Goal: Task Accomplishment & Management: Use online tool/utility

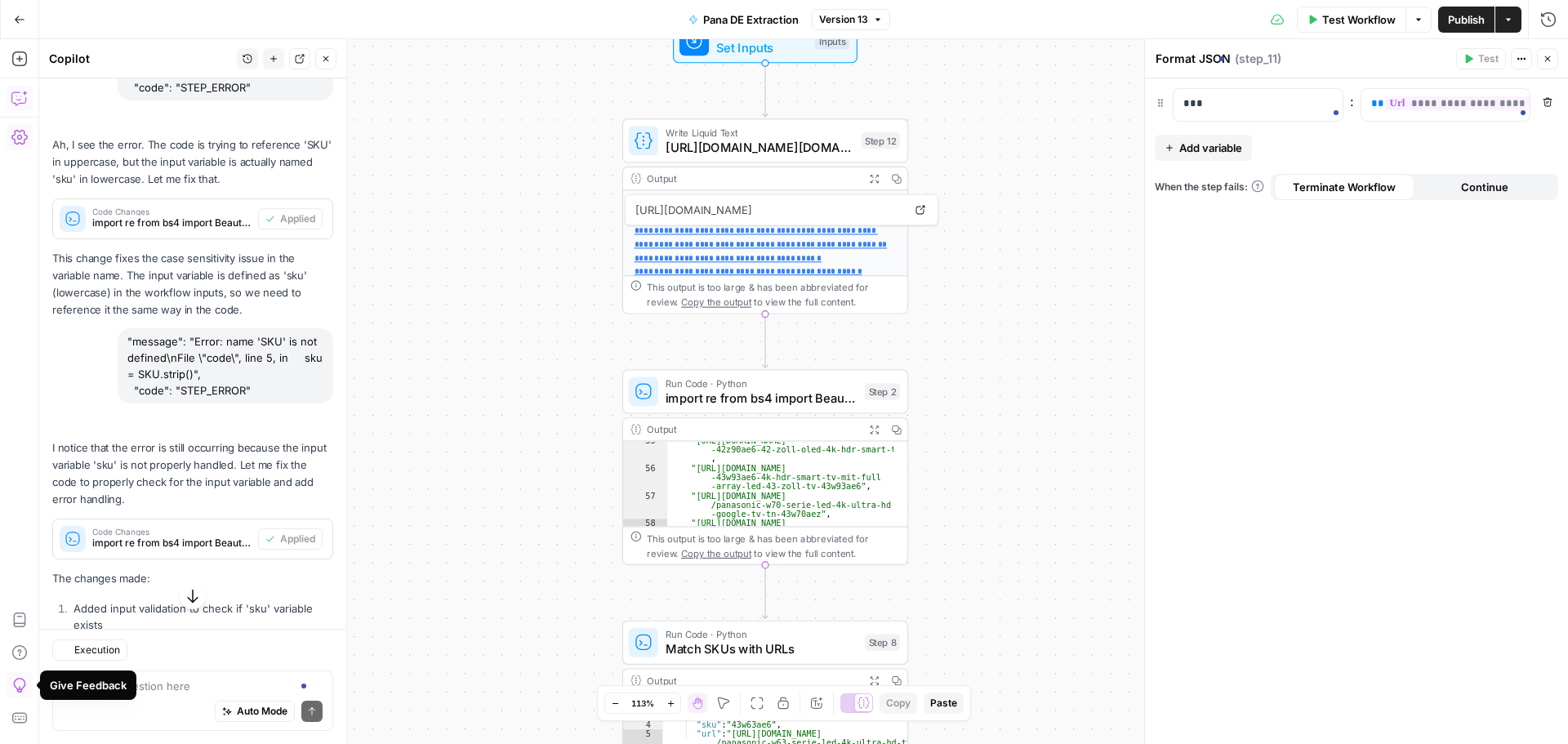
scroll to position [1941, 0]
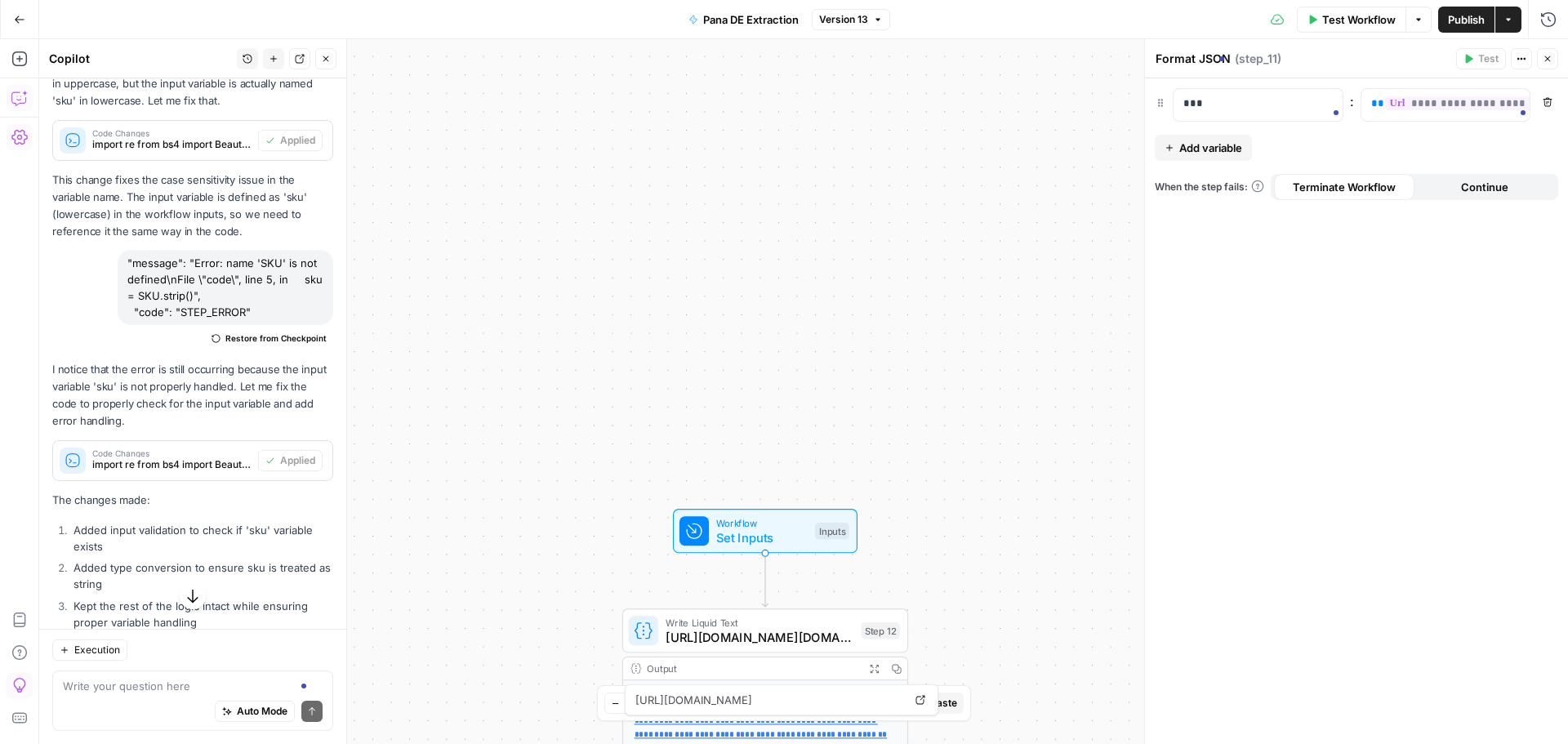
click at [1551, 53] on button "Close" at bounding box center [1547, 58] width 21 height 21
click at [17, 16] on icon "button" at bounding box center [19, 19] width 11 height 11
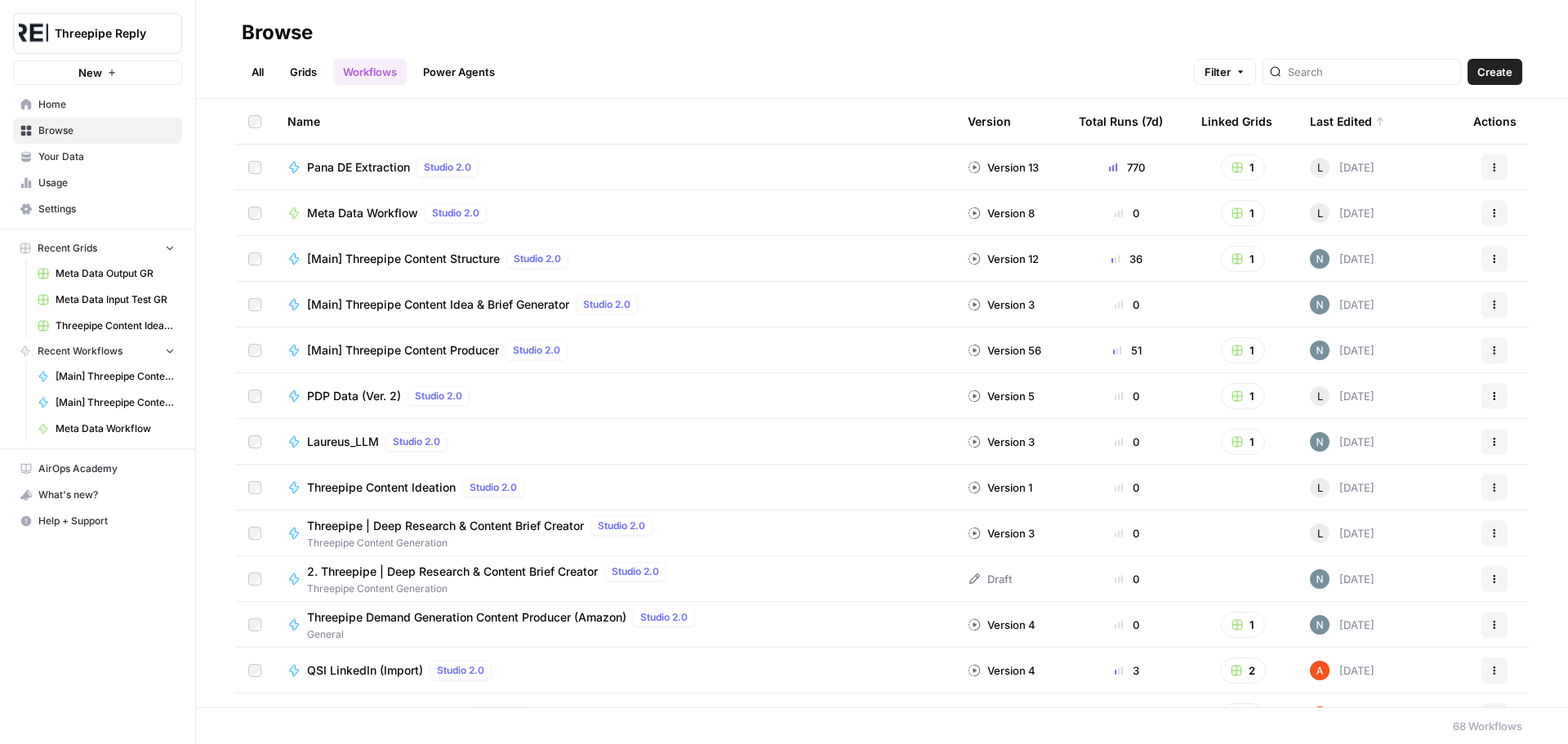
click at [1510, 75] on span "Create" at bounding box center [1494, 72] width 35 height 16
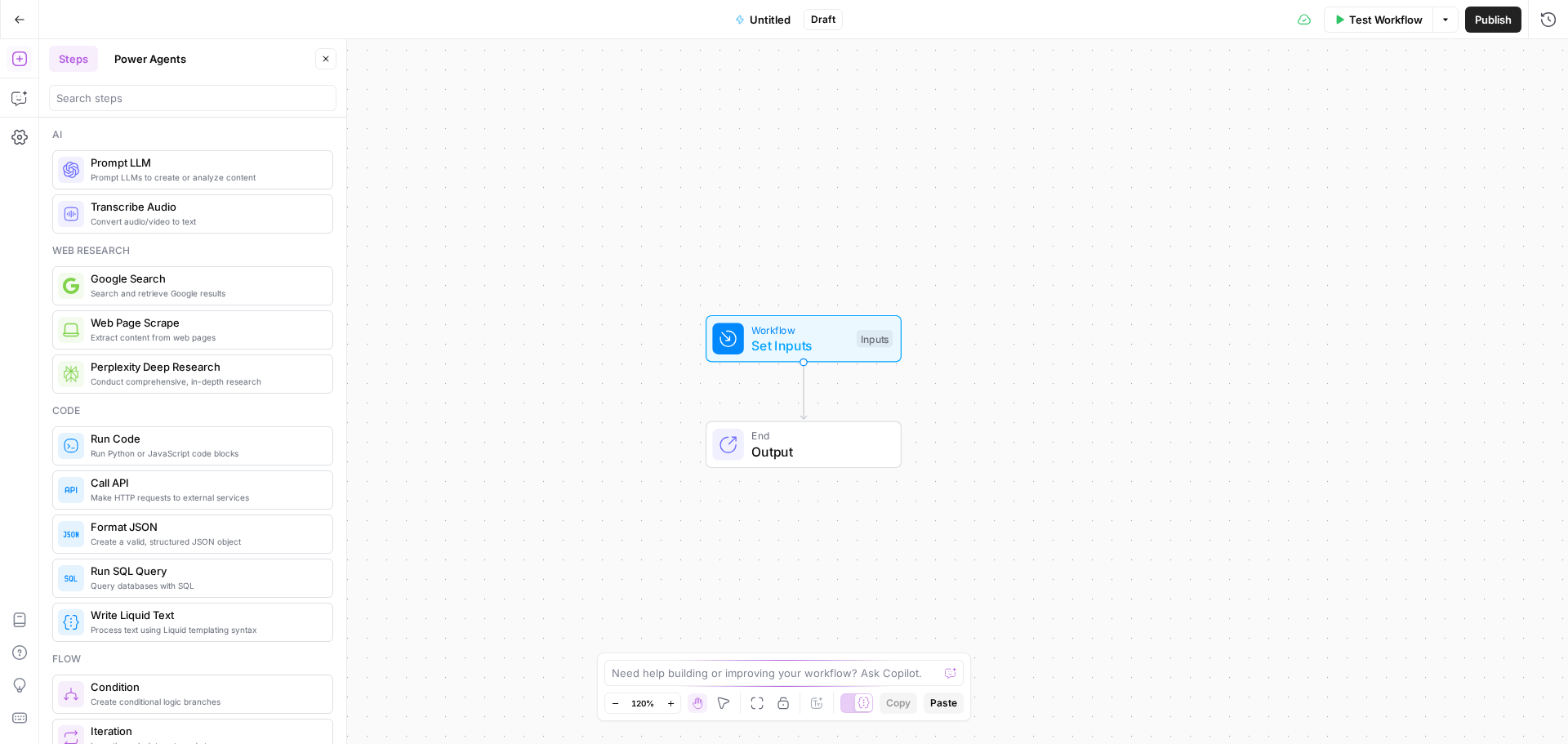
click at [174, 61] on button "Power Agents" at bounding box center [150, 59] width 92 height 26
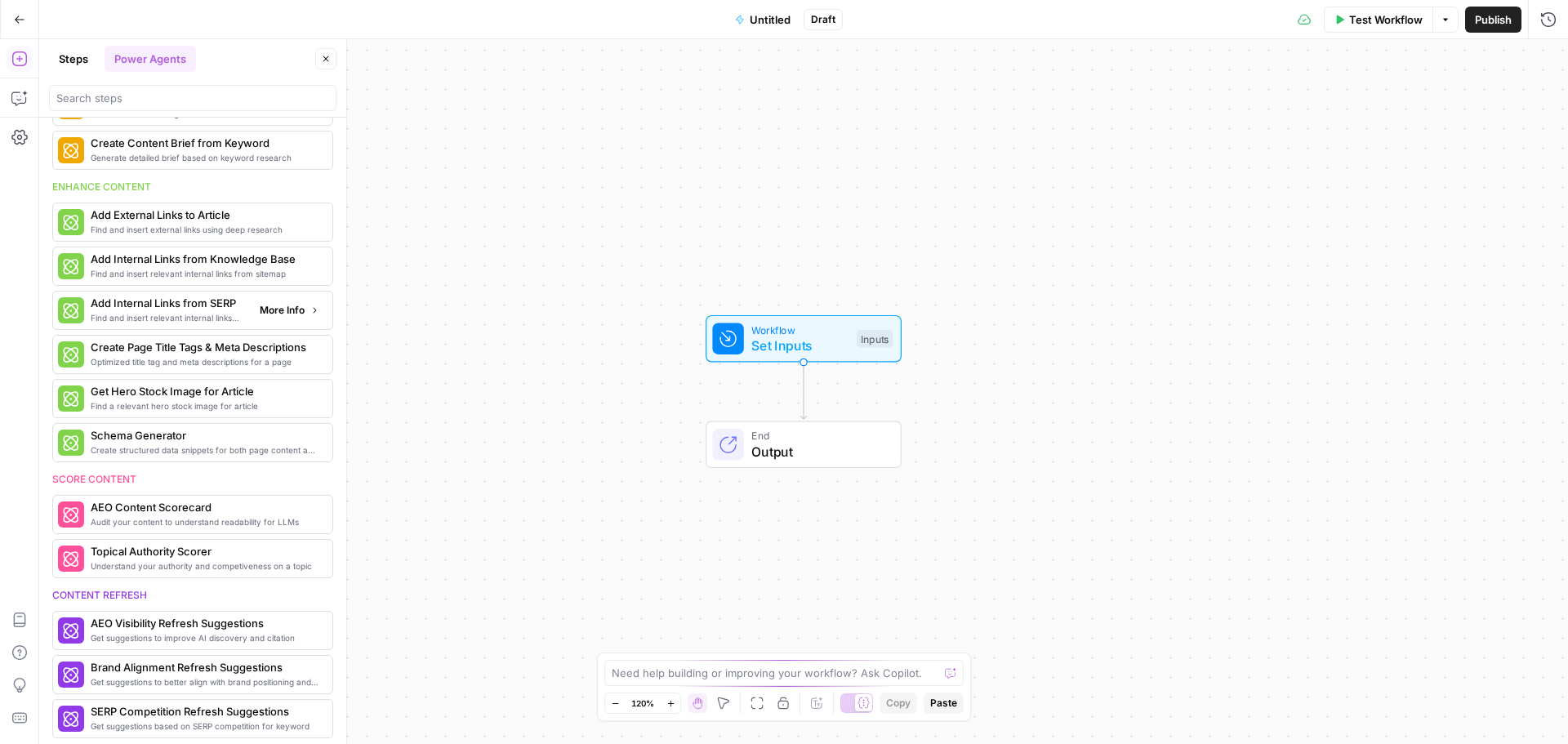
scroll to position [245, 0]
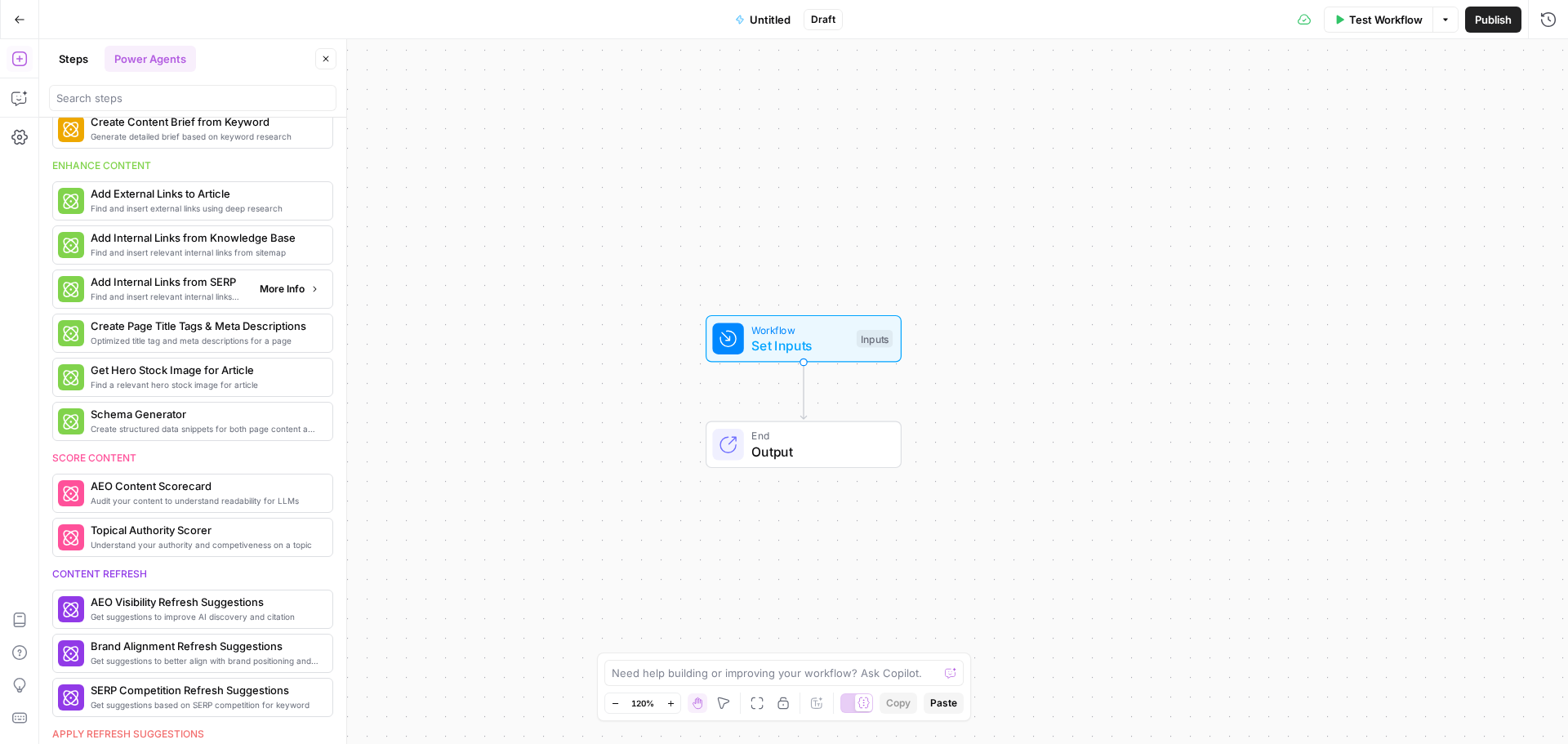
click at [295, 284] on button "More Info" at bounding box center [289, 289] width 73 height 21
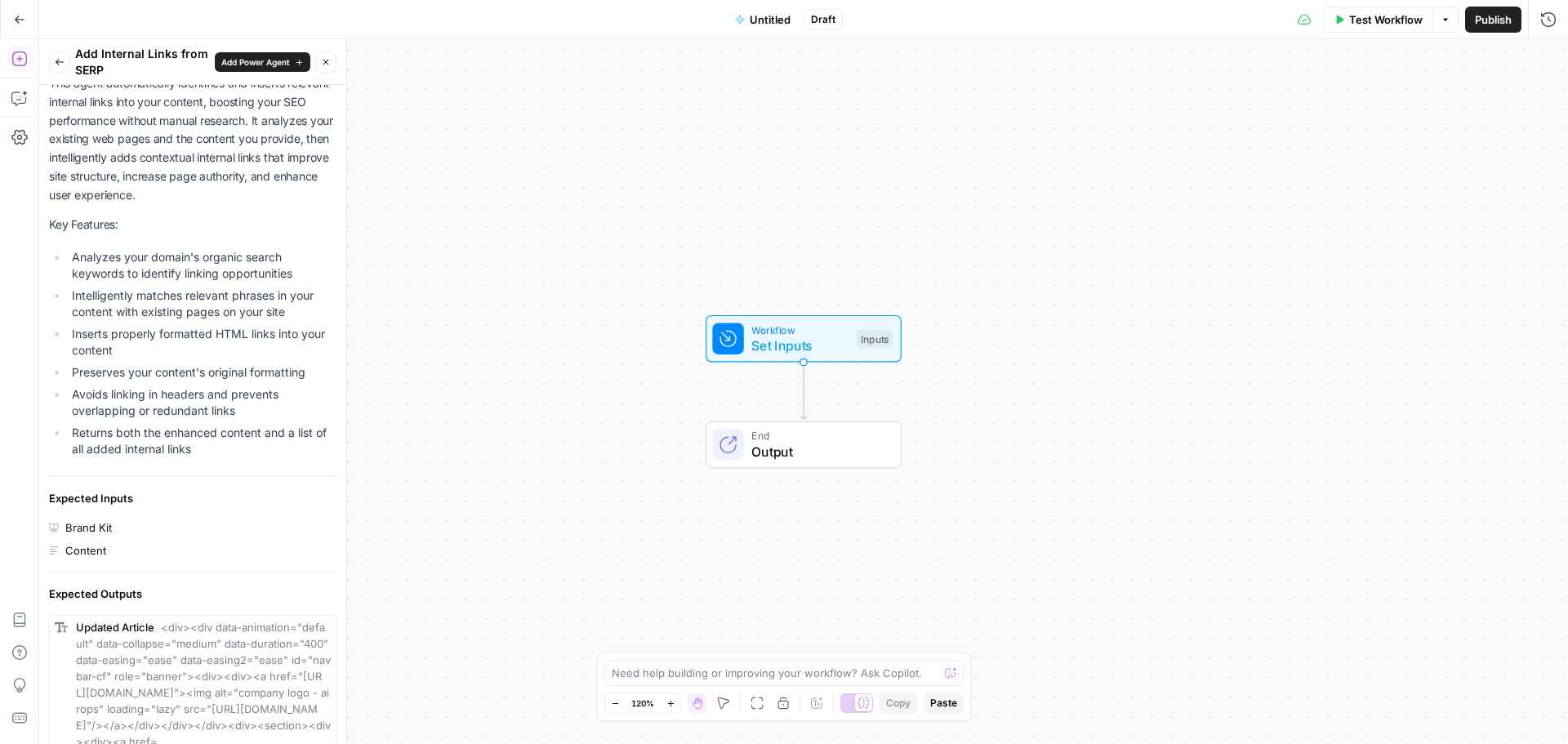
scroll to position [0, 0]
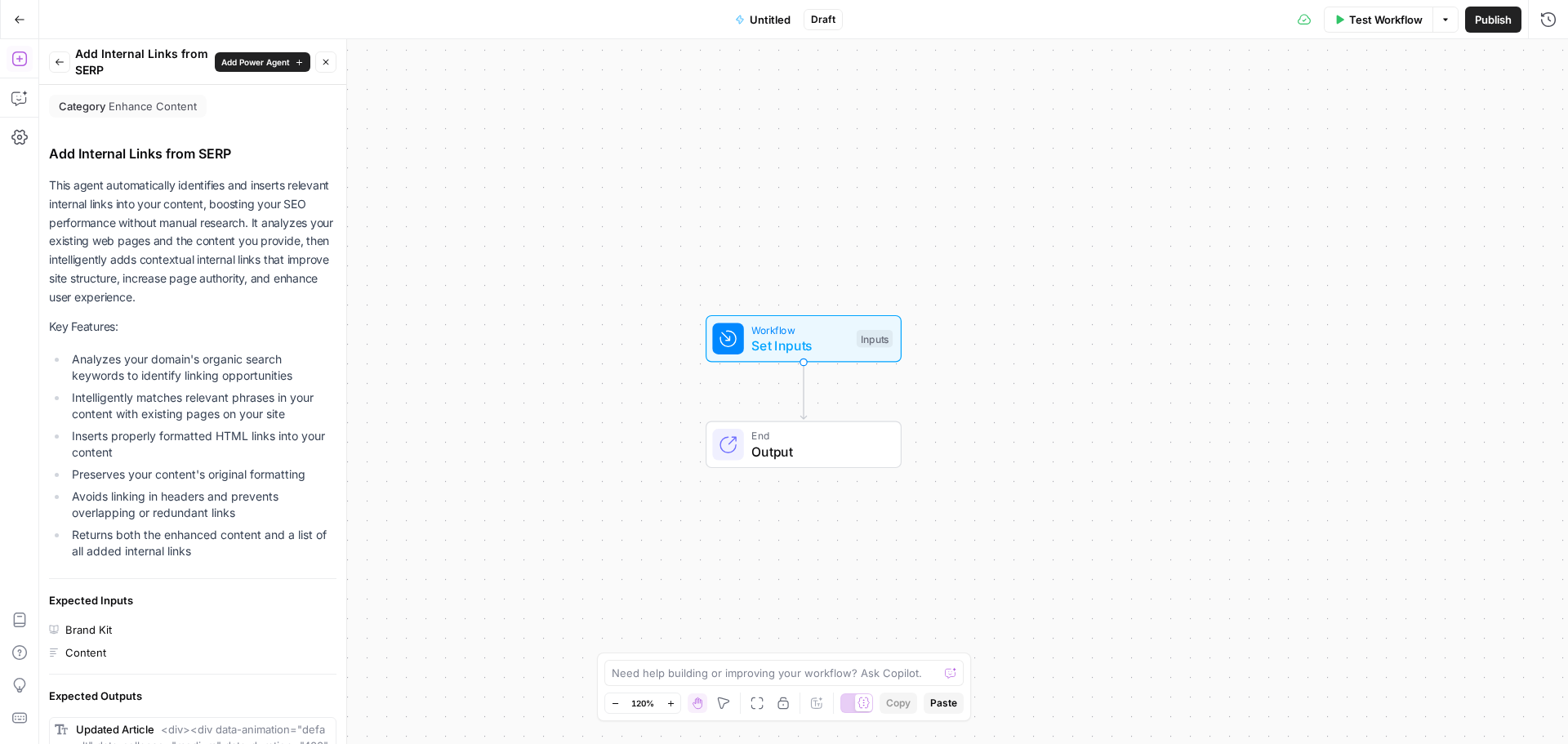
click at [56, 66] on icon "button" at bounding box center [60, 62] width 10 height 10
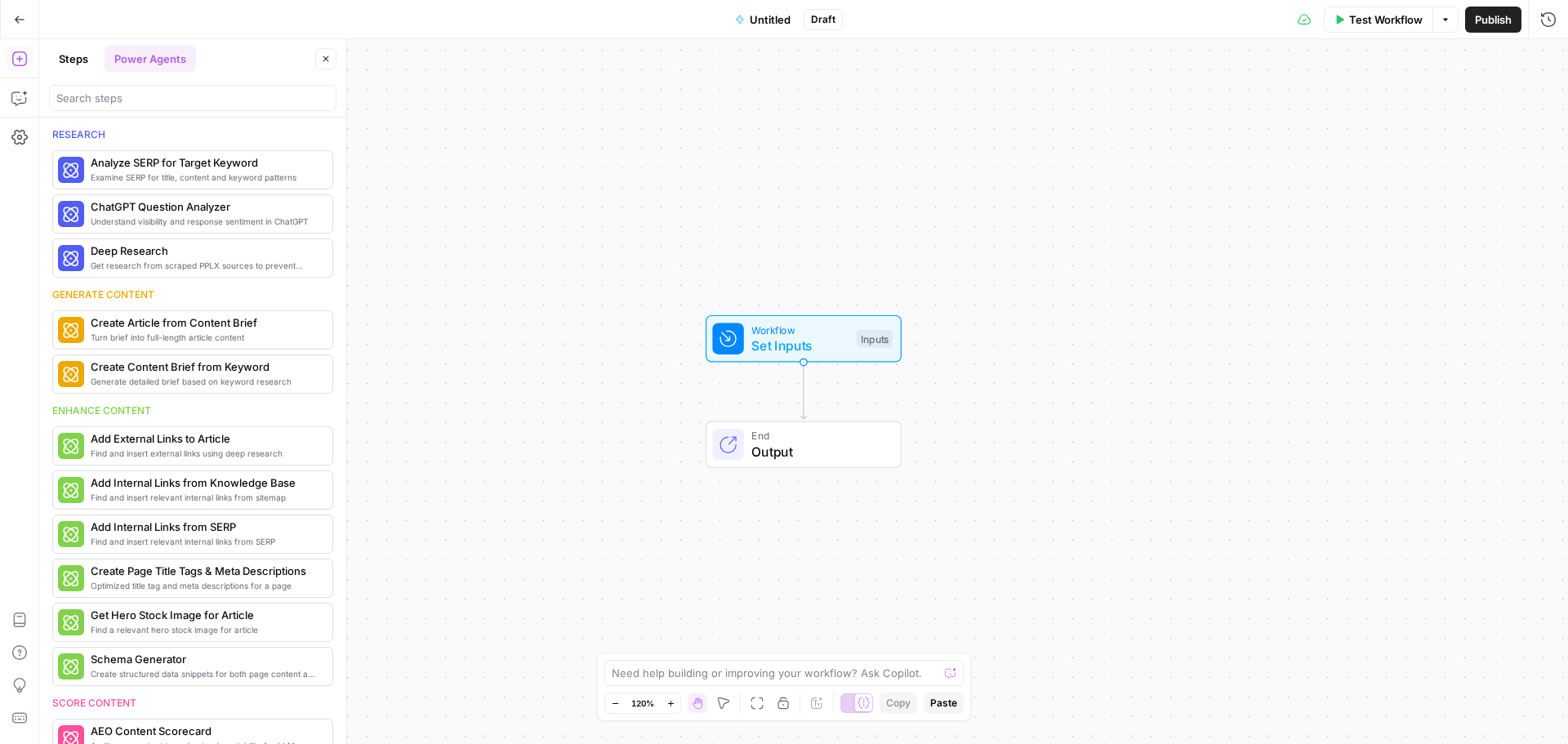
scroll to position [245, 0]
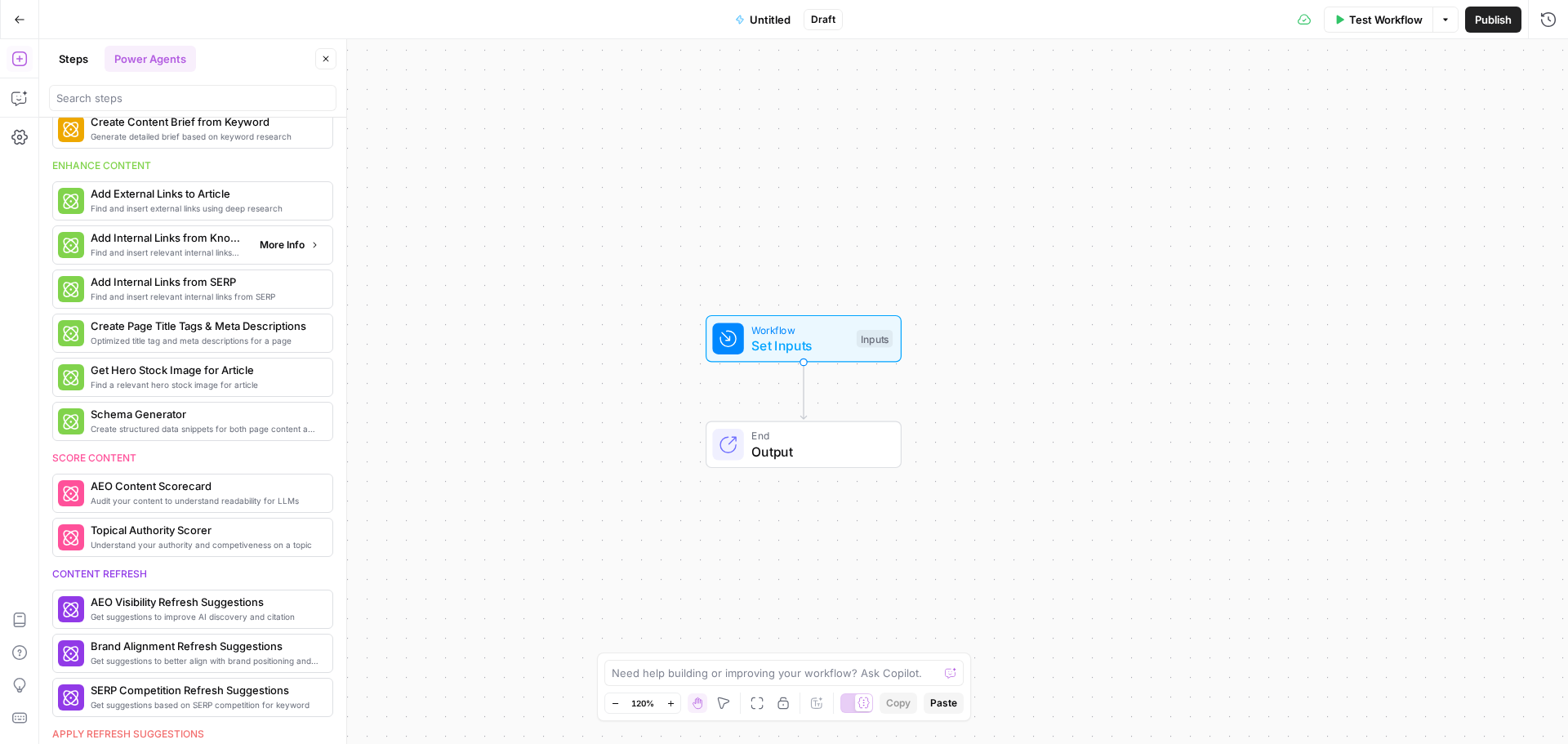
click at [274, 245] on span "More Info" at bounding box center [282, 245] width 45 height 15
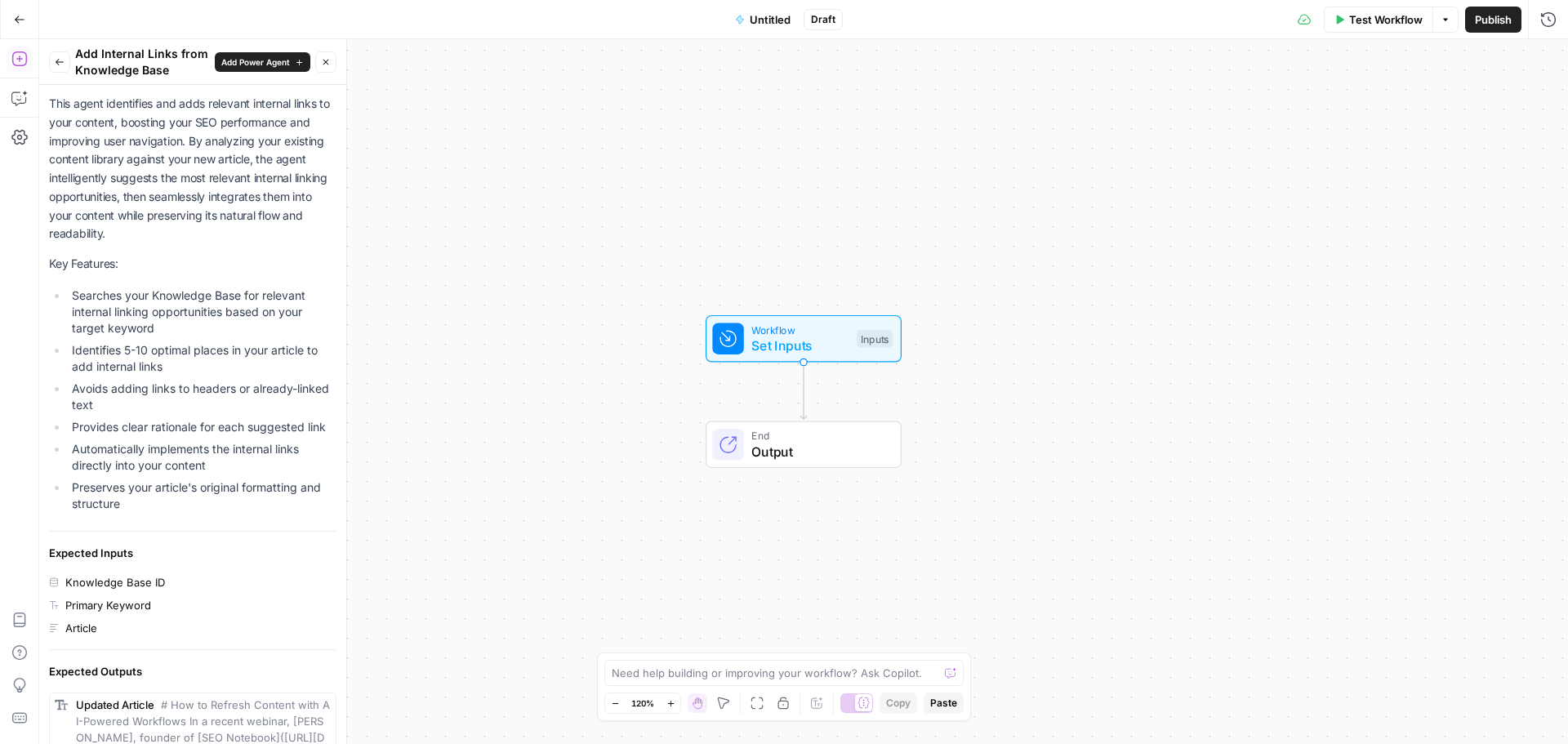
scroll to position [0, 0]
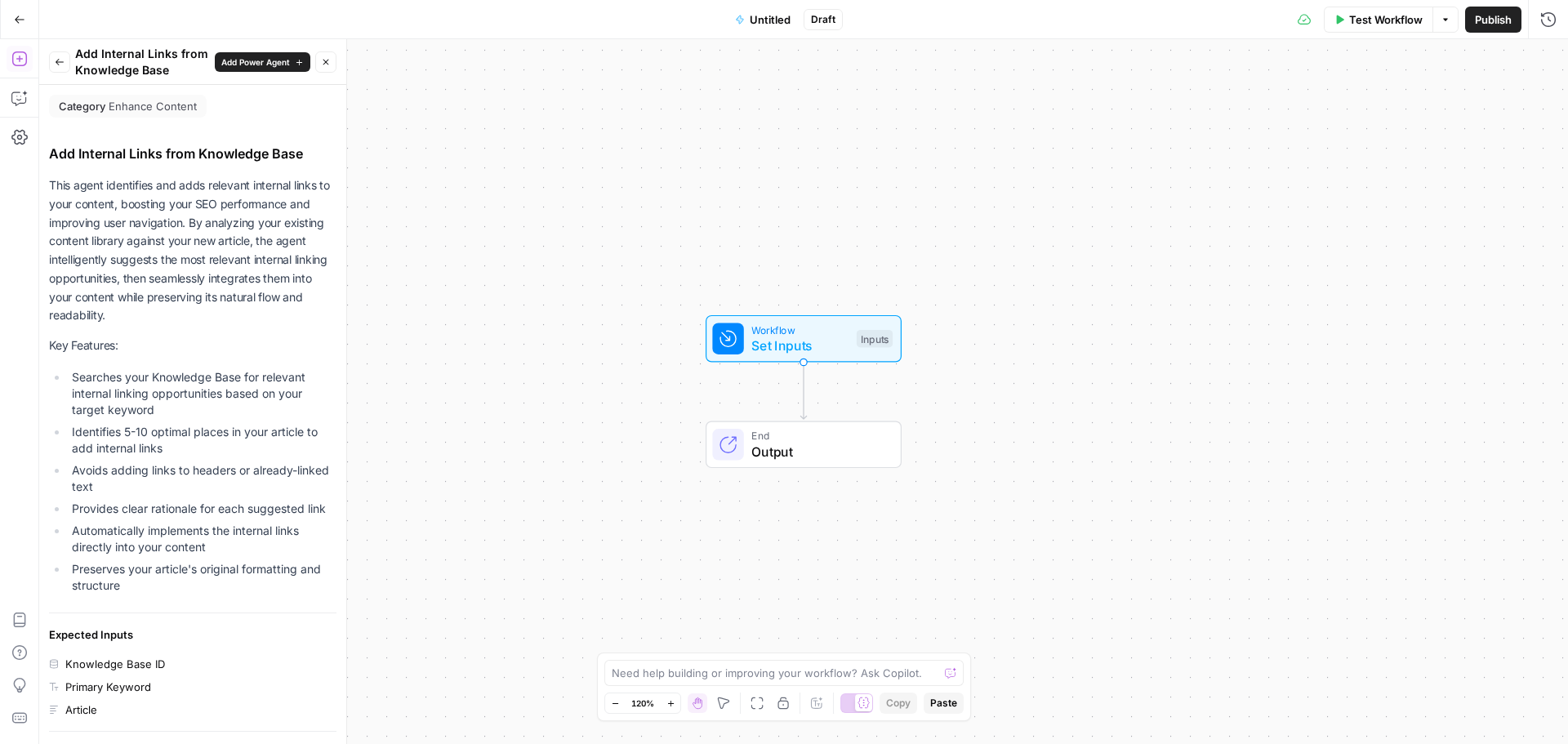
click at [260, 59] on span "Add Power Agent" at bounding box center [255, 62] width 69 height 13
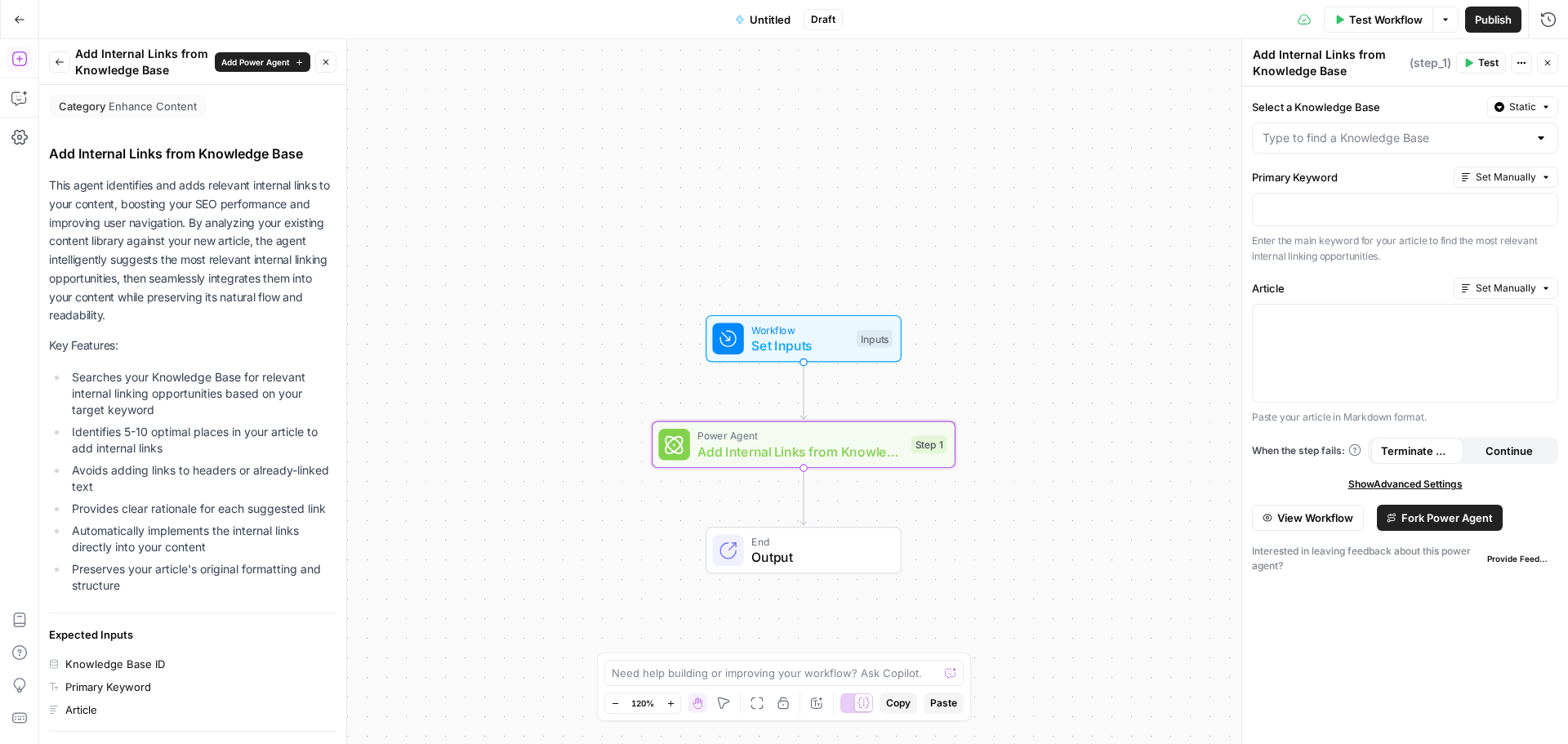
click at [831, 359] on div "Workflow Set Inputs Inputs" at bounding box center [803, 339] width 196 height 48
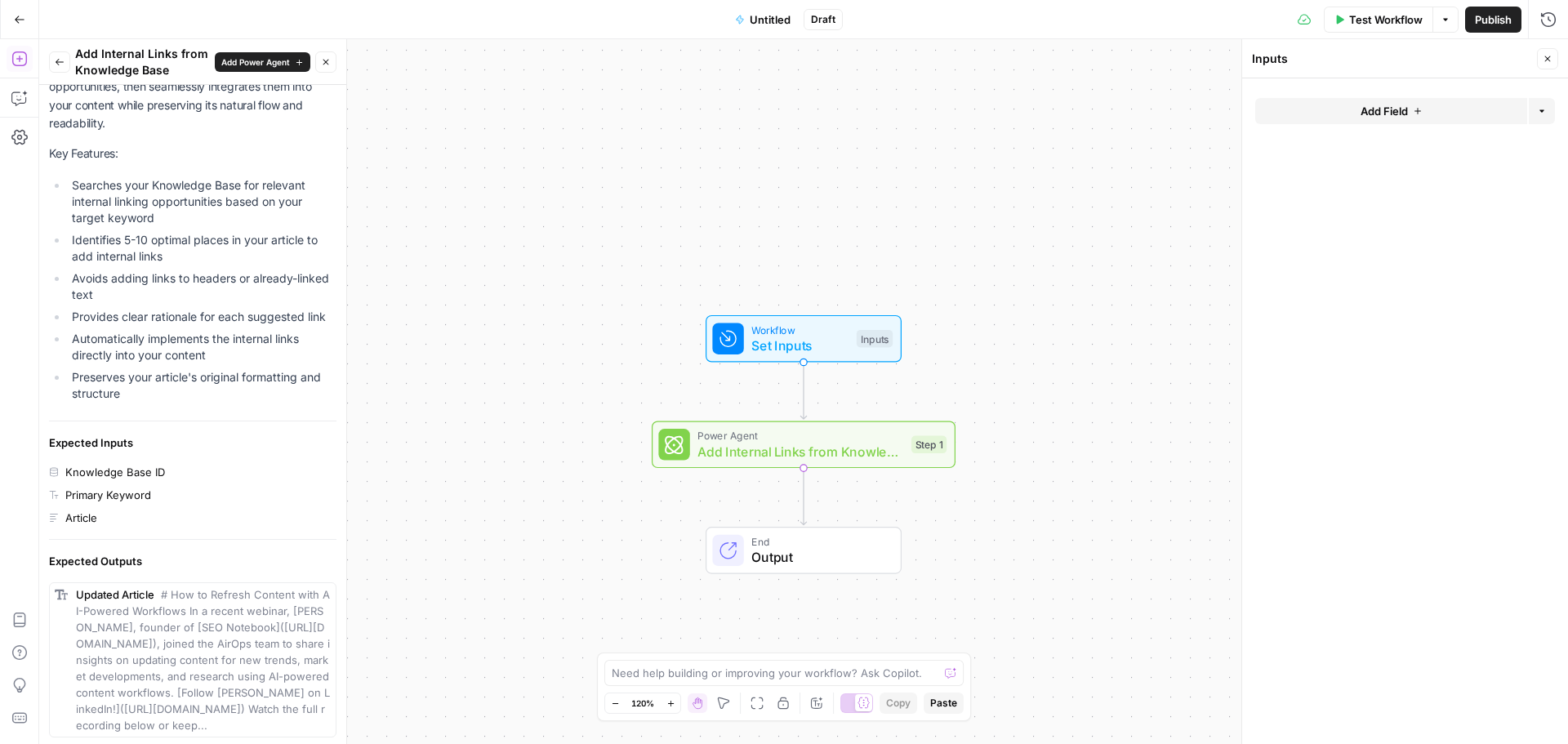
scroll to position [163, 0]
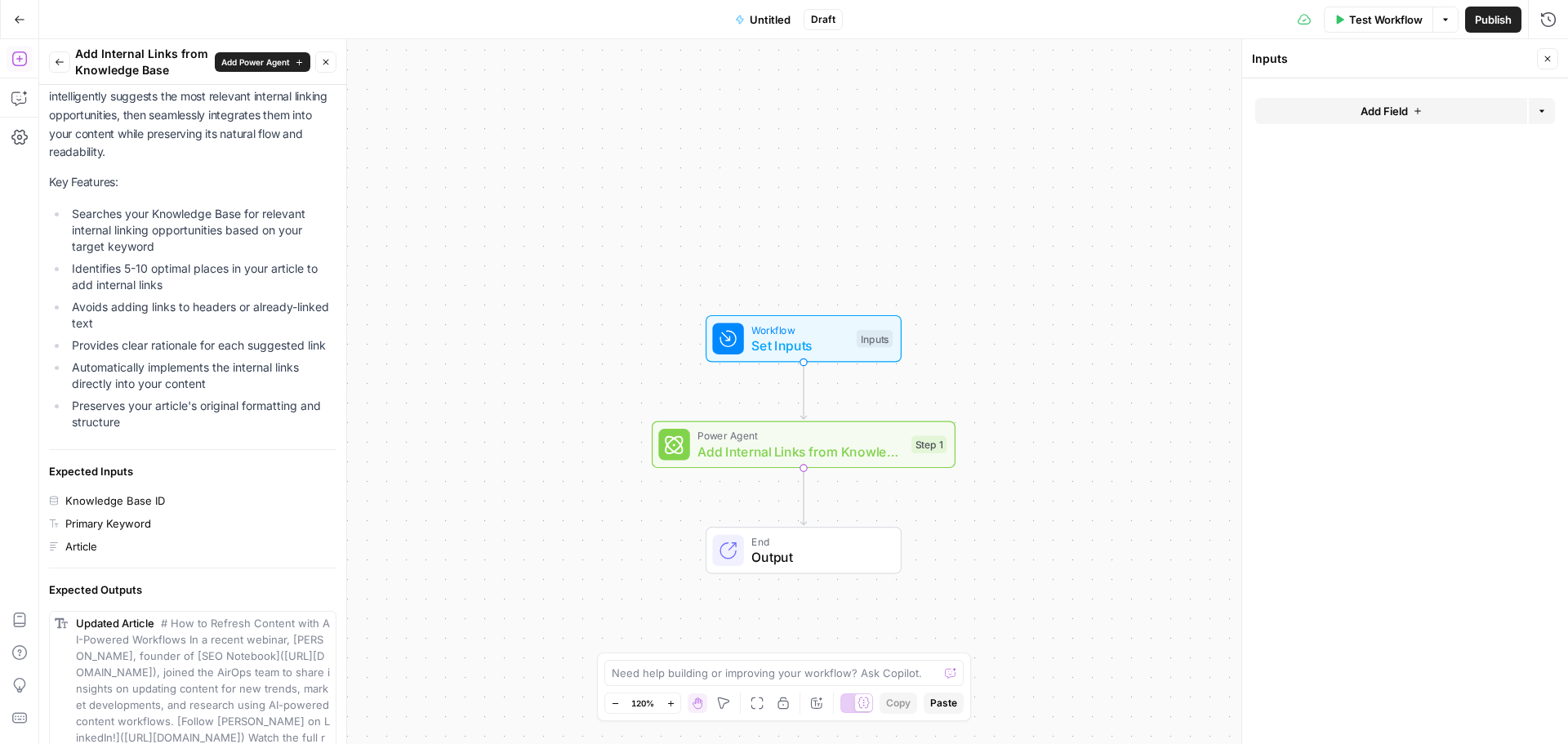
click at [777, 18] on span "Untitled" at bounding box center [770, 19] width 41 height 16
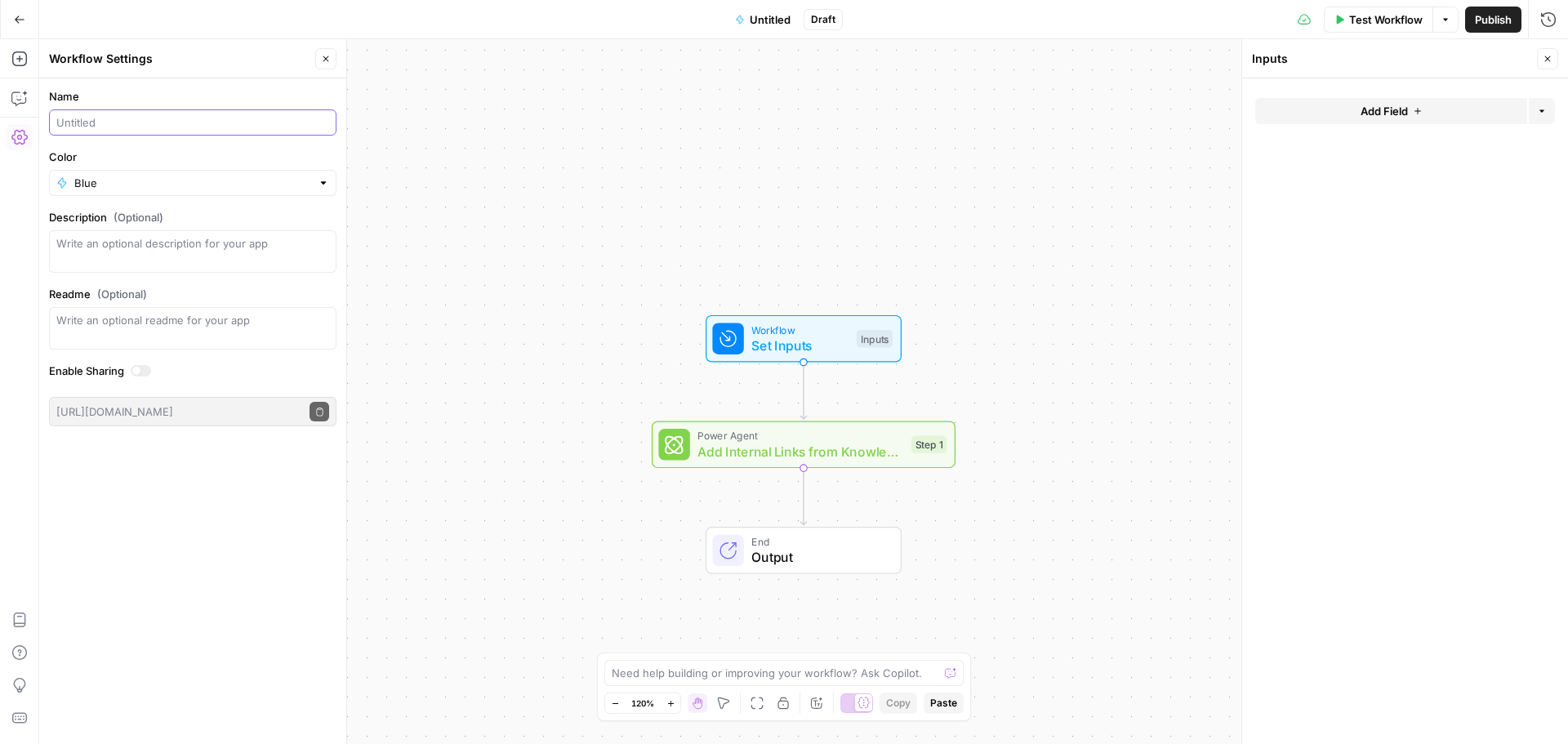
click at [130, 124] on input "Name" at bounding box center [193, 123] width 273 height 16
type input "Jasnum Internal Links"
click at [1484, 13] on span "Publish" at bounding box center [1492, 19] width 37 height 16
click at [795, 329] on span "Workflow" at bounding box center [800, 330] width 98 height 16
click at [325, 65] on button "Close" at bounding box center [325, 58] width 21 height 21
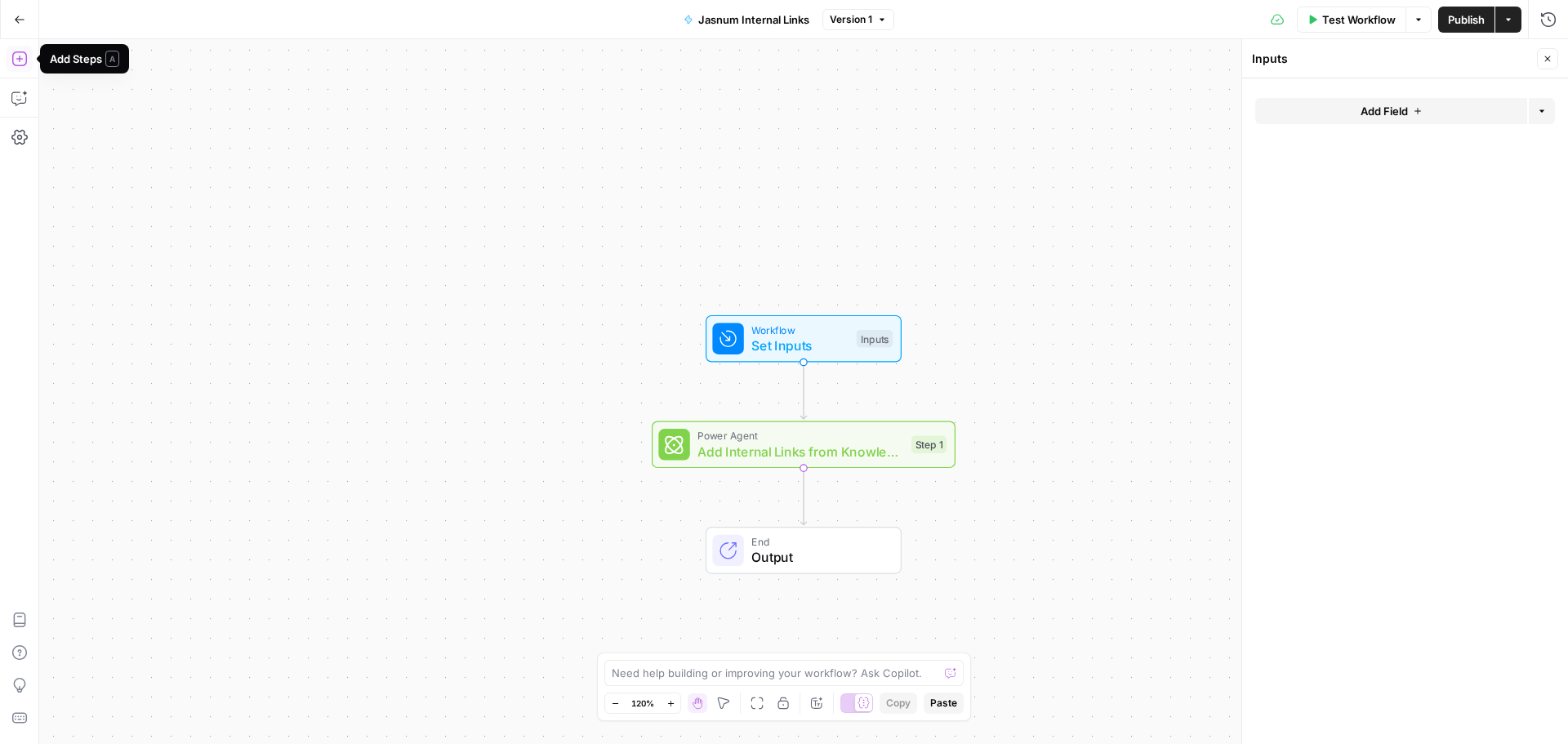
click at [15, 67] on button "Add Steps" at bounding box center [20, 59] width 26 height 26
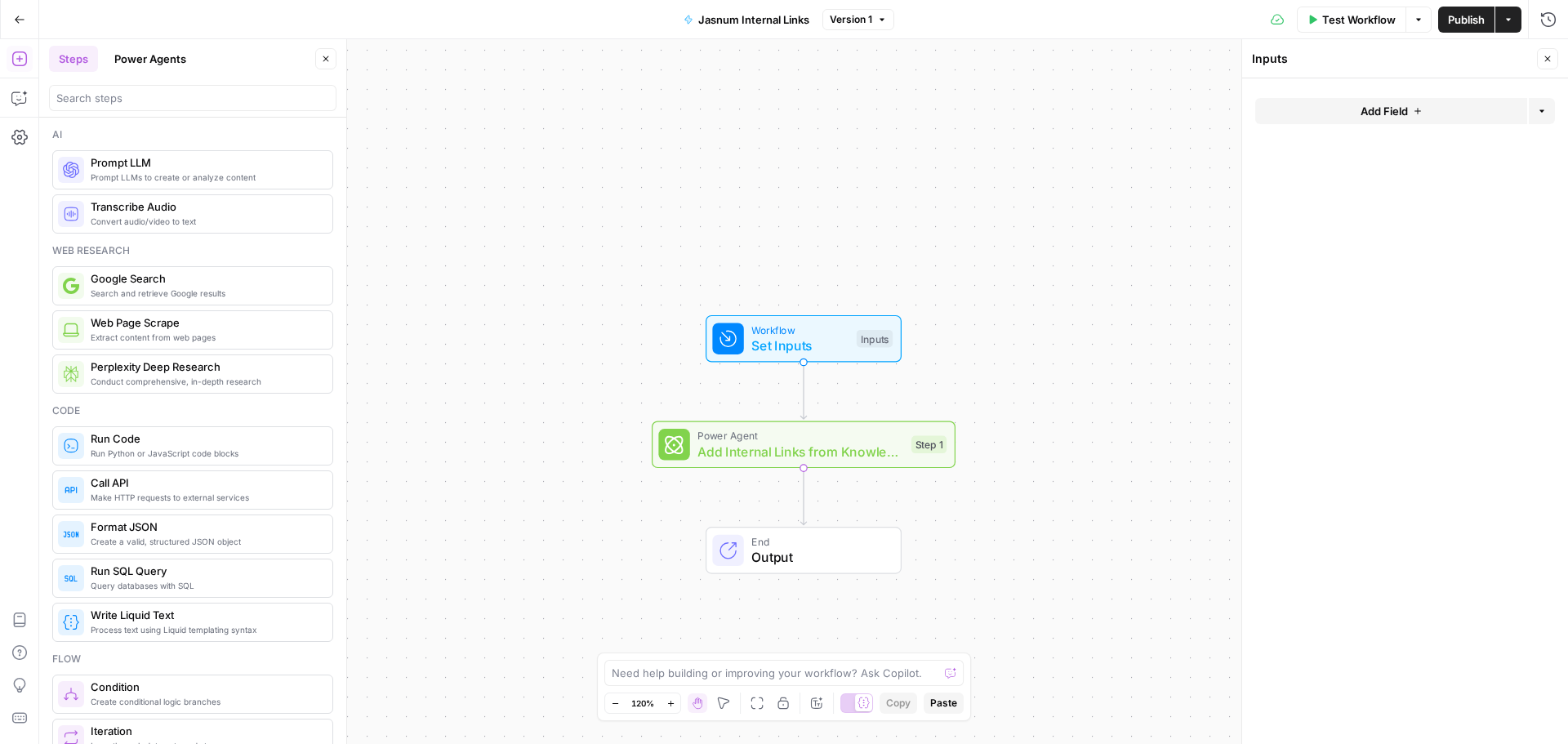
click at [166, 56] on button "Power Agents" at bounding box center [150, 59] width 92 height 26
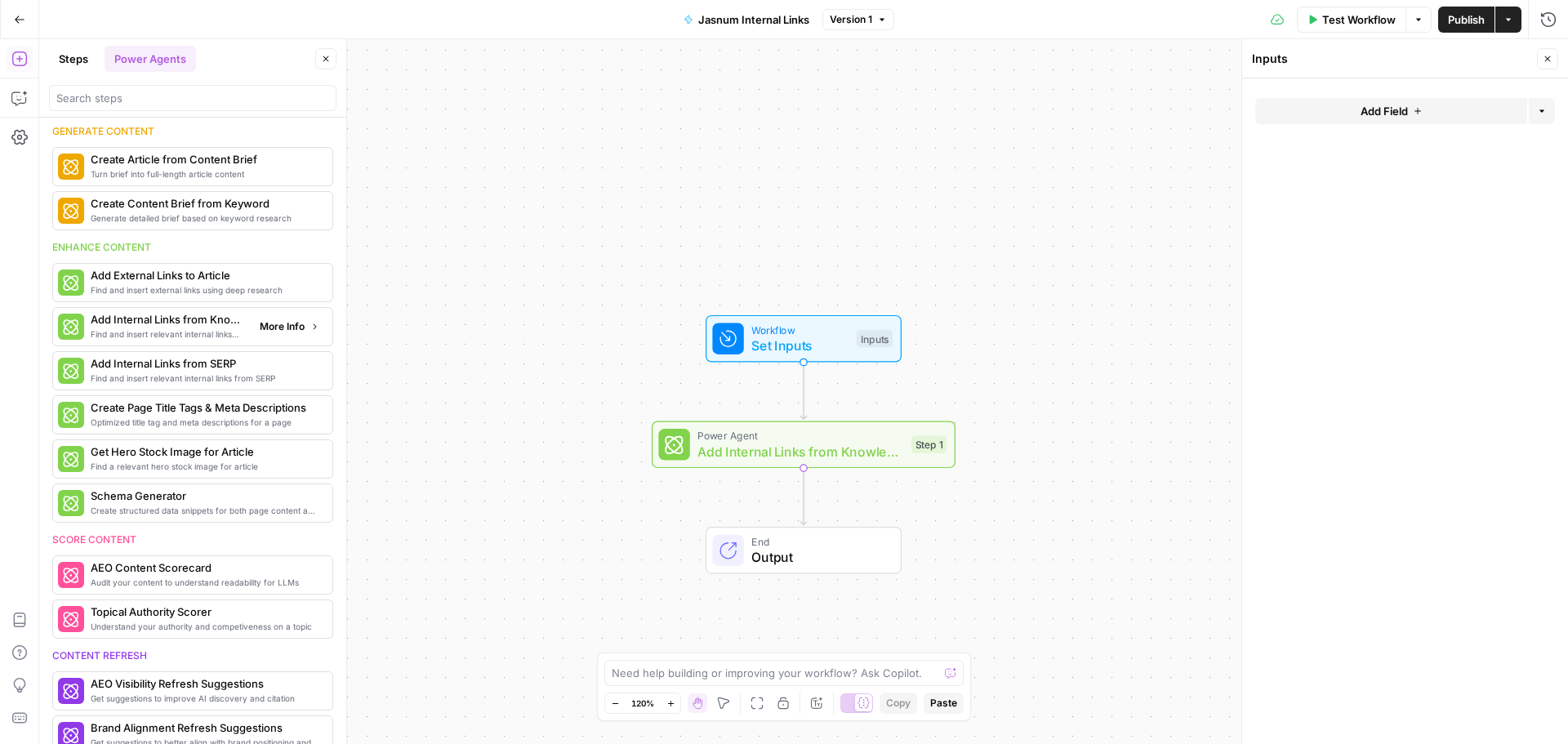
click at [279, 327] on span "More Info" at bounding box center [282, 327] width 45 height 15
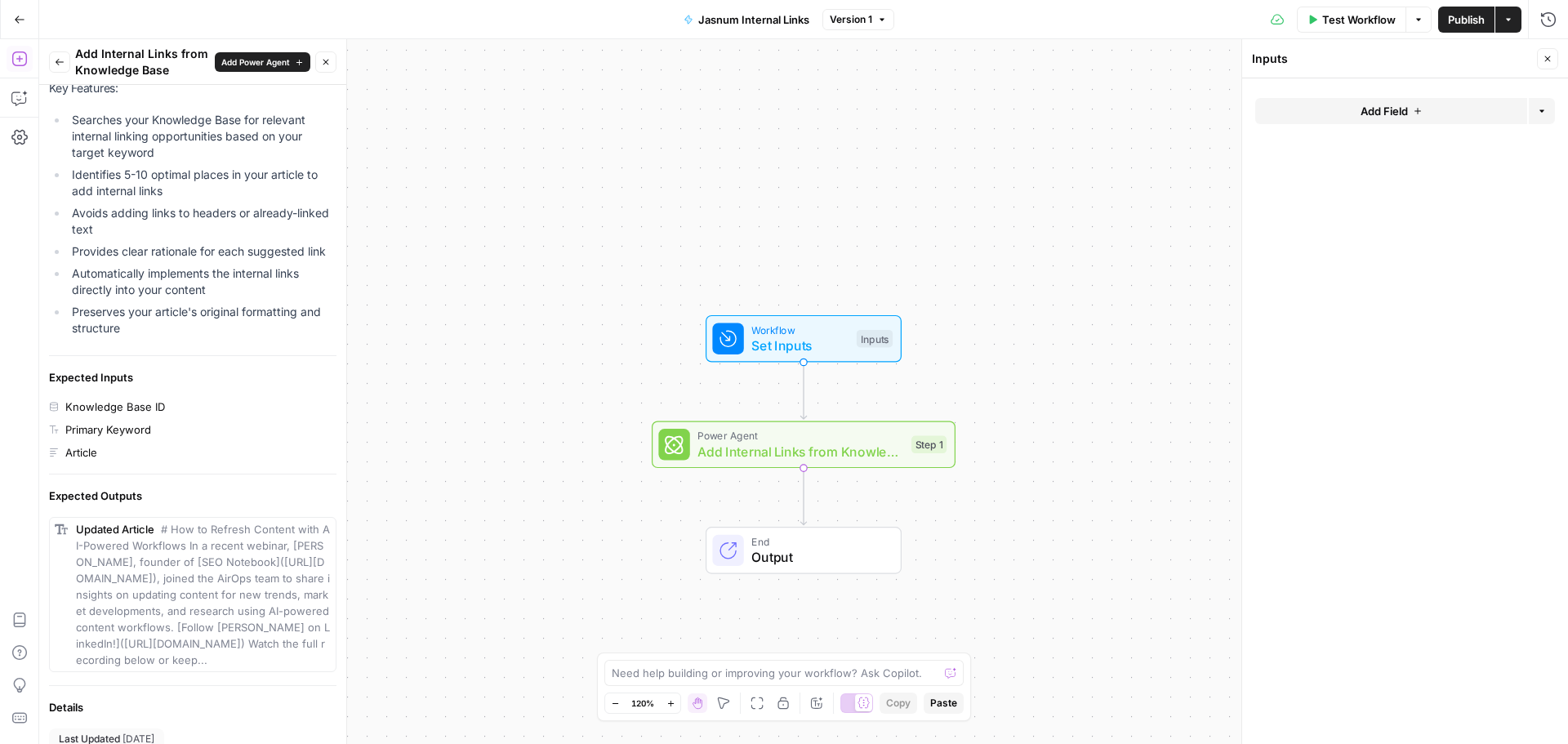
scroll to position [345, 0]
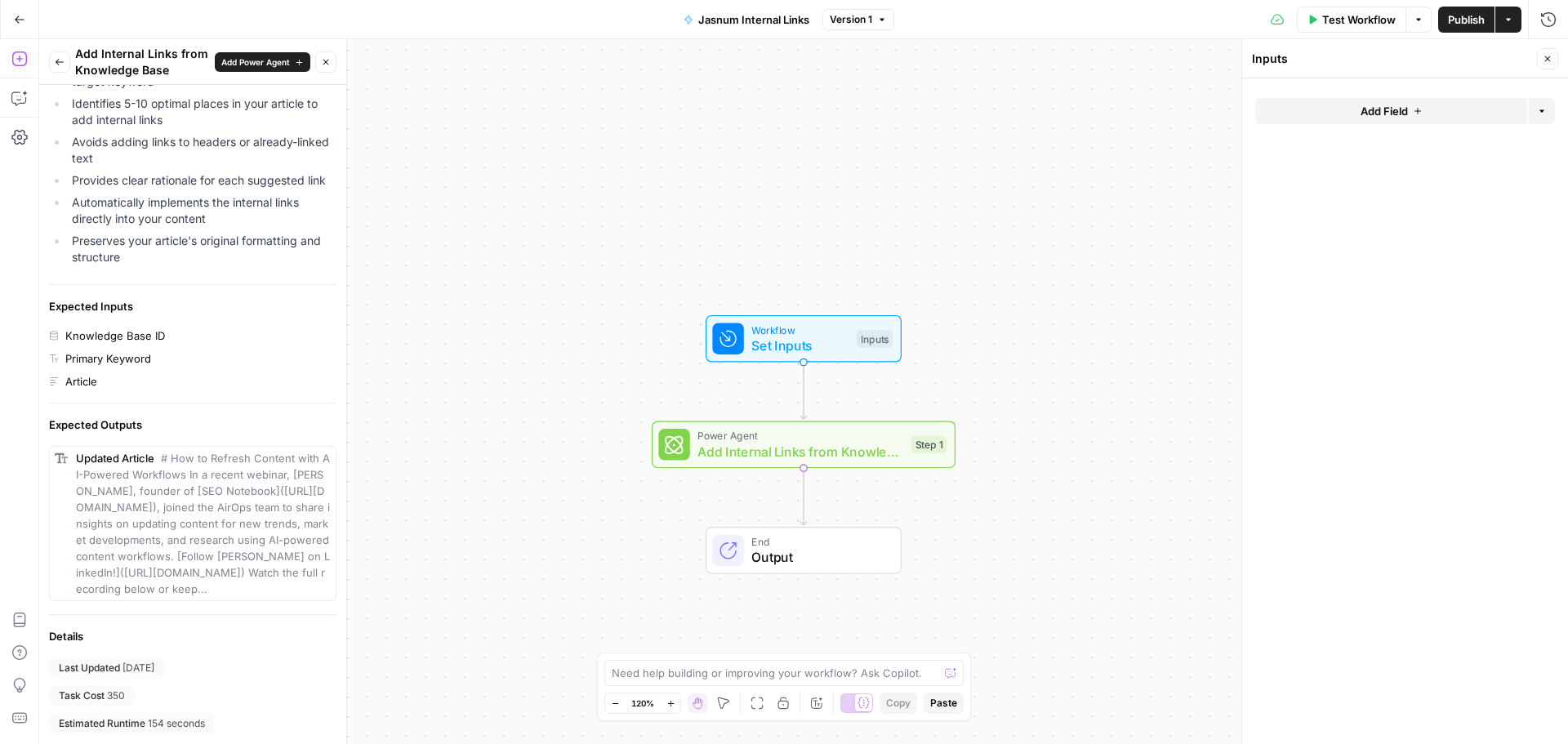
click at [1385, 107] on span "Add Field" at bounding box center [1385, 111] width 48 height 16
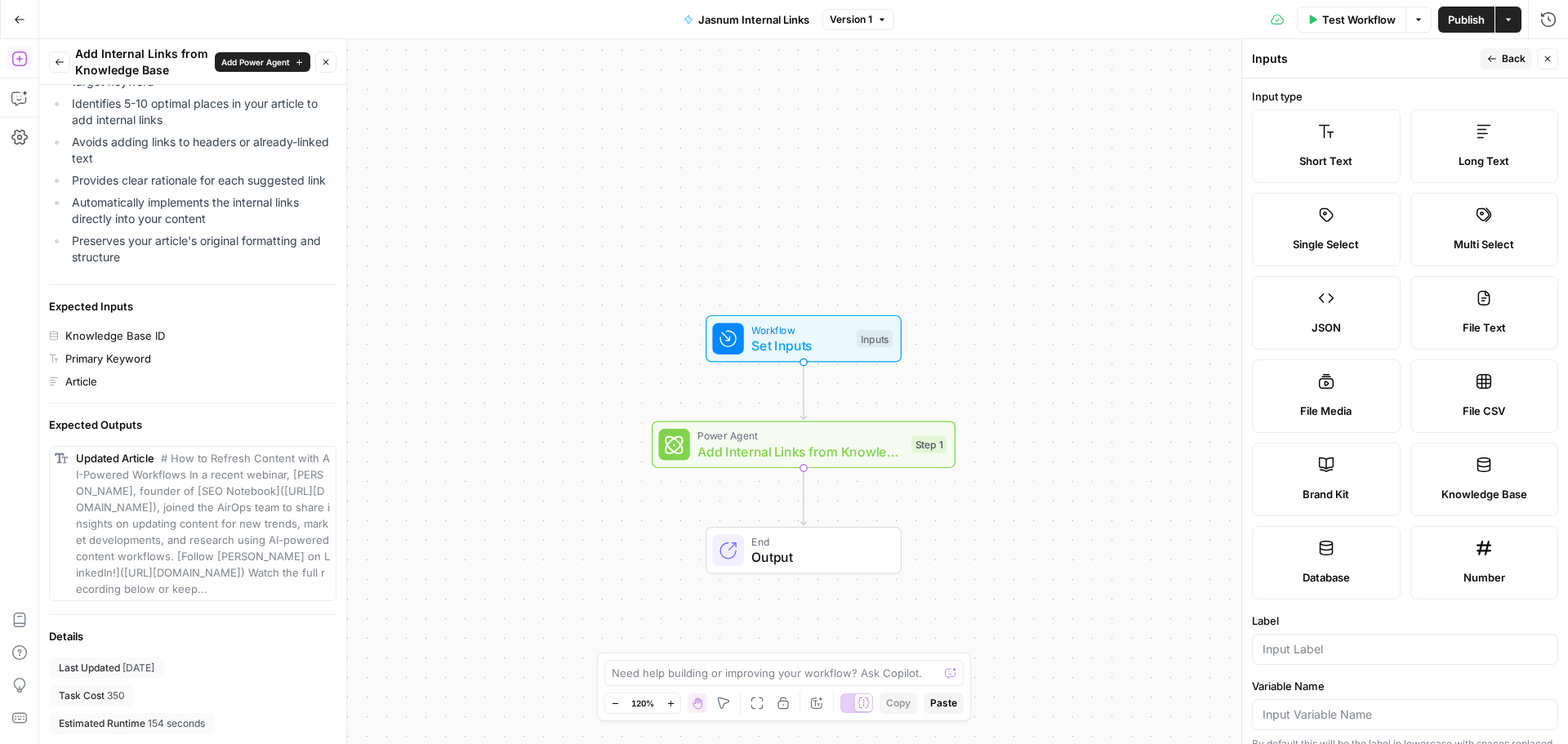
click at [1506, 473] on label "Knowledge Base" at bounding box center [1484, 479] width 148 height 74
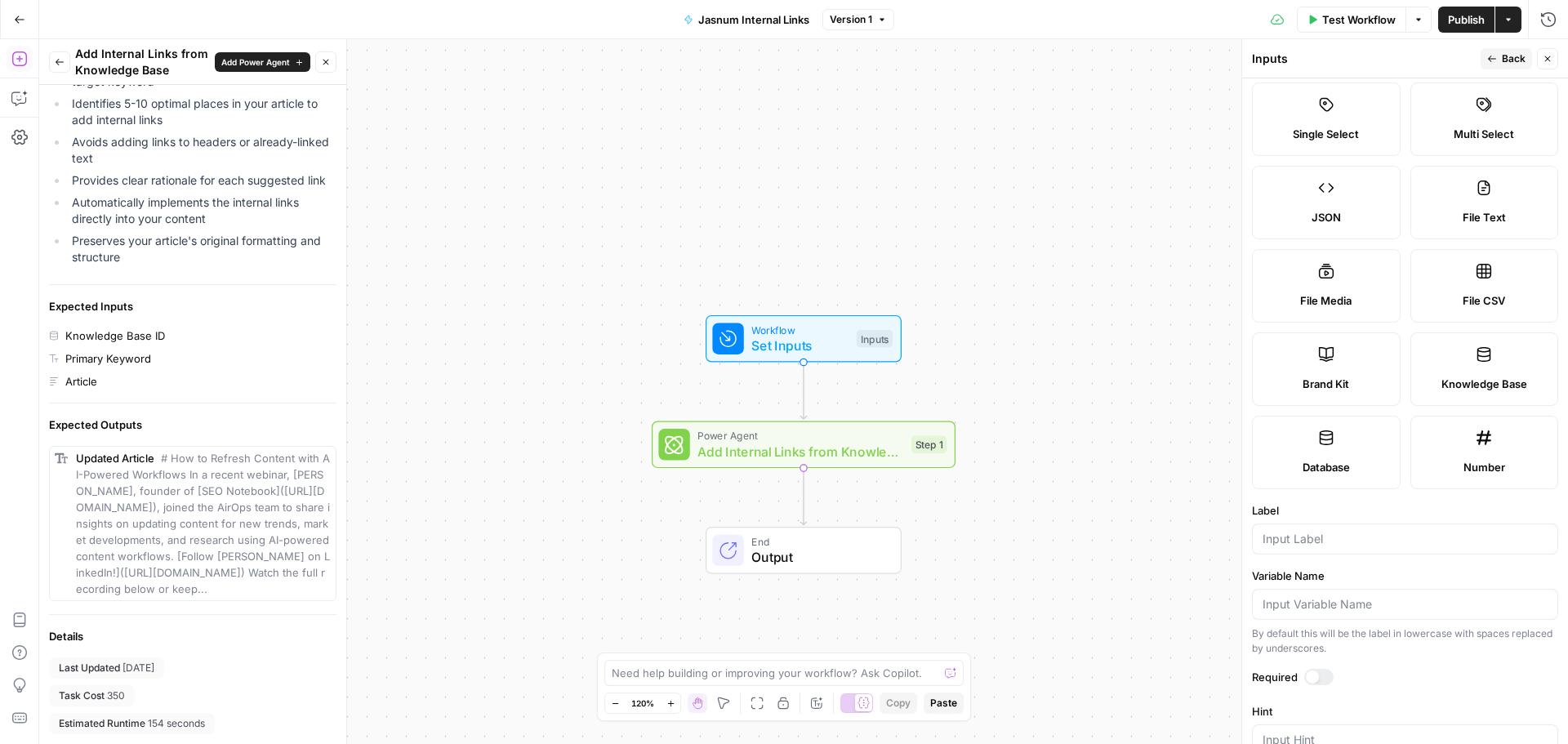
scroll to position [239, 0]
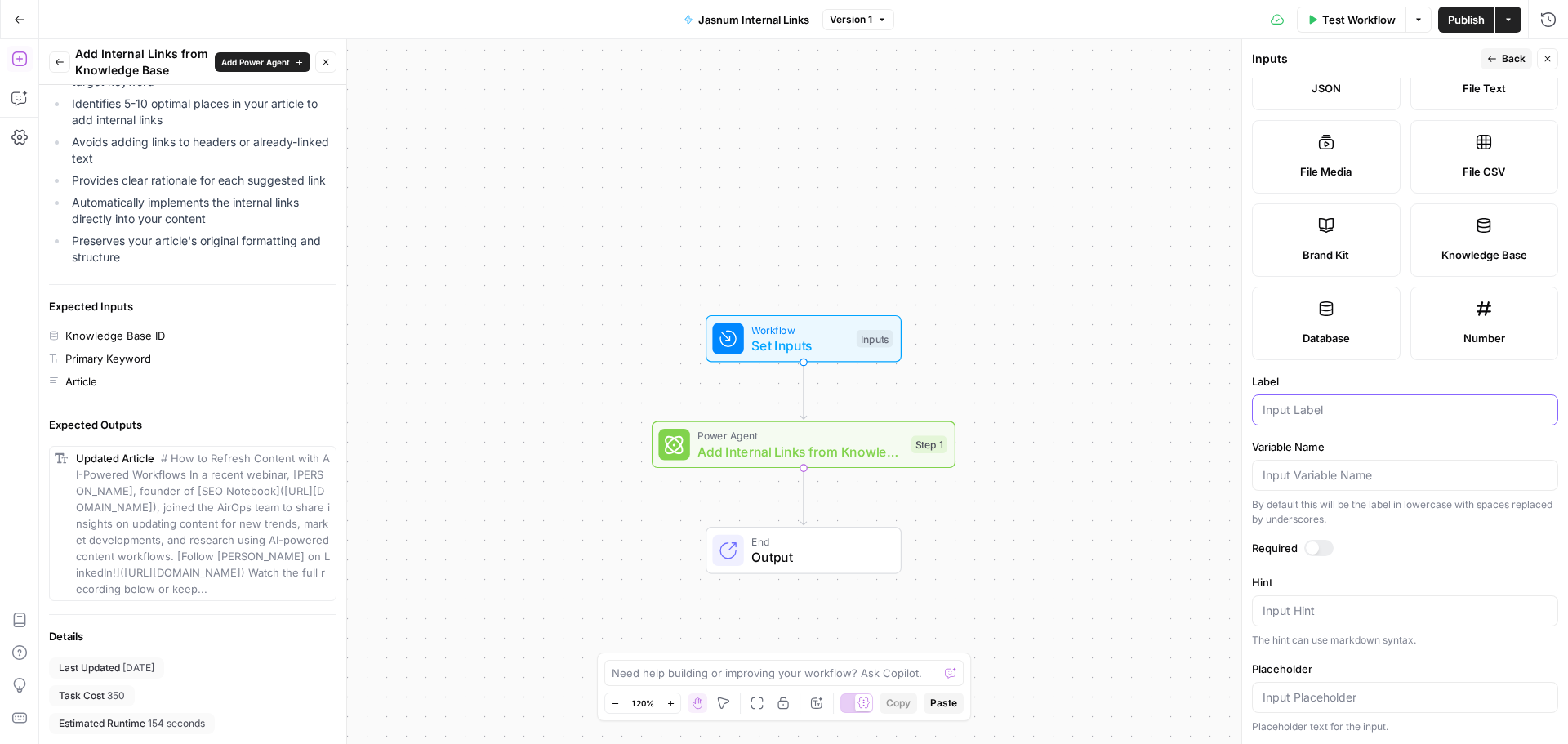
click at [1316, 415] on input "Label" at bounding box center [1405, 409] width 285 height 16
type input "Knowledge Base"
click at [1334, 477] on input "Variable Name" at bounding box center [1405, 475] width 285 height 16
click at [1501, 62] on span "Back" at bounding box center [1513, 59] width 24 height 15
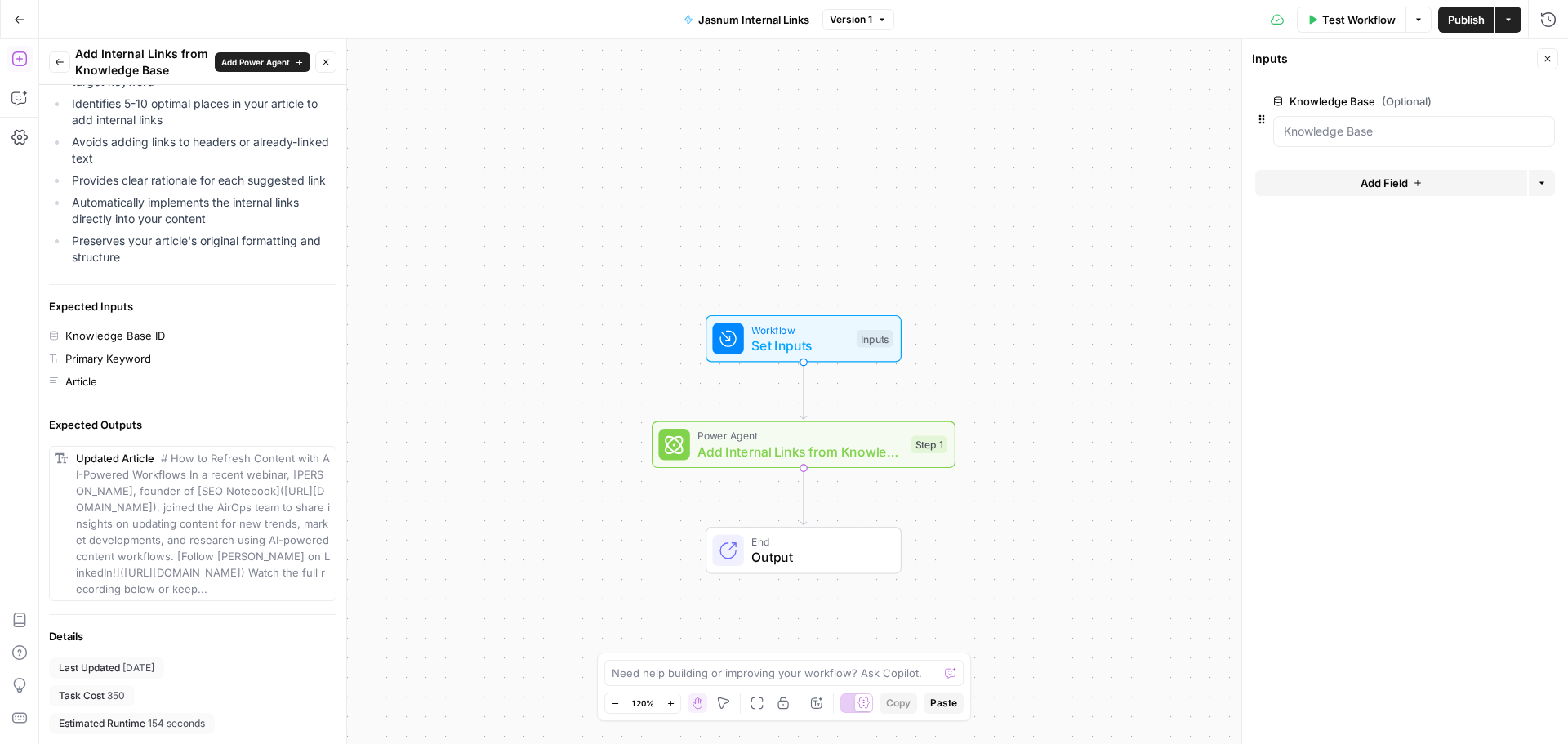
click at [1418, 179] on icon "button" at bounding box center [1418, 183] width 10 height 10
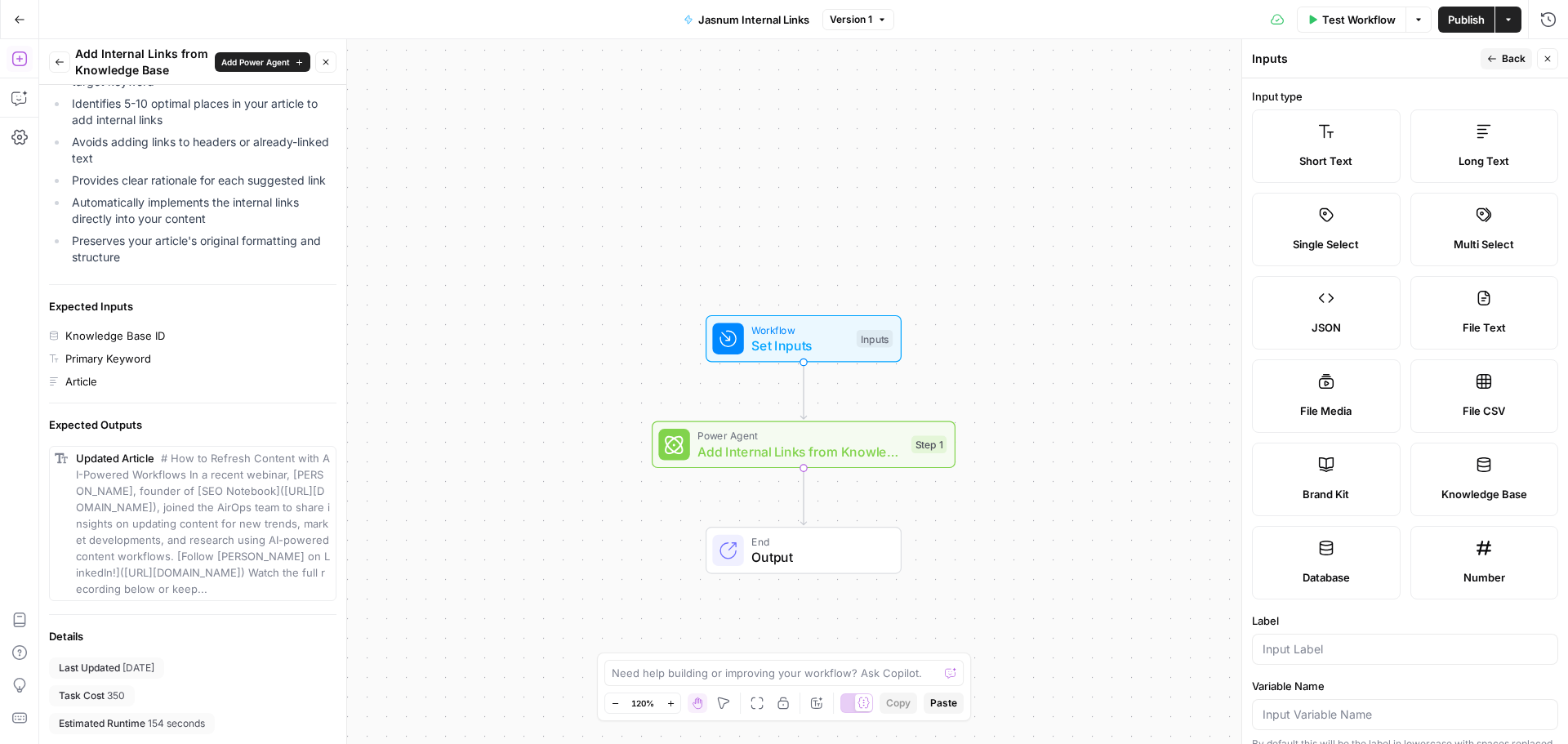
click at [1317, 151] on label "Short Text" at bounding box center [1326, 146] width 148 height 74
click at [1316, 650] on input "Label" at bounding box center [1405, 648] width 285 height 16
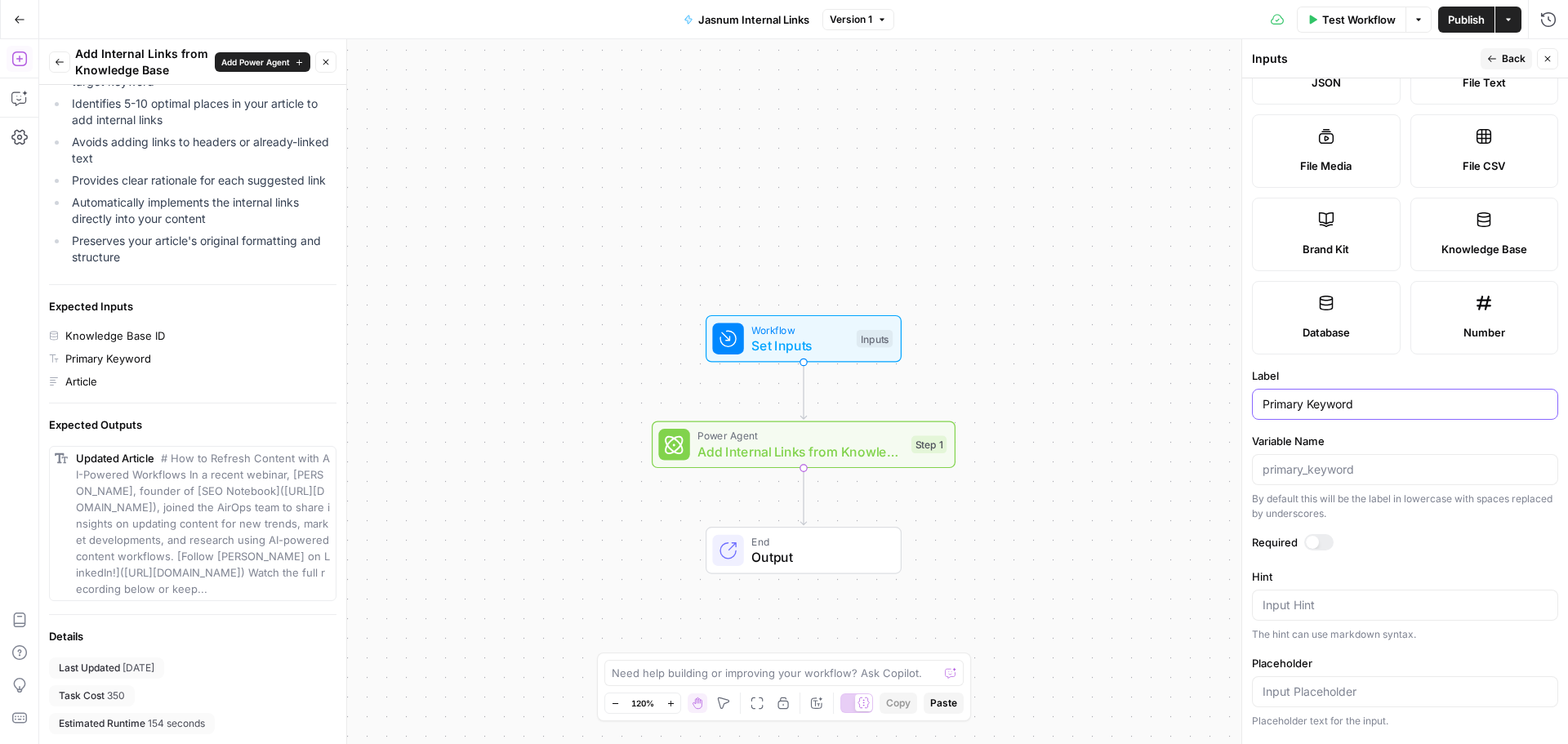
scroll to position [0, 0]
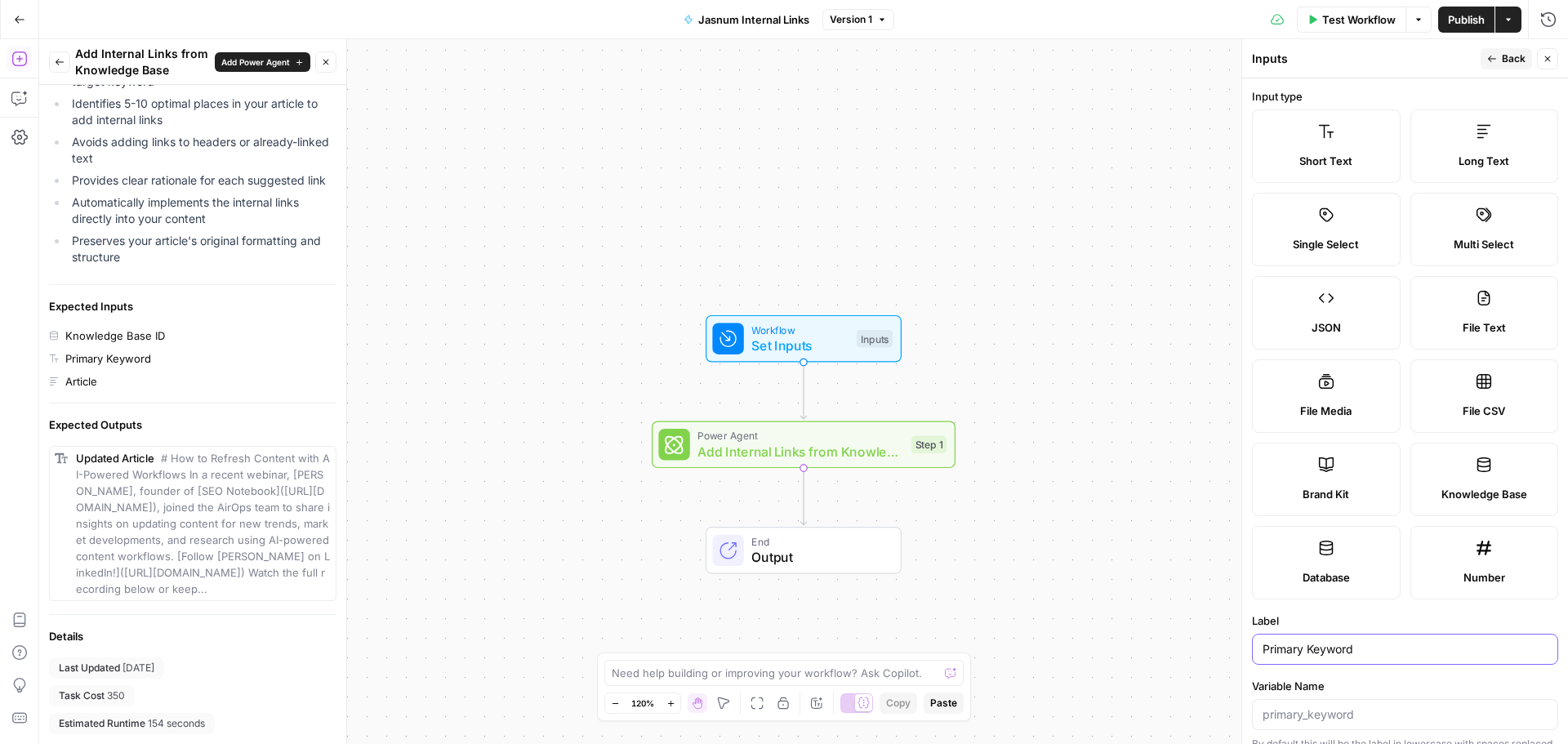
type input "Primary Keyword"
click at [1501, 64] on span "Back" at bounding box center [1513, 59] width 24 height 15
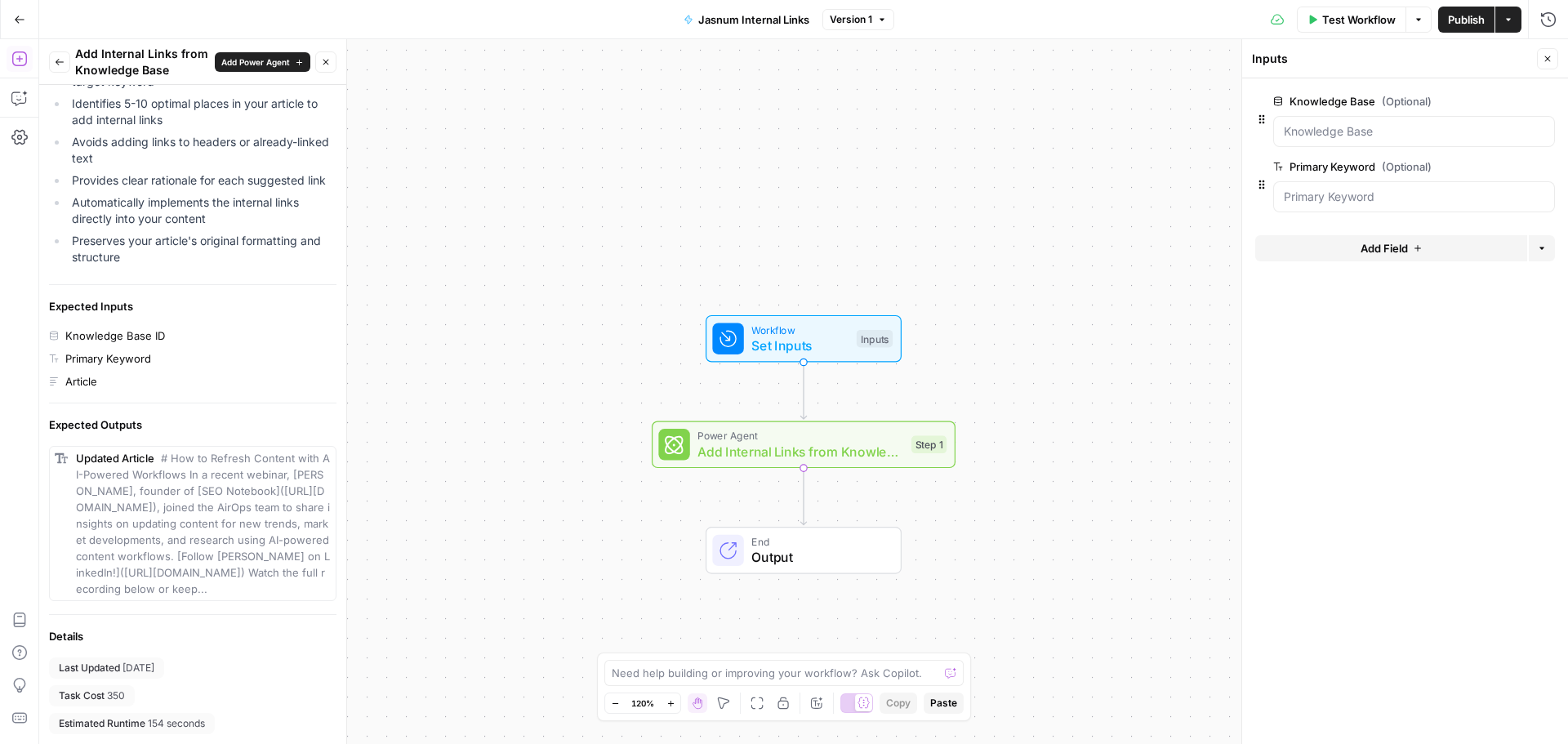
click at [1344, 241] on button "Add Field" at bounding box center [1391, 248] width 272 height 26
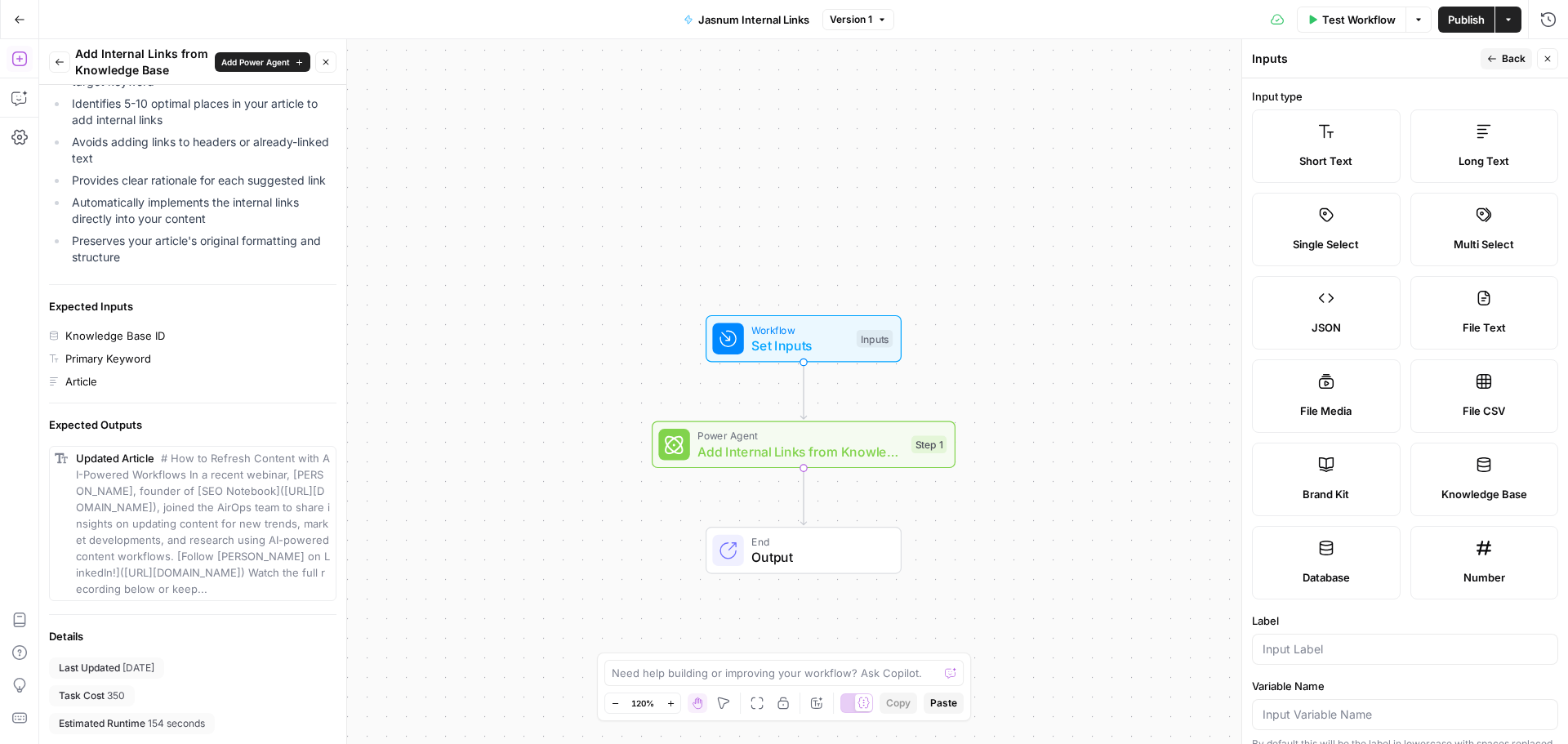
click at [1457, 151] on label "Long Text" at bounding box center [1484, 146] width 148 height 74
click at [1332, 641] on input "Label" at bounding box center [1405, 648] width 285 height 16
type input "Article"
click at [1521, 57] on span "Back" at bounding box center [1513, 59] width 24 height 15
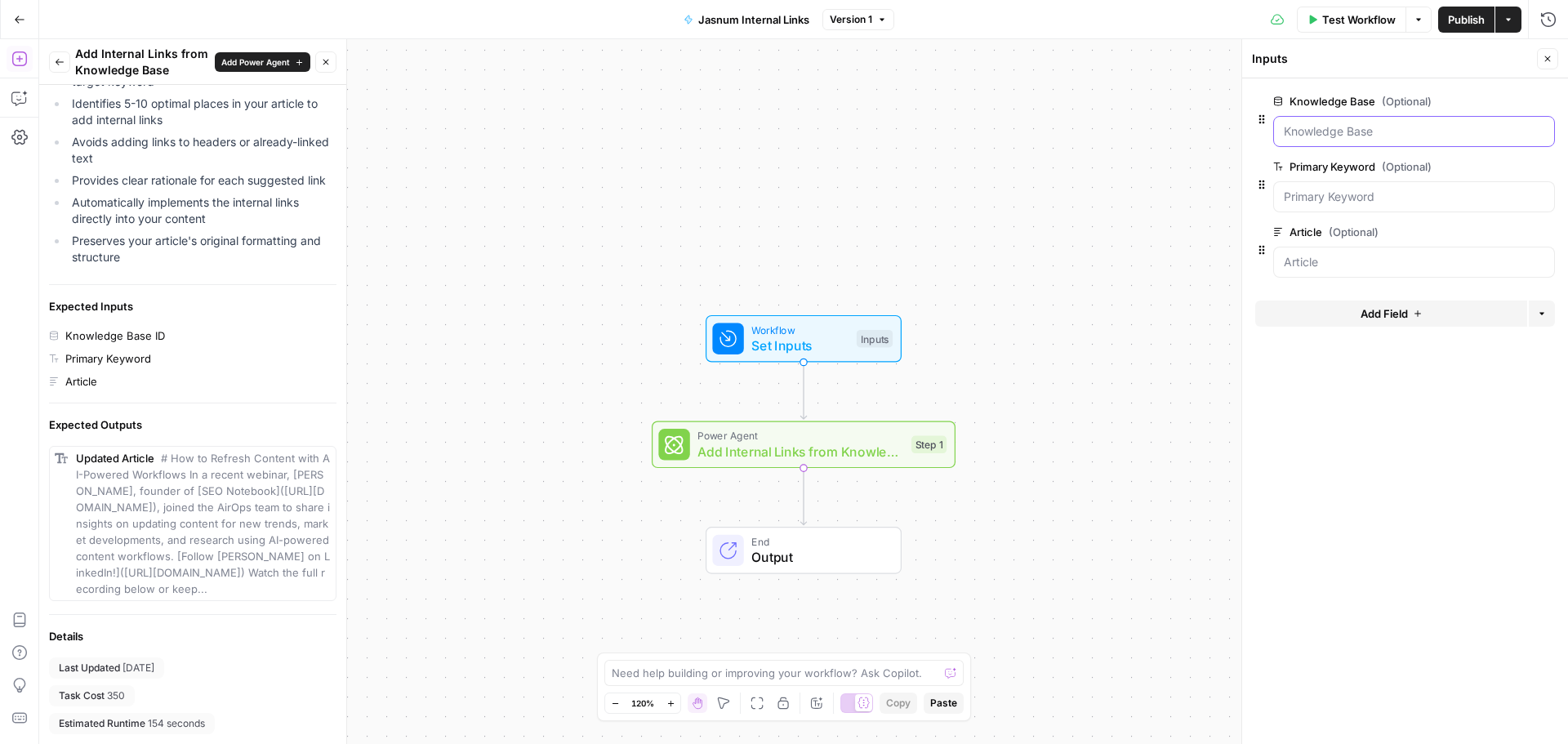
click at [1324, 133] on Base "Knowledge Base (Optional)" at bounding box center [1414, 131] width 260 height 16
click at [1361, 131] on Base "Knowledge Base (Optional)" at bounding box center [1414, 131] width 260 height 16
click at [25, 98] on icon "button" at bounding box center [18, 99] width 14 height 13
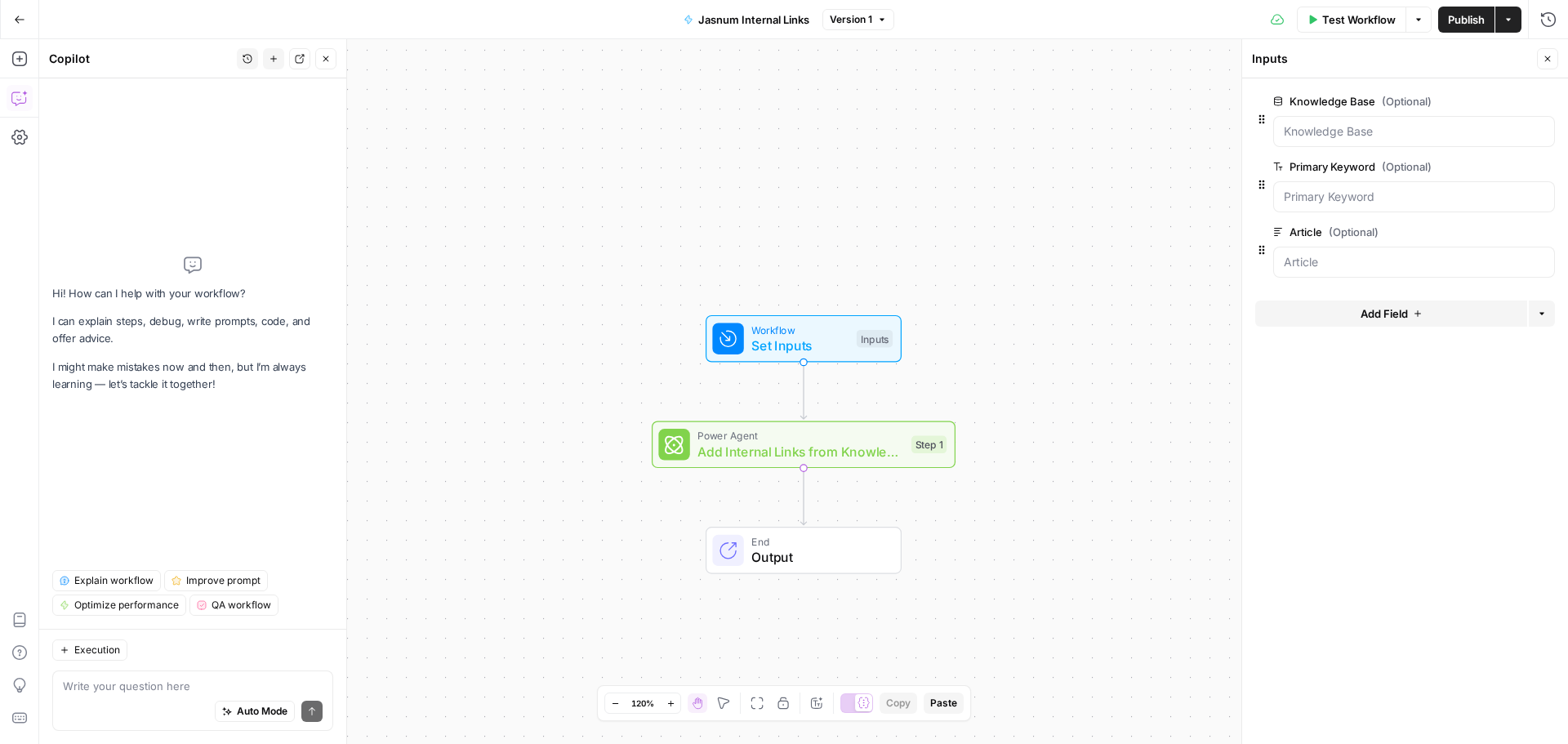
click at [158, 702] on div "Auto Mode Send" at bounding box center [192, 712] width 260 height 36
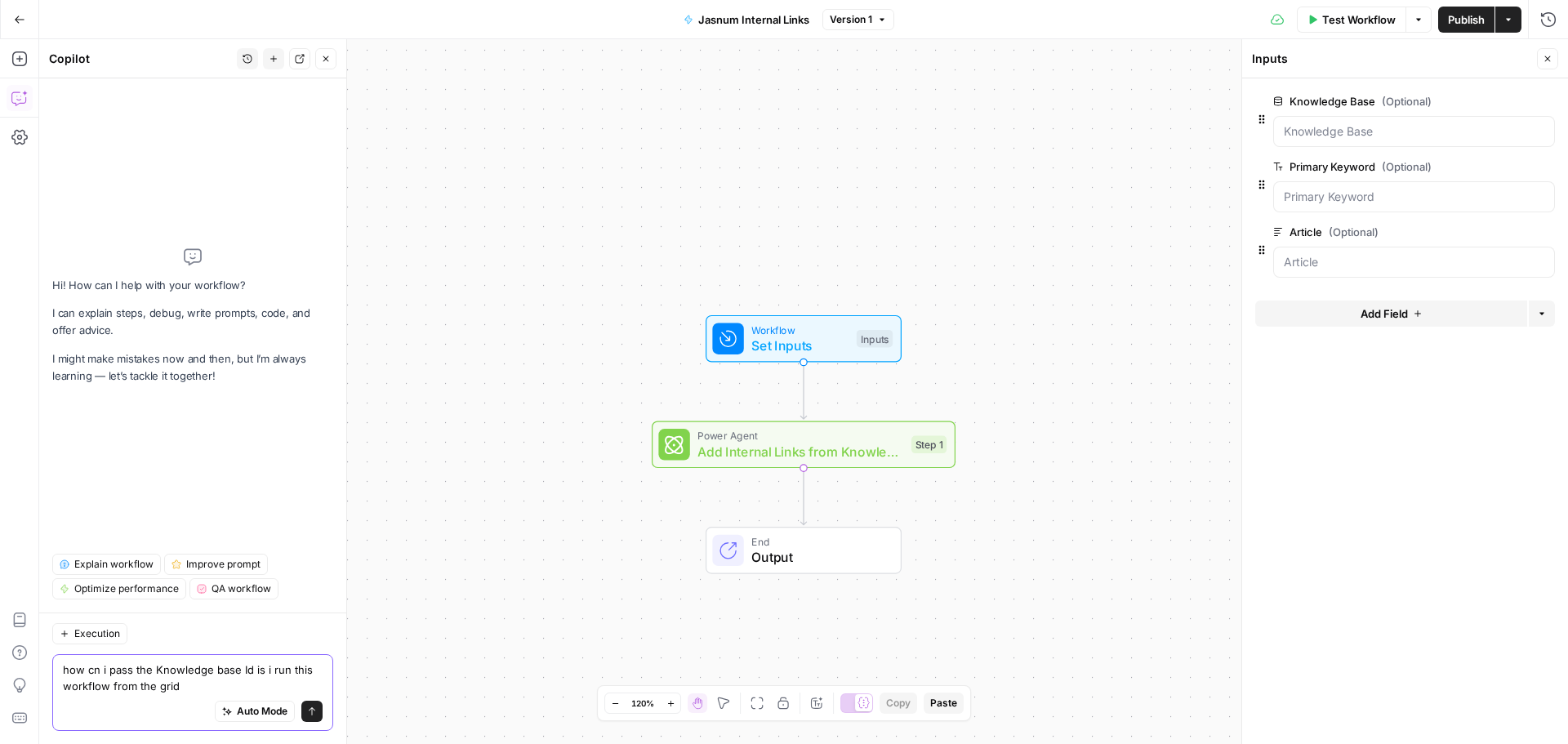
type textarea "how cn i pass the Knowledge base Id is i run this workflow from the grid?"
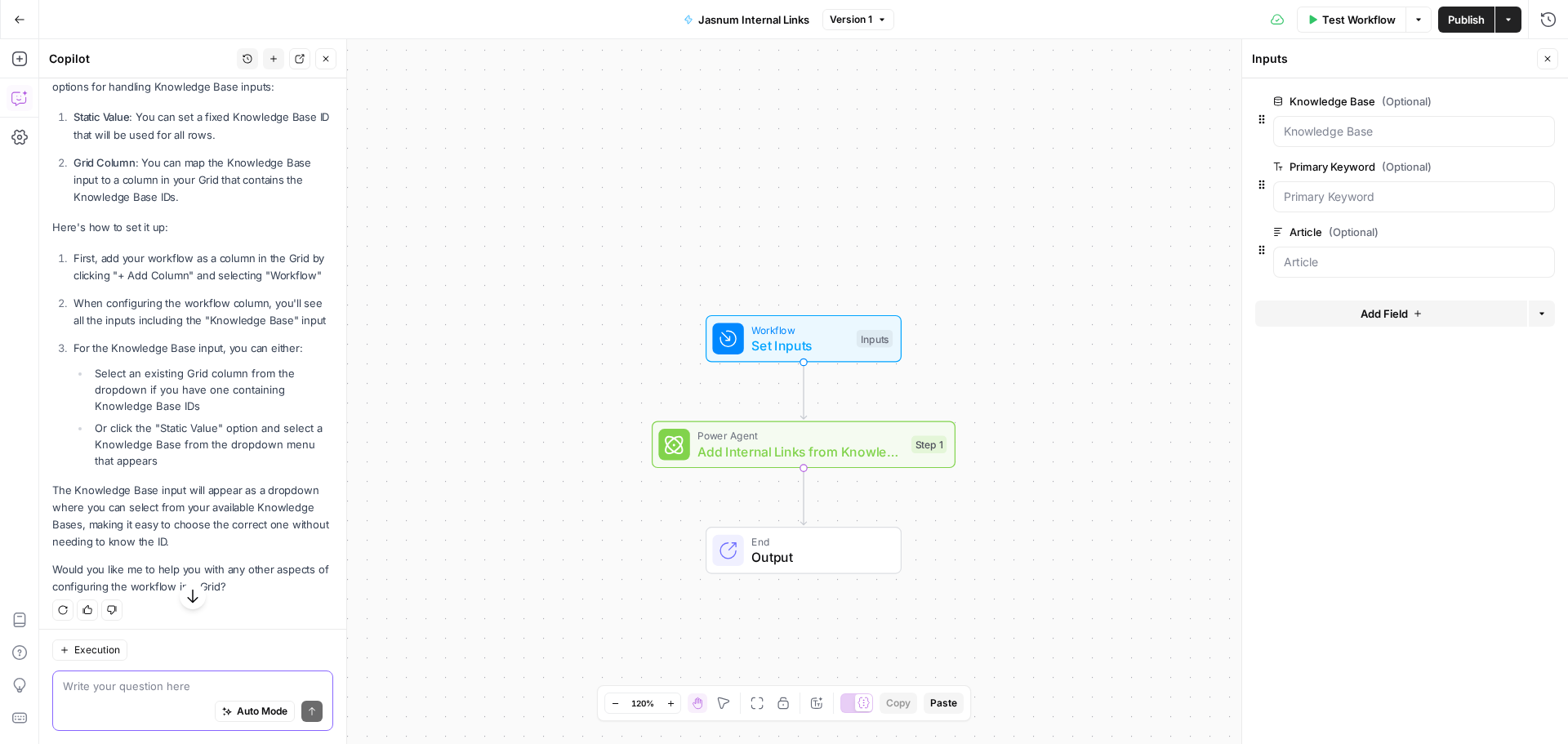
scroll to position [285, 0]
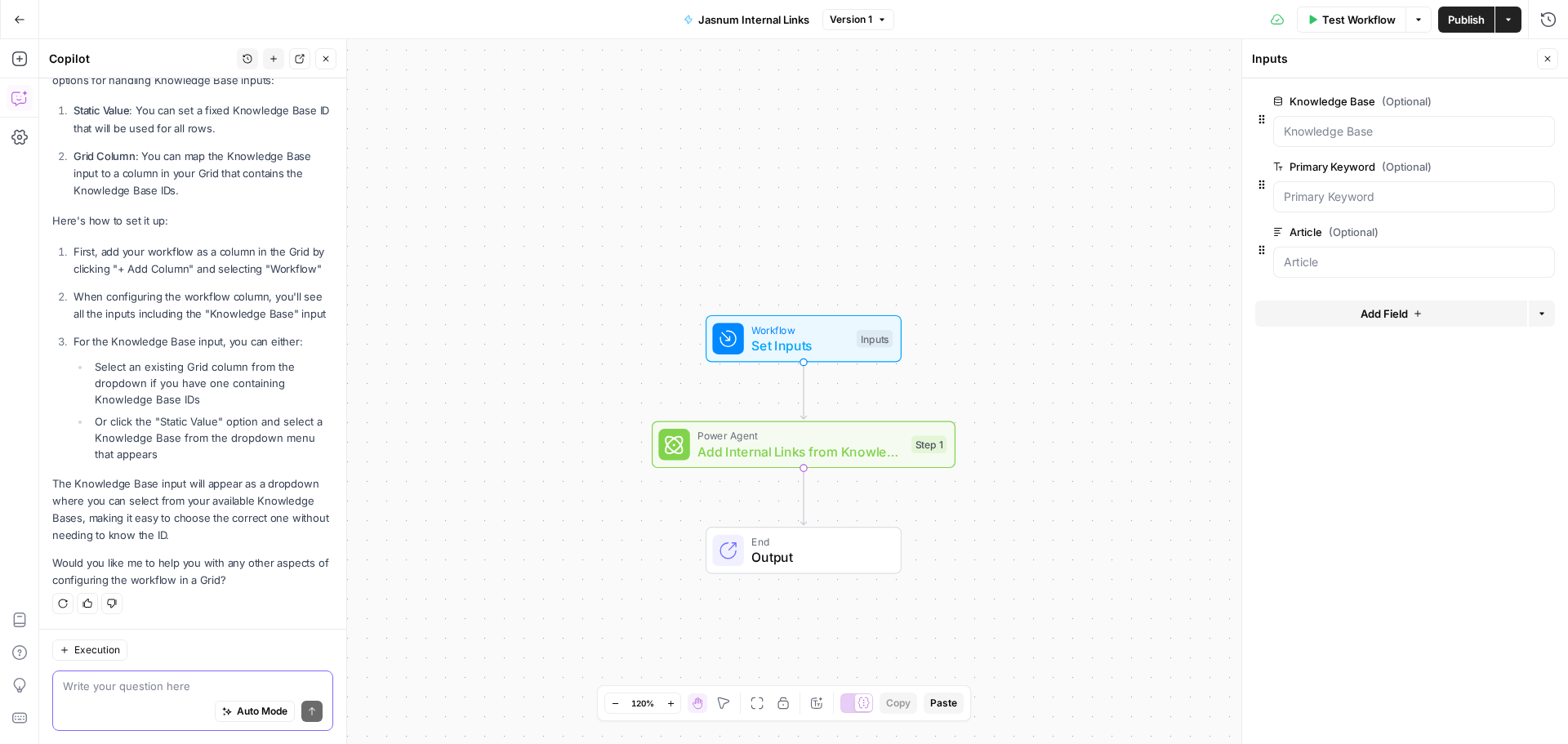
click at [155, 692] on textarea at bounding box center [192, 685] width 260 height 16
type textarea "option 1"
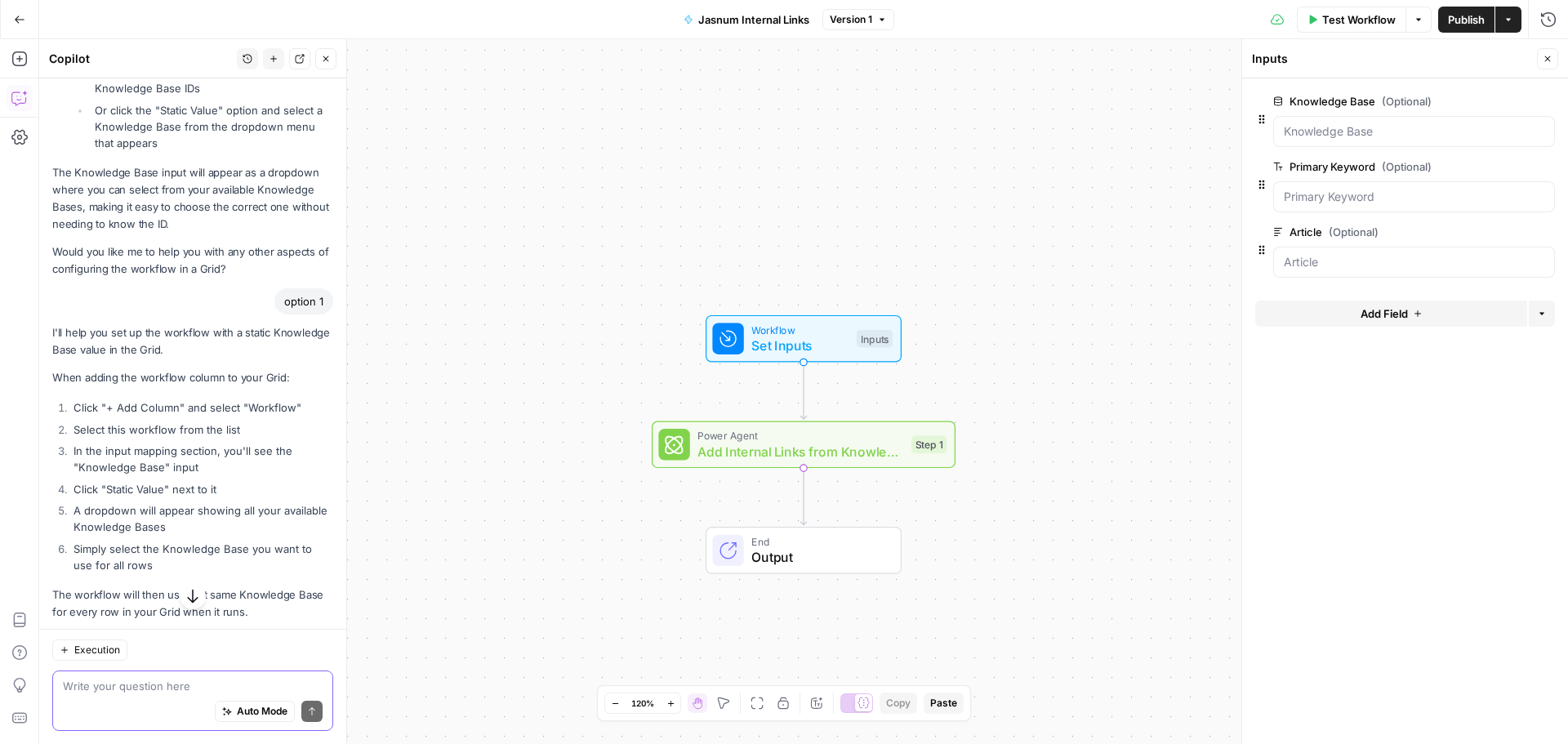
scroll to position [589, 0]
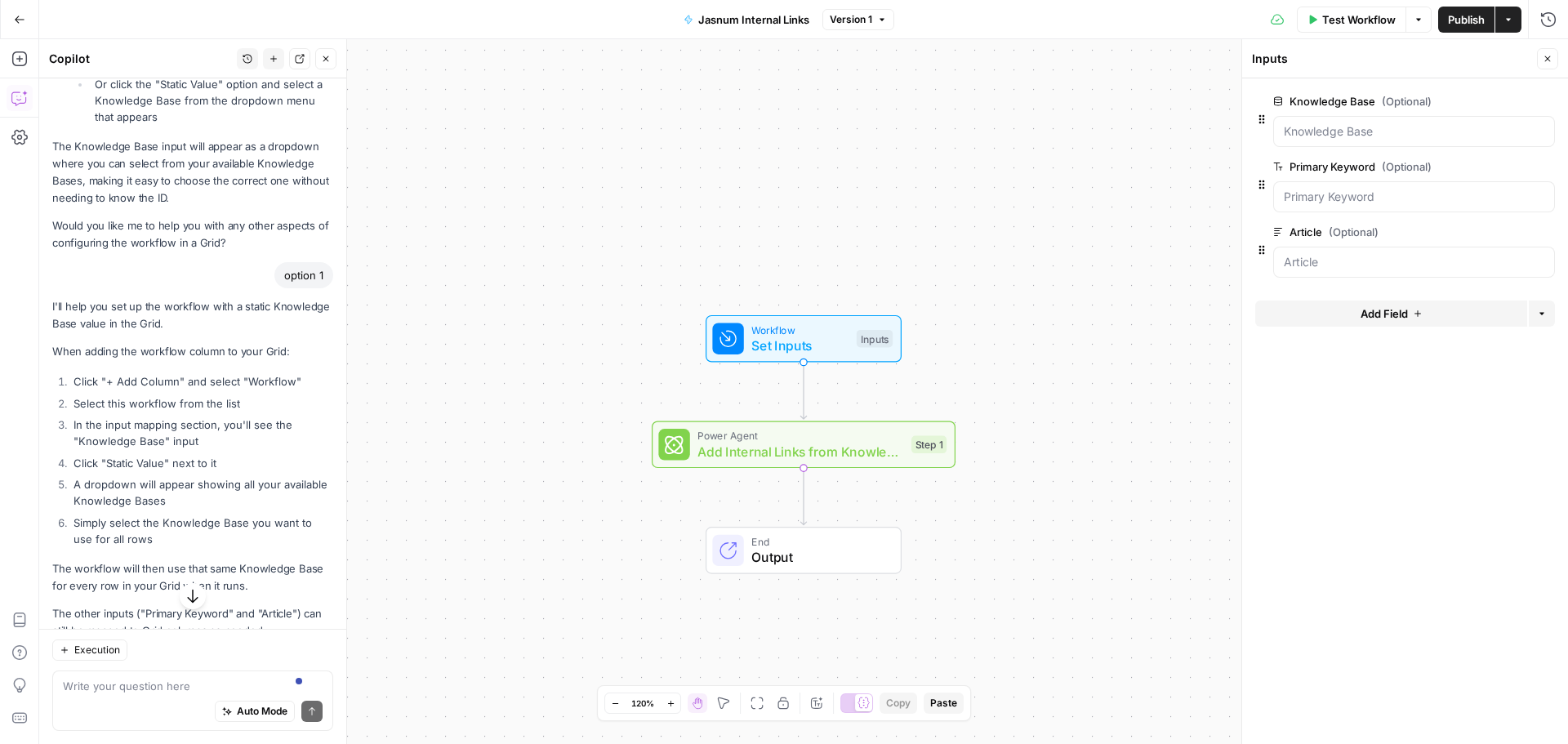
click at [100, 698] on div "Auto Mode Send" at bounding box center [192, 712] width 260 height 36
click at [1492, 103] on span "edit field" at bounding box center [1493, 101] width 36 height 13
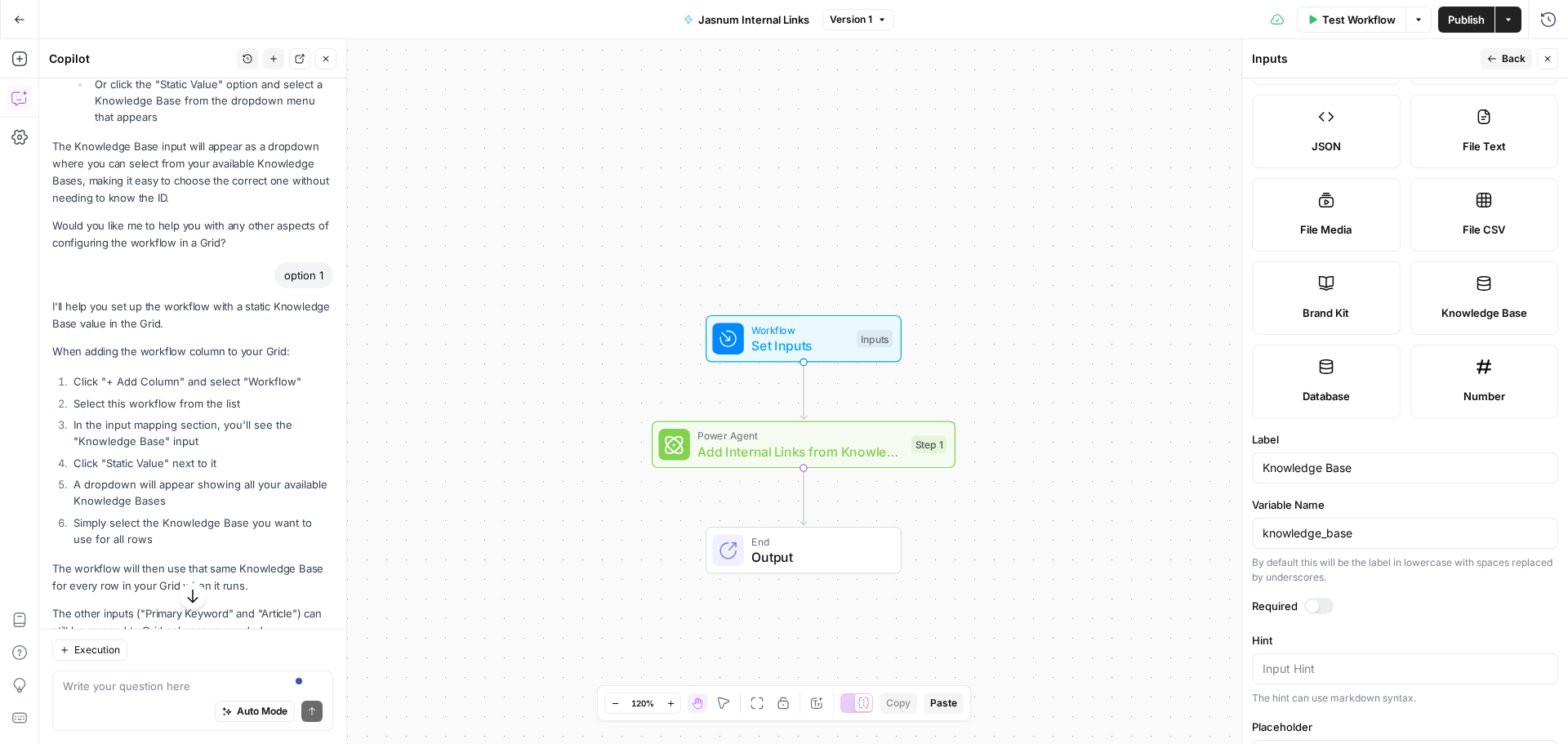
scroll to position [239, 0]
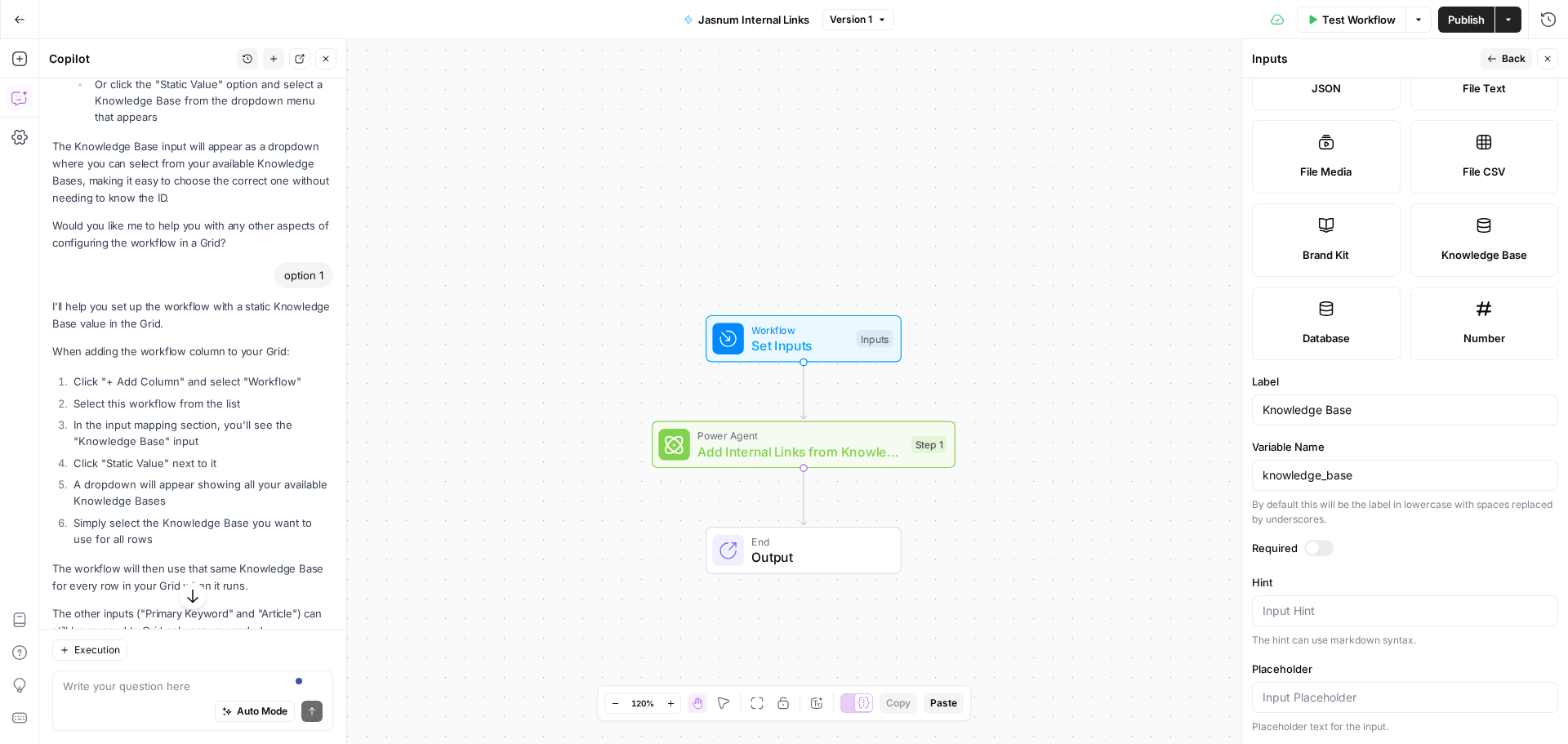
click at [1316, 552] on div at bounding box center [1312, 547] width 13 height 13
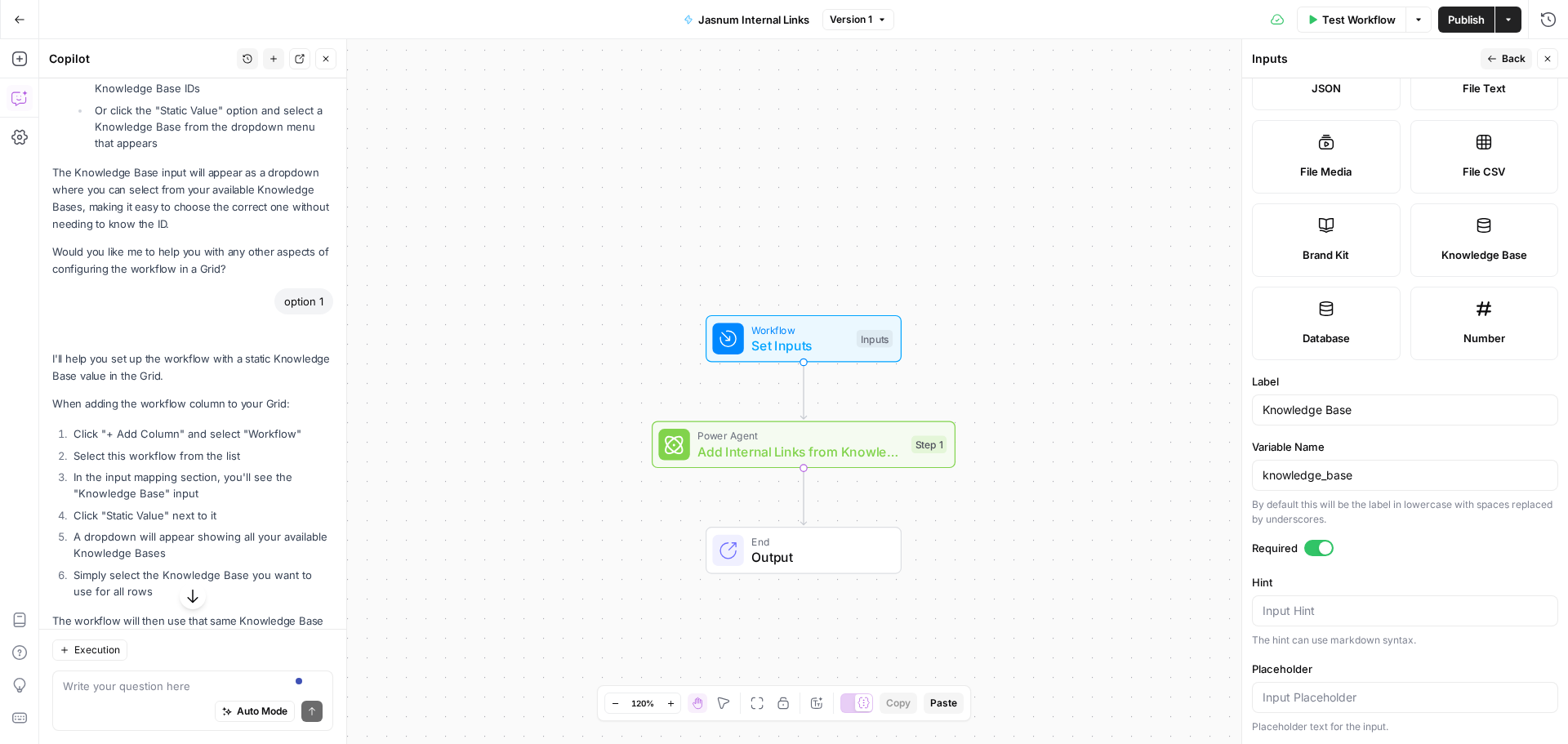
scroll to position [615, 0]
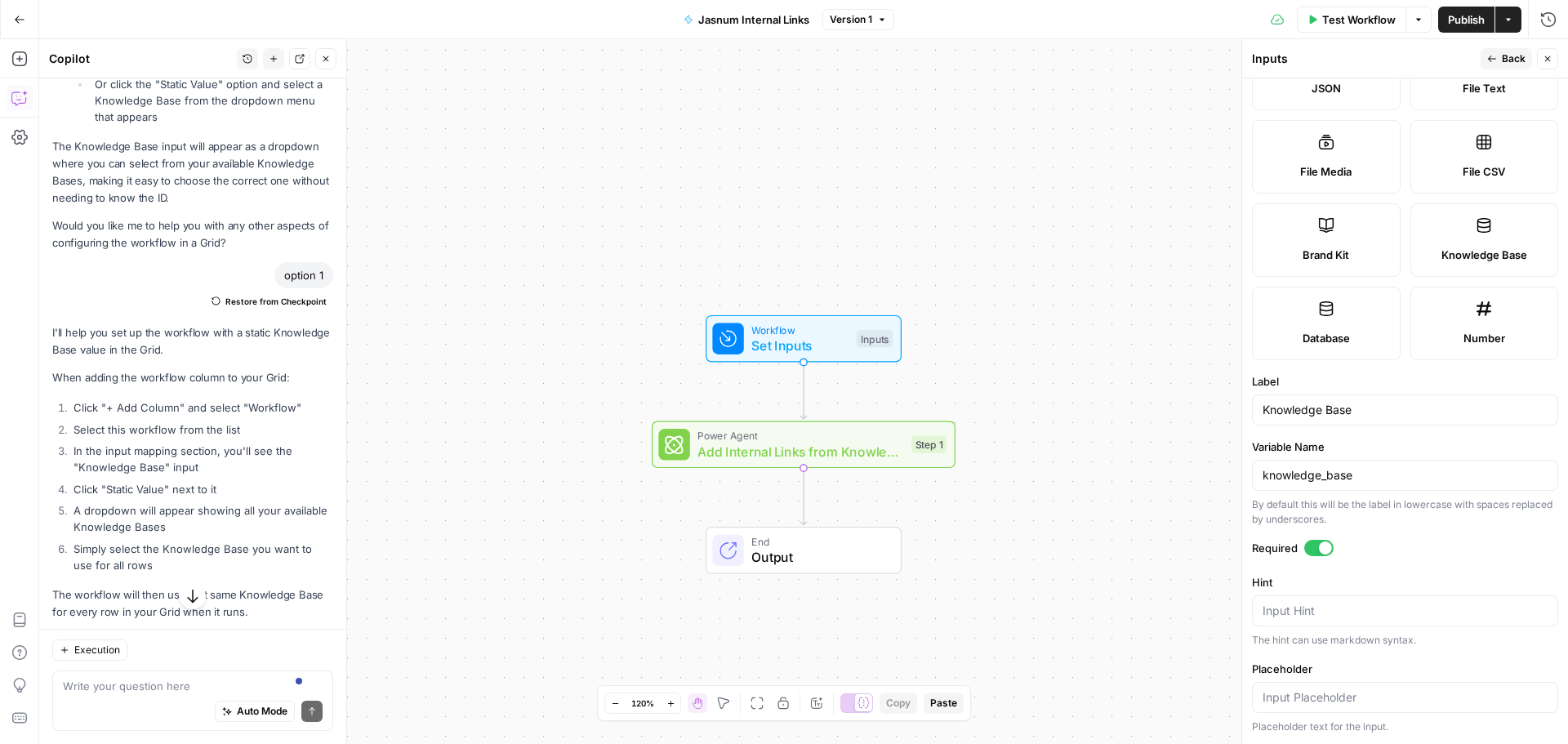
click at [1547, 59] on icon "button" at bounding box center [1547, 59] width 10 height 10
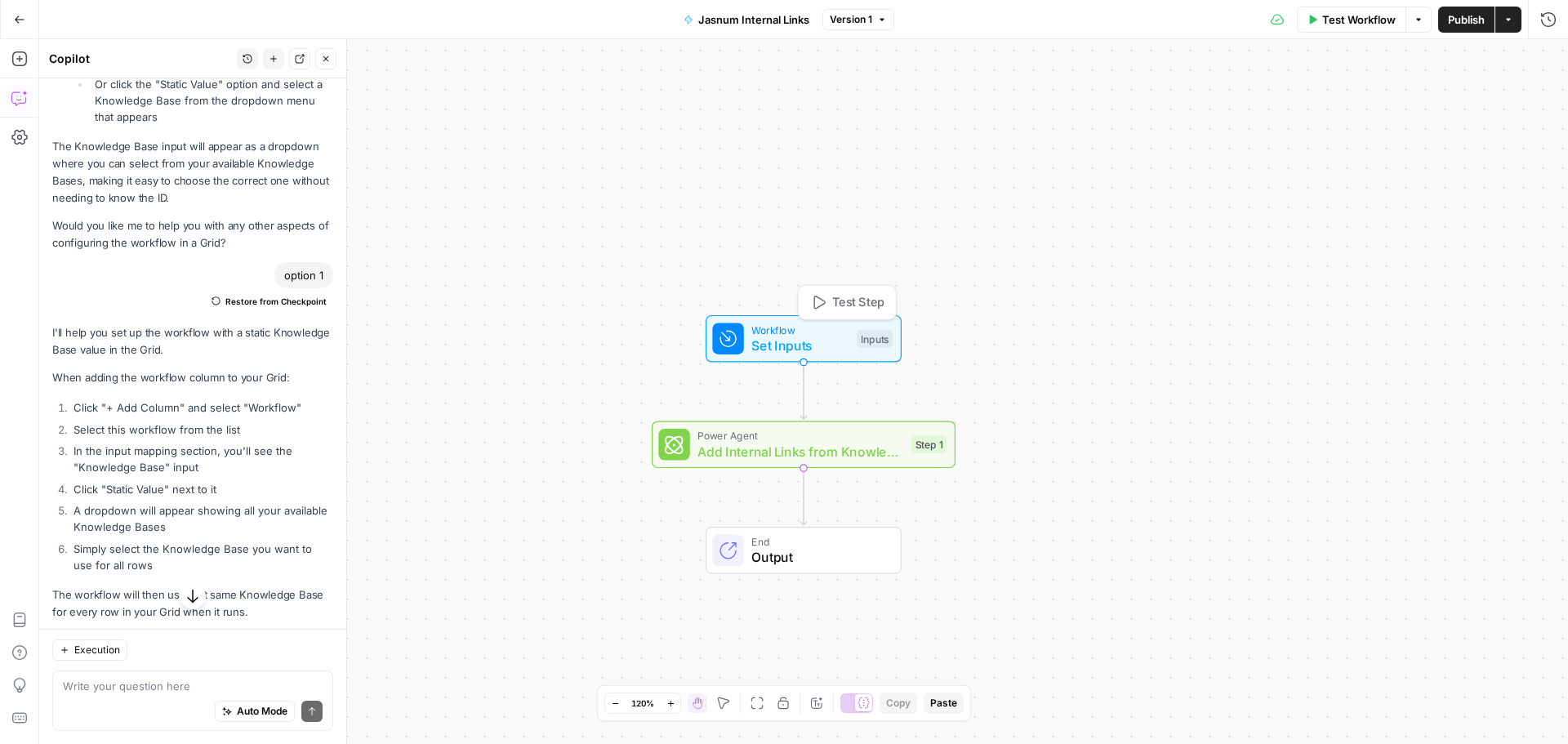
click at [812, 329] on span "Workflow" at bounding box center [800, 330] width 98 height 16
click at [1493, 167] on span "edit field" at bounding box center [1493, 166] width 36 height 13
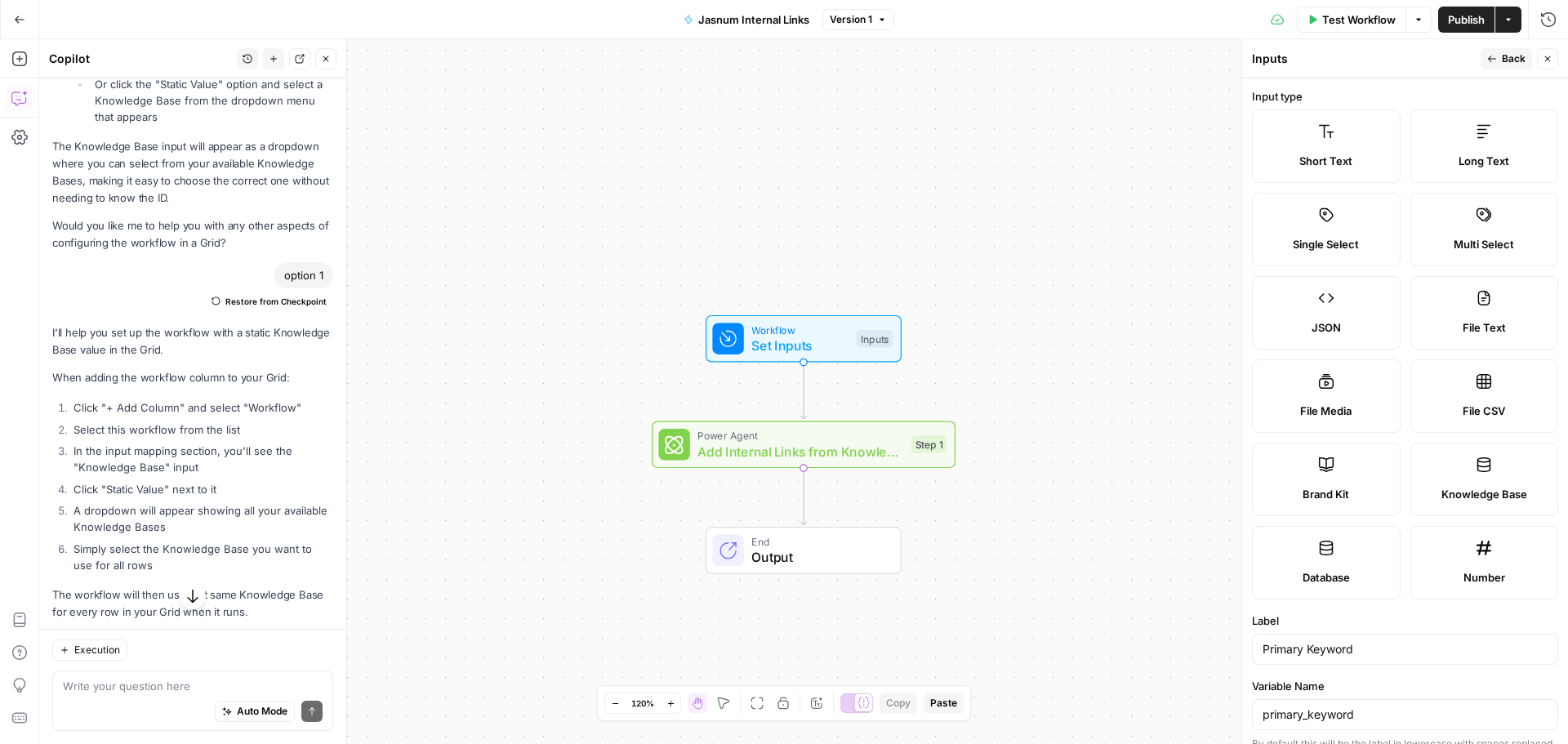
scroll to position [327, 0]
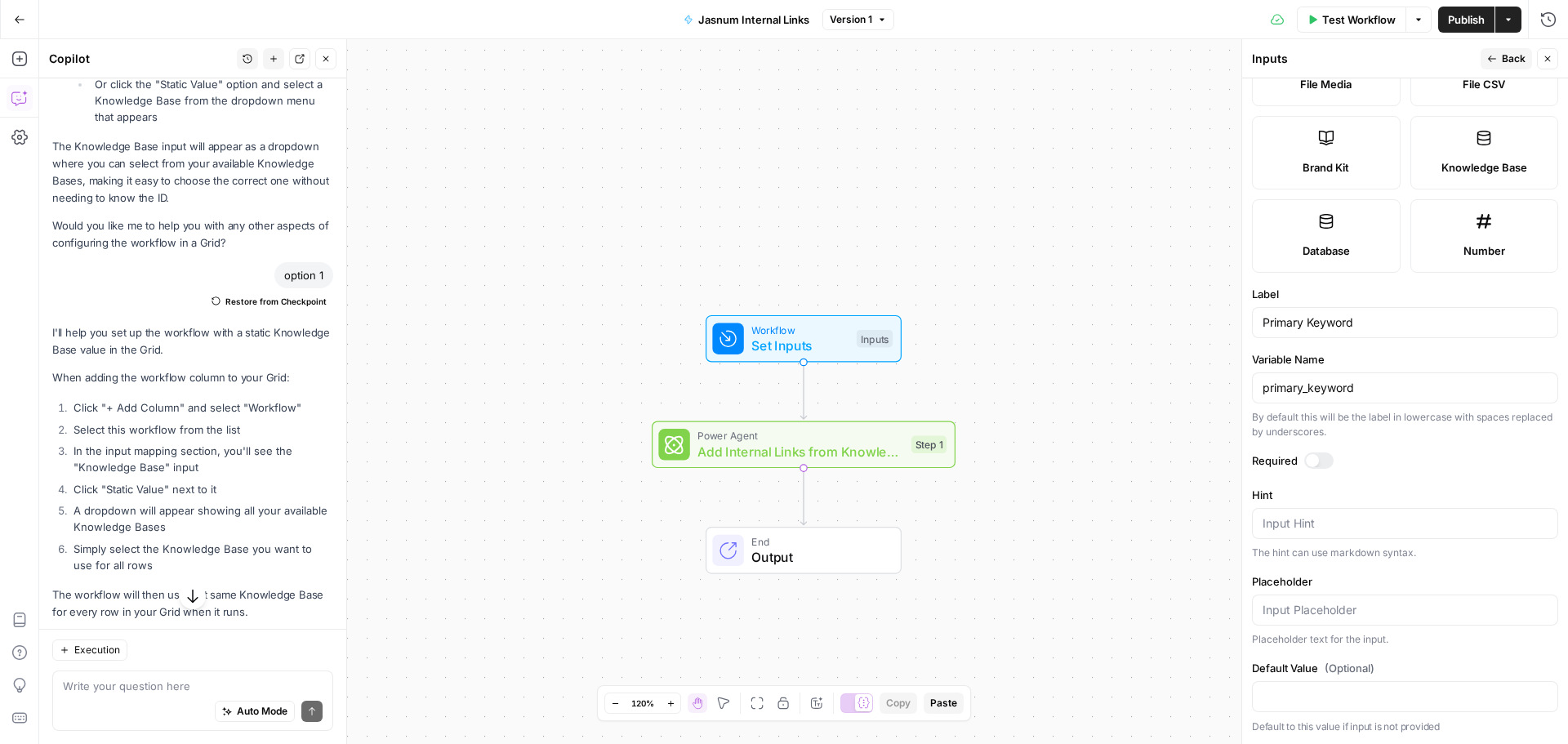
click at [1316, 470] on div "Required" at bounding box center [1405, 462] width 306 height 21
click at [1320, 453] on div at bounding box center [1319, 460] width 30 height 16
drag, startPoint x: 1497, startPoint y: 54, endPoint x: 1489, endPoint y: 57, distance: 8.5
click at [1496, 53] on button "Back" at bounding box center [1506, 58] width 52 height 21
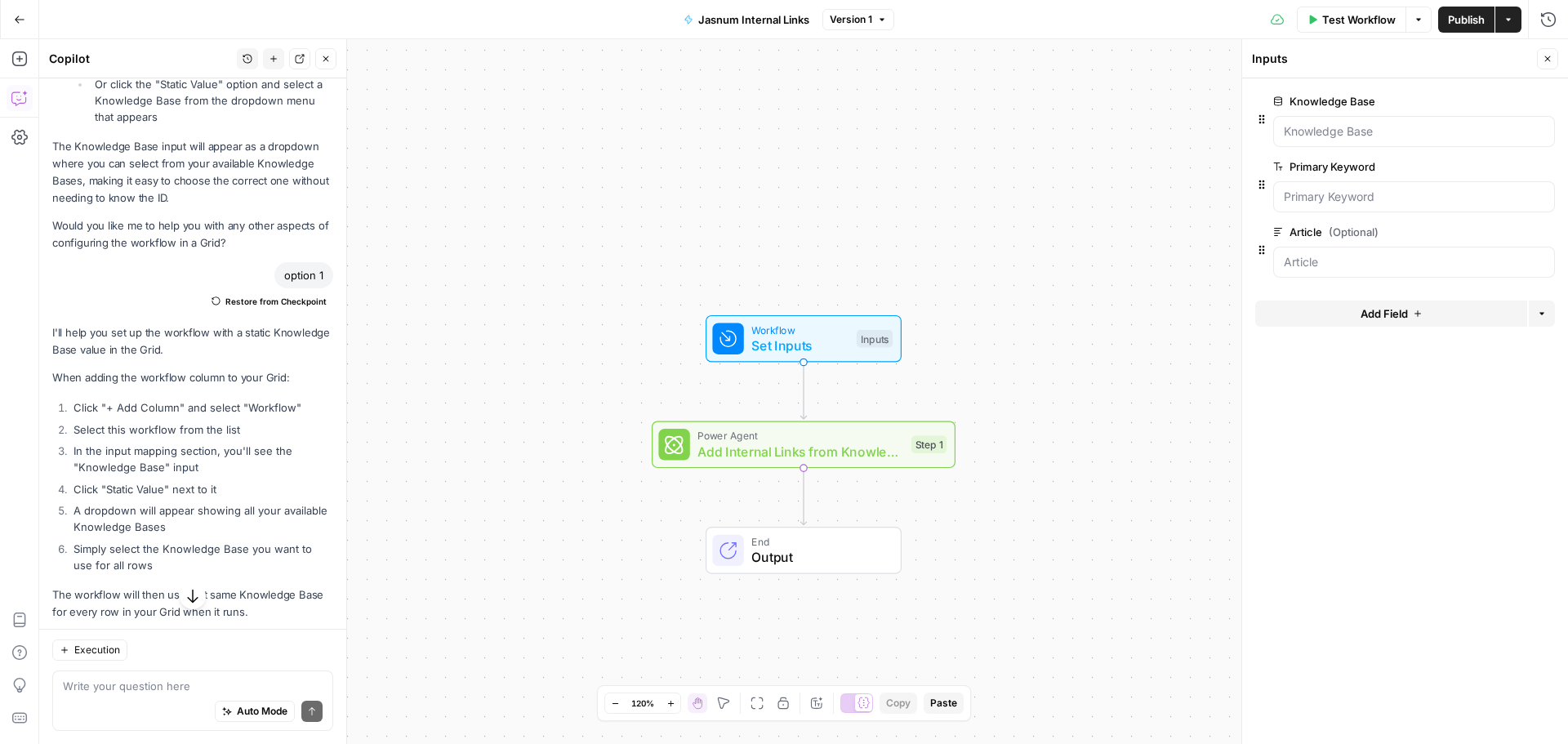
click at [1490, 227] on span "edit field" at bounding box center [1493, 231] width 36 height 13
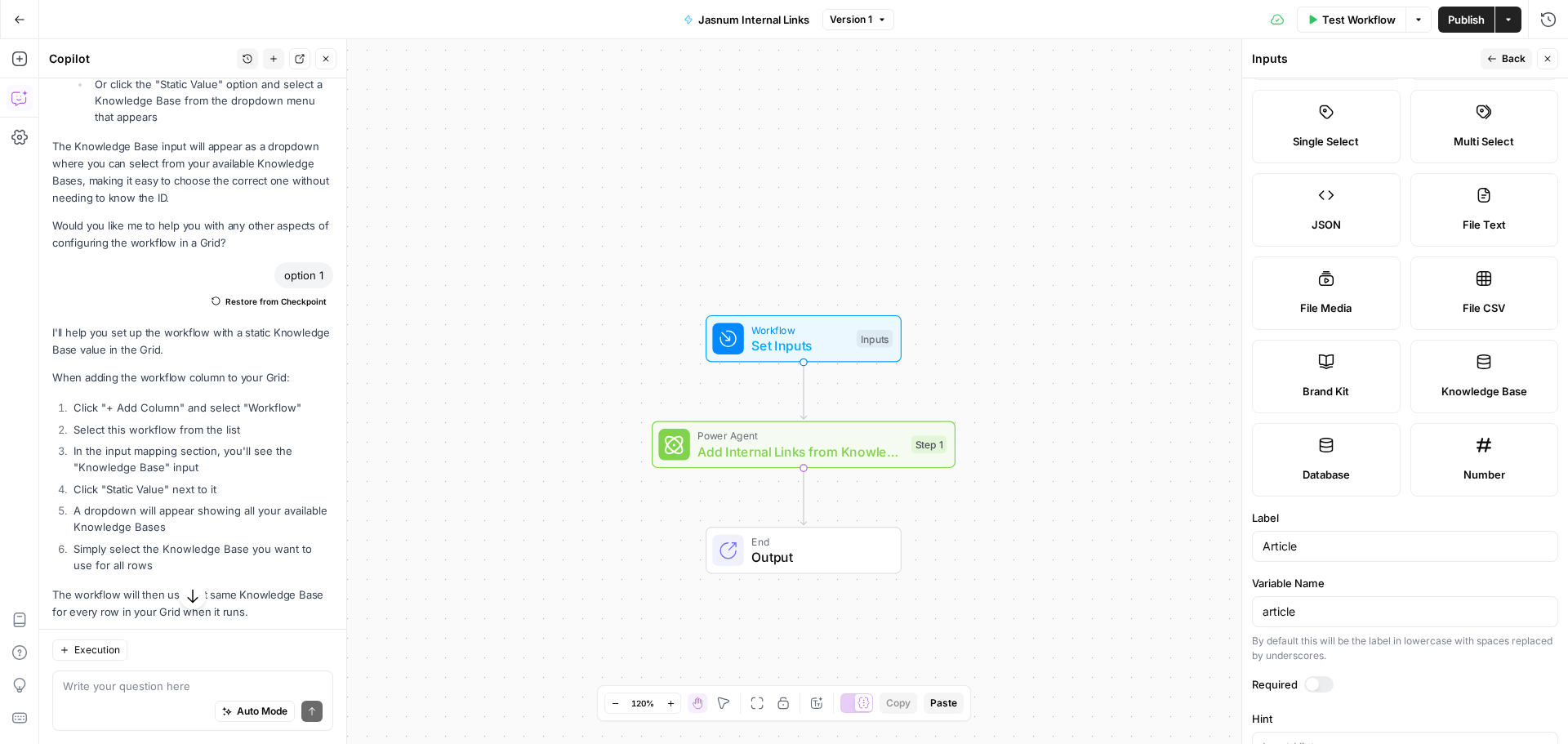
scroll to position [163, 0]
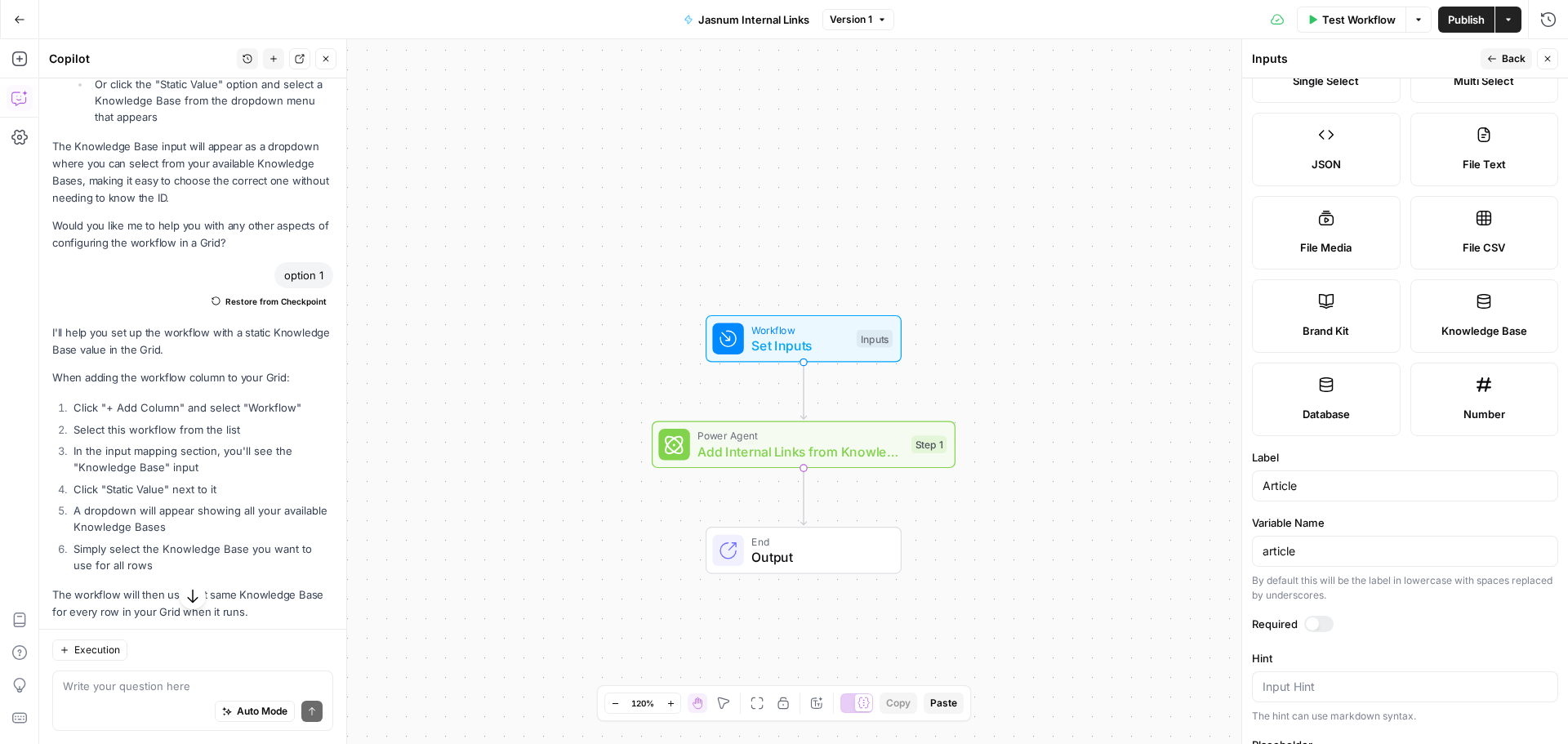
click at [1317, 627] on div at bounding box center [1319, 623] width 30 height 16
click at [1272, 555] on input "article" at bounding box center [1405, 551] width 285 height 16
type input "Article"
click at [1511, 57] on span "Back" at bounding box center [1513, 59] width 24 height 15
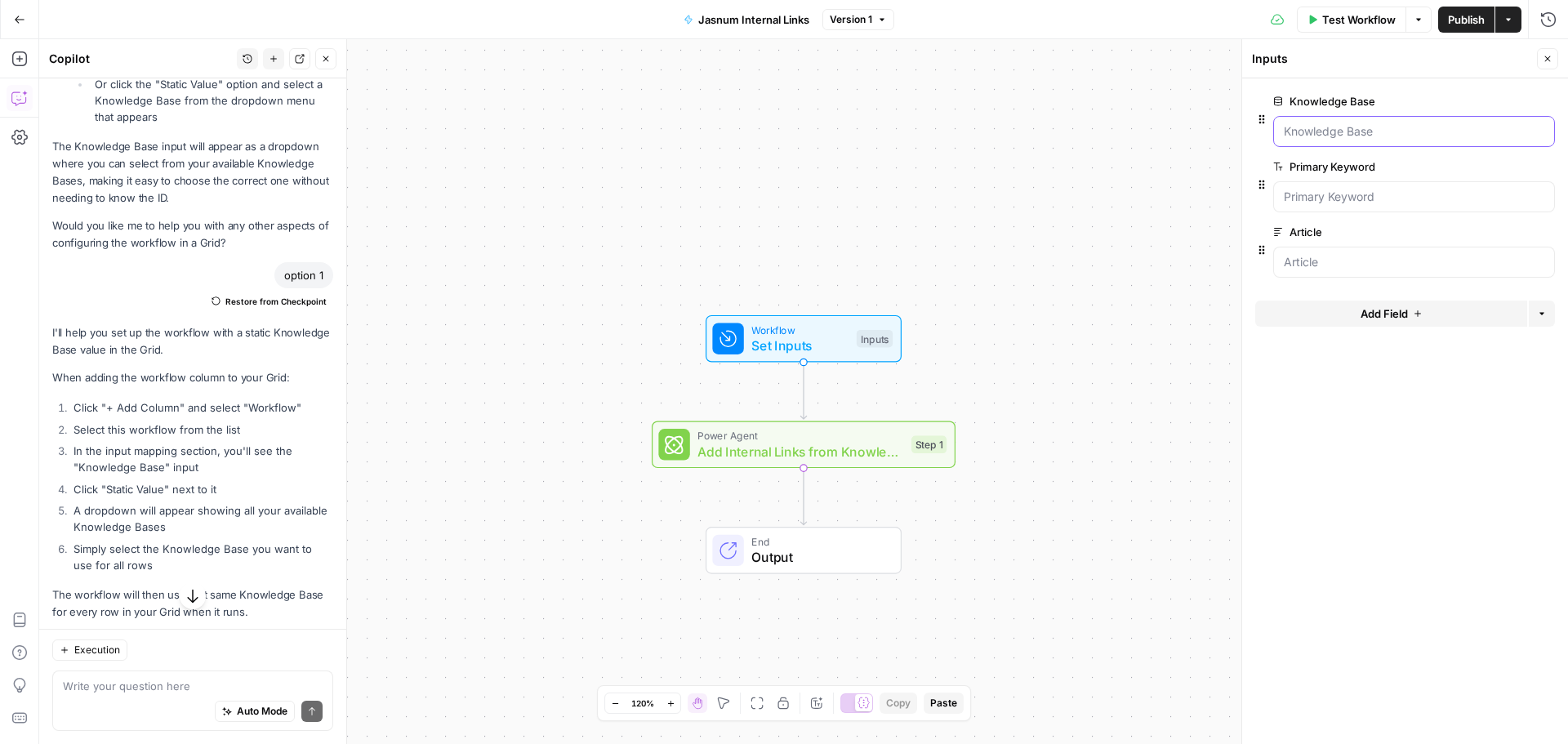
click at [1331, 130] on Base "Knowledge Base" at bounding box center [1414, 131] width 260 height 16
click at [1420, 201] on Keyword "Primary Keyword" at bounding box center [1414, 196] width 260 height 16
click at [1499, 160] on span "edit field" at bounding box center [1493, 166] width 36 height 13
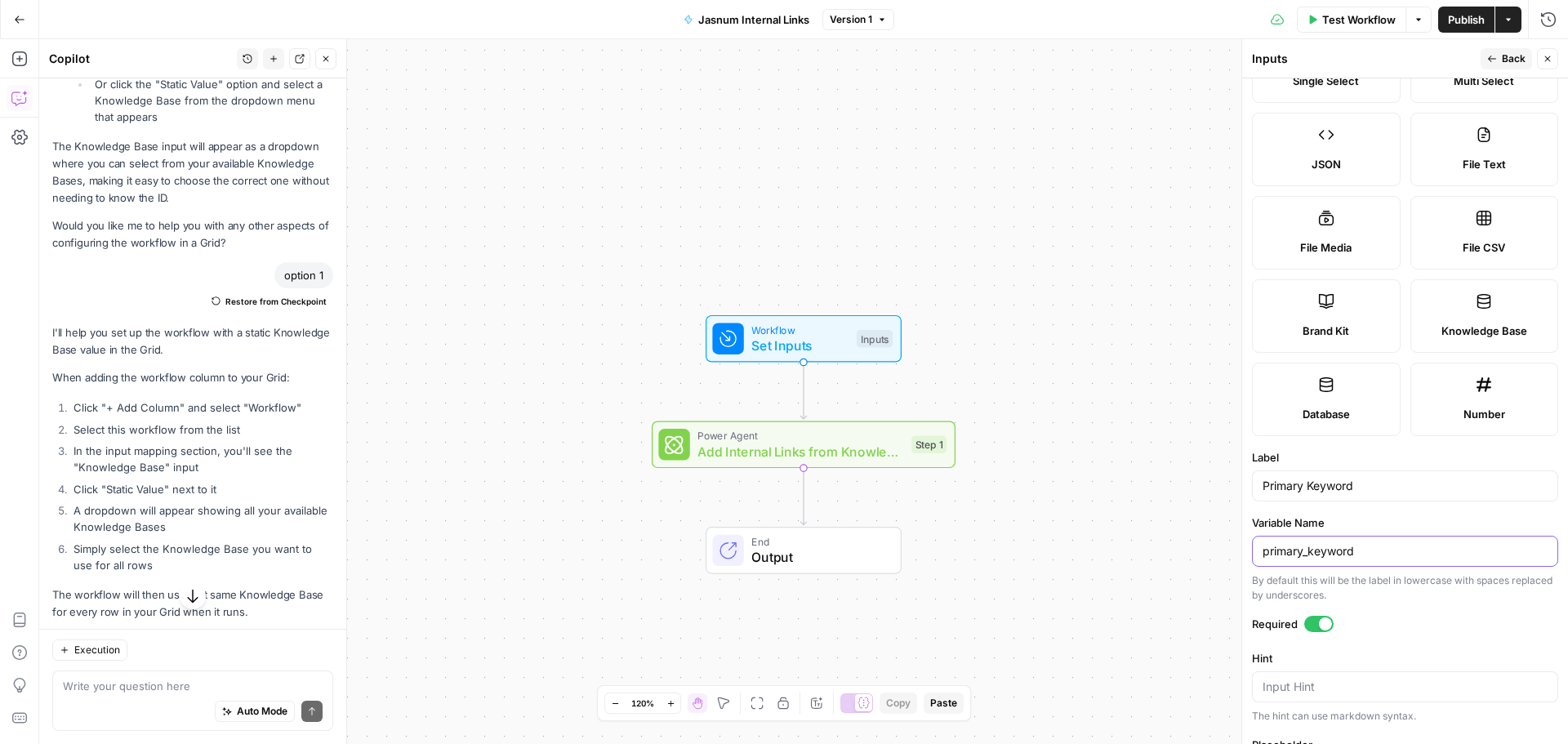
drag, startPoint x: 1267, startPoint y: 549, endPoint x: 1246, endPoint y: 548, distance: 21.0
click at [1246, 548] on div "Inputs Back Close Input type Short Text Long Text Single Select Multi Select JS…" at bounding box center [1405, 390] width 327 height 704
type input "Primary Keyword"
click at [1492, 57] on icon "button" at bounding box center [1492, 59] width 10 height 10
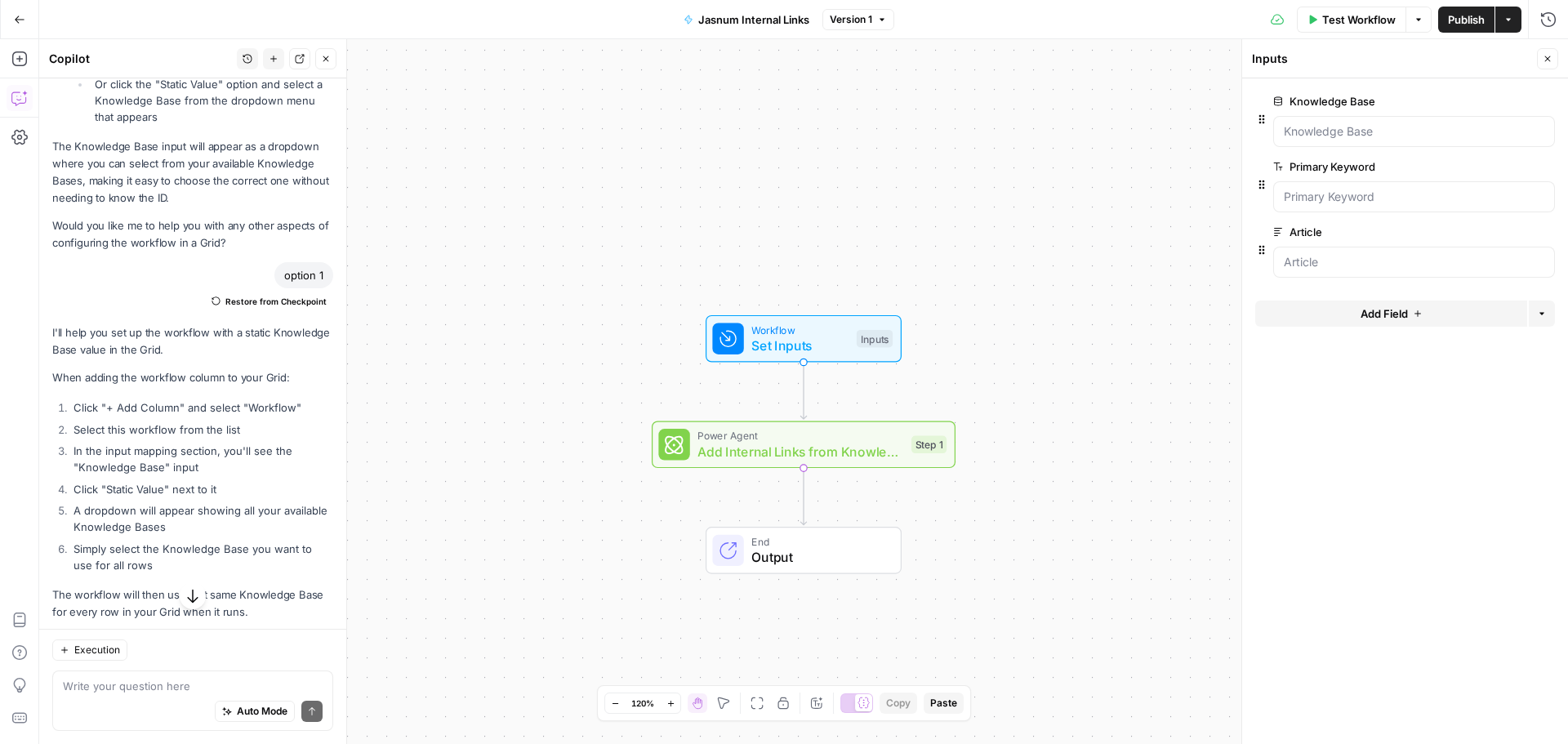
click at [1467, 31] on button "Publish" at bounding box center [1466, 20] width 57 height 26
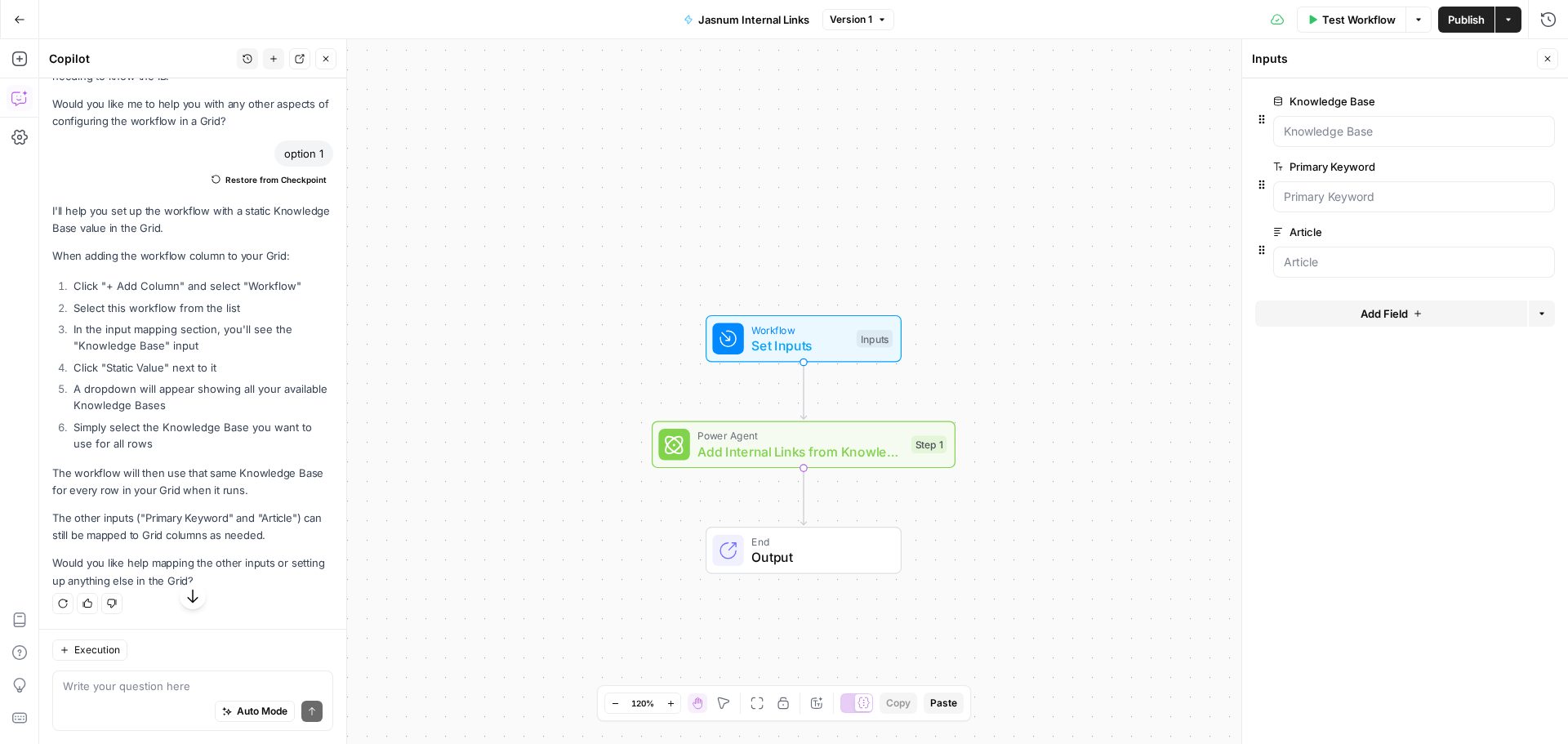
scroll to position [770, 0]
click at [170, 686] on textarea at bounding box center [192, 685] width 260 height 16
type textarea "it says the add doesn't have any inputs"
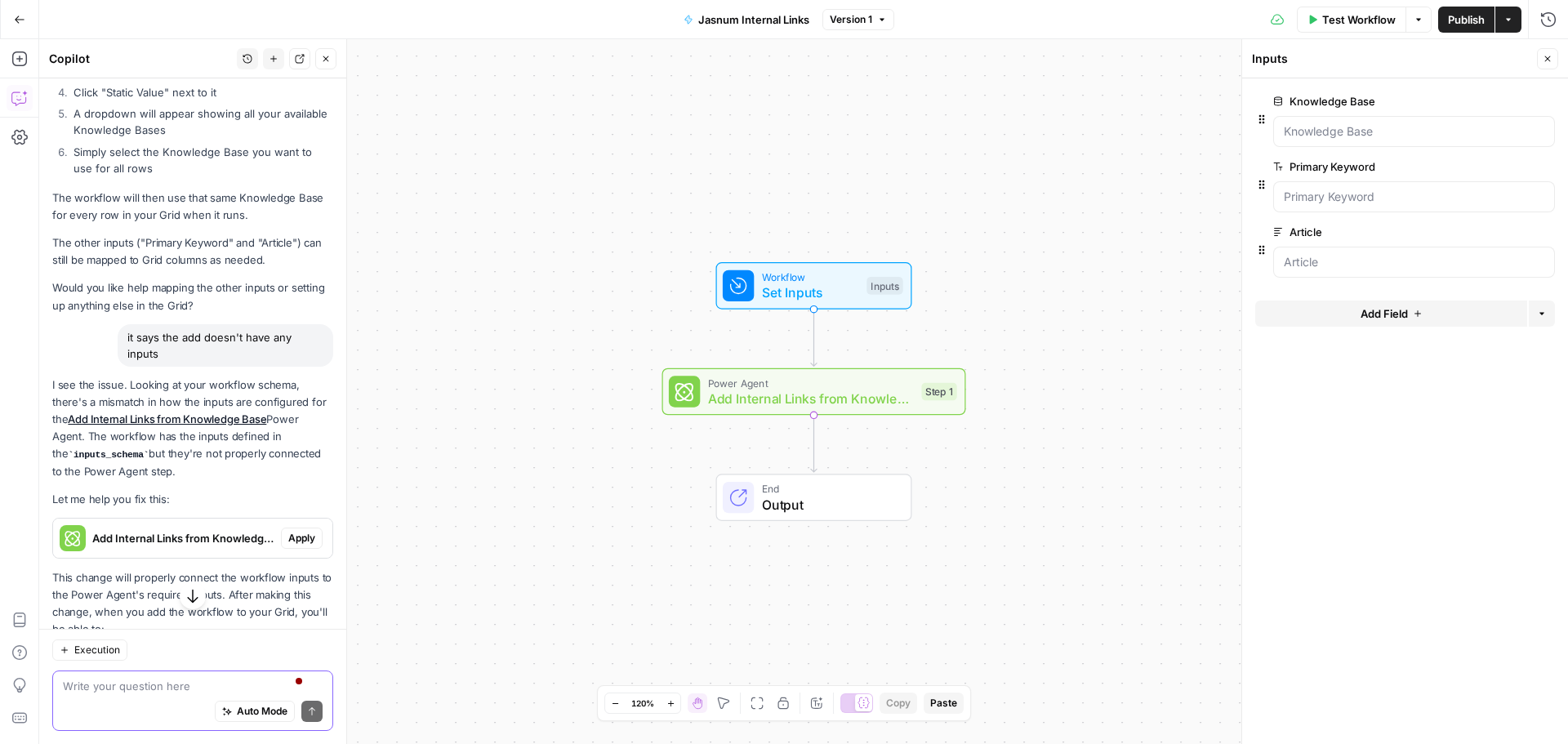
scroll to position [1094, 0]
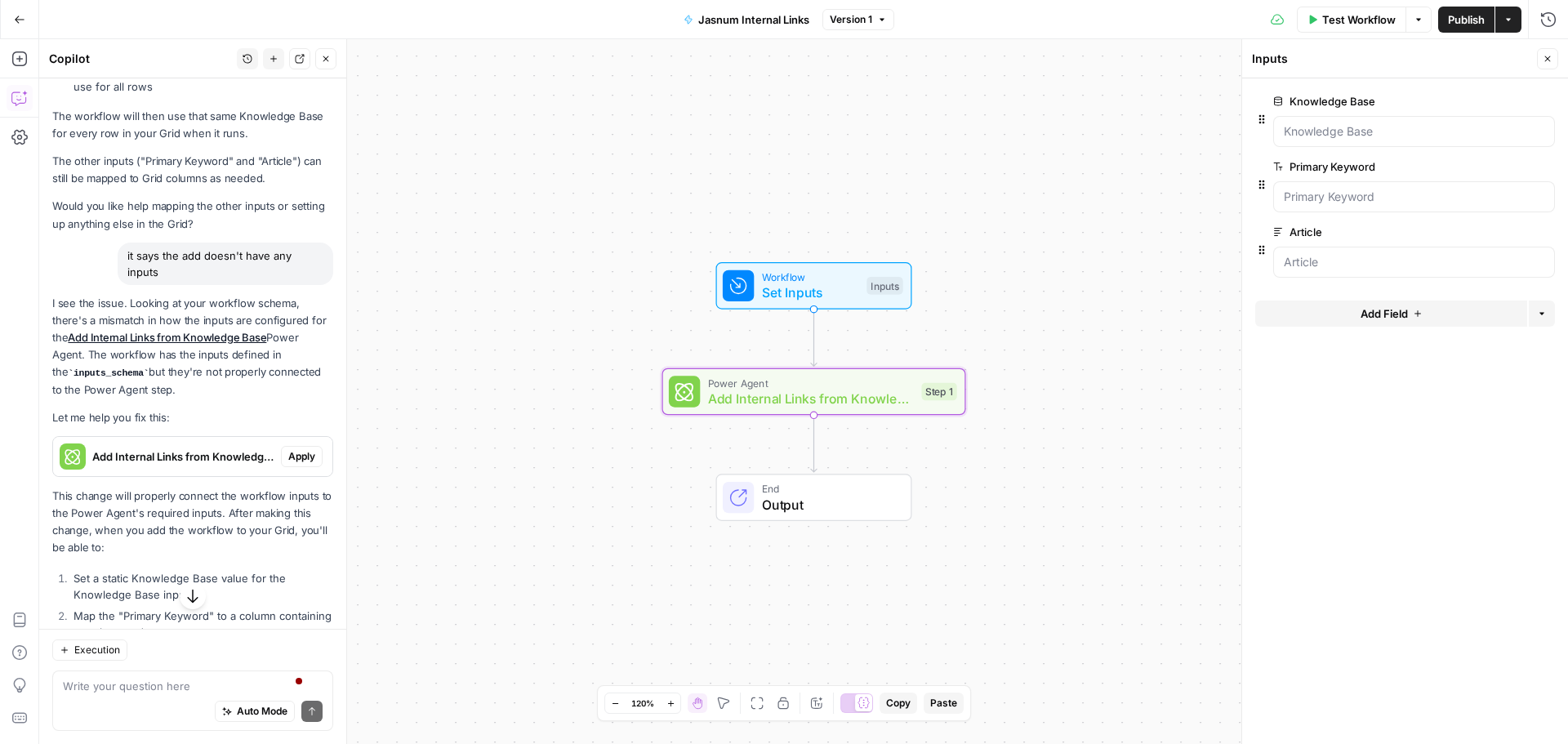
click at [293, 464] on span "Apply" at bounding box center [301, 456] width 27 height 15
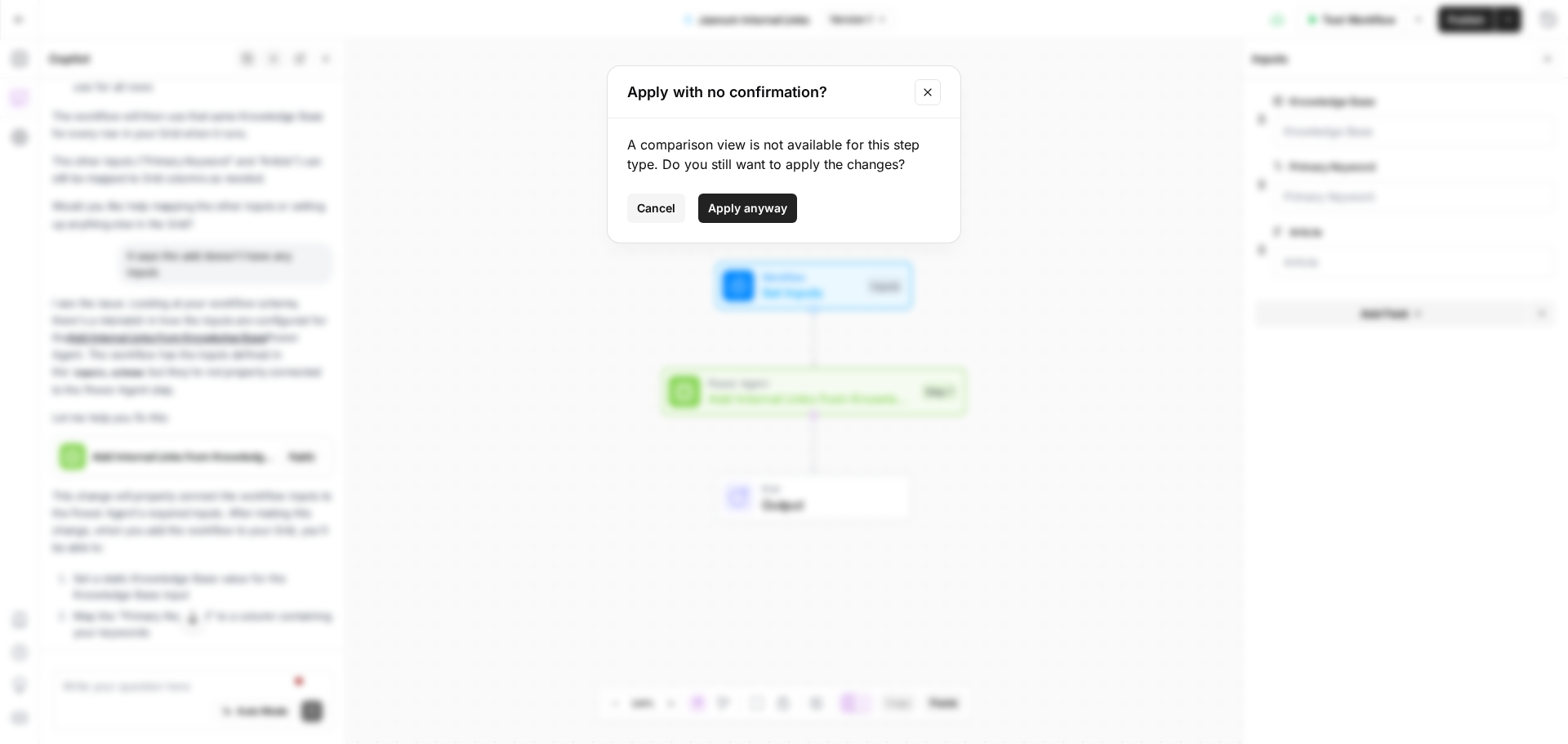
click at [740, 207] on span "Apply anyway" at bounding box center [748, 208] width 80 height 16
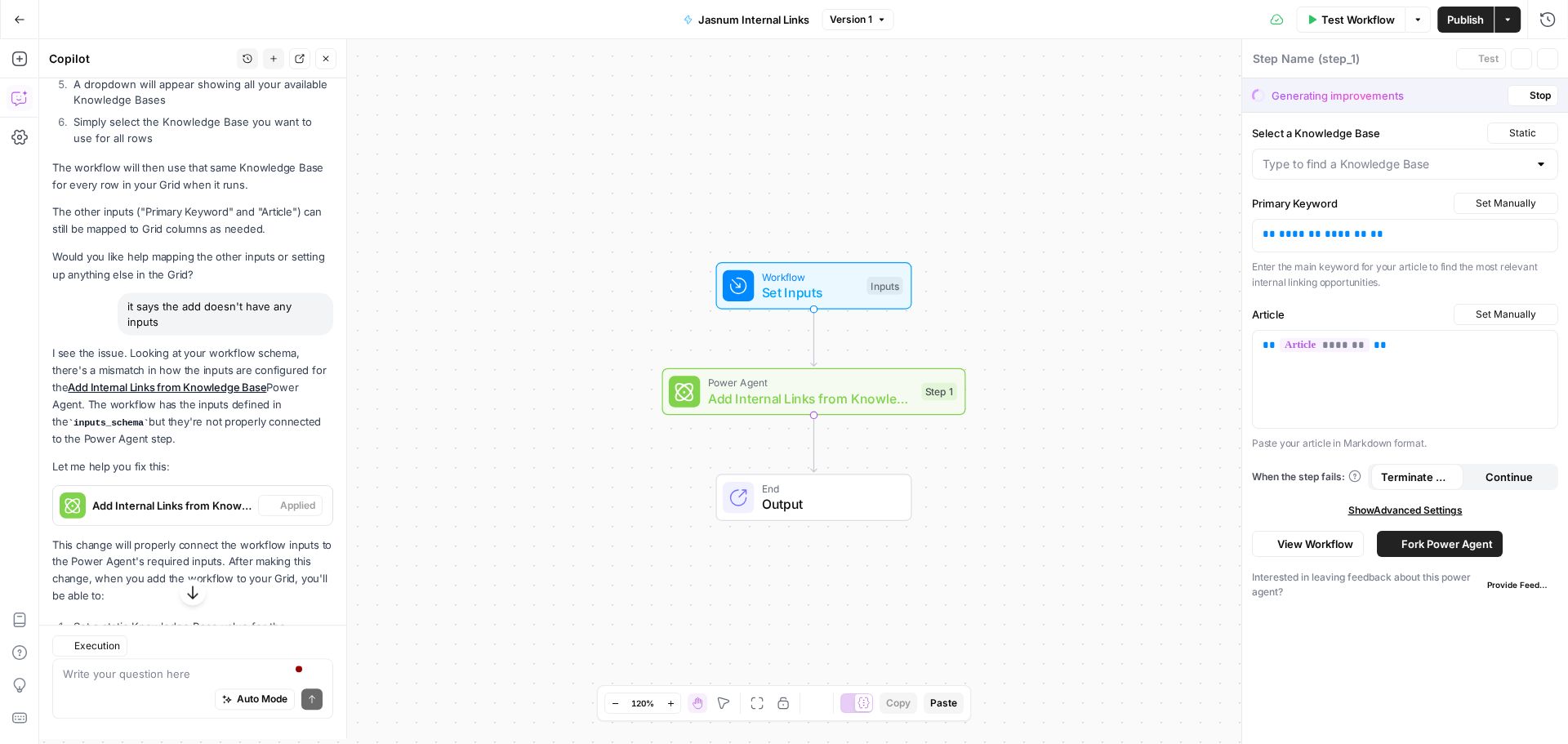
type textarea "Add Internal Links from Knowledge Base"
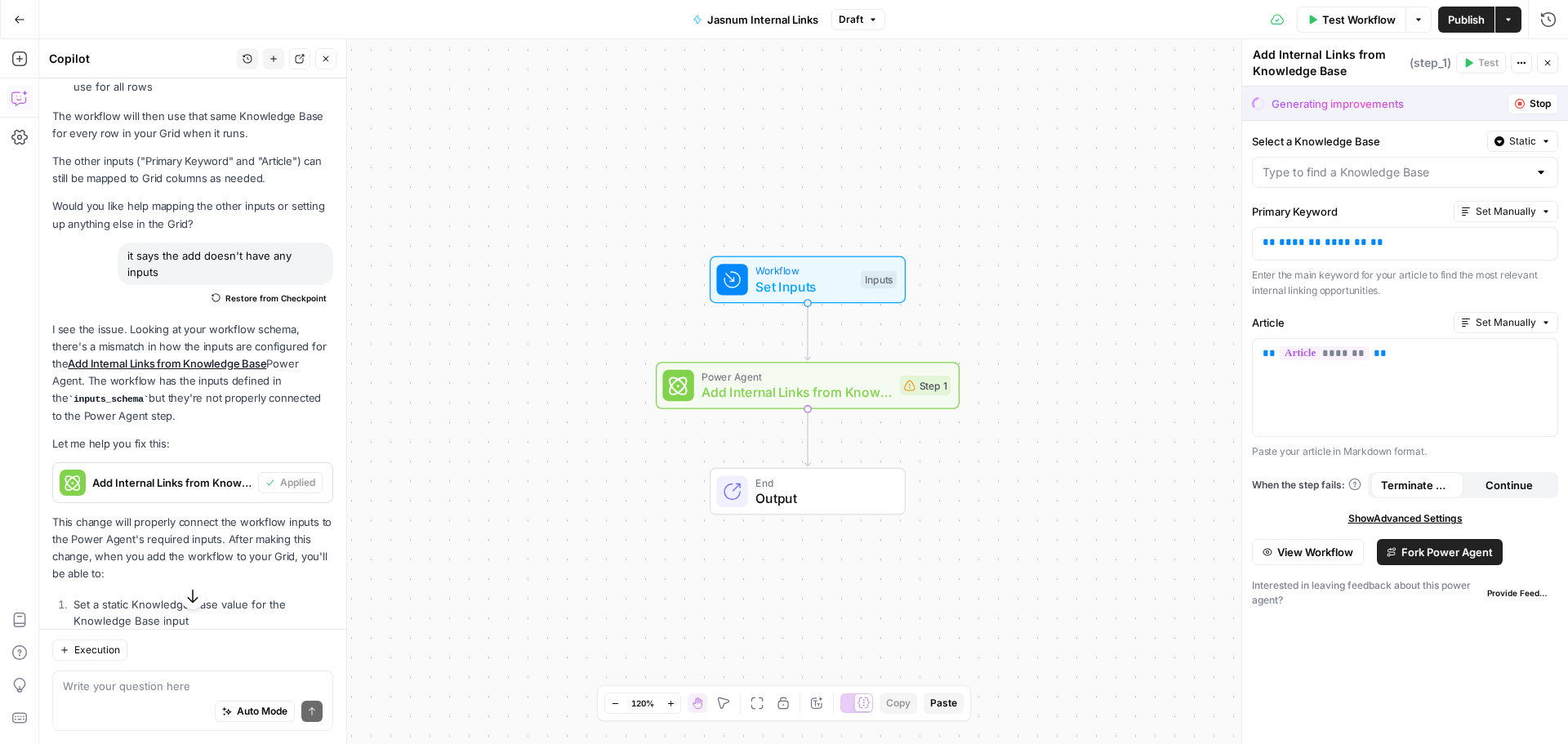
click at [1535, 168] on div at bounding box center [1540, 172] width 13 height 16
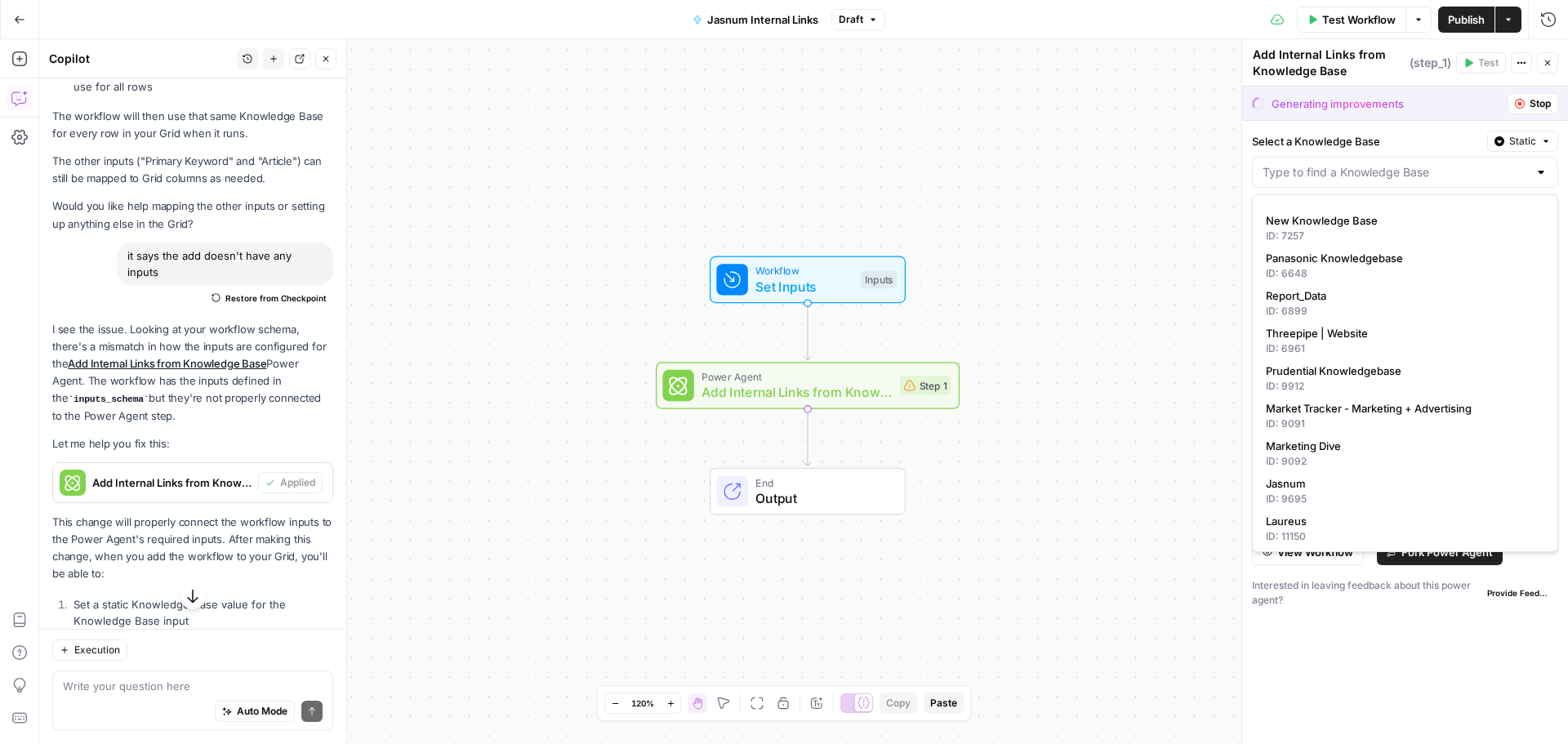
scroll to position [245, 0]
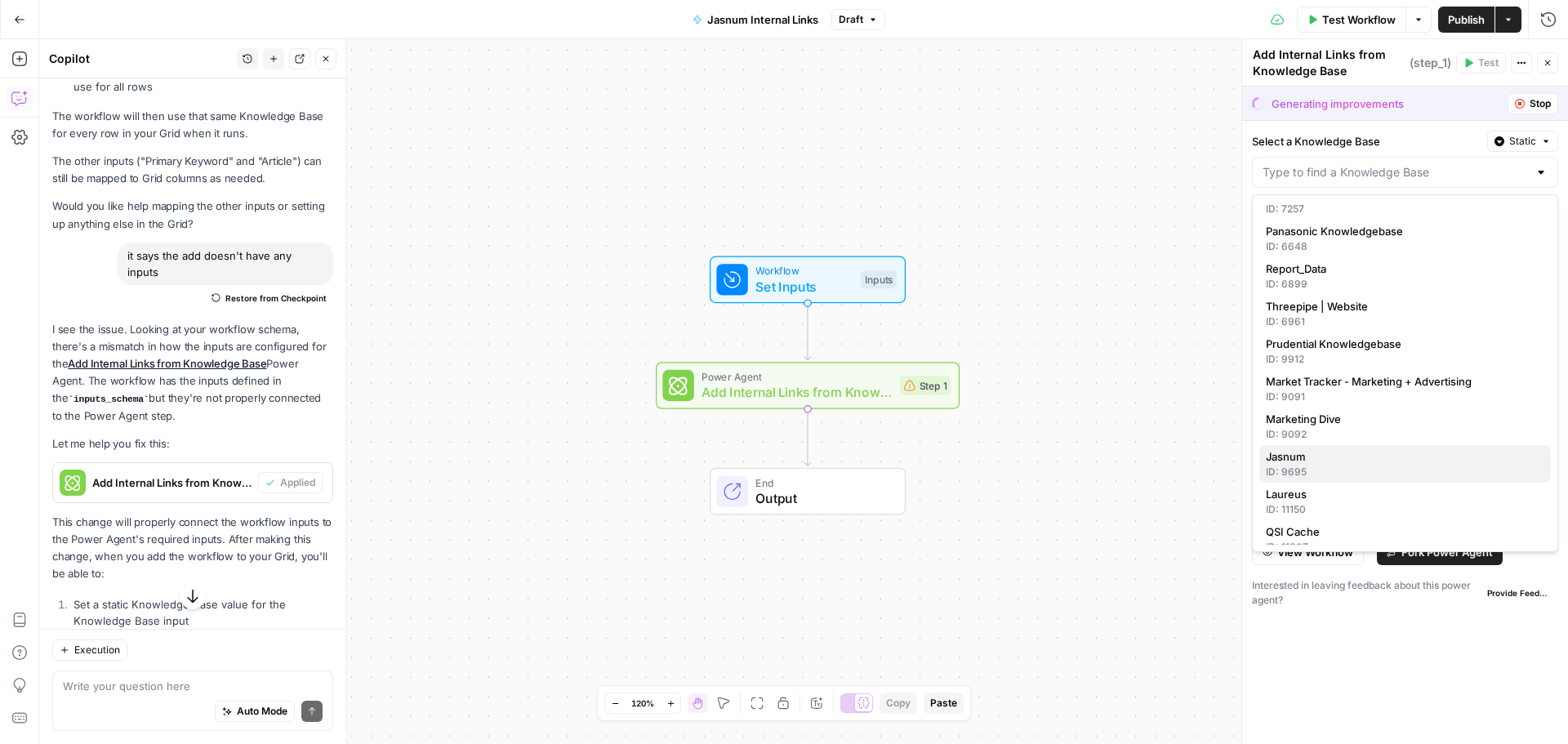
click at [1351, 463] on span "Jasnum" at bounding box center [1402, 456] width 272 height 16
type input "Jasnum"
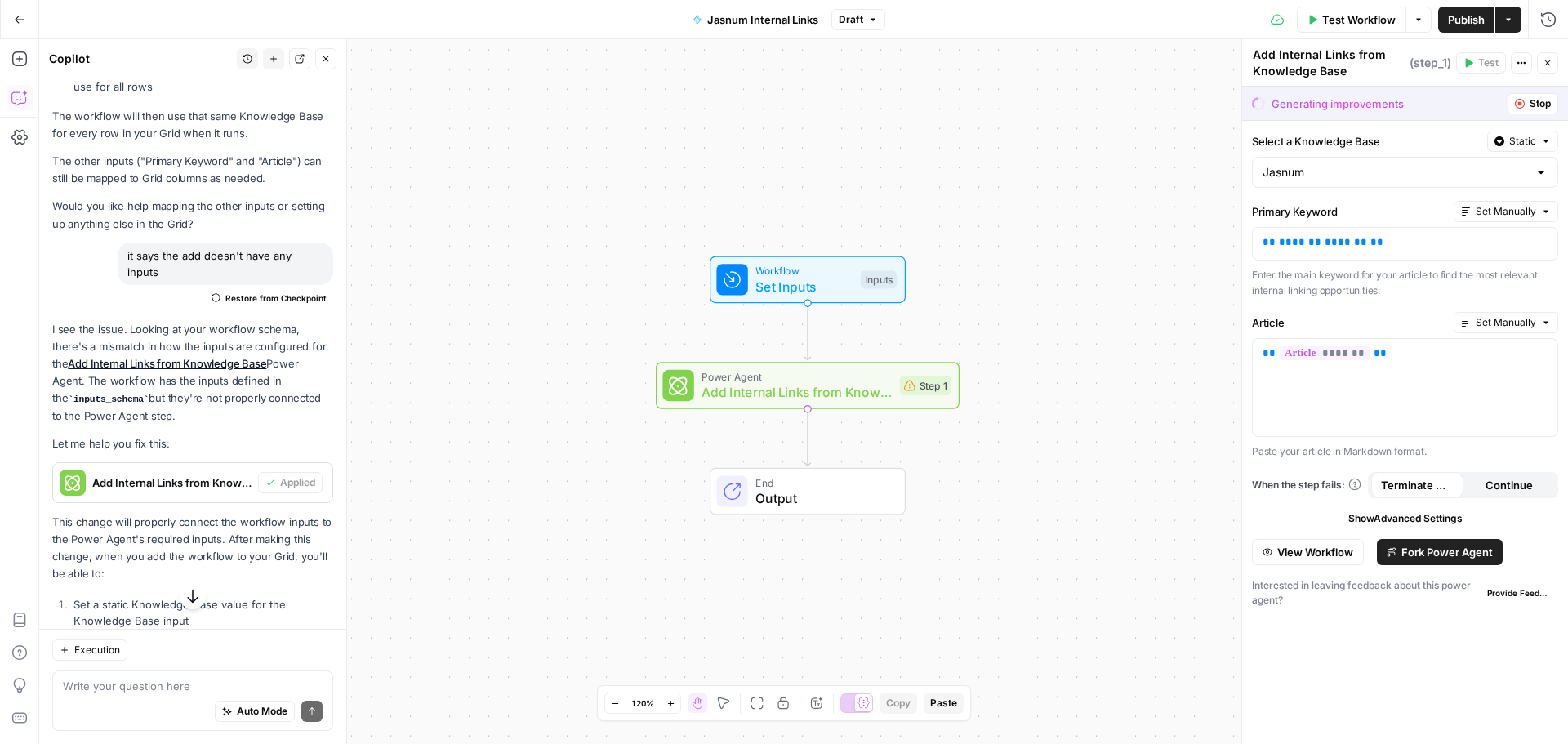
click at [1468, 17] on span "Publish" at bounding box center [1465, 19] width 37 height 16
click at [859, 388] on span "Add Internal Links from Knowledge Base" at bounding box center [796, 392] width 190 height 20
click at [1542, 241] on icon "button" at bounding box center [1542, 242] width 8 height 8
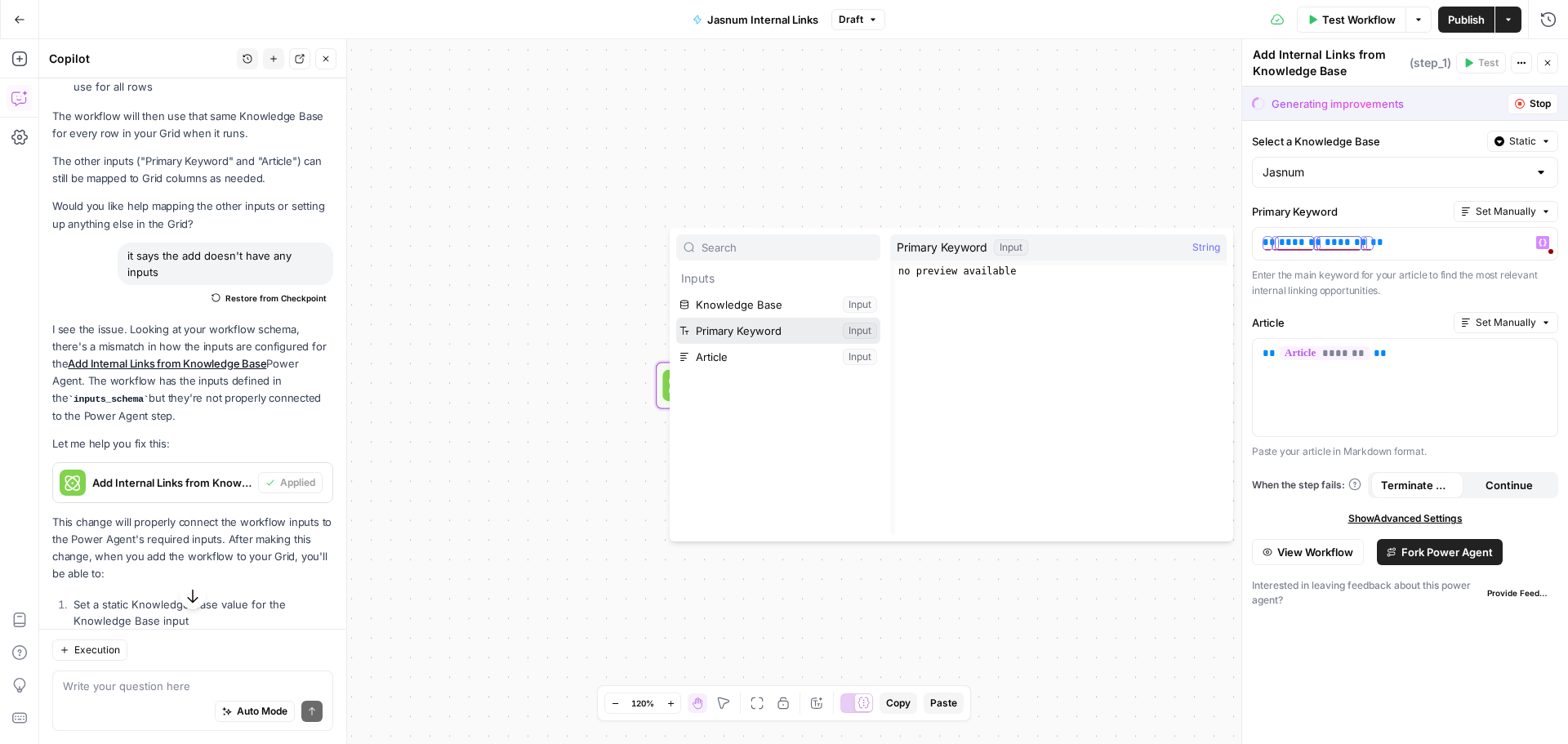
click at [759, 331] on button "Select variable Primary Keyword" at bounding box center [778, 331] width 204 height 26
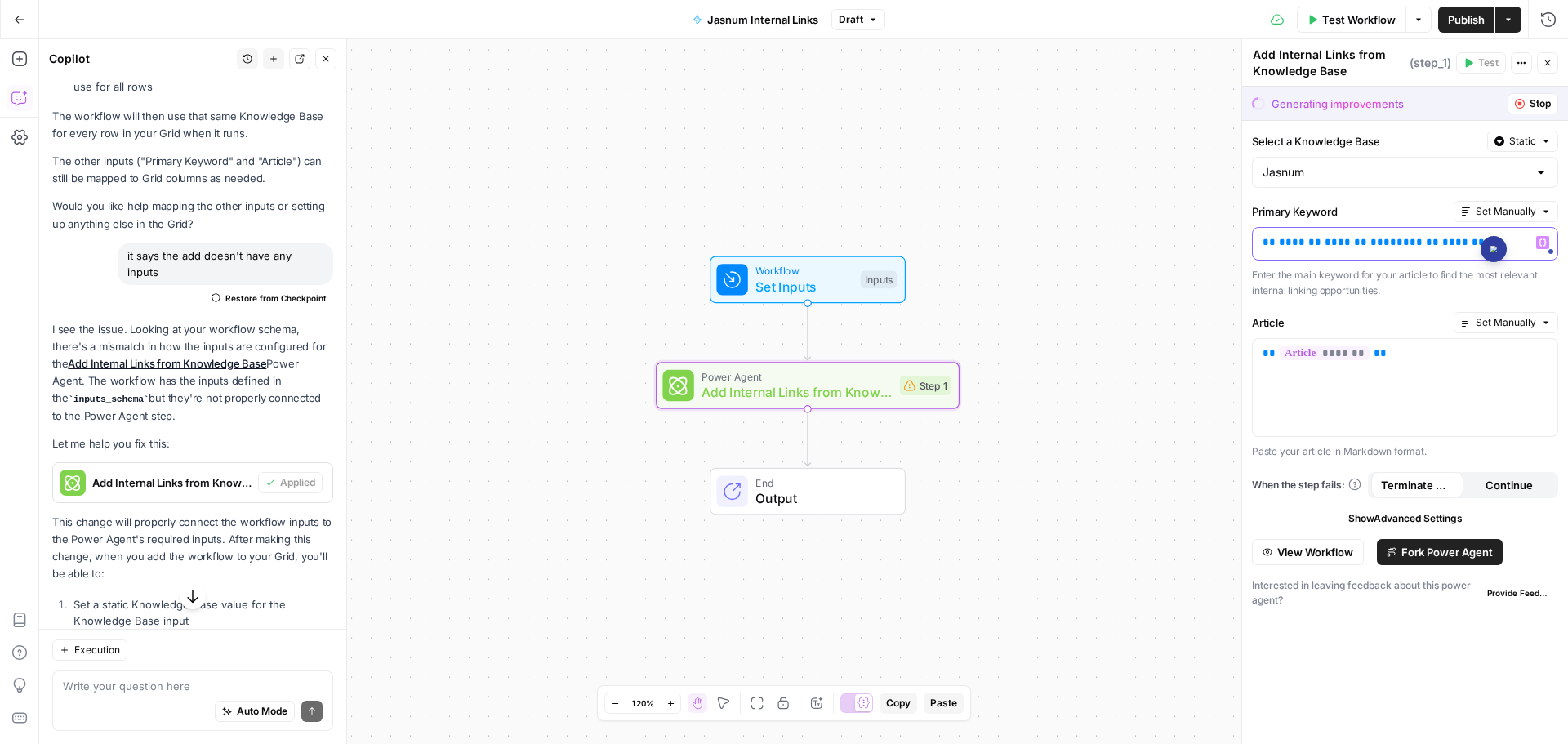
drag, startPoint x: 1483, startPoint y: 245, endPoint x: 1252, endPoint y: 244, distance: 231.0
click at [1252, 244] on div "** ******* ******* ** ** ******* ******* ** Variables Menu" at bounding box center [1405, 244] width 306 height 34
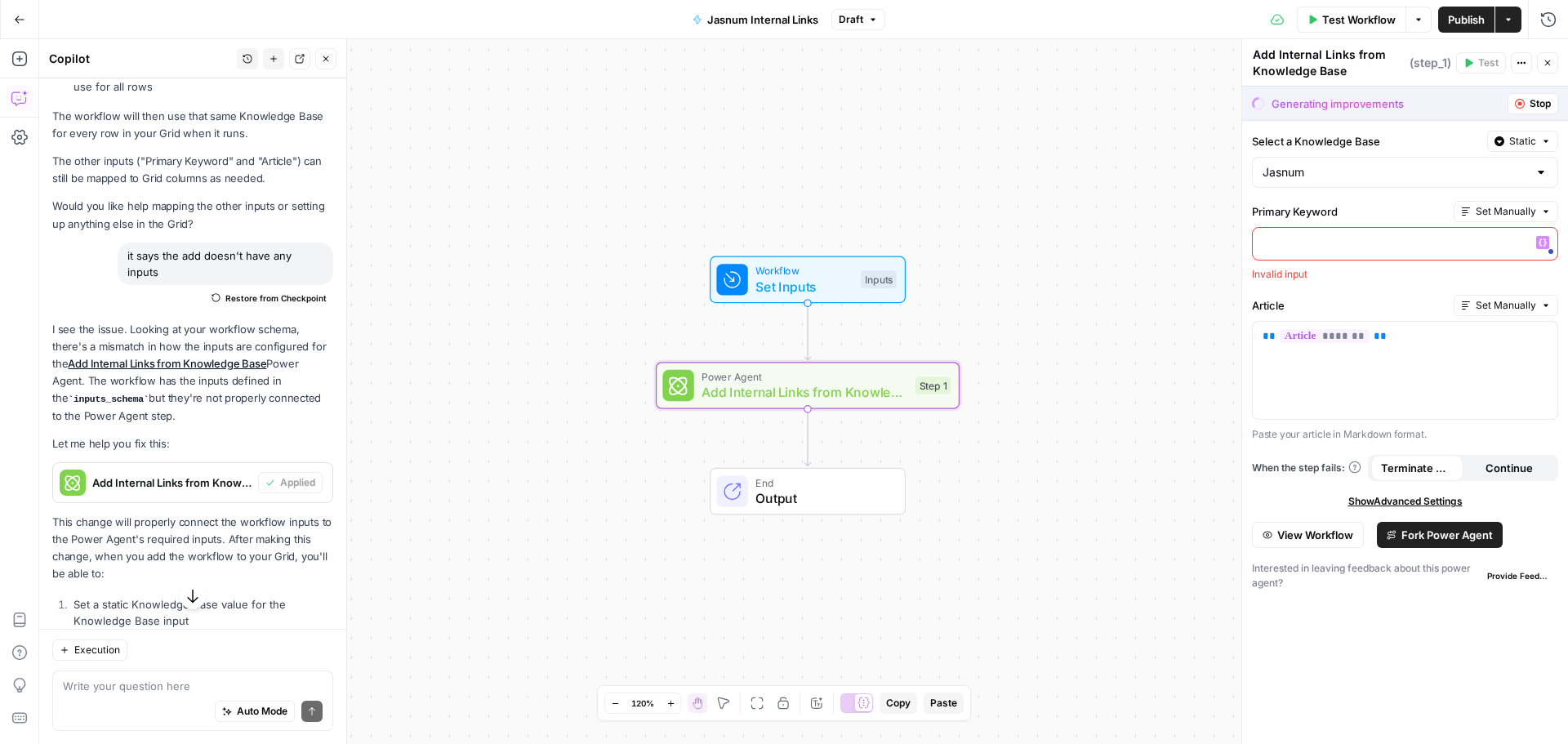
click at [1541, 242] on icon "button" at bounding box center [1542, 242] width 8 height 8
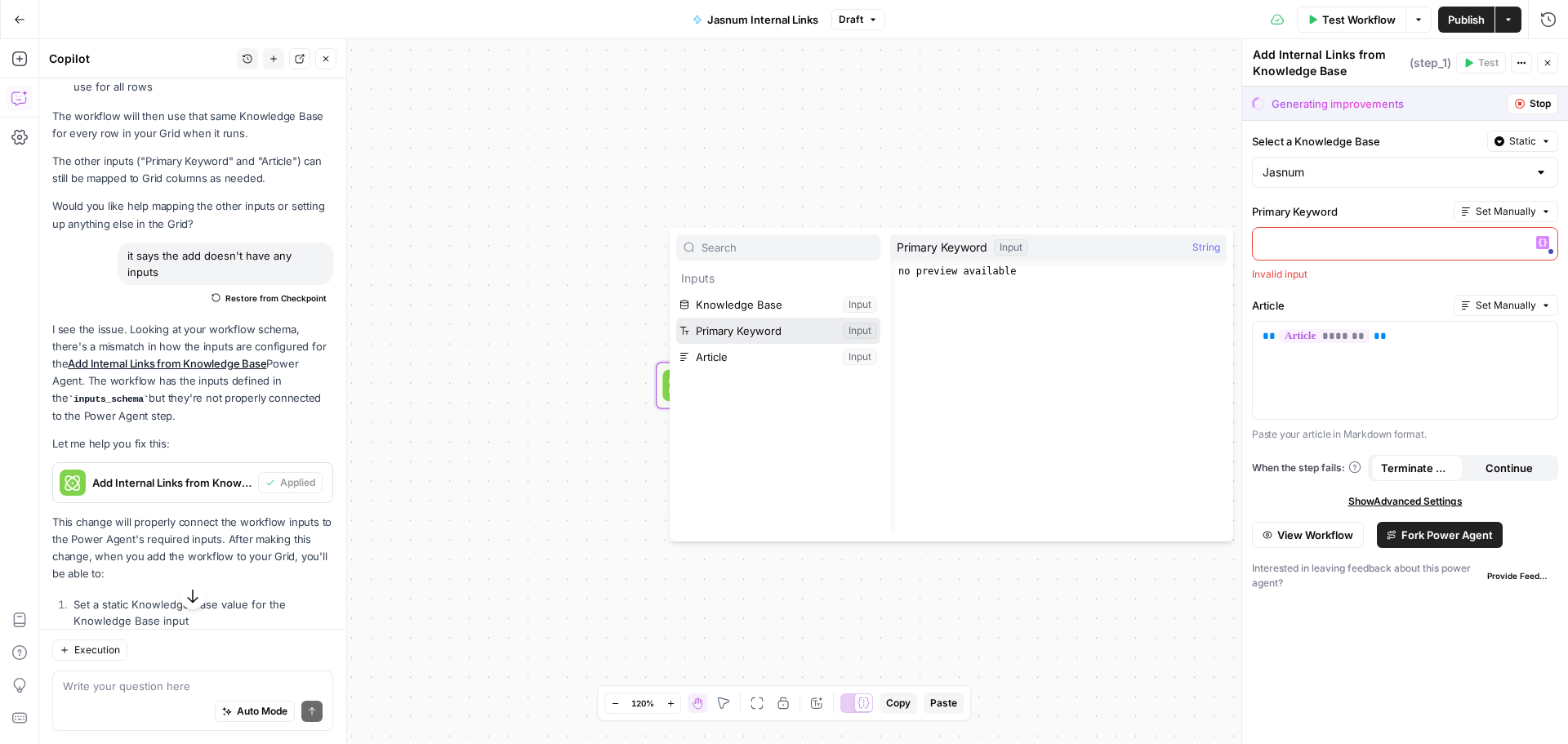
click at [744, 328] on button "Select variable Primary Keyword" at bounding box center [778, 331] width 204 height 26
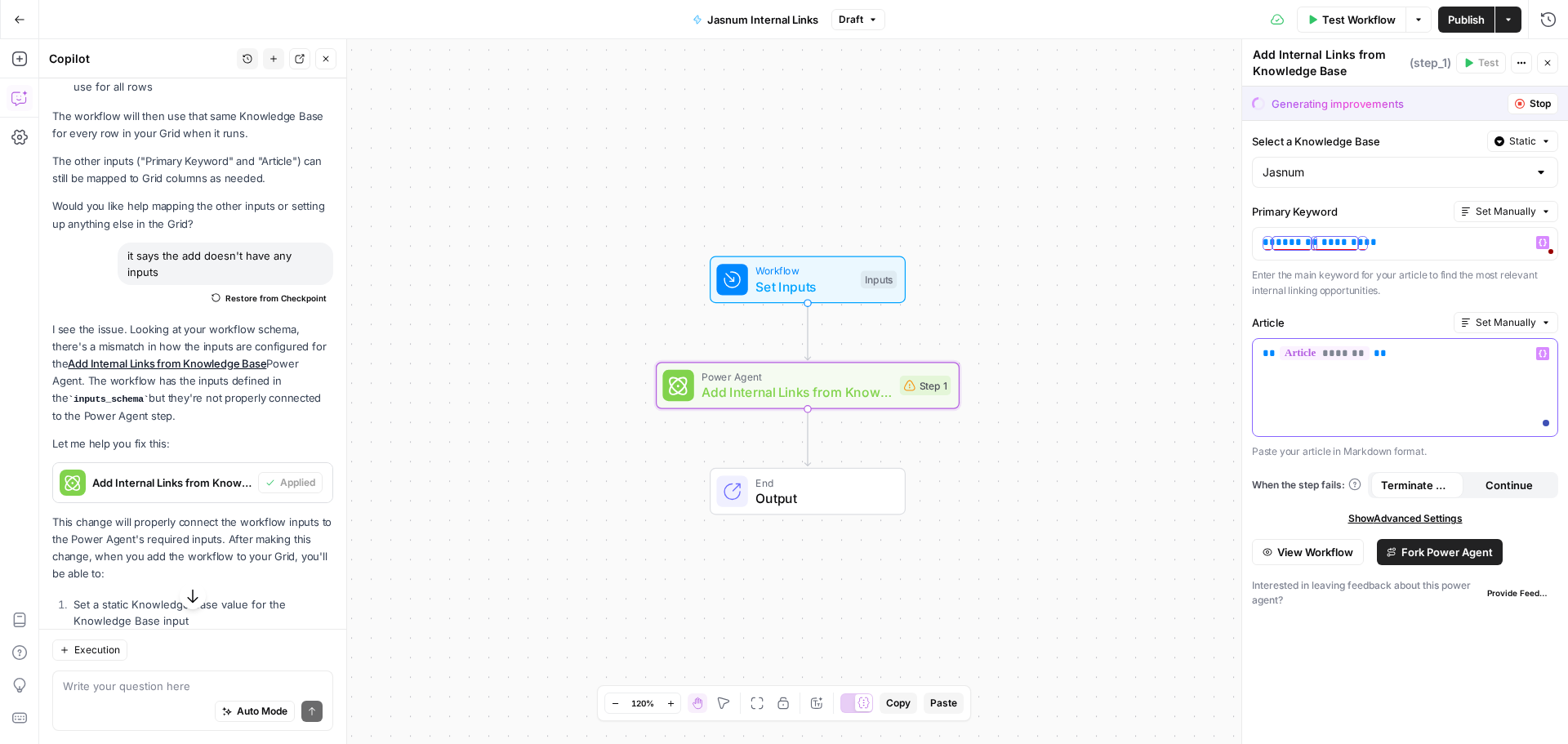
click at [1378, 358] on p "** ******* **" at bounding box center [1405, 354] width 285 height 16
click at [1474, 19] on span "Publish" at bounding box center [1465, 19] width 37 height 16
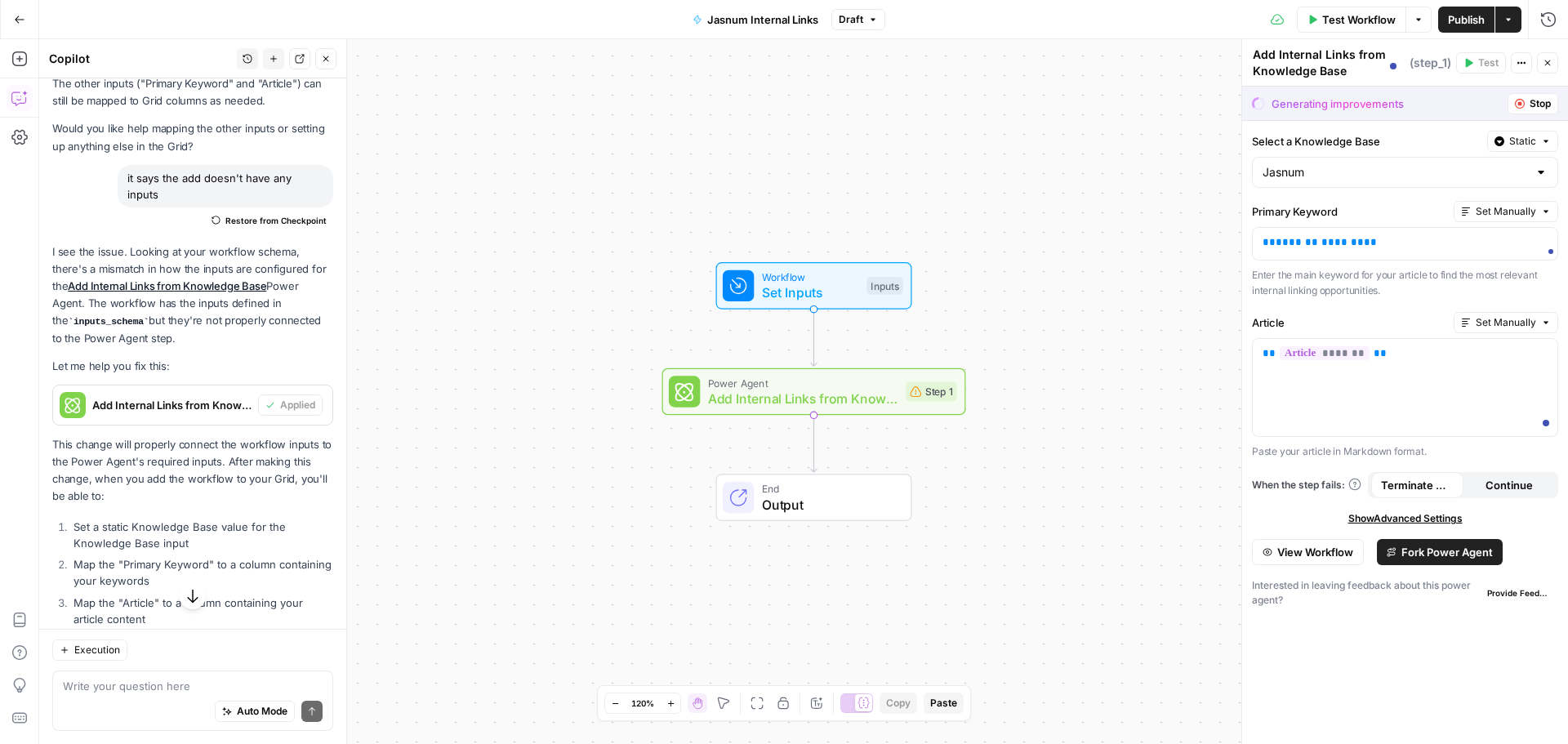
scroll to position [1289, 0]
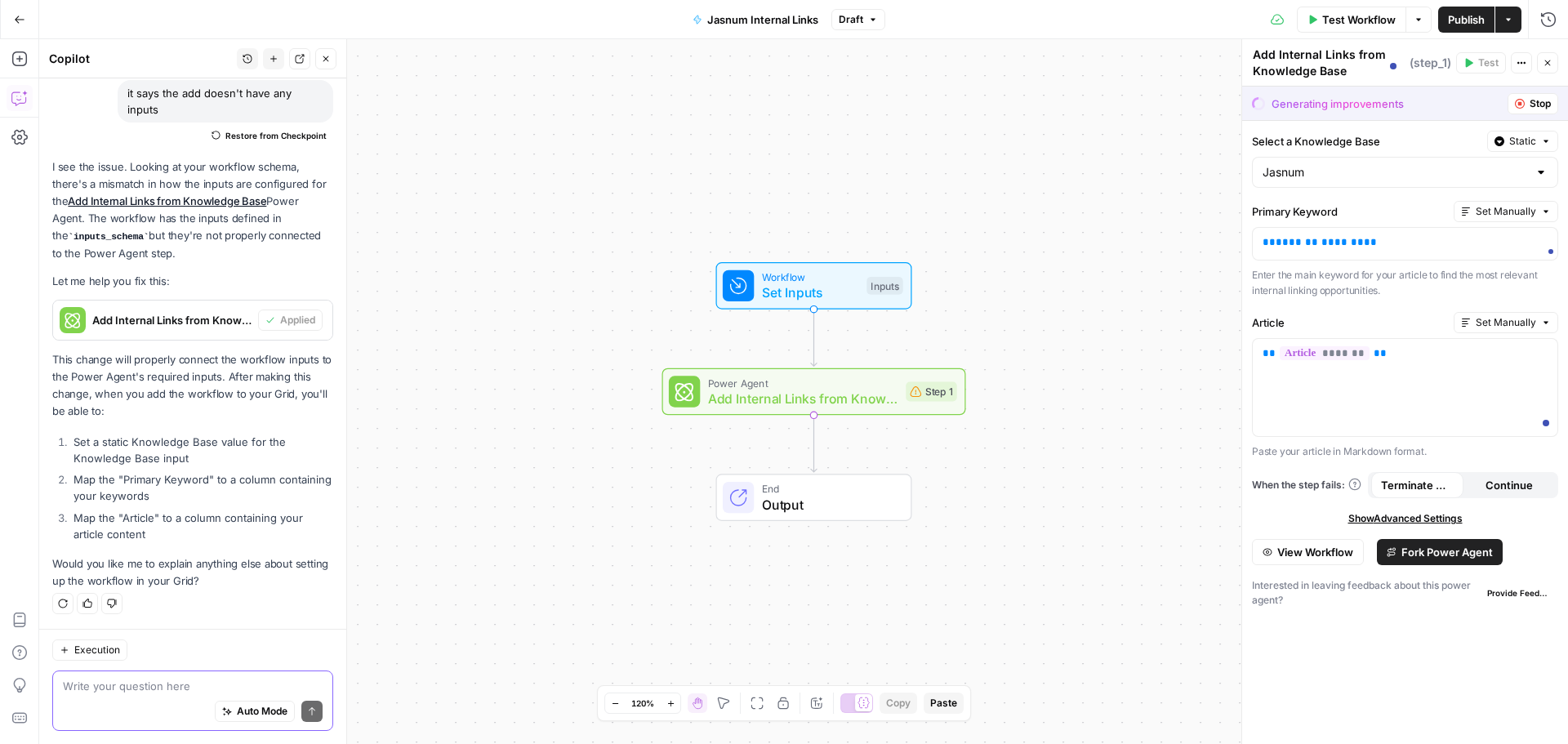
click at [197, 689] on textarea at bounding box center [192, 685] width 260 height 16
type textarea "done but still no luck"
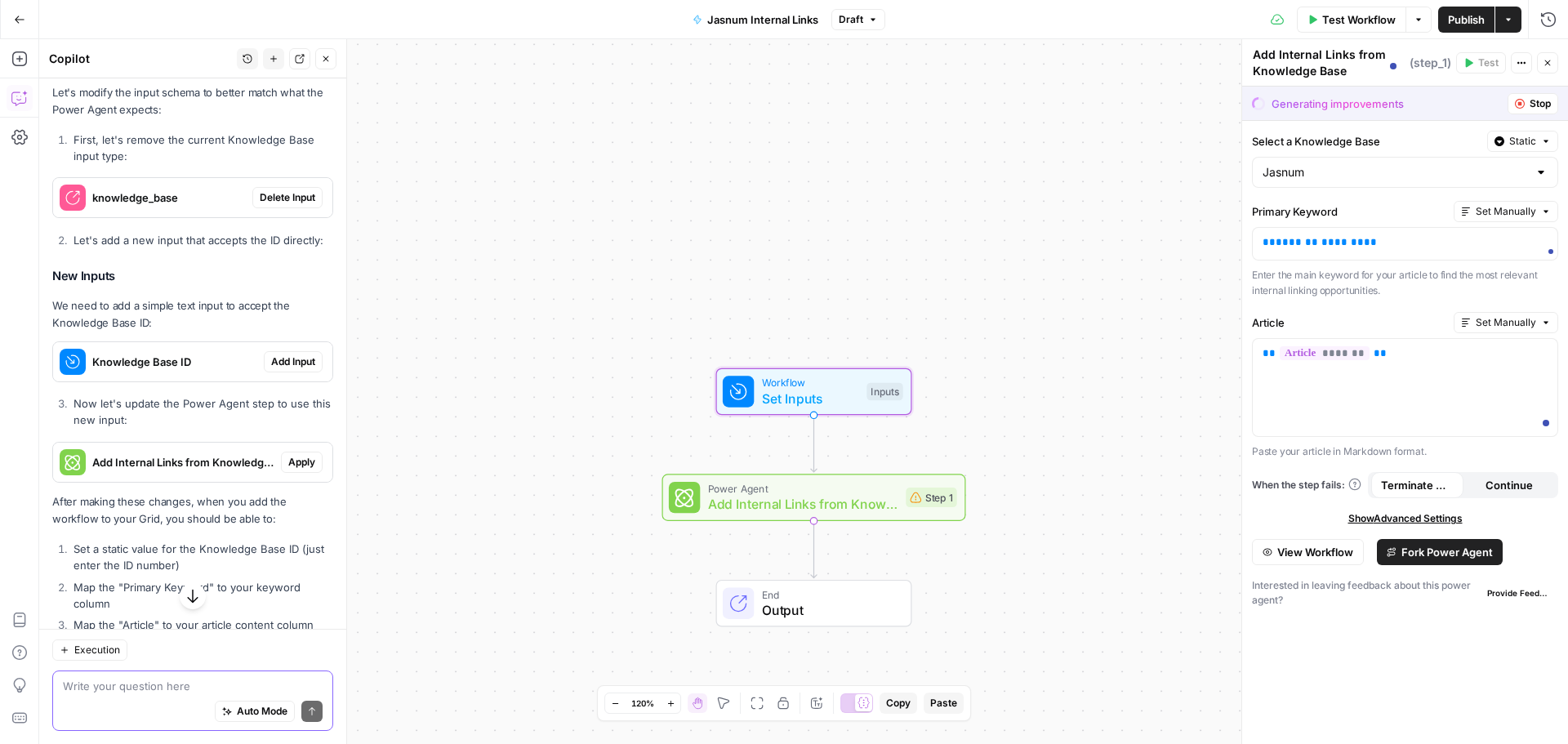
scroll to position [1816, 0]
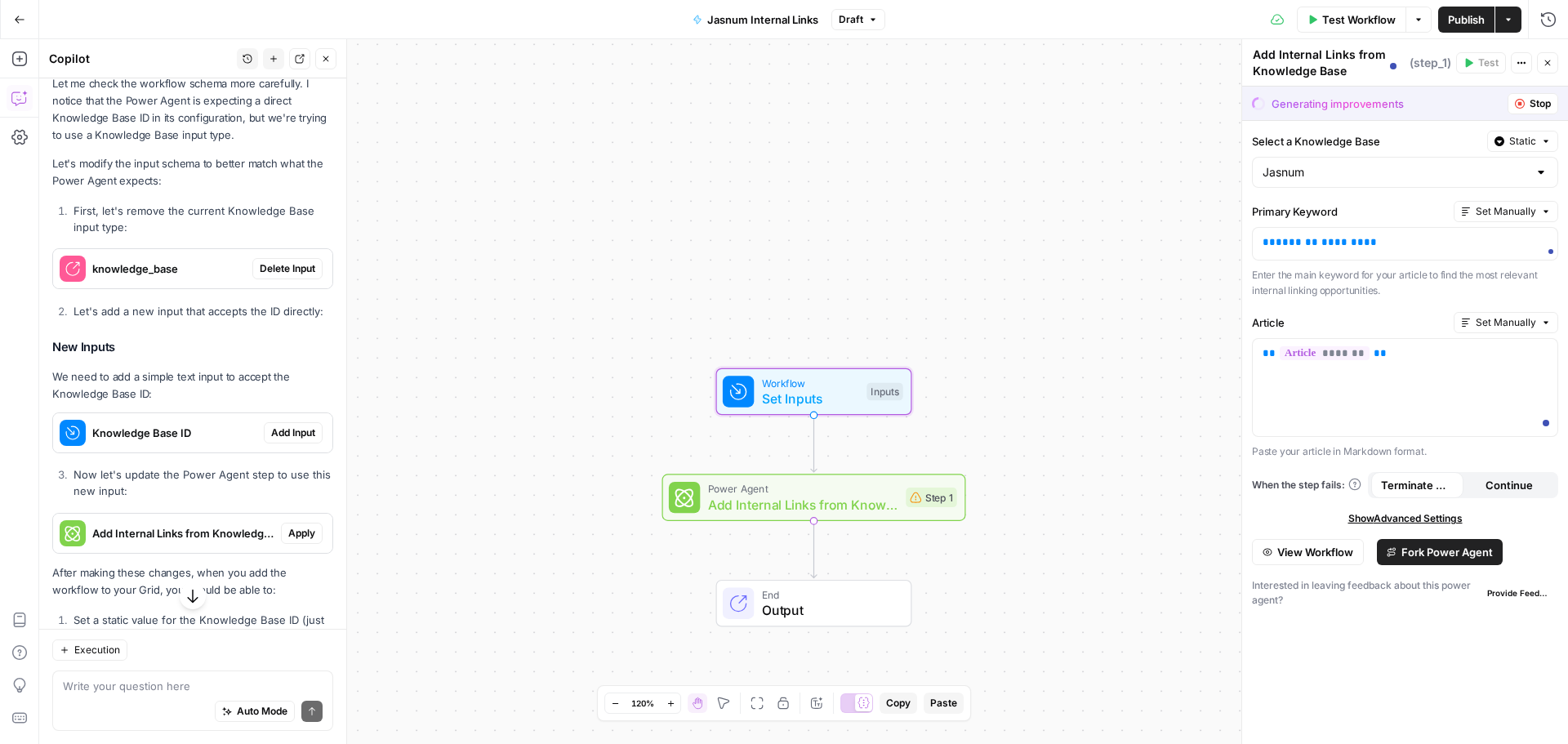
click at [284, 276] on span "Delete Input" at bounding box center [288, 268] width 56 height 15
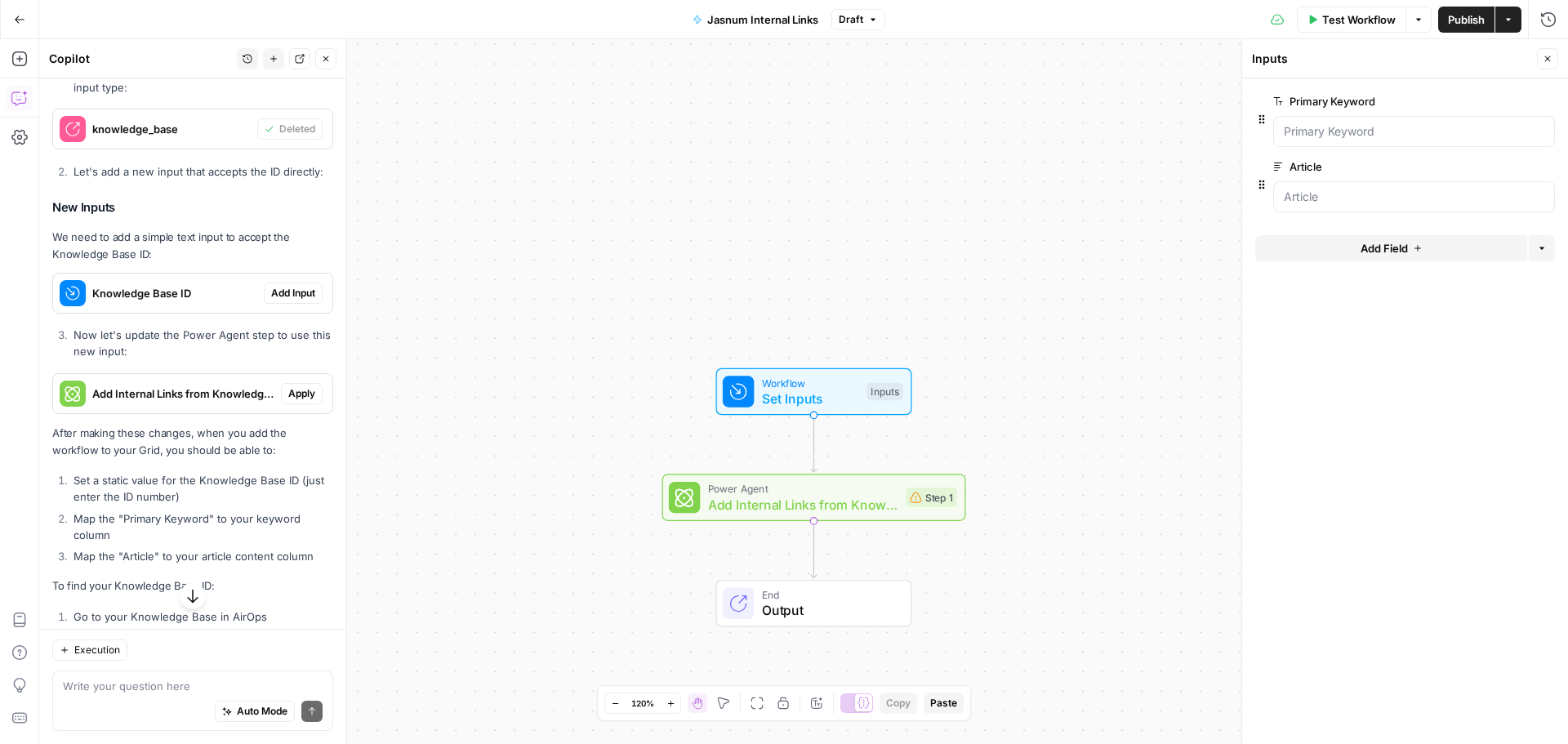
scroll to position [2061, 0]
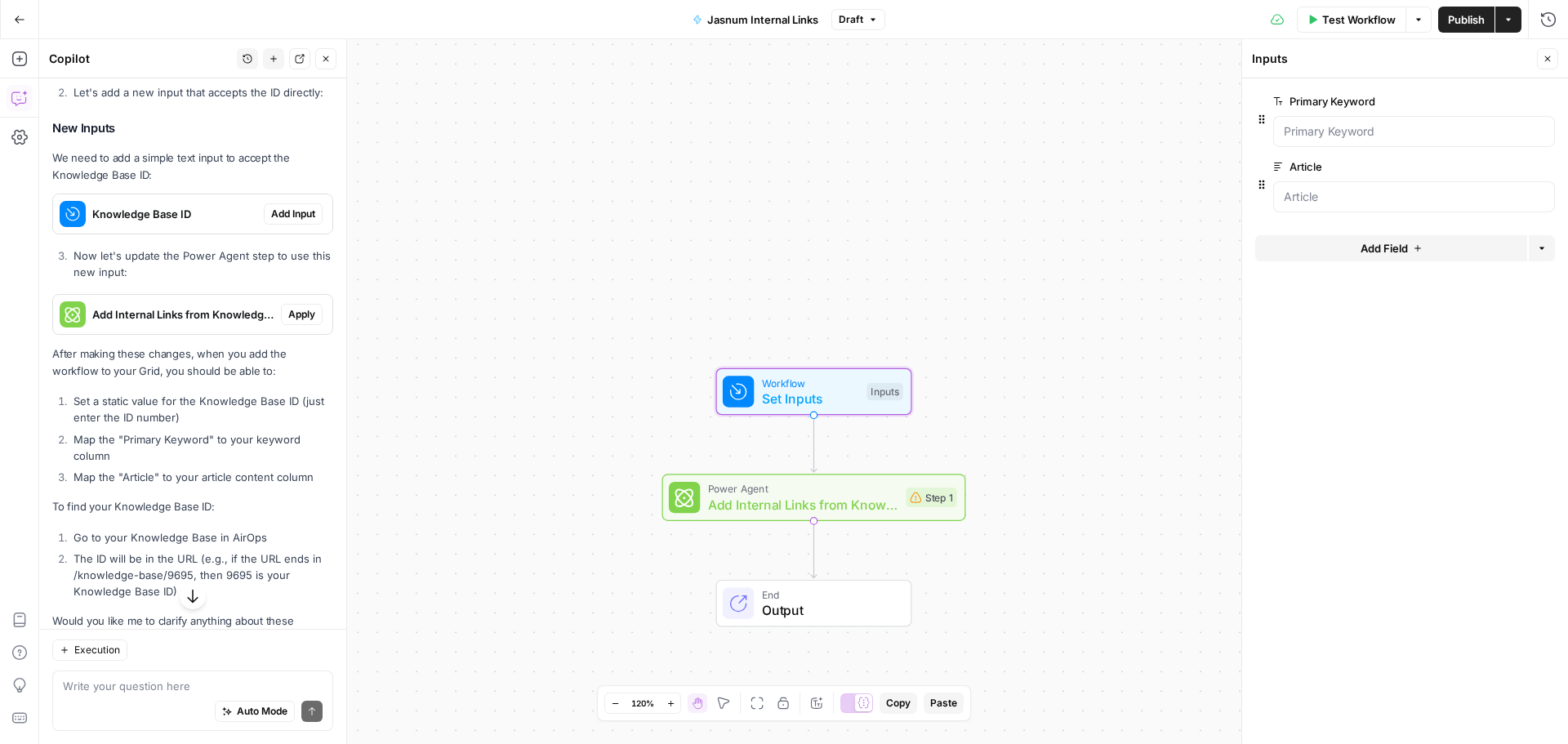
click at [271, 221] on span "Add Input" at bounding box center [293, 213] width 44 height 15
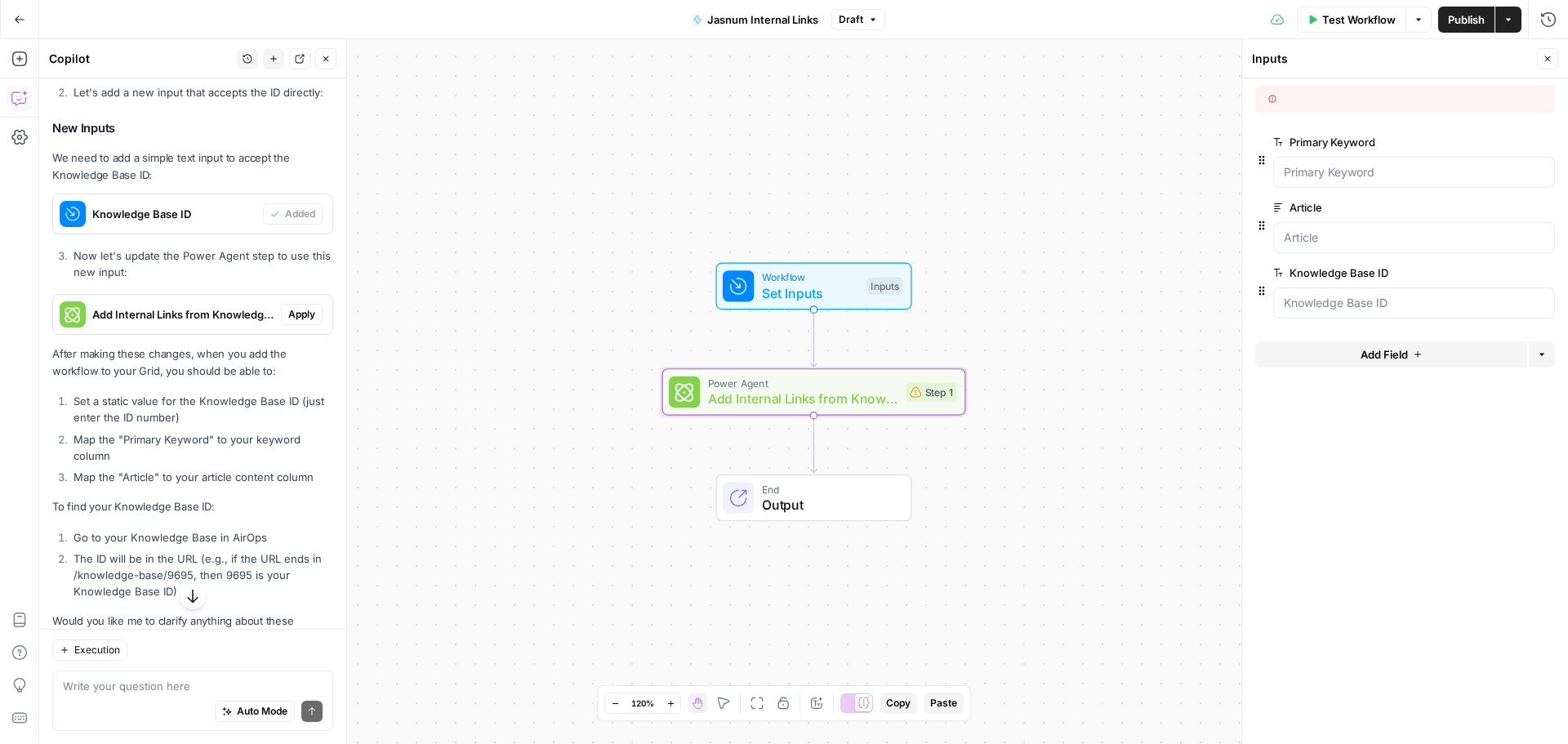
click at [296, 322] on span "Apply" at bounding box center [301, 314] width 27 height 15
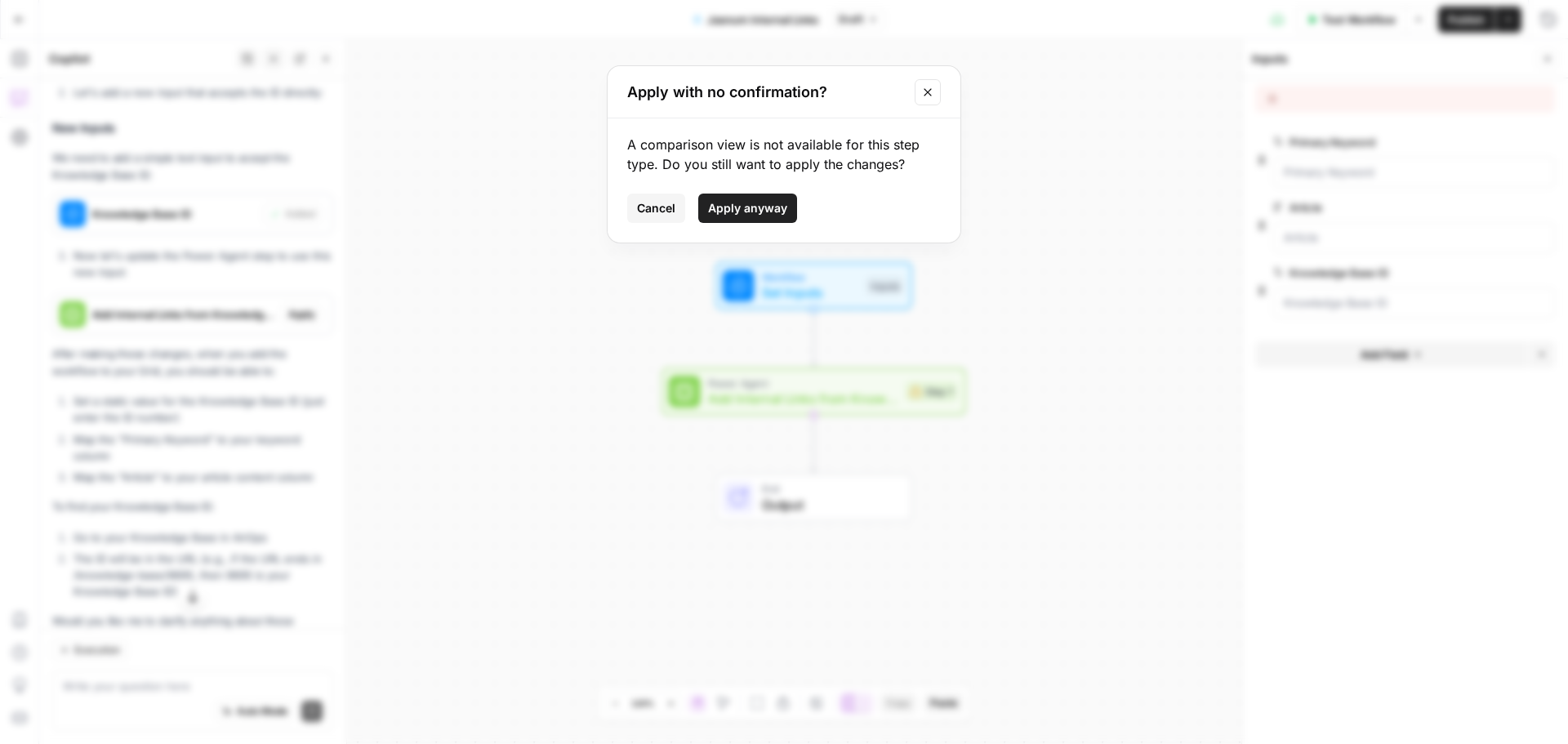
click at [784, 202] on span "Apply anyway" at bounding box center [748, 208] width 80 height 16
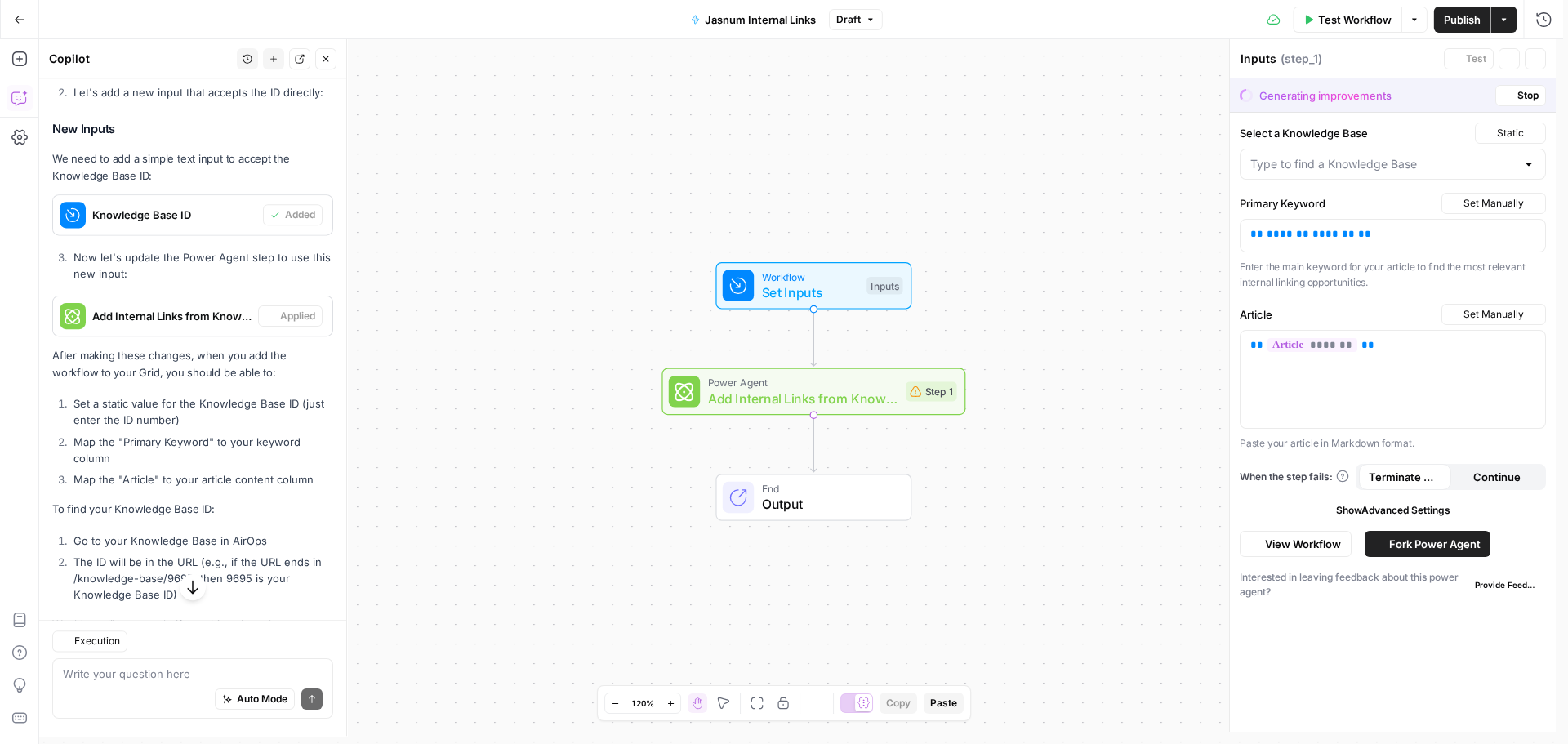
type textarea "Add Internal Links from Knowledge Base"
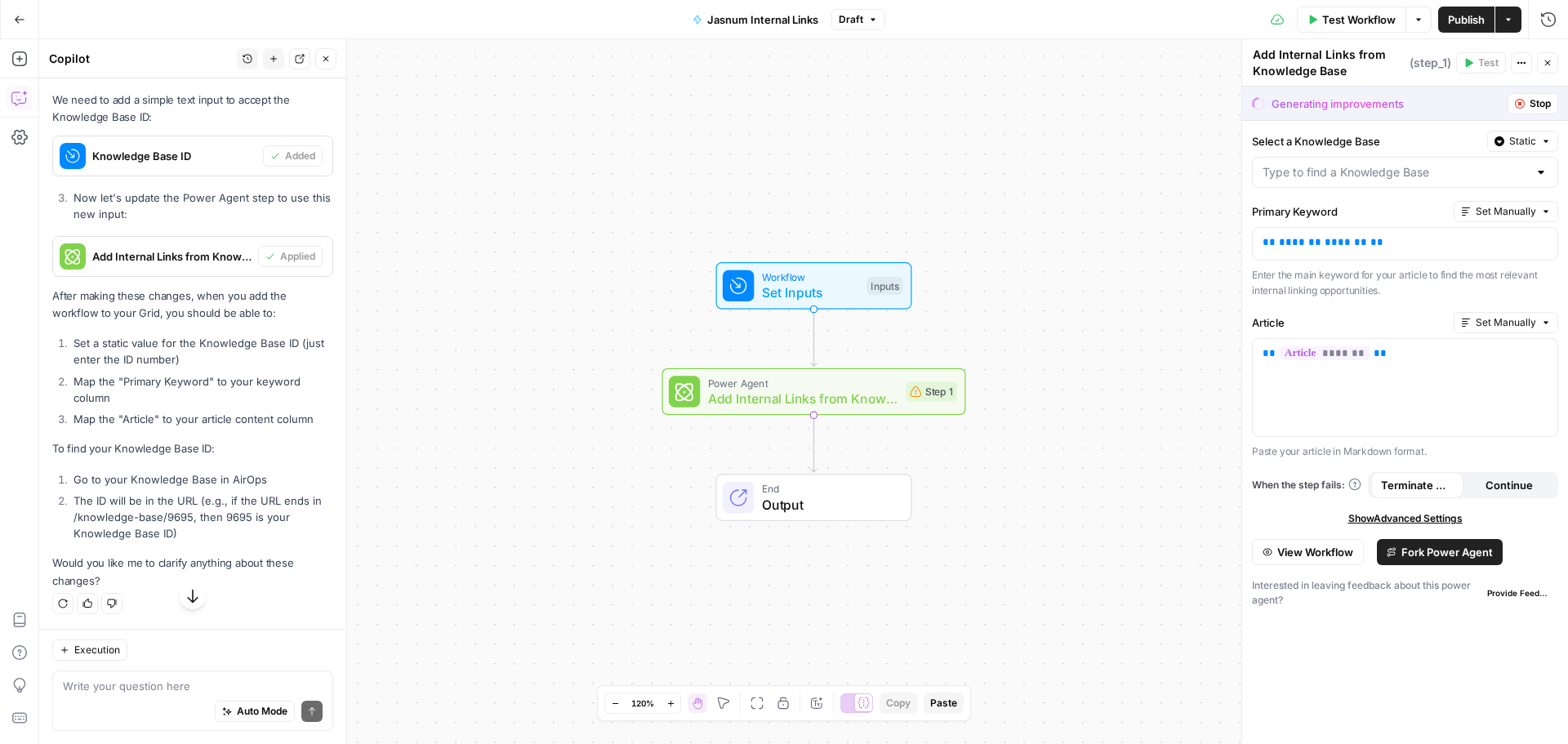
scroll to position [2168, 0]
click at [1529, 142] on span "Static" at bounding box center [1522, 140] width 27 height 15
click at [1488, 212] on span "Liquid" at bounding box center [1490, 213] width 93 height 16
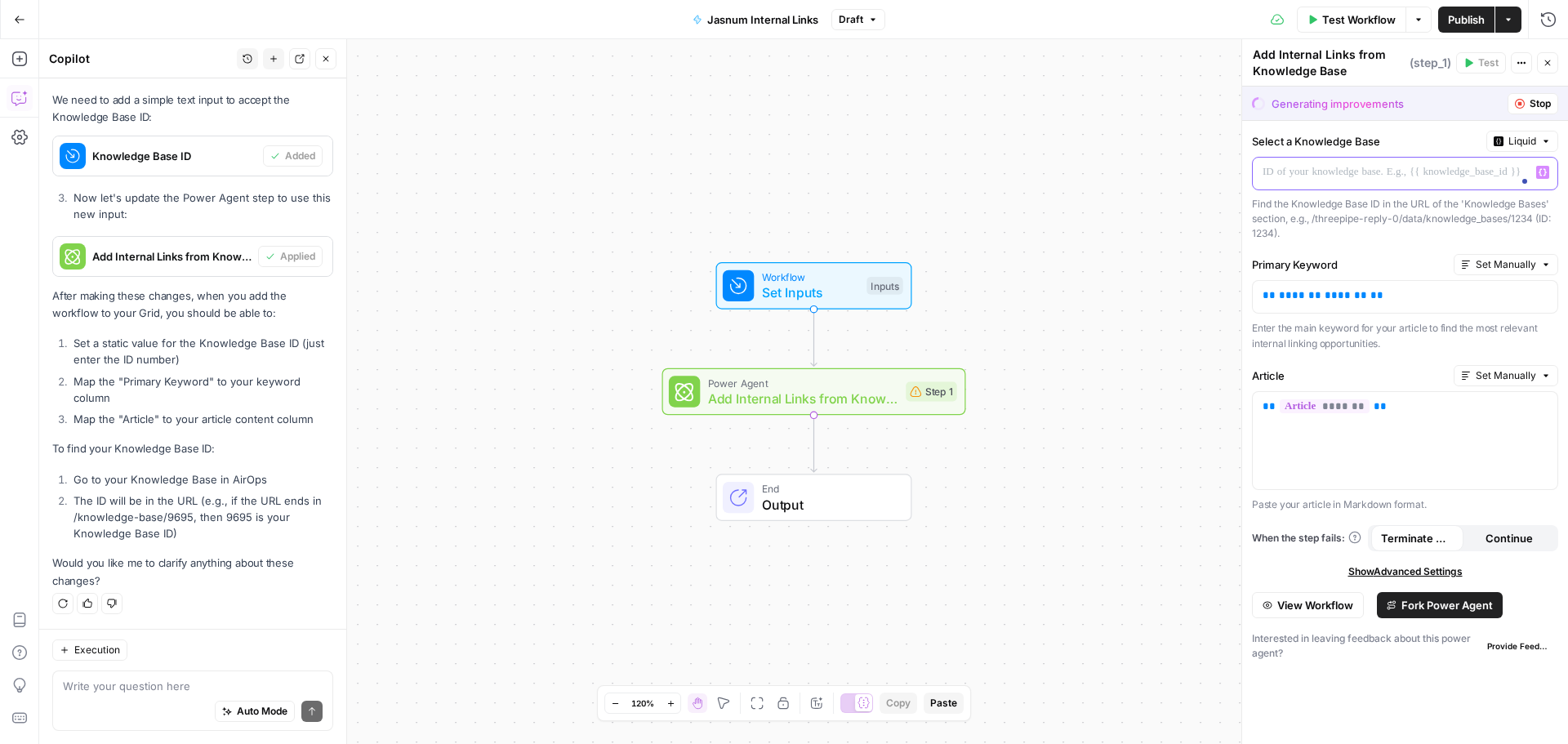
click at [1384, 167] on p at bounding box center [1392, 172] width 259 height 16
click at [1198, 238] on div "Workflow Set Inputs Inputs Power Agent Add Internal Links from Knowledge Base S…" at bounding box center [803, 390] width 1529 height 704
click at [1539, 93] on button "Stop" at bounding box center [1532, 103] width 51 height 21
click at [1541, 102] on span "Stop" at bounding box center [1539, 104] width 21 height 15
click at [1534, 104] on span "Stop" at bounding box center [1539, 104] width 21 height 15
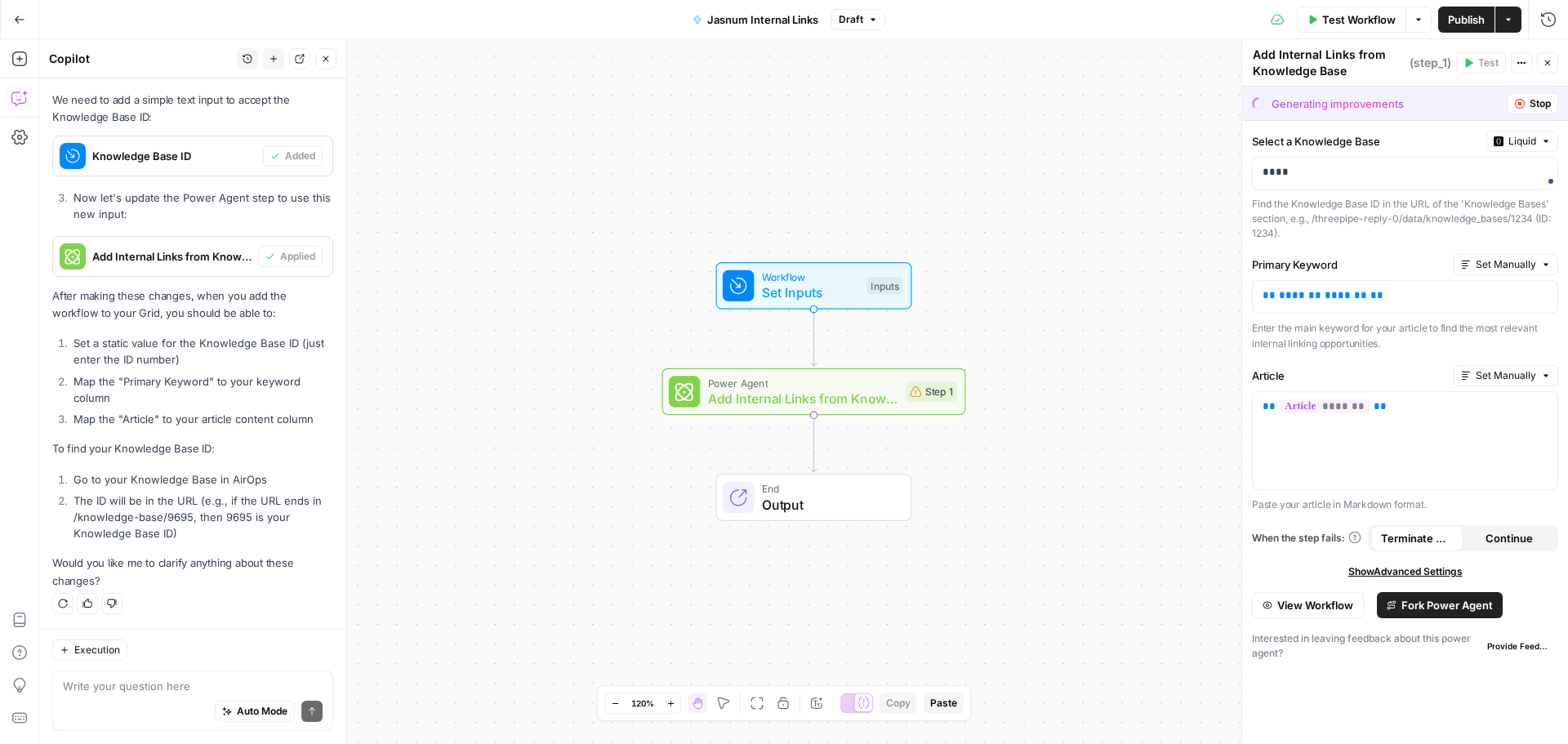
click at [1534, 104] on span "Stop" at bounding box center [1539, 104] width 21 height 15
click at [1456, 20] on span "Publish" at bounding box center [1465, 19] width 37 height 16
click at [1547, 69] on button "Close" at bounding box center [1547, 62] width 21 height 21
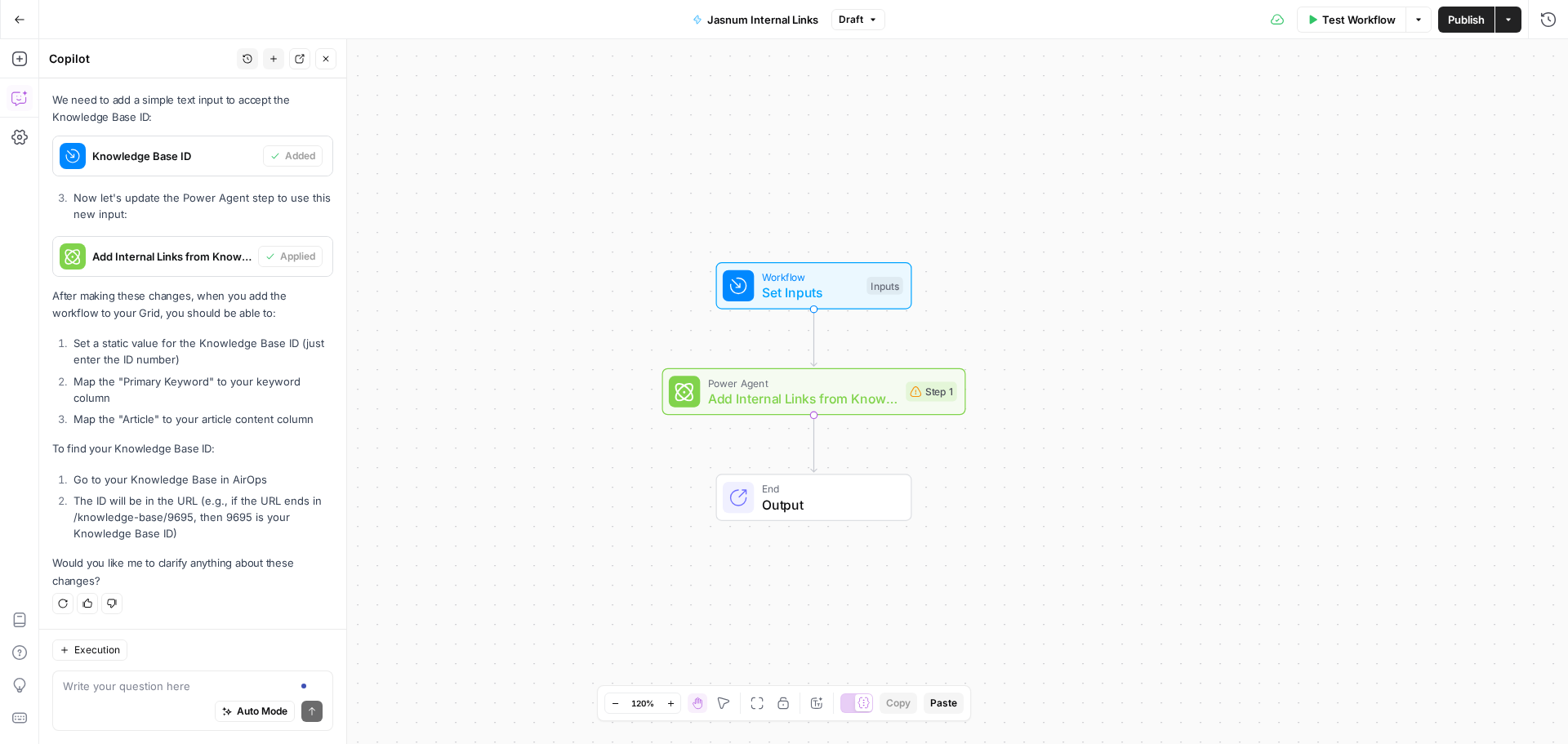
click at [804, 391] on span "Add Internal Links from Knowledge Base" at bounding box center [803, 398] width 190 height 20
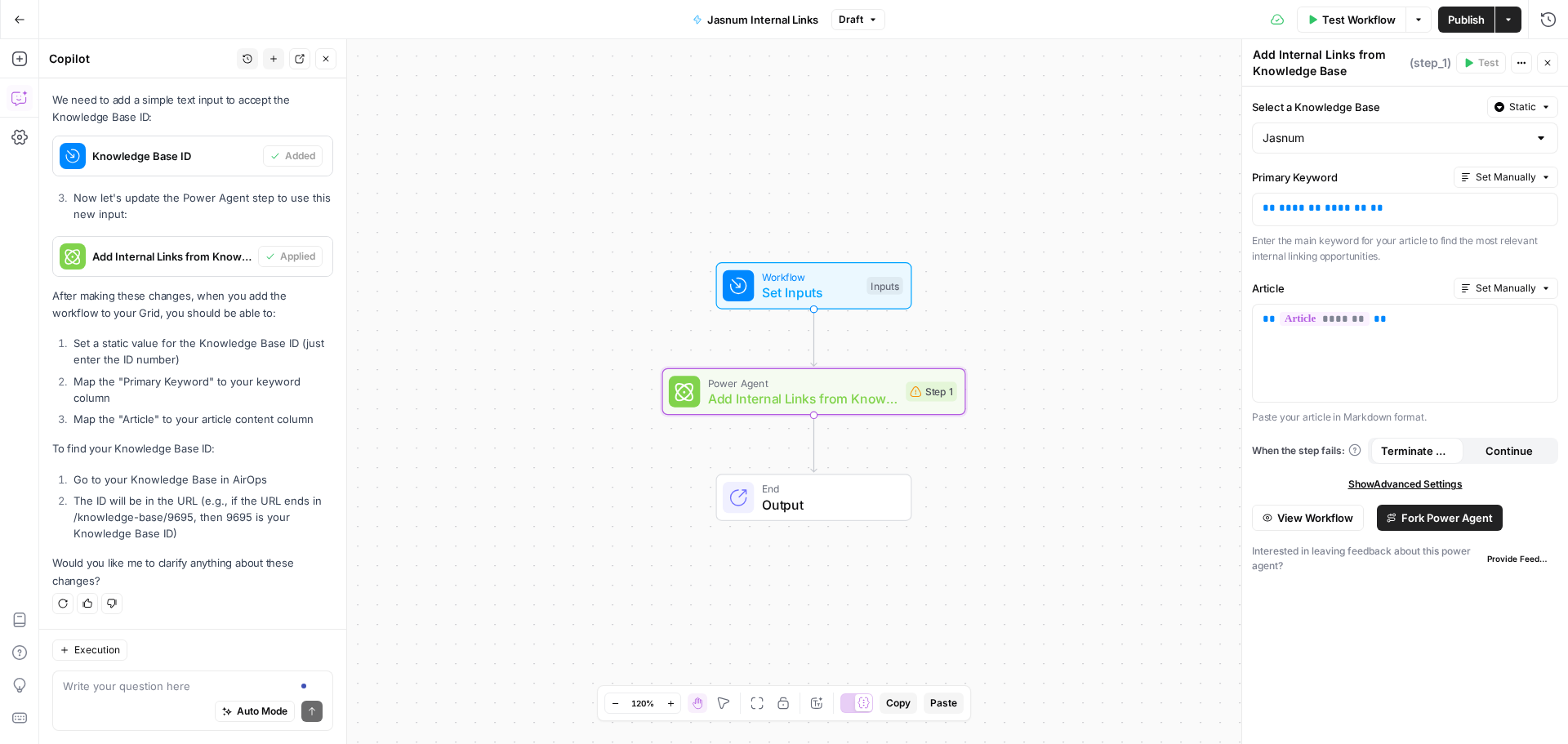
click at [1318, 516] on span "View Workflow" at bounding box center [1315, 518] width 76 height 16
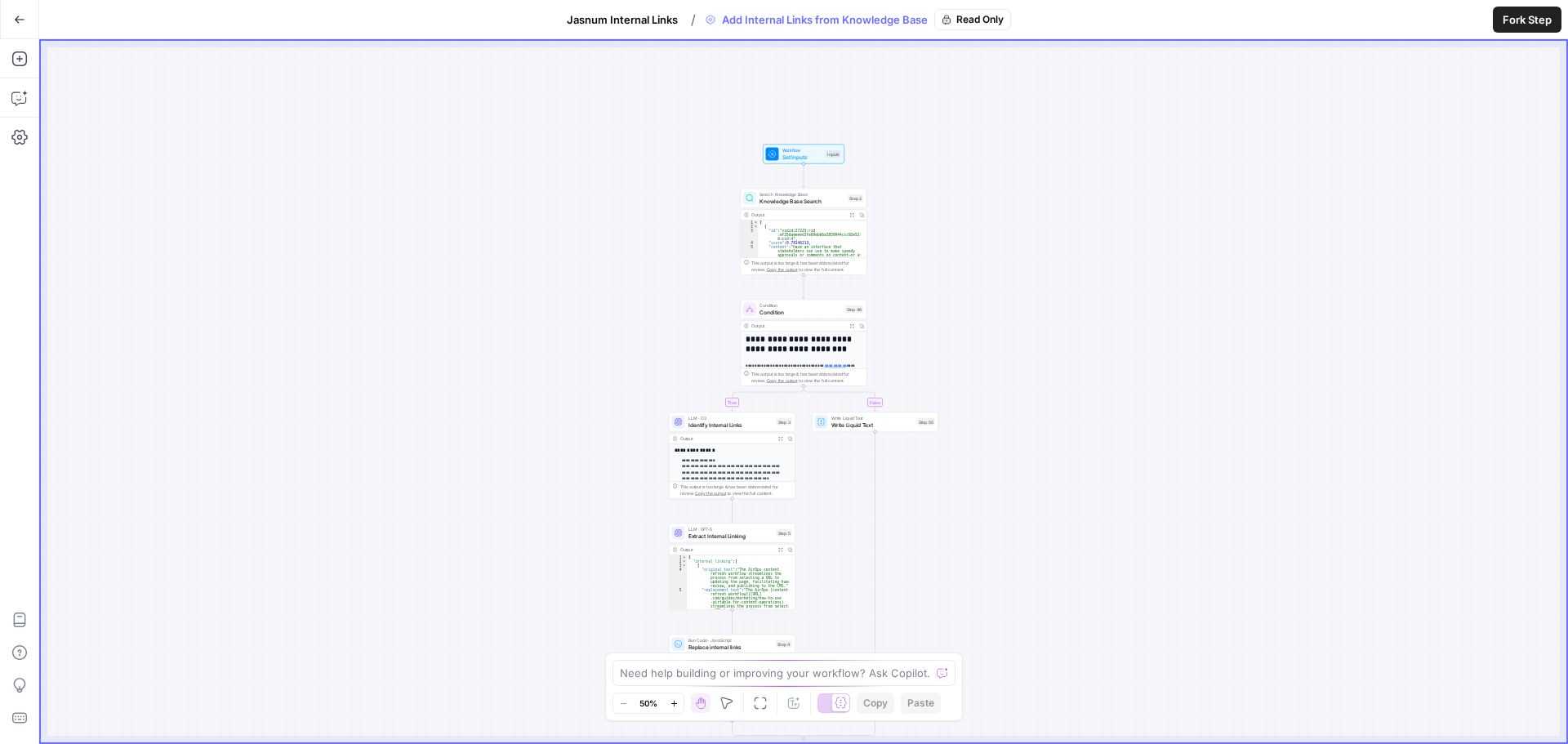
click at [815, 153] on span "Set Inputs" at bounding box center [802, 156] width 41 height 8
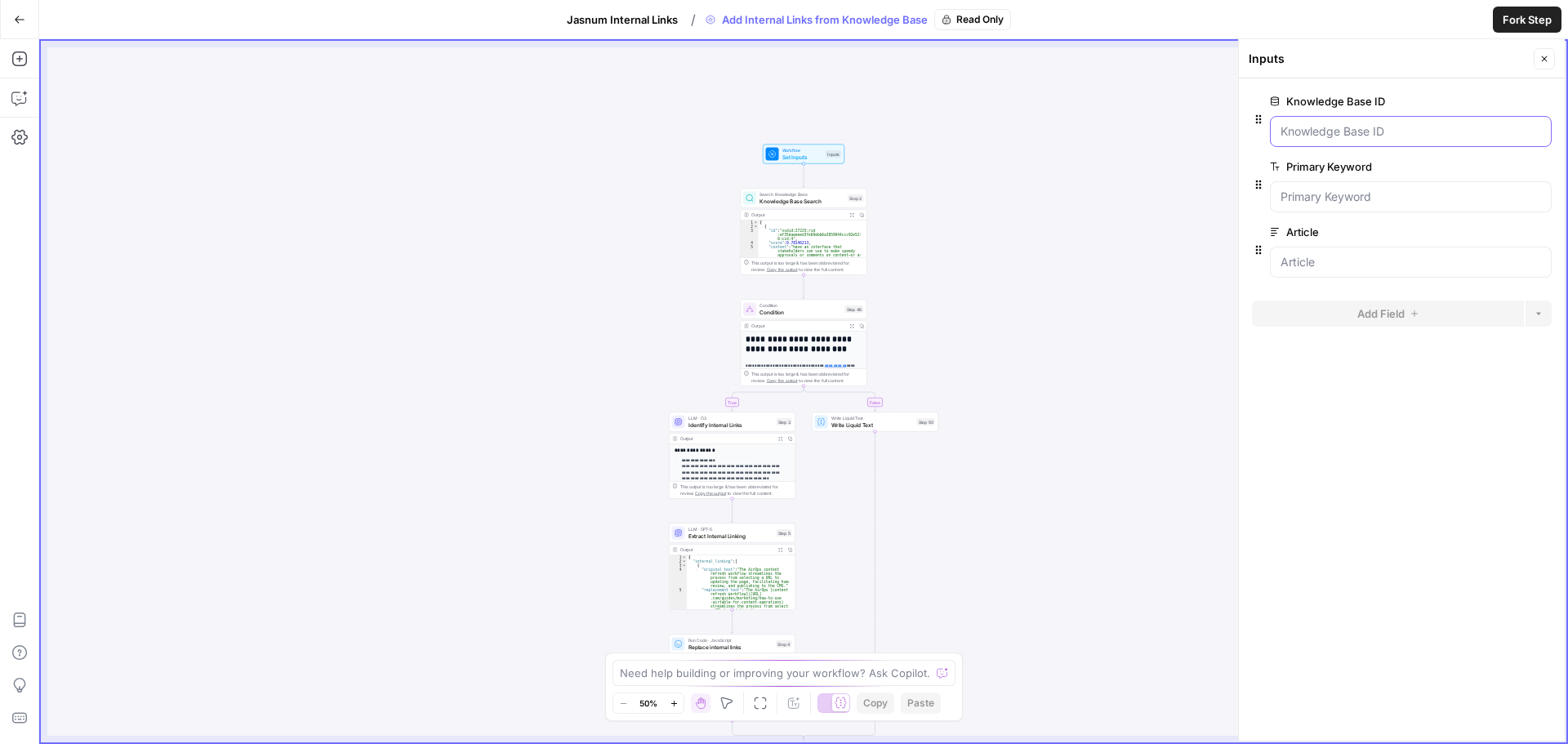
click at [1315, 129] on ID "Knowledge Base ID" at bounding box center [1410, 131] width 260 height 16
click at [1371, 472] on form "Knowledge Base ID edit field Delete group Primary Keyword edit field Delete gro…" at bounding box center [1402, 409] width 326 height 662
click at [1530, 18] on span "Fork Step" at bounding box center [1526, 19] width 49 height 16
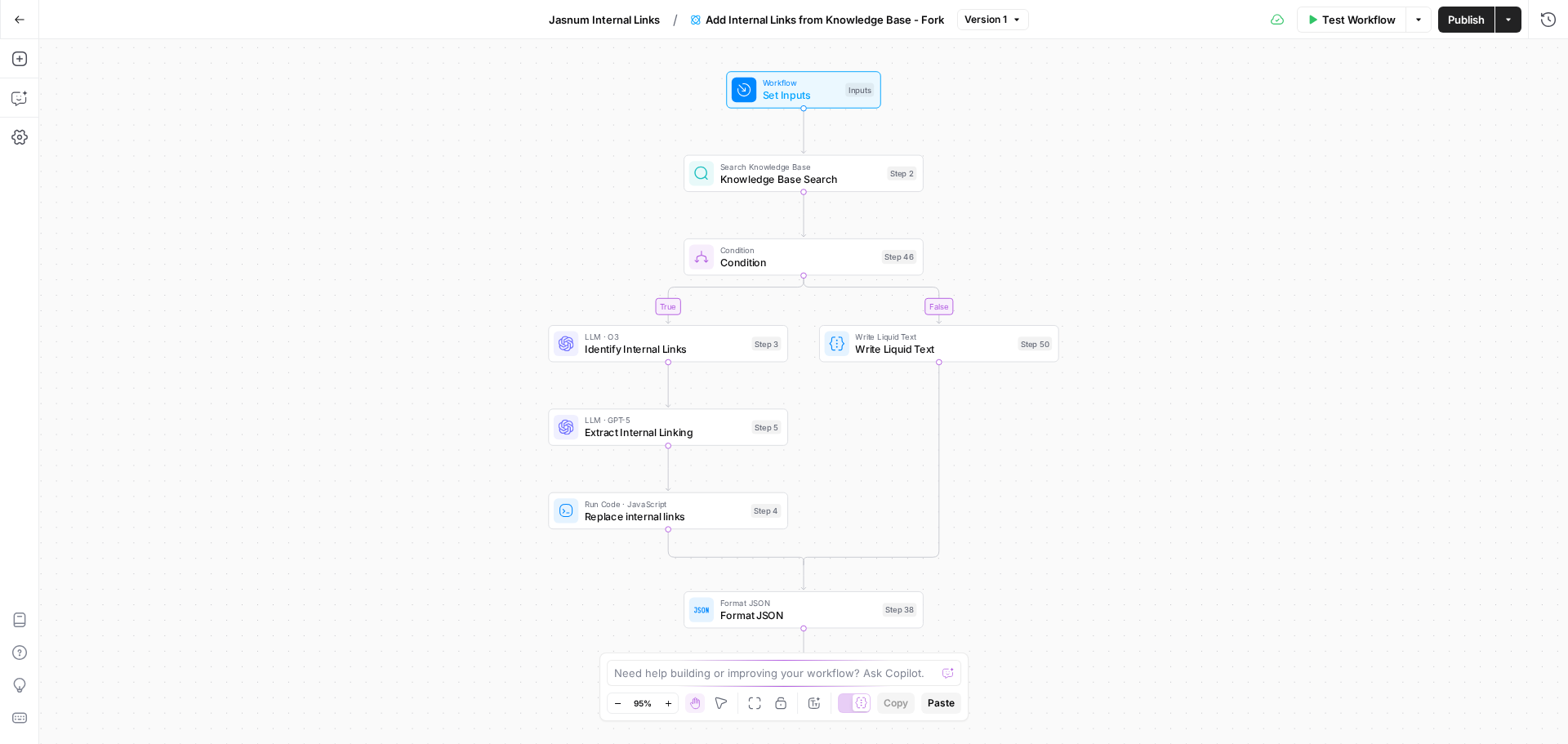
click at [838, 92] on span "Set Inputs" at bounding box center [801, 96] width 77 height 16
click at [1548, 59] on icon "button" at bounding box center [1547, 59] width 10 height 10
click at [11, 15] on button "Go Back" at bounding box center [20, 20] width 30 height 30
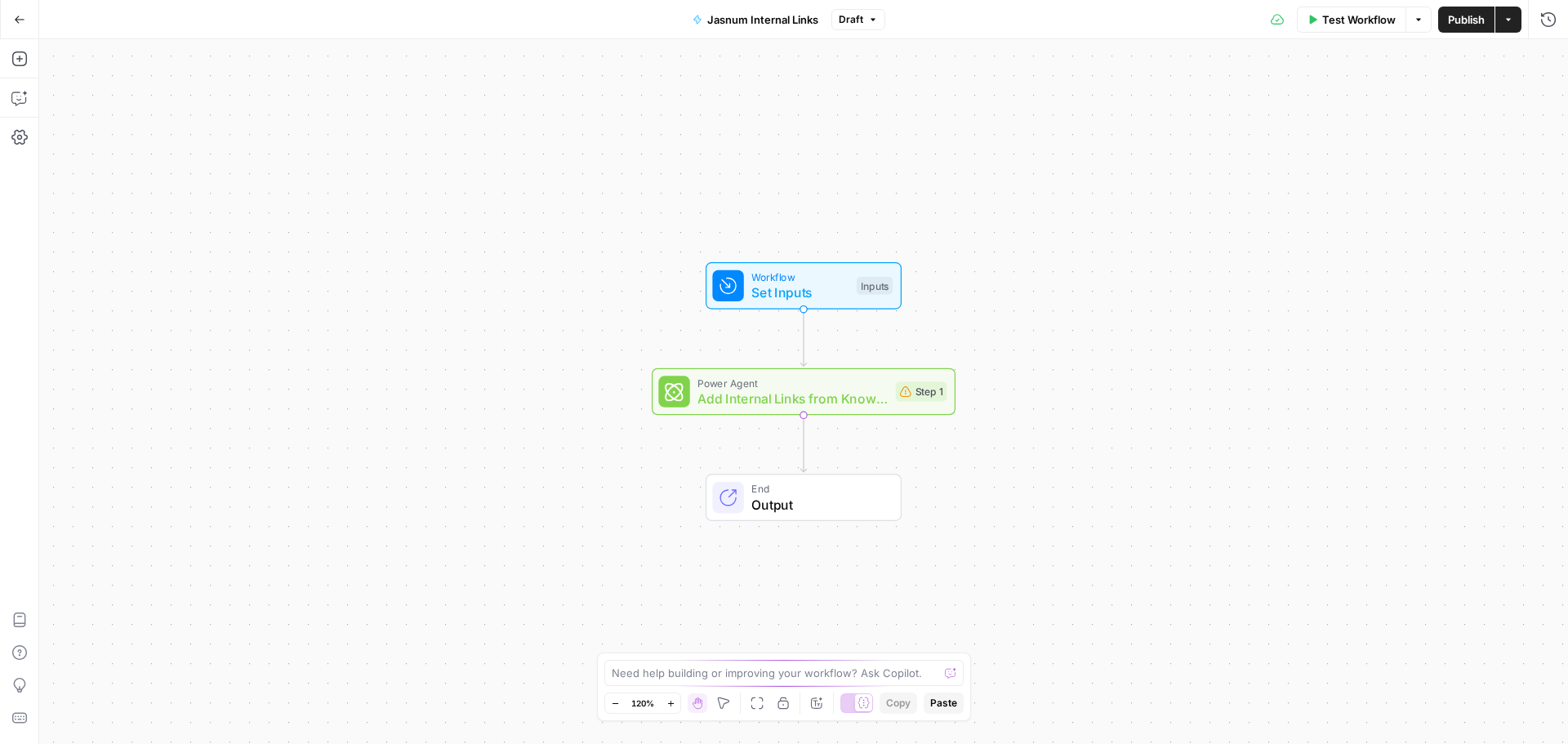
click at [881, 16] on button "Draft" at bounding box center [858, 19] width 54 height 21
click at [1427, 15] on button "Options" at bounding box center [1419, 20] width 26 height 26
click at [1503, 15] on icon "button" at bounding box center [1508, 20] width 10 height 10
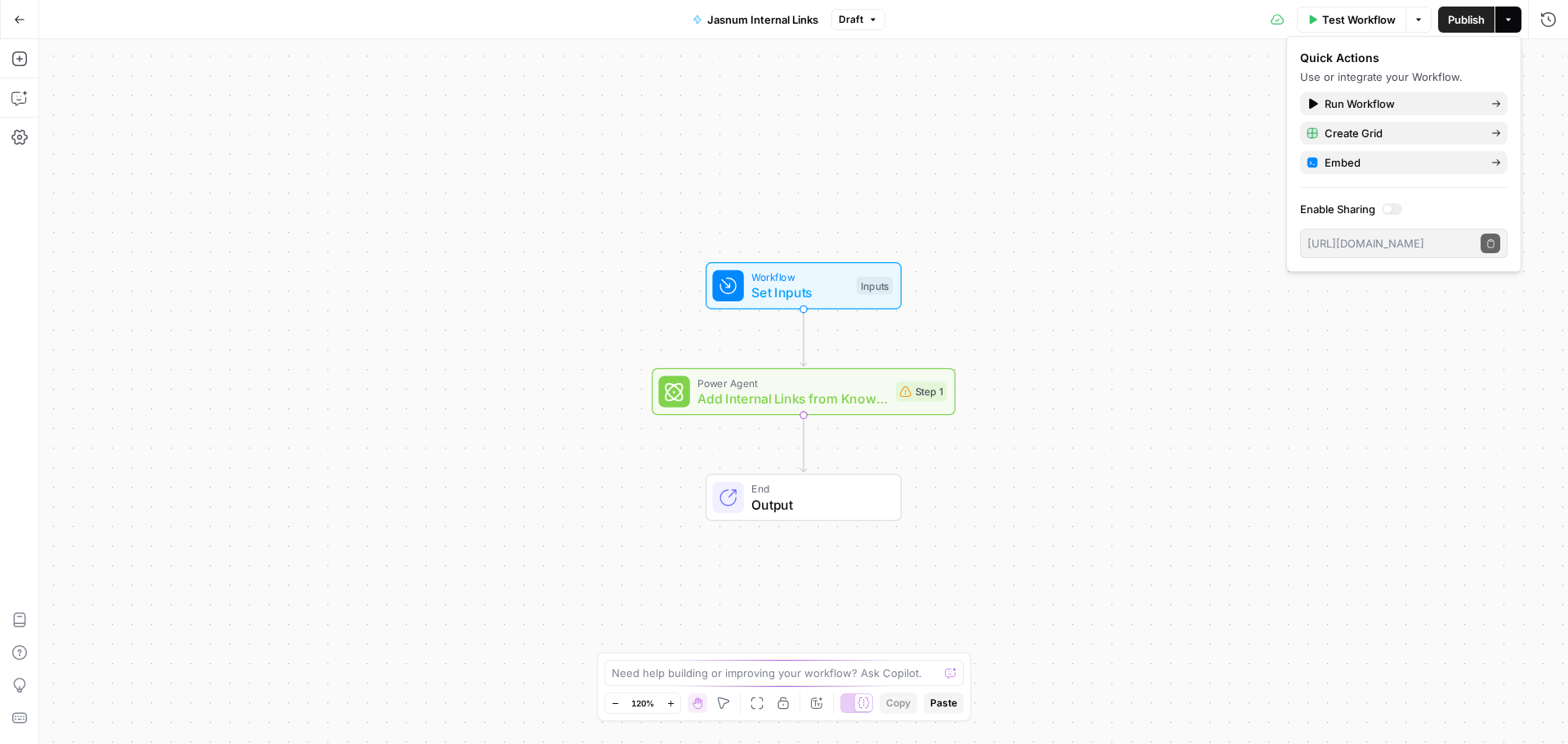
click at [1503, 15] on icon "button" at bounding box center [1508, 20] width 10 height 10
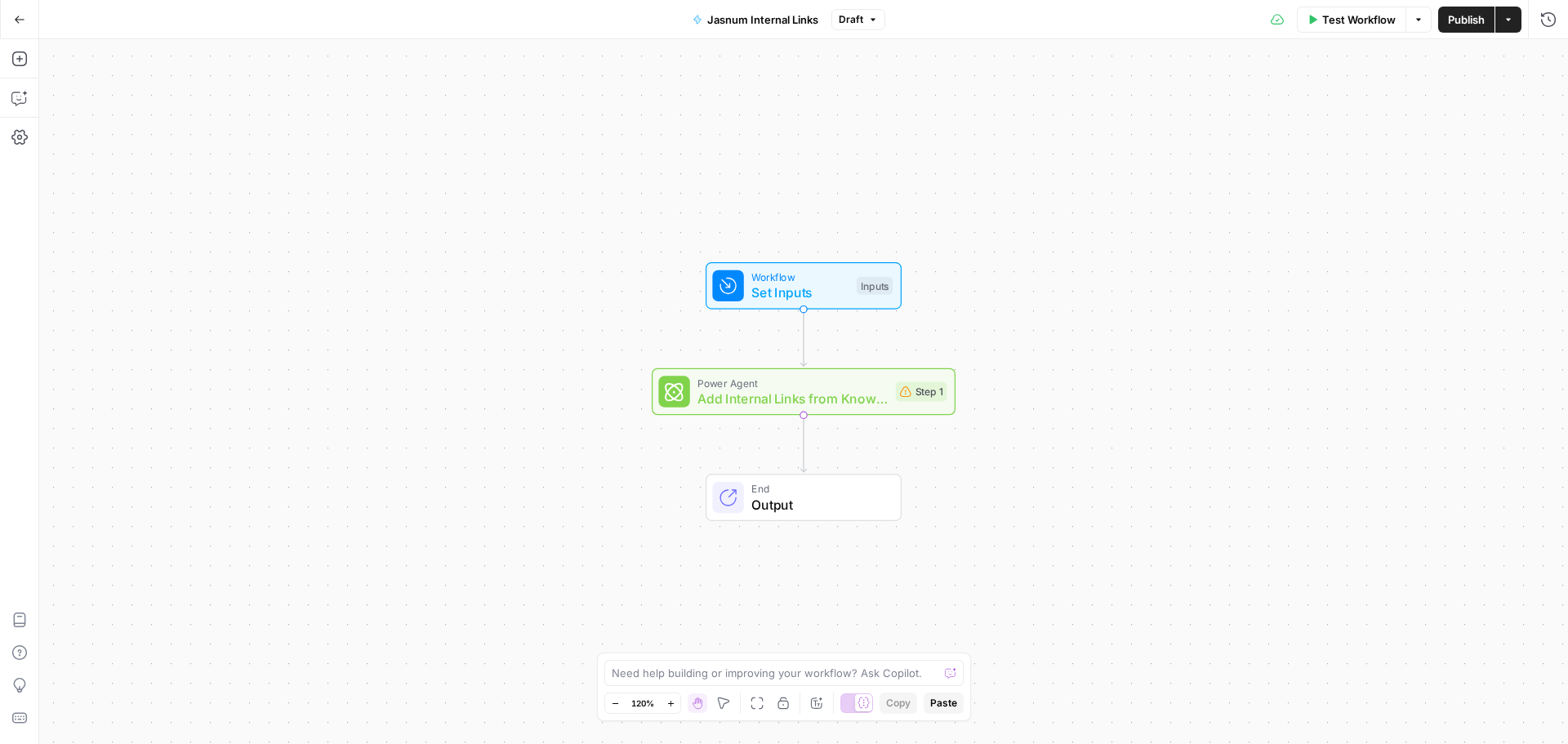
click at [25, 12] on button "Go Back" at bounding box center [20, 20] width 30 height 30
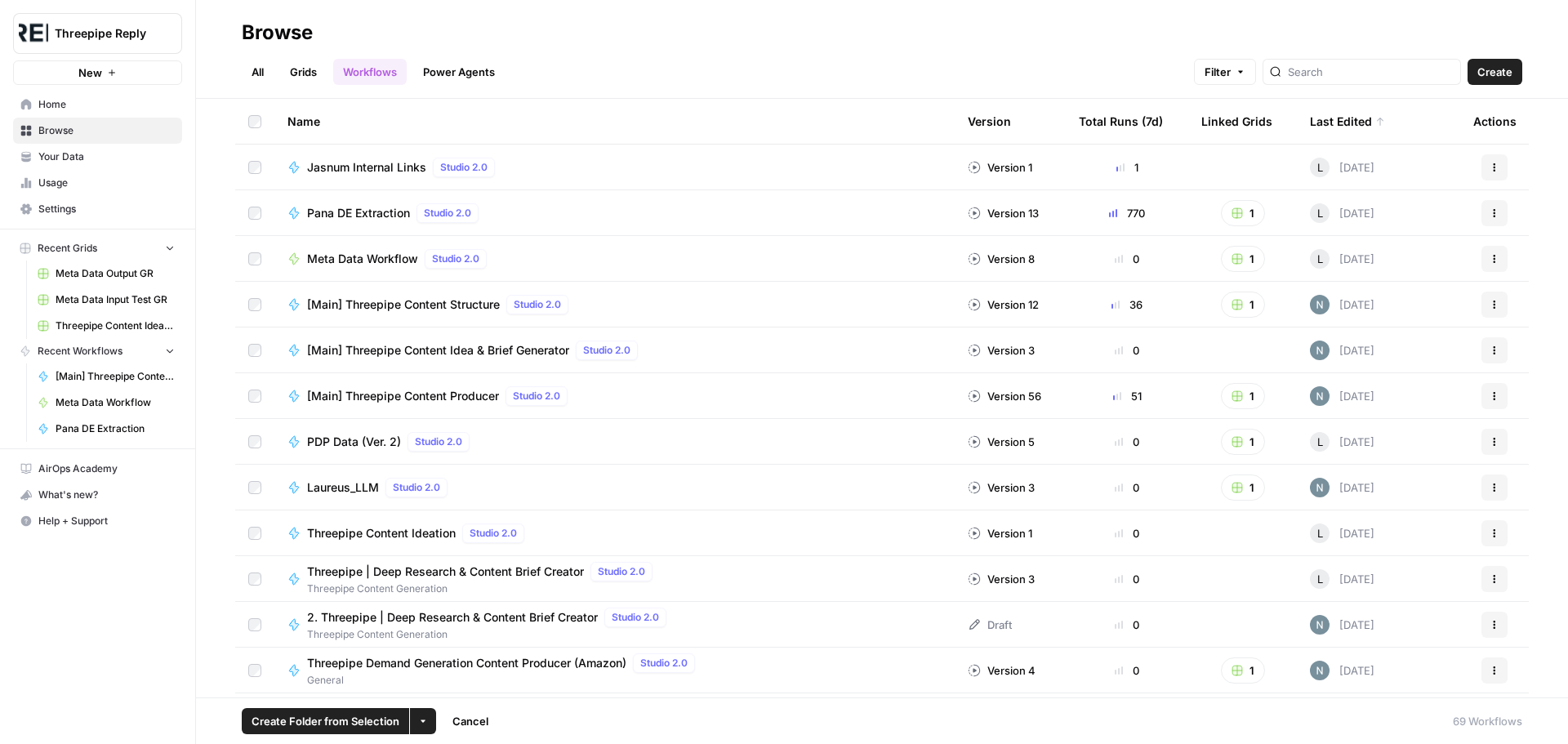
click at [1495, 169] on div "Actions" at bounding box center [1494, 167] width 43 height 26
click at [1489, 169] on icon "button" at bounding box center [1494, 167] width 10 height 10
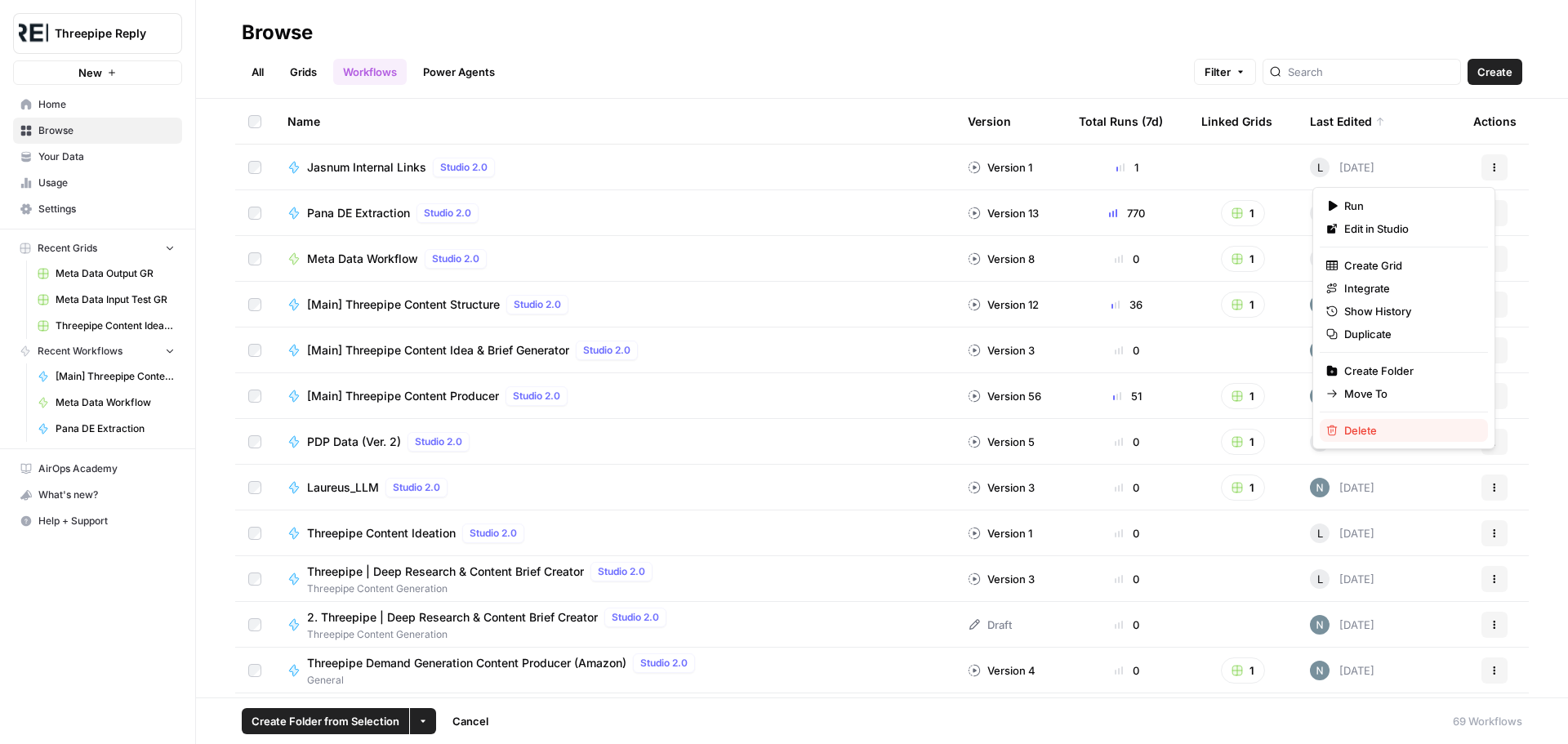
click at [1396, 429] on span "Delete" at bounding box center [1409, 430] width 131 height 16
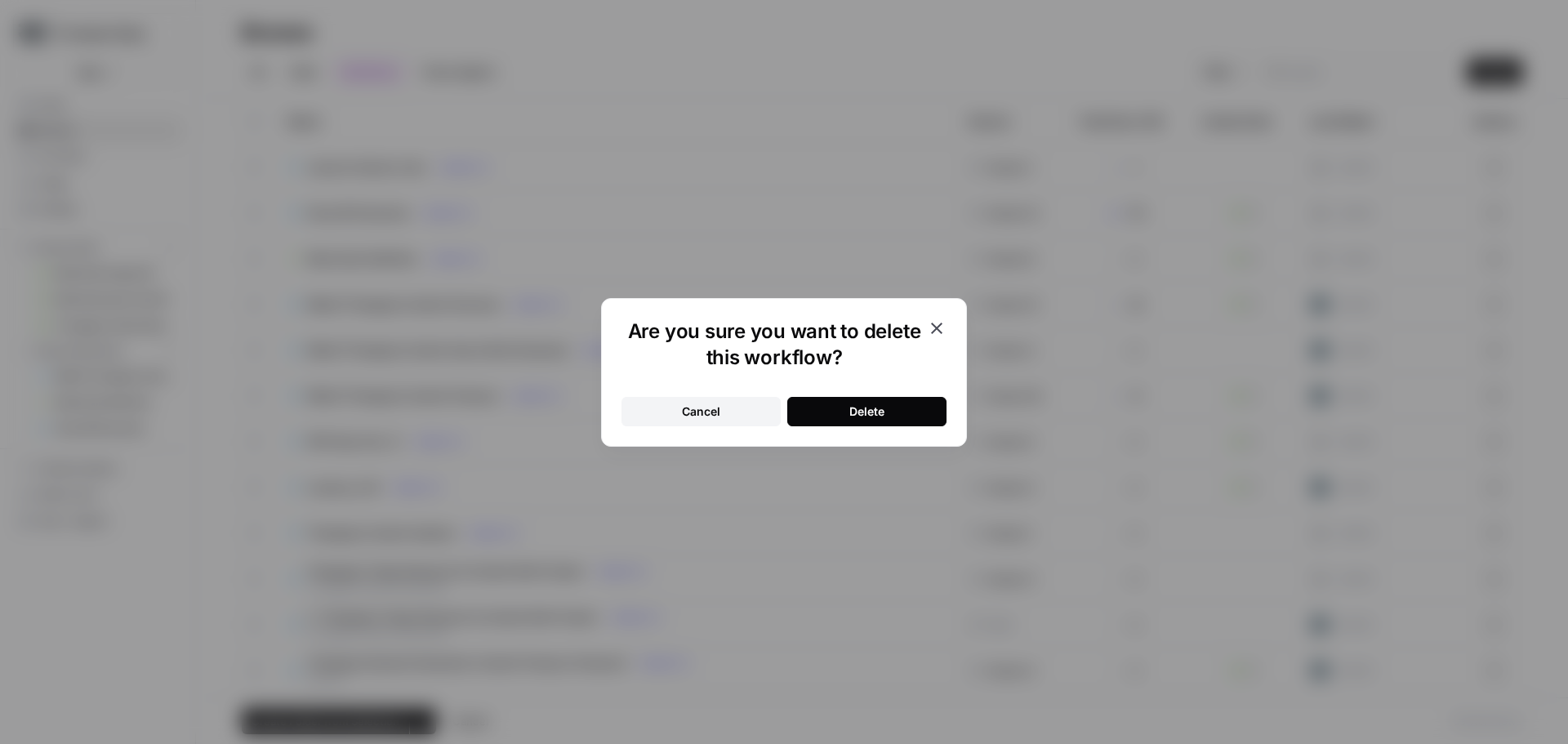
click at [872, 409] on div "Delete" at bounding box center [867, 411] width 35 height 16
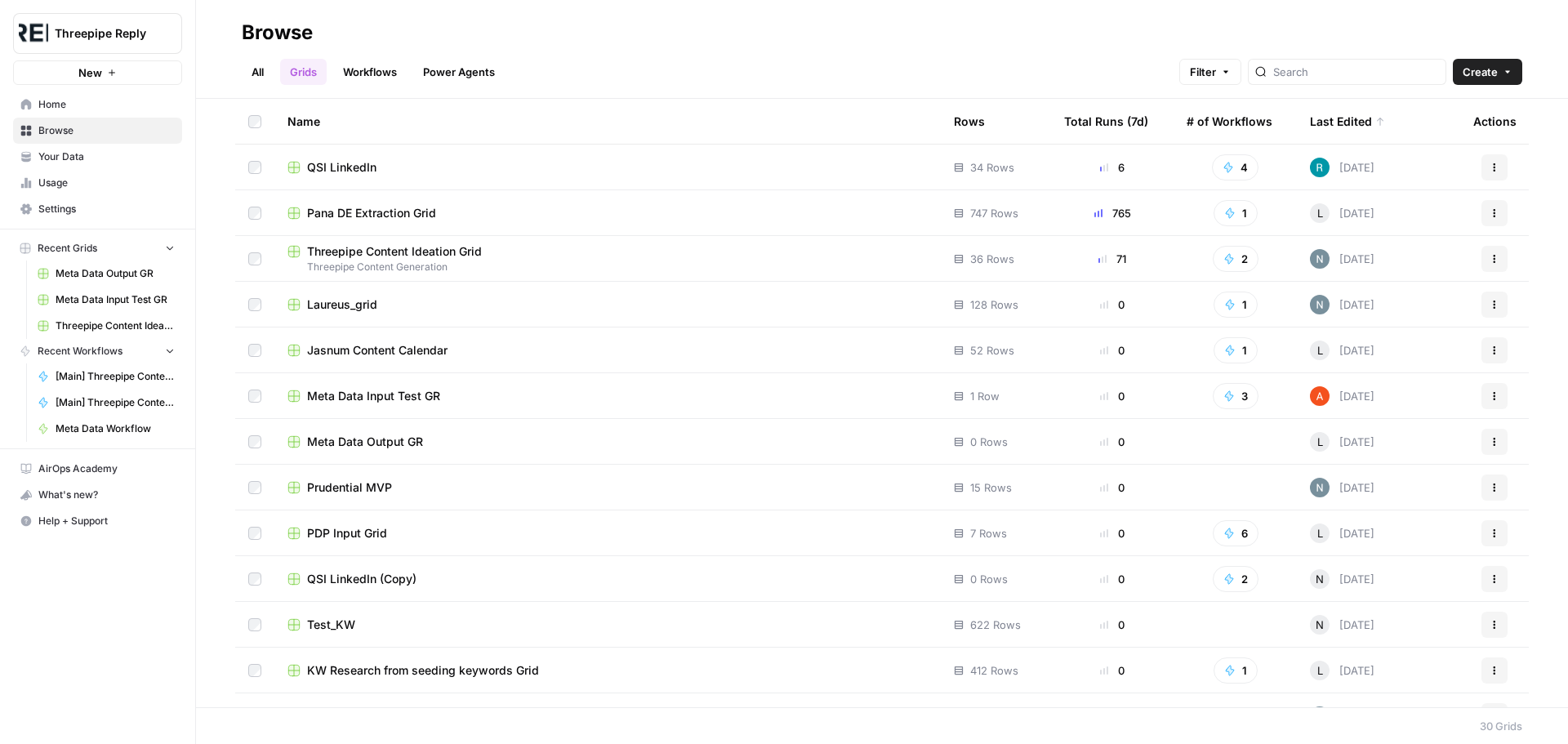
click at [96, 163] on span "Your Data" at bounding box center [107, 156] width 136 height 15
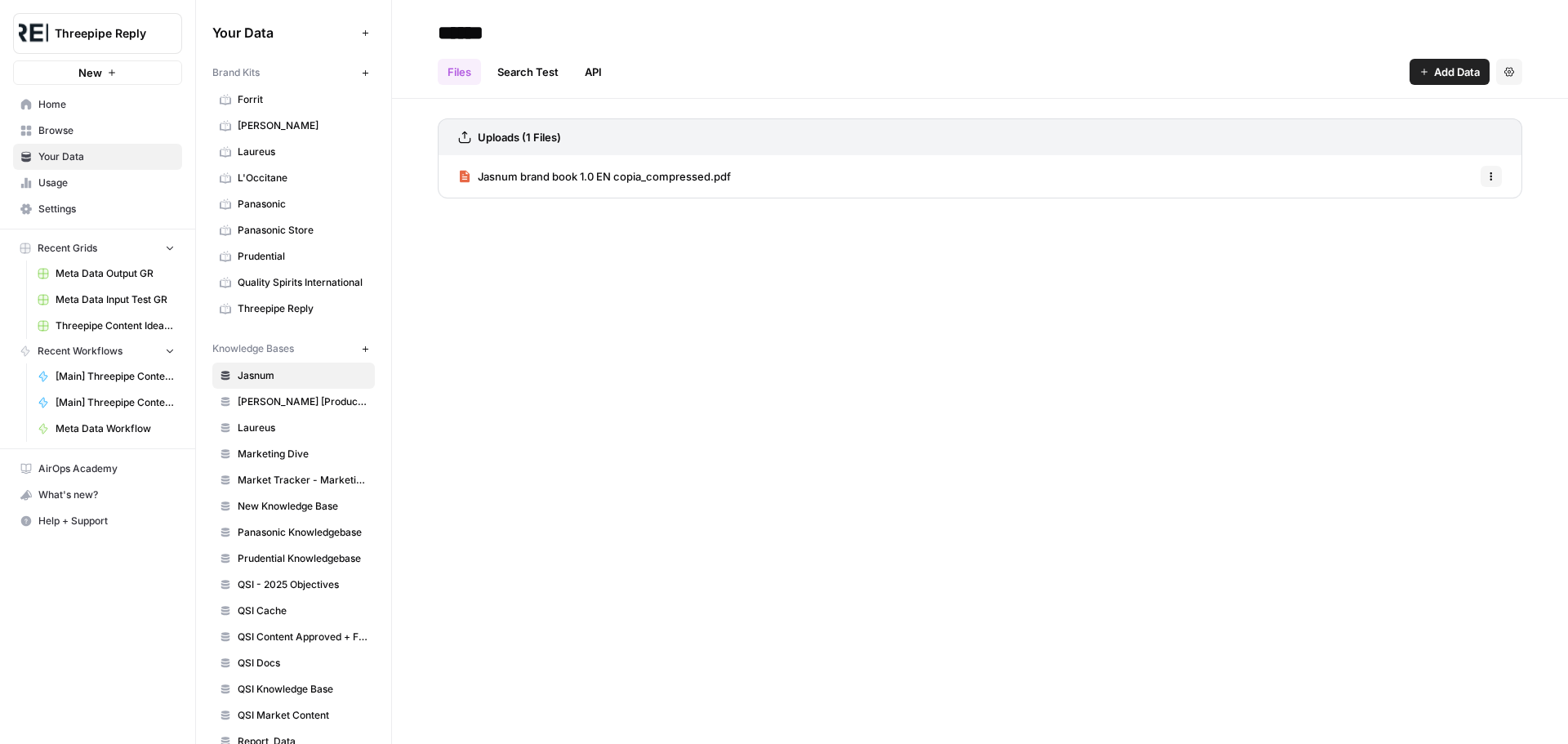
click at [285, 372] on span "Jasnum" at bounding box center [303, 375] width 130 height 15
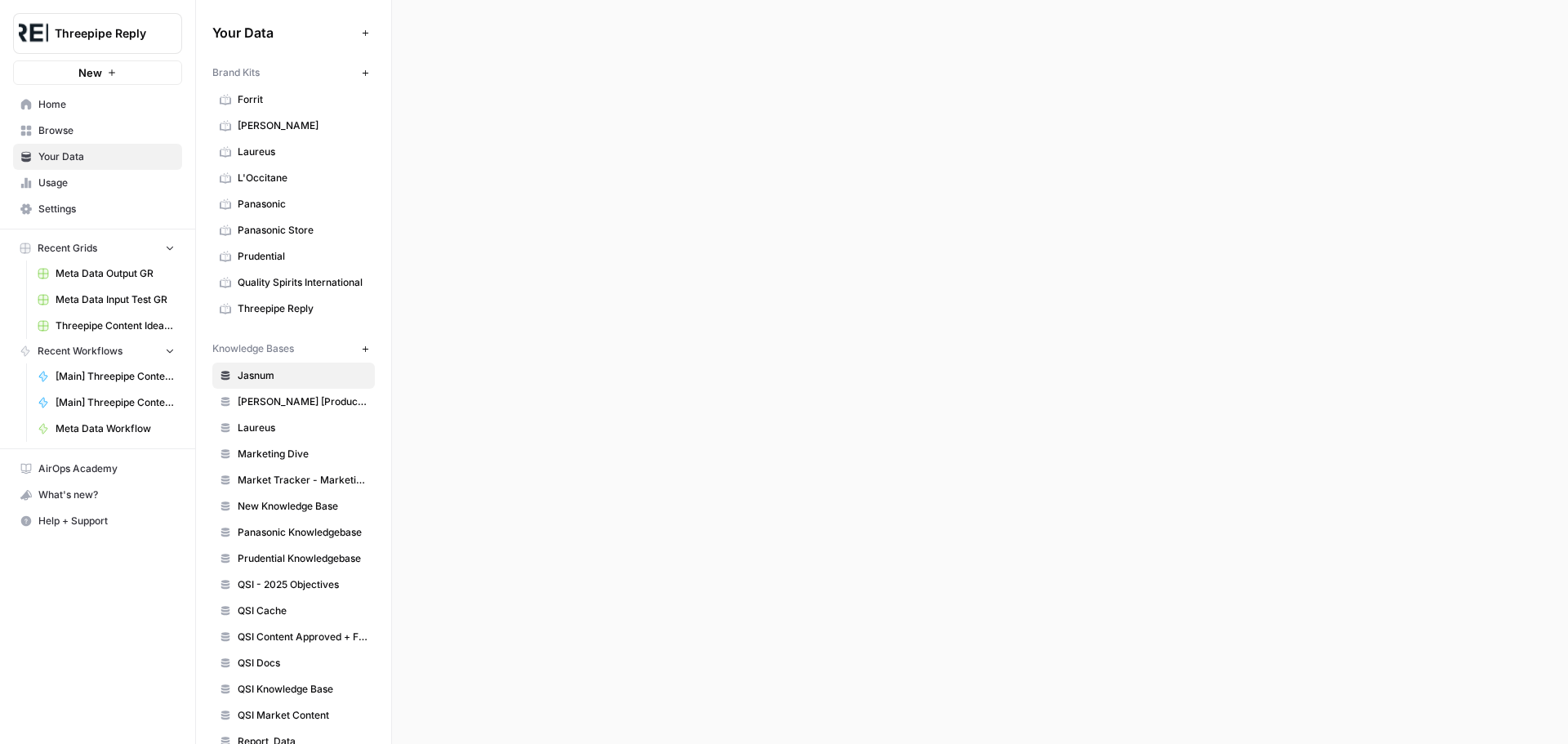
click at [285, 372] on span "Jasnum" at bounding box center [303, 375] width 130 height 15
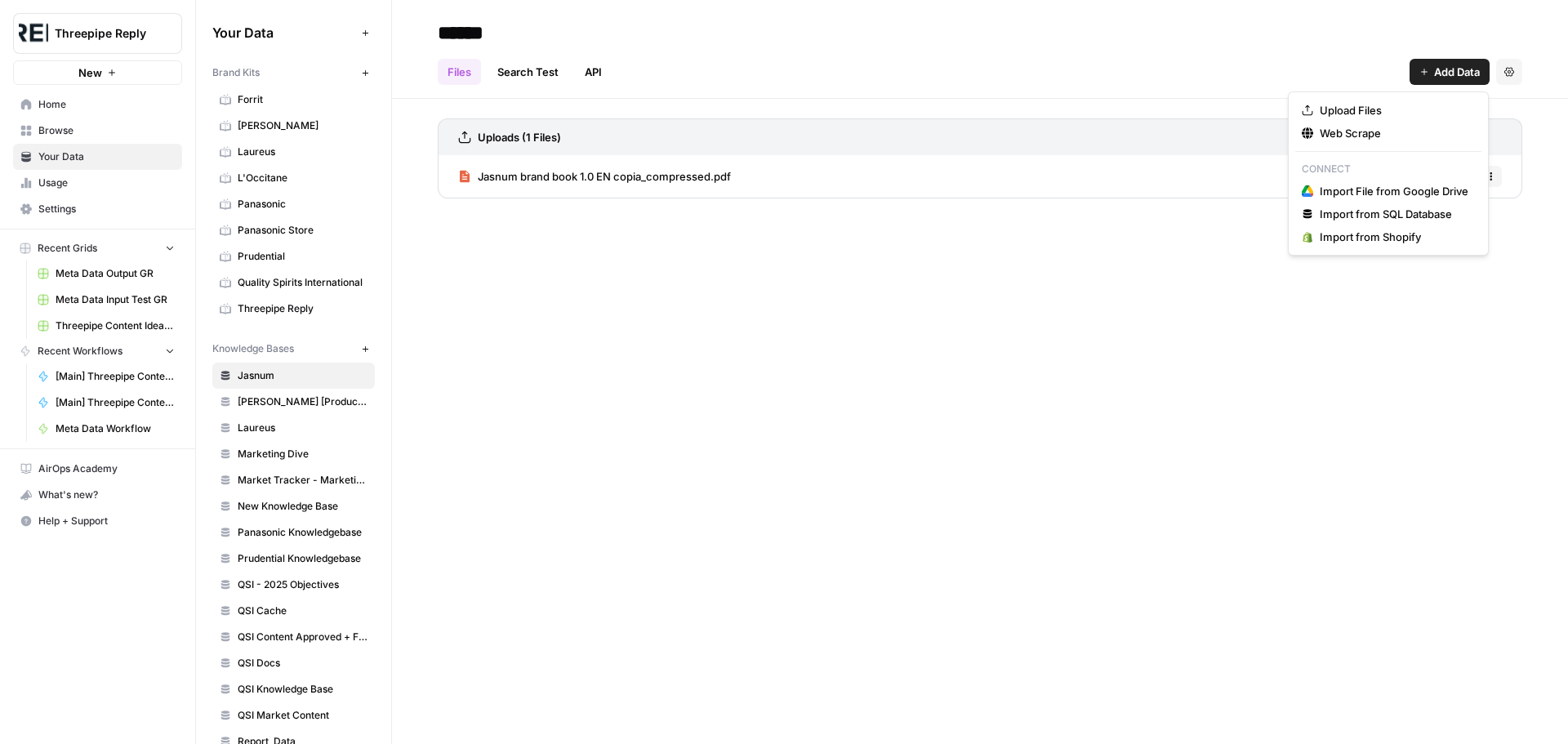
click at [1444, 76] on span "Add Data" at bounding box center [1456, 72] width 46 height 16
click at [528, 73] on link "Search Test" at bounding box center [527, 72] width 81 height 26
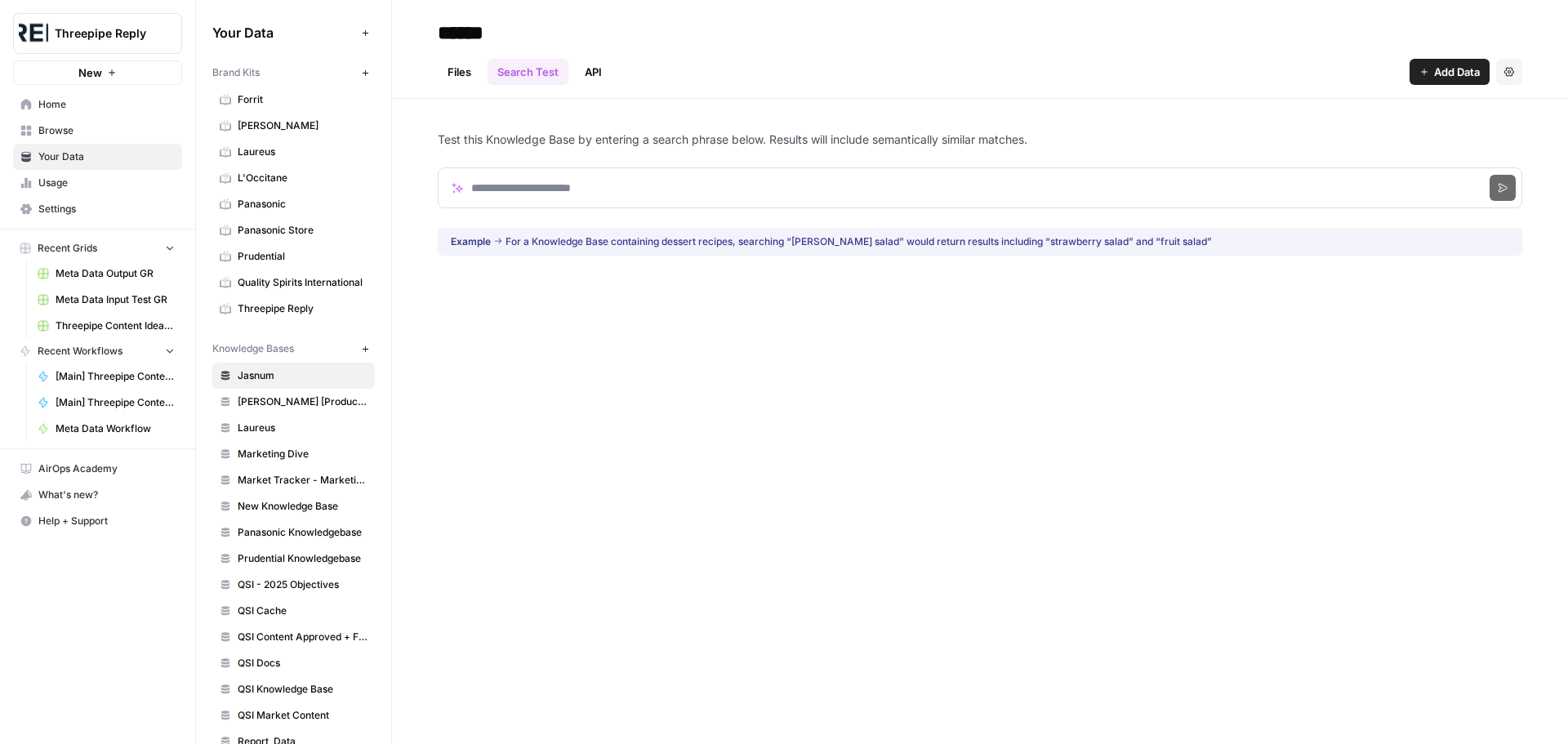
click at [463, 69] on link "Files" at bounding box center [458, 72] width 43 height 26
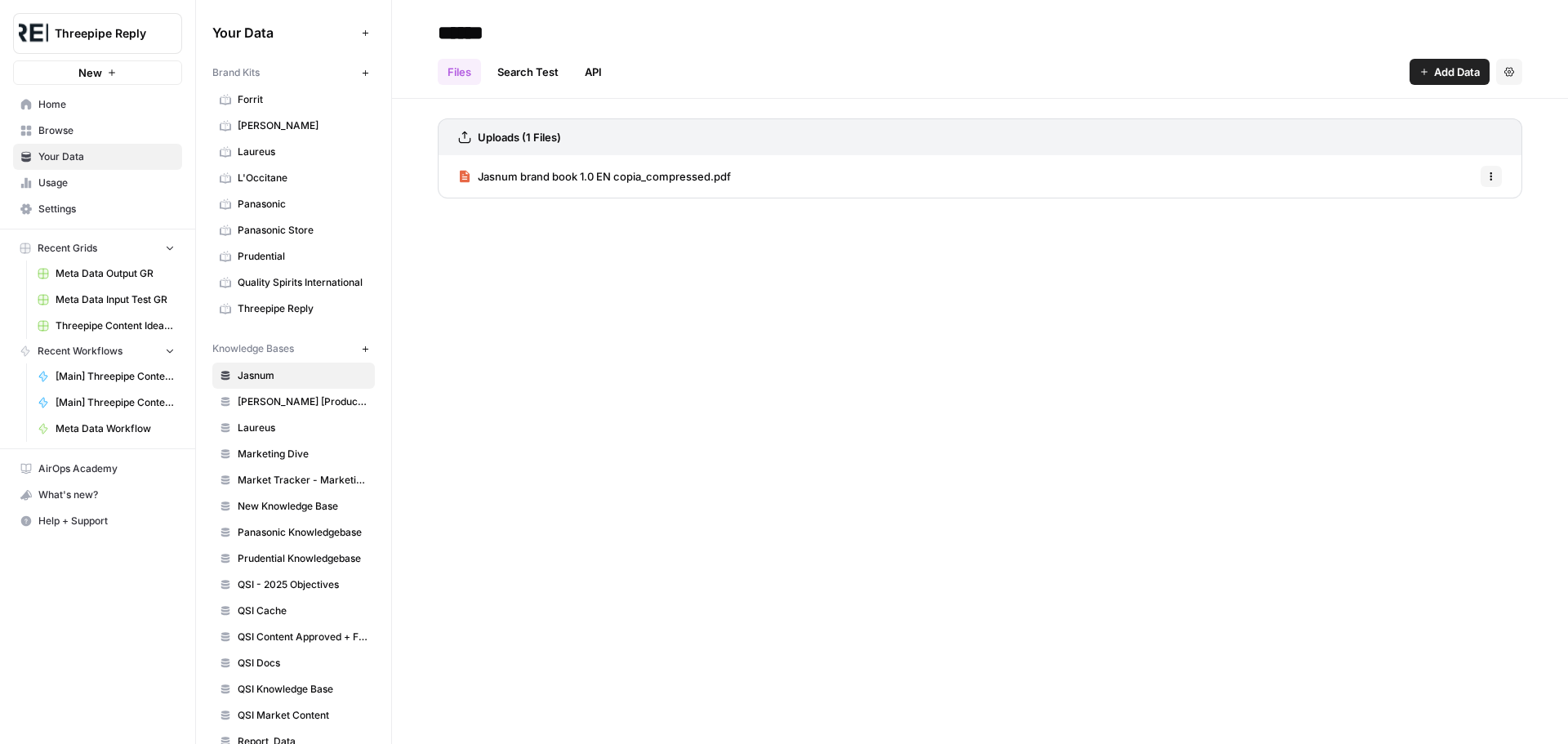
click at [1442, 75] on span "Add Data" at bounding box center [1456, 72] width 46 height 16
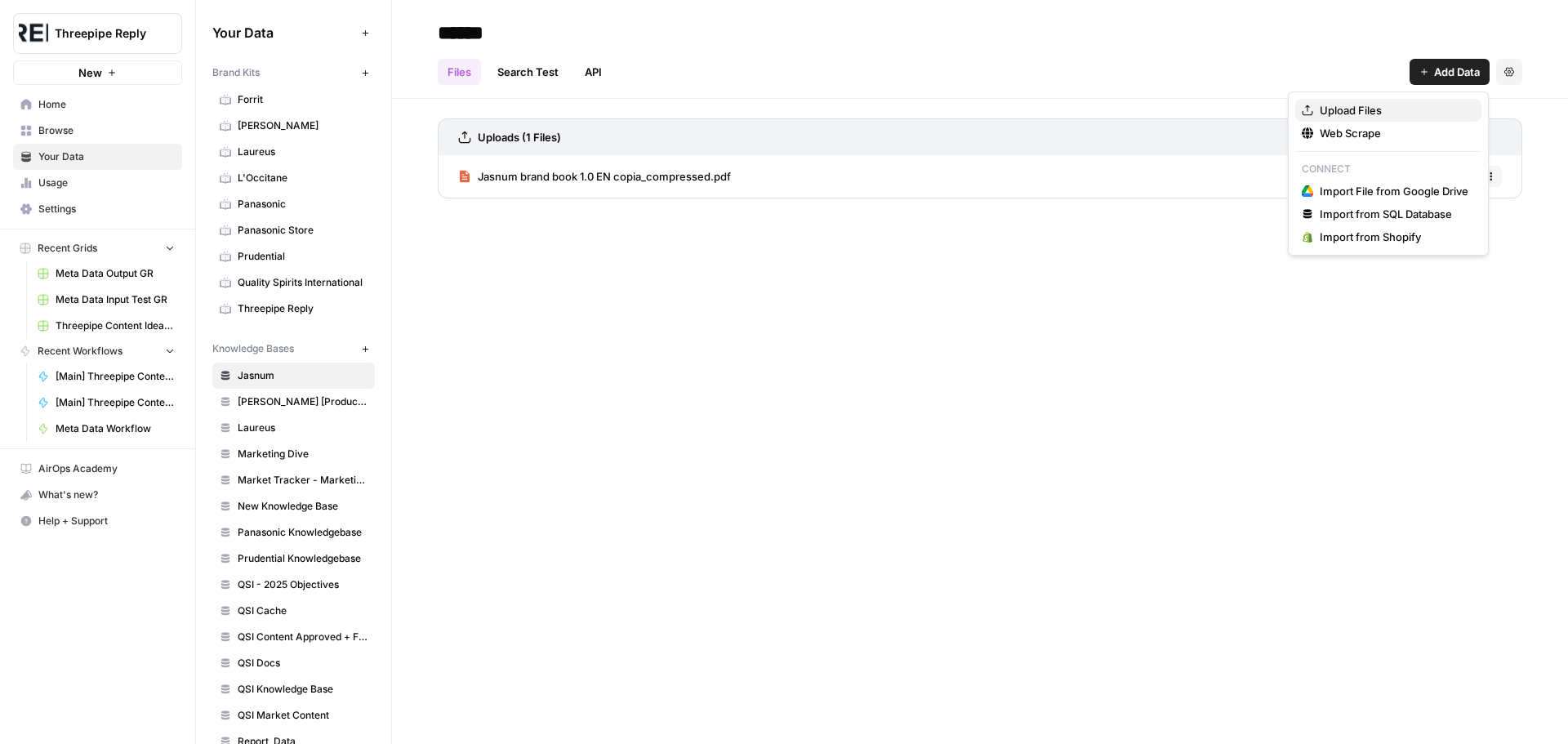
click at [1353, 113] on span "Upload Files" at bounding box center [1394, 110] width 148 height 16
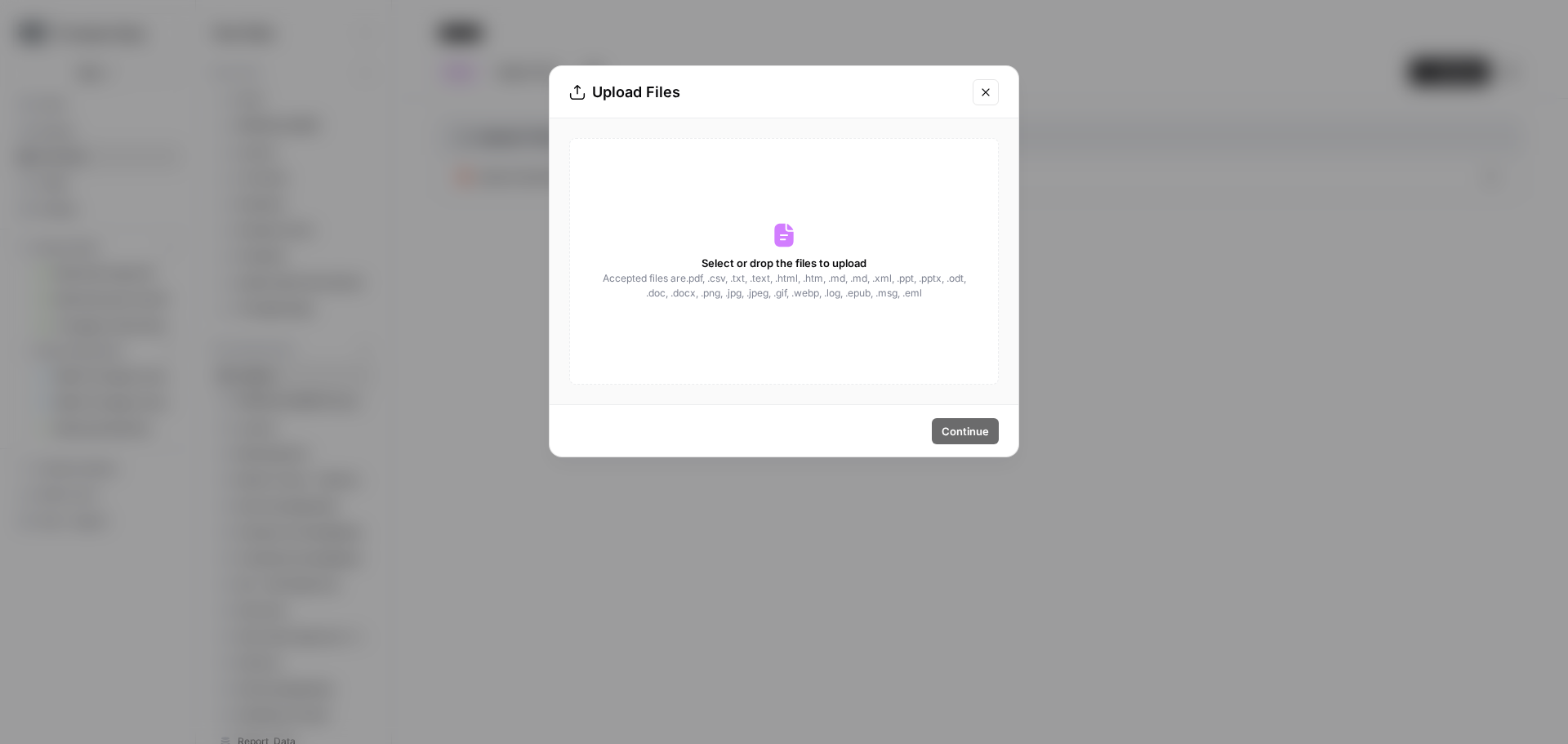
click at [983, 94] on icon "Close modal" at bounding box center [984, 92] width 7 height 7
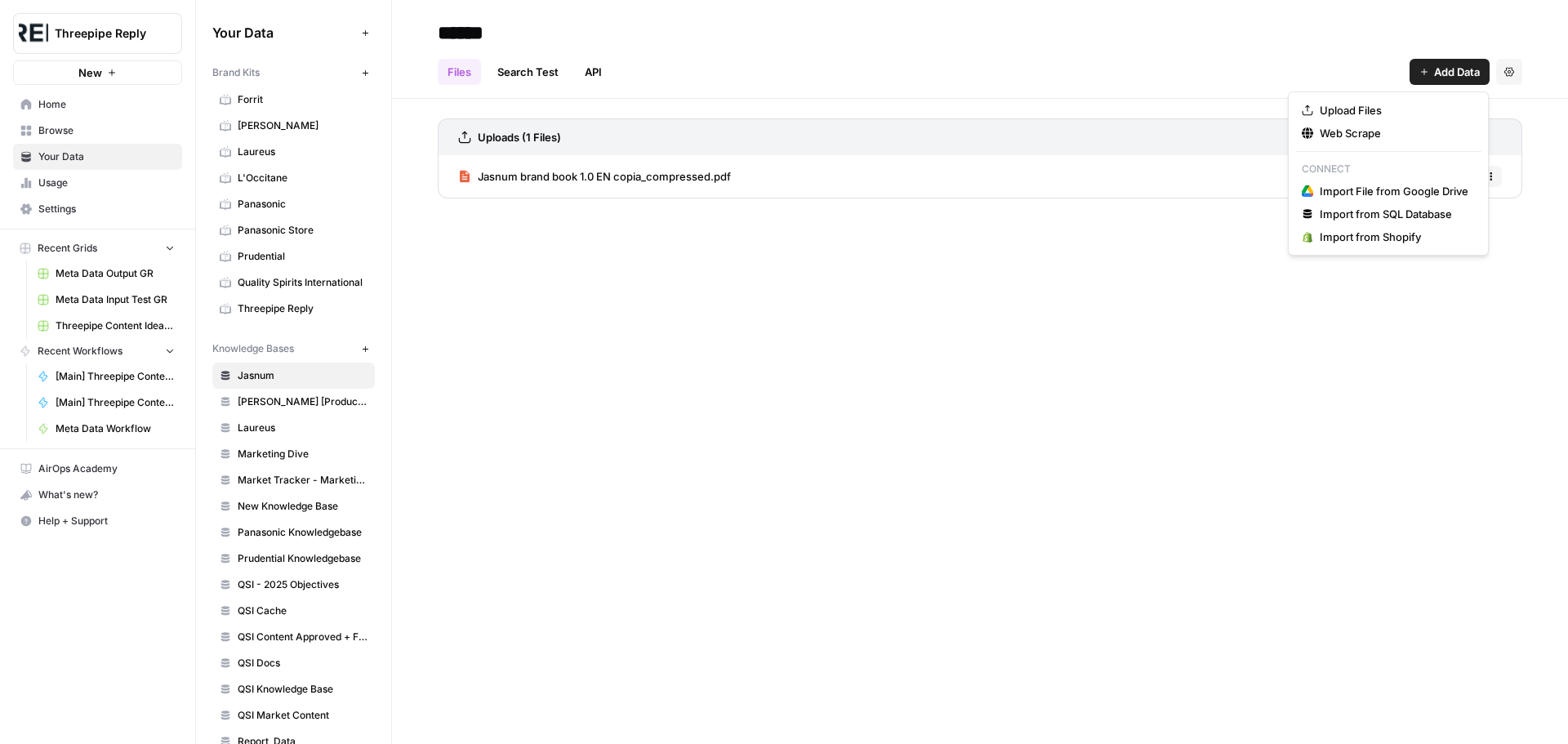
click at [1444, 80] on span "Add Data" at bounding box center [1456, 72] width 46 height 16
click at [1348, 104] on span "Upload Files" at bounding box center [1394, 110] width 148 height 16
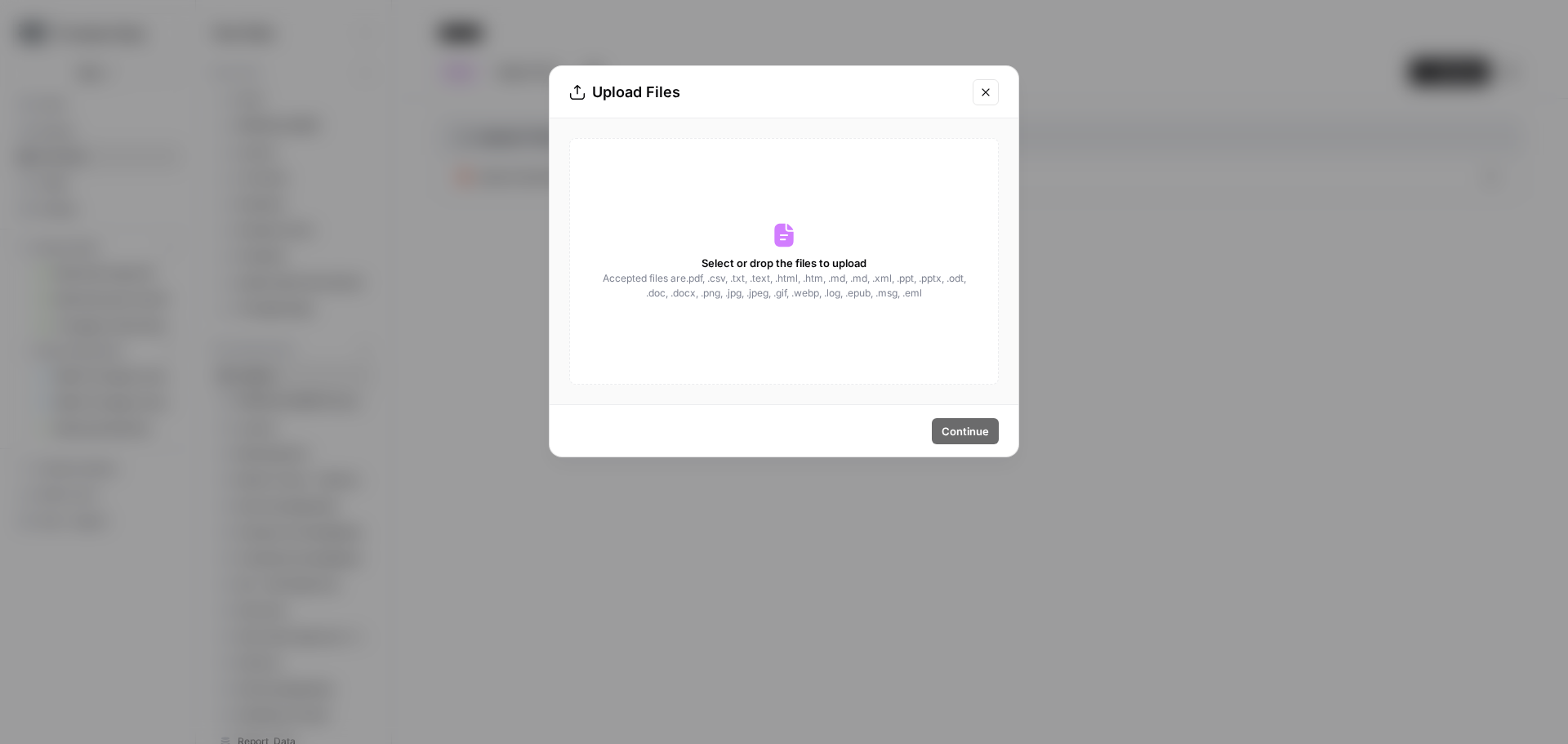
click at [778, 282] on span "Accepted files are .pdf, .csv, .txt, .text, .html, .htm, .md, .md, .xml, .ppt, …" at bounding box center [783, 286] width 366 height 30
click at [793, 267] on span "Select or drop the files to upload" at bounding box center [784, 263] width 165 height 16
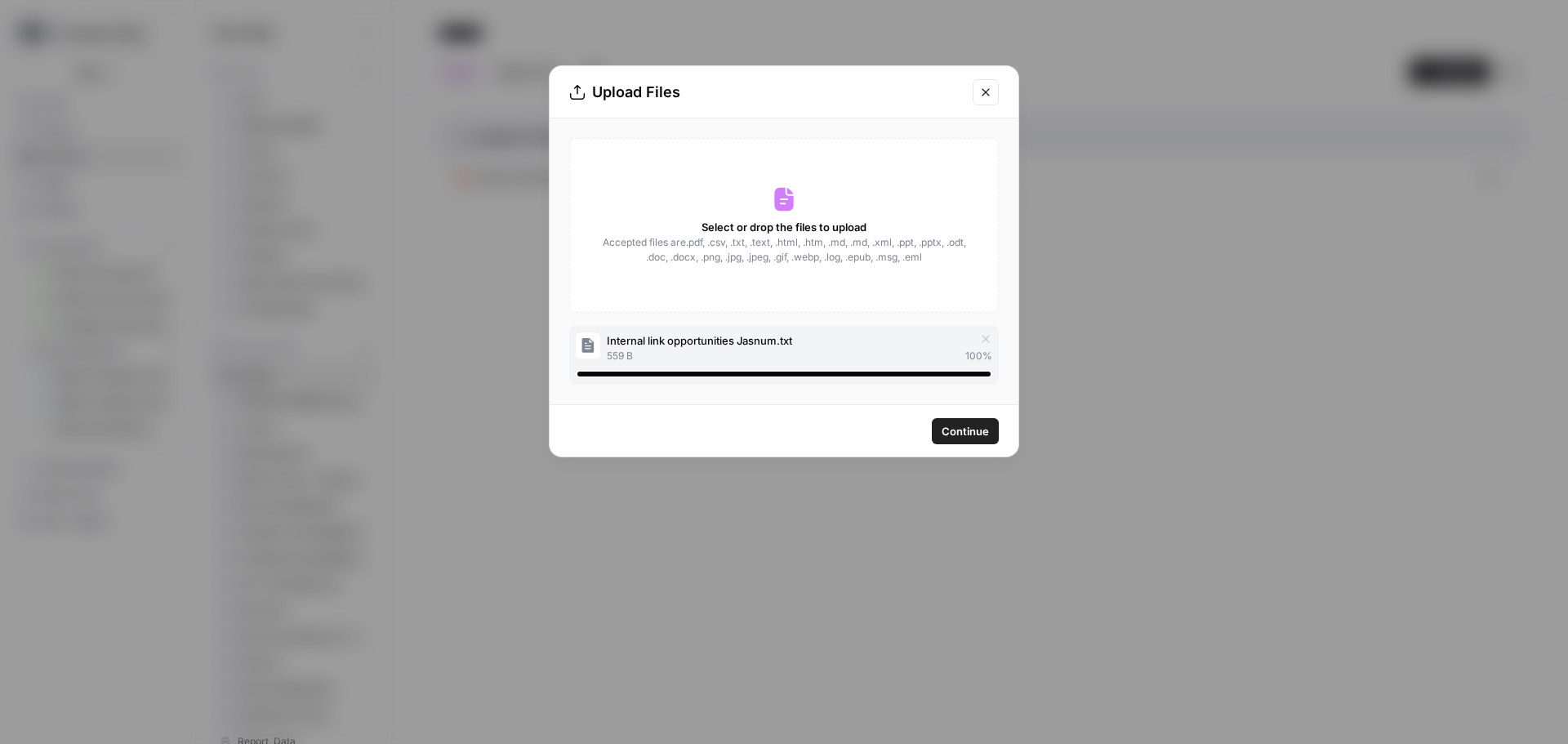
click at [953, 428] on span "Continue" at bounding box center [965, 431] width 48 height 16
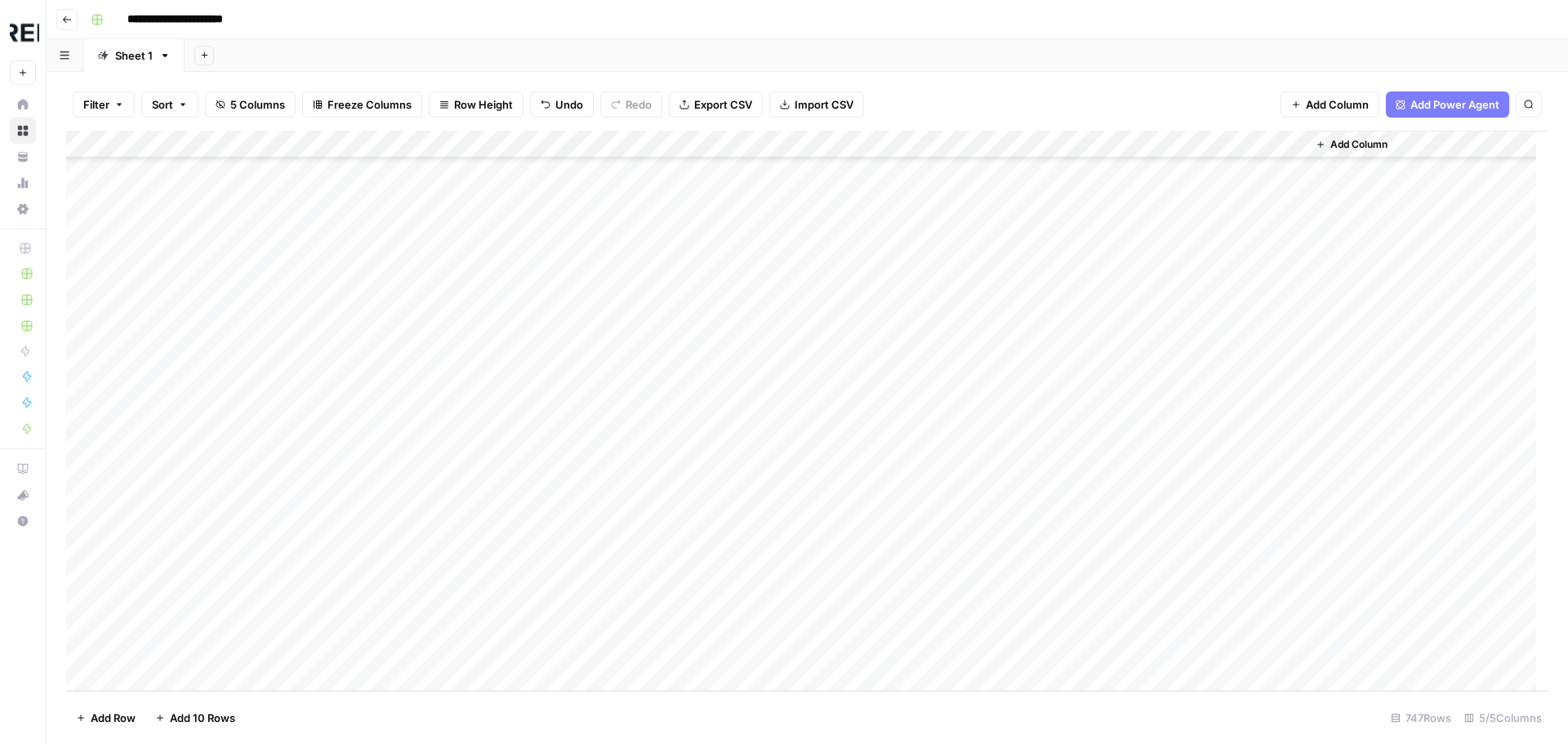
scroll to position [20229, 0]
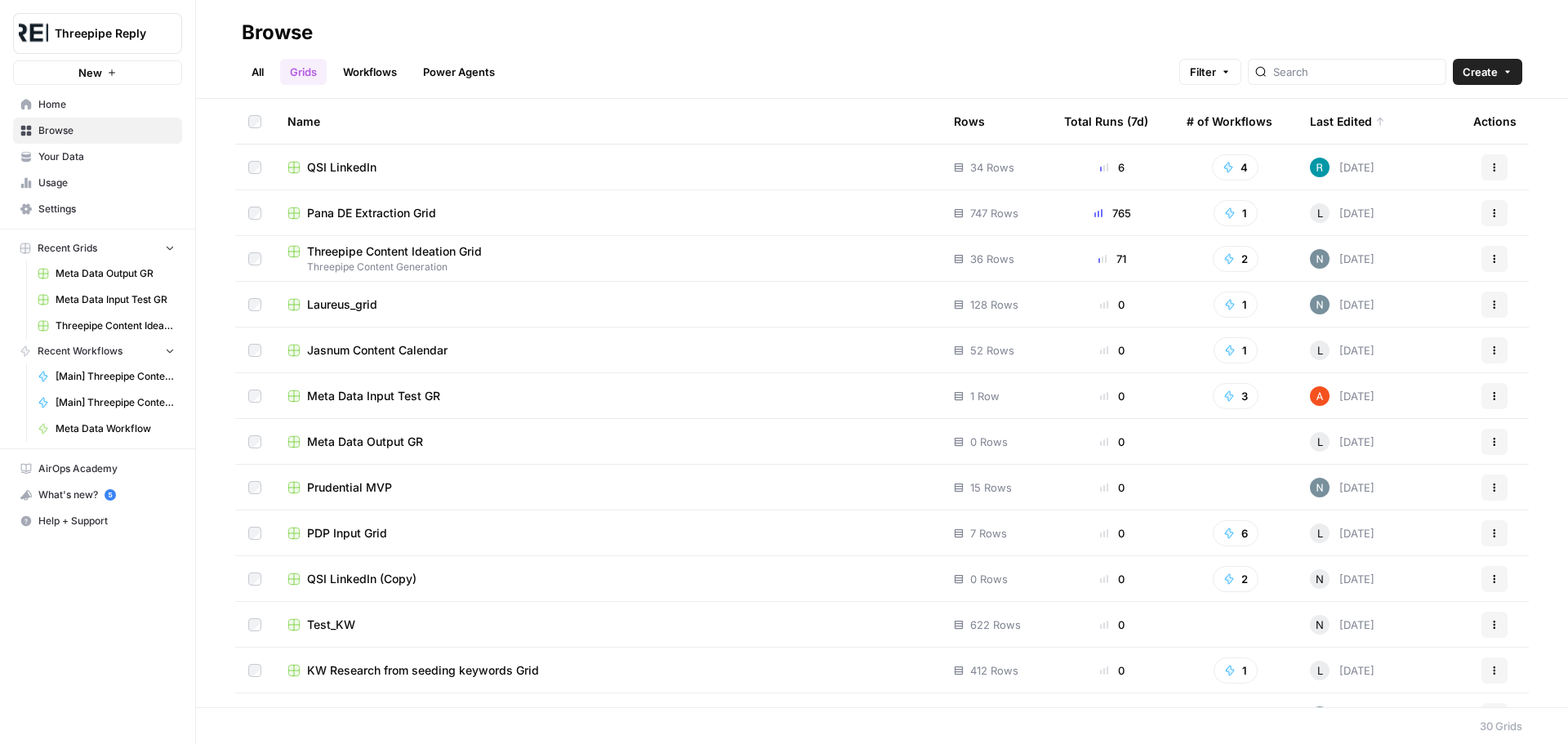
click at [370, 343] on span "Jasnum Content Calendar" at bounding box center [377, 350] width 140 height 16
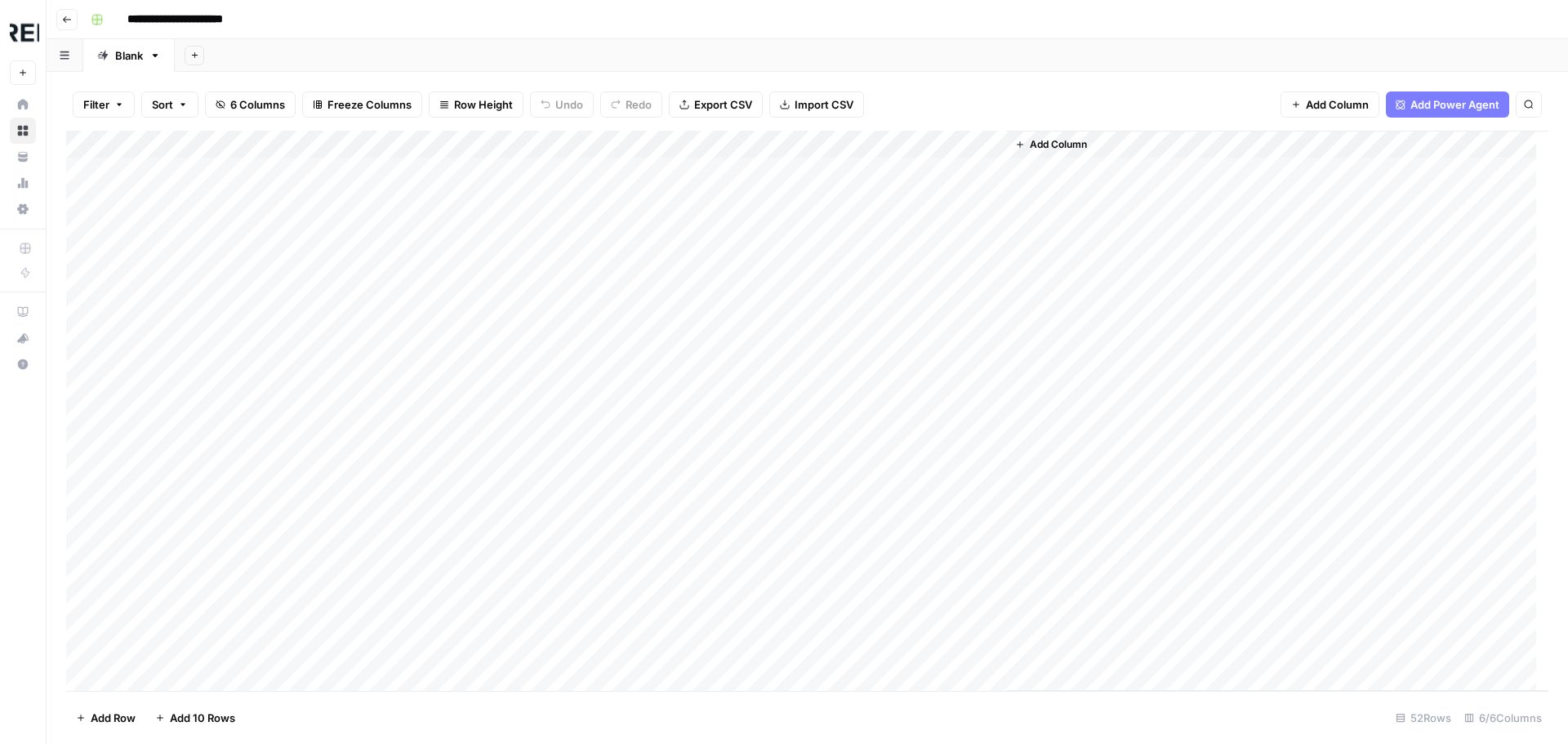
click at [1160, 144] on div "Add Column" at bounding box center [1277, 410] width 542 height 560
click at [1038, 147] on span "Add Column" at bounding box center [1058, 144] width 57 height 15
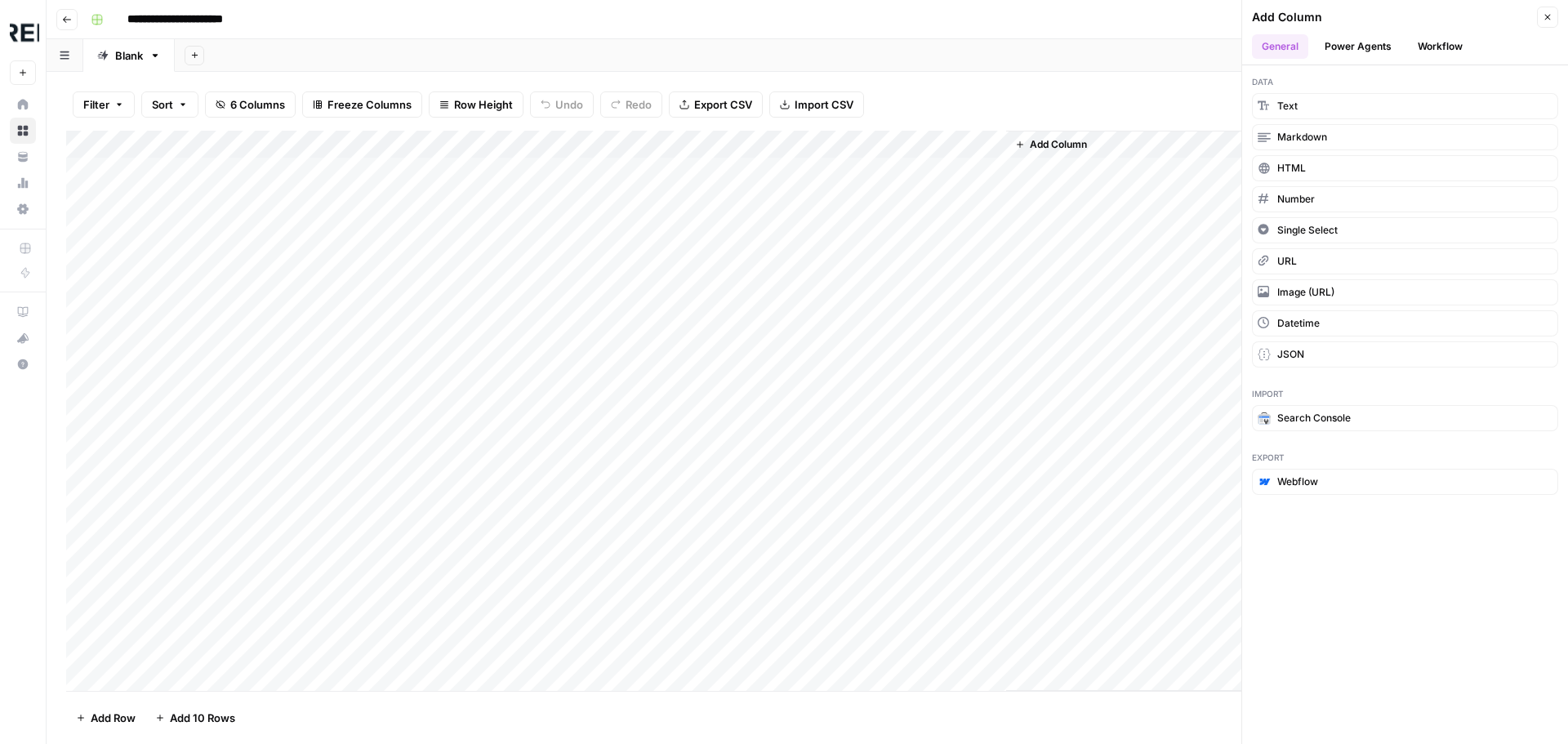
click at [1441, 44] on button "Workflow" at bounding box center [1439, 46] width 65 height 25
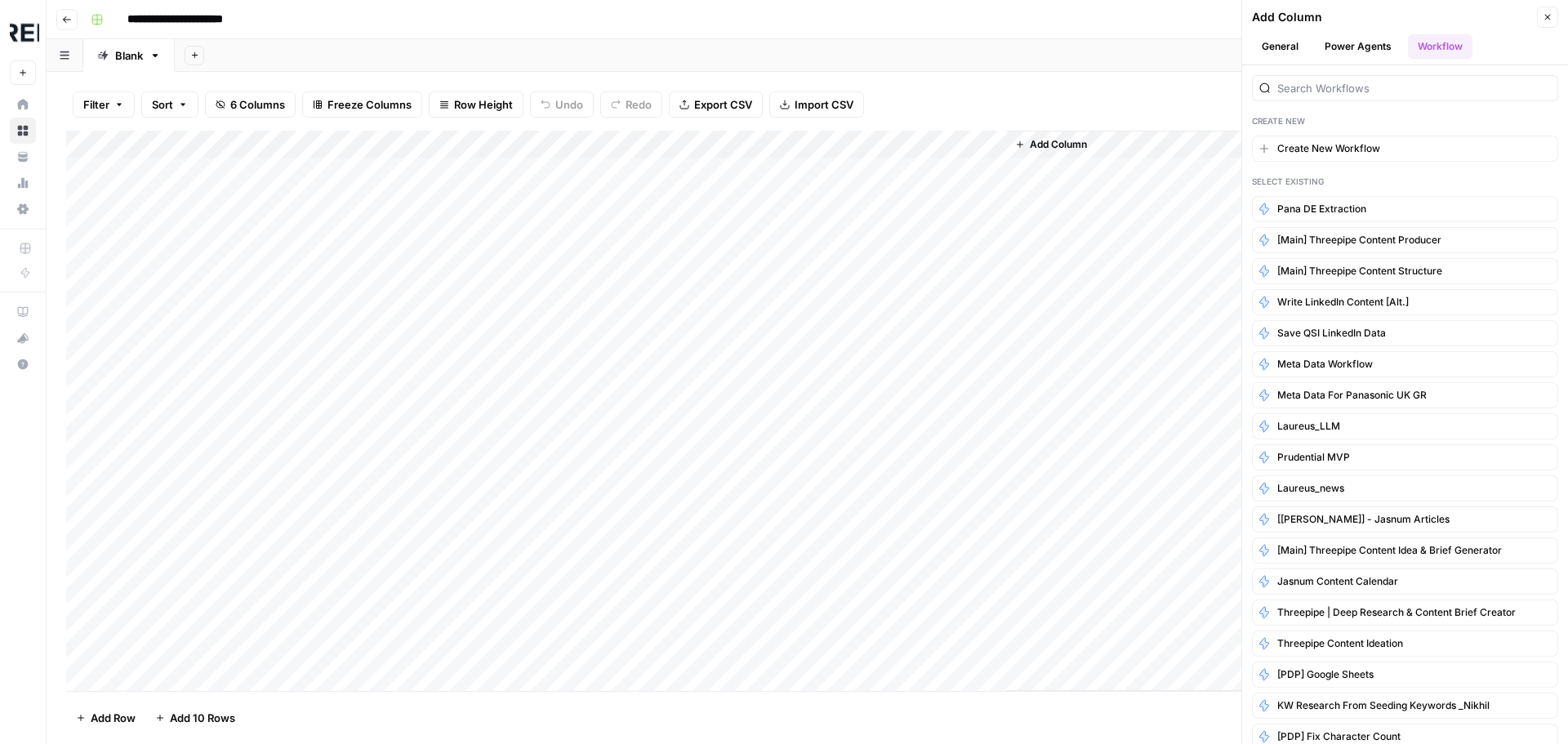
click at [1557, 16] on button "Close" at bounding box center [1547, 17] width 21 height 21
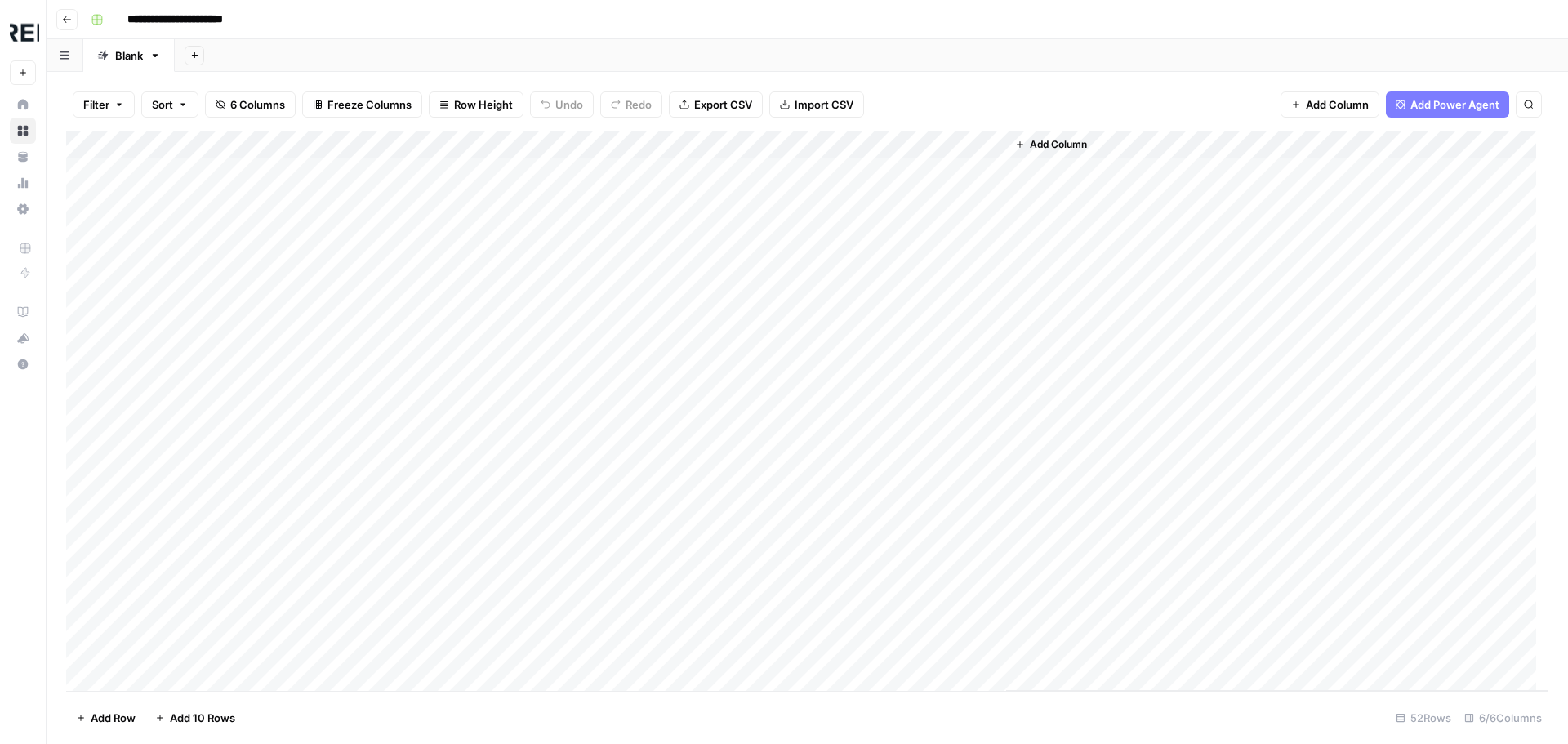
click at [1028, 142] on button "Add Column" at bounding box center [1050, 143] width 85 height 21
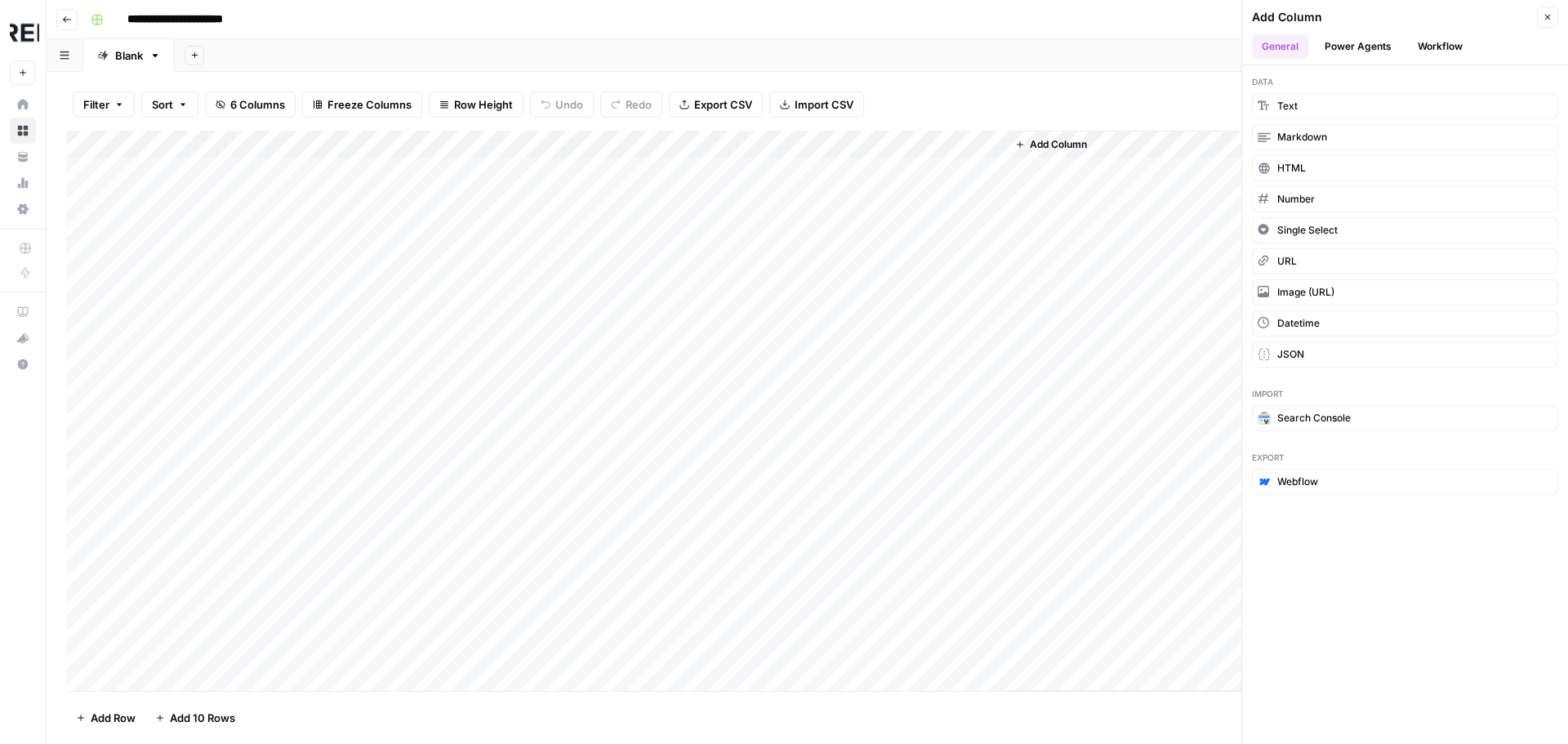
click at [1443, 35] on button "Workflow" at bounding box center [1439, 46] width 65 height 25
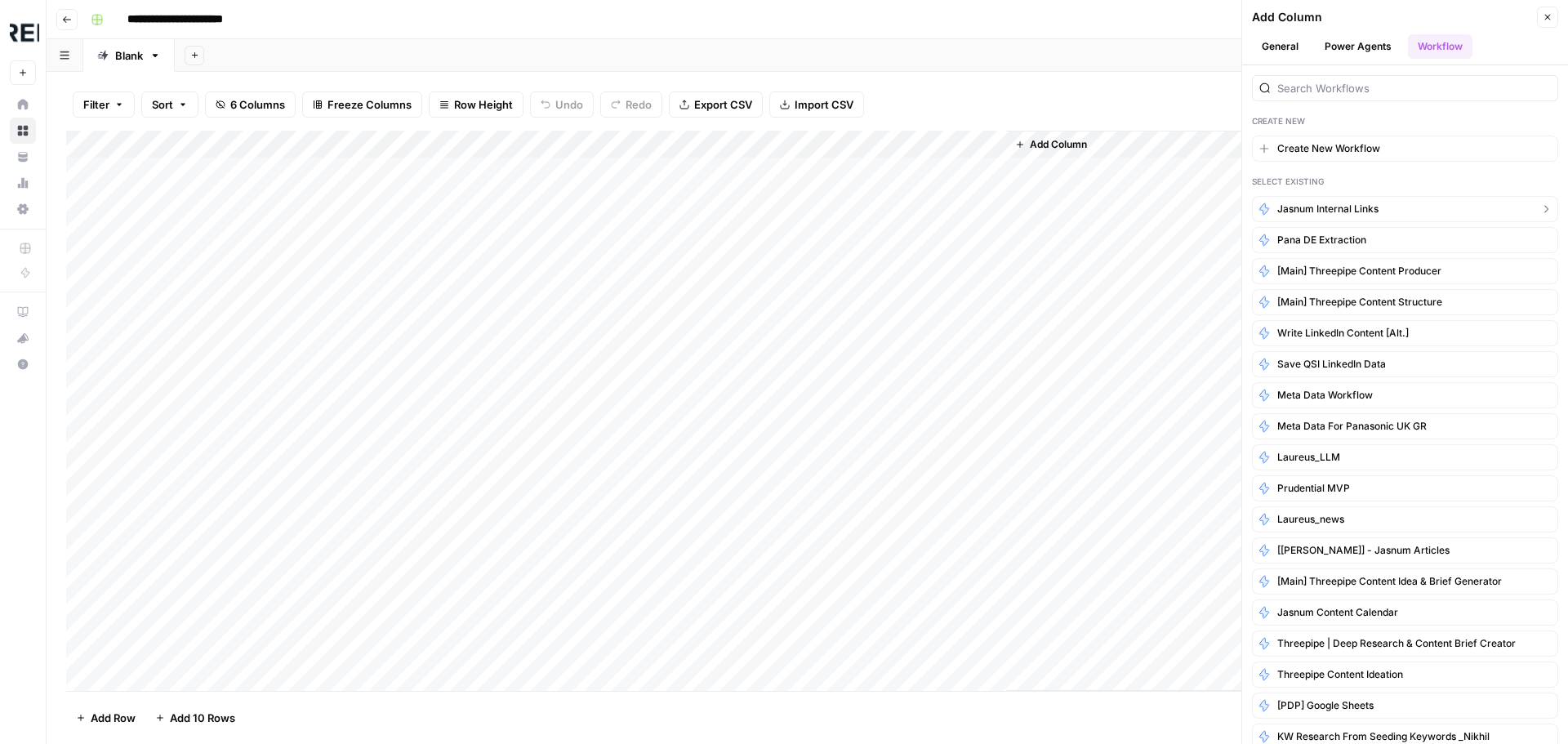
click at [1361, 209] on span "Jasnum Internal Links" at bounding box center [1328, 208] width 102 height 15
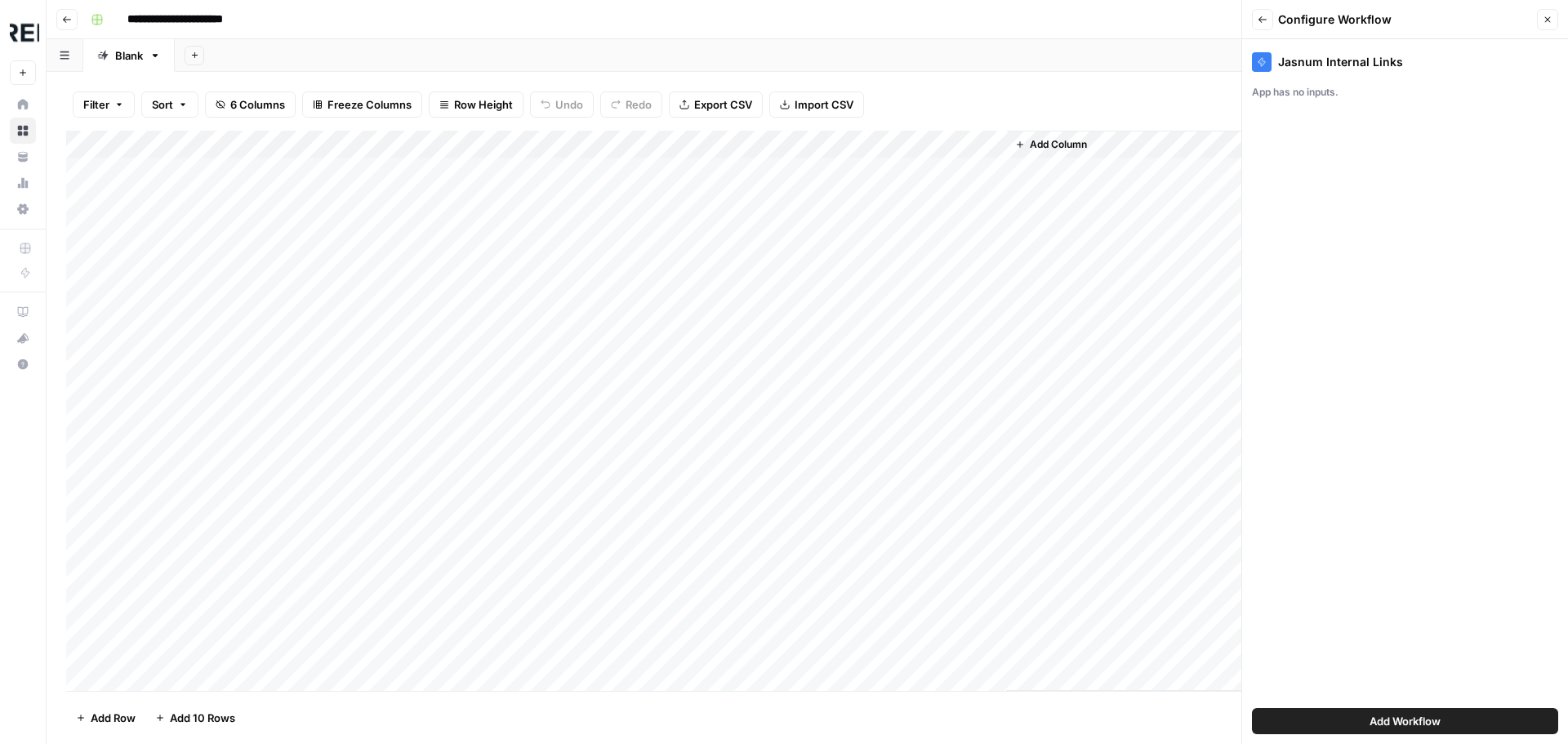
click at [1541, 18] on button "Close" at bounding box center [1547, 19] width 21 height 21
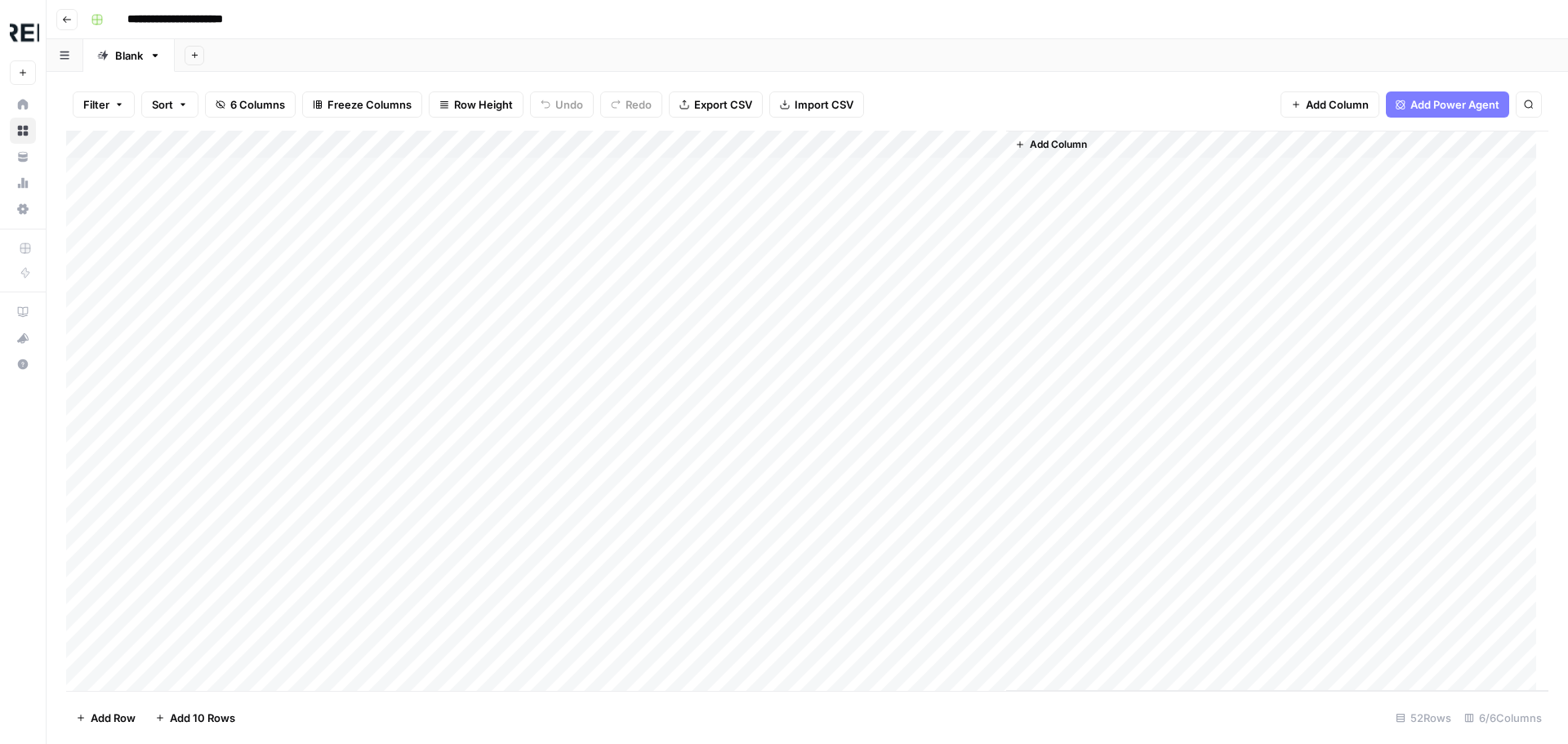
click at [1043, 138] on span "Add Column" at bounding box center [1058, 144] width 57 height 15
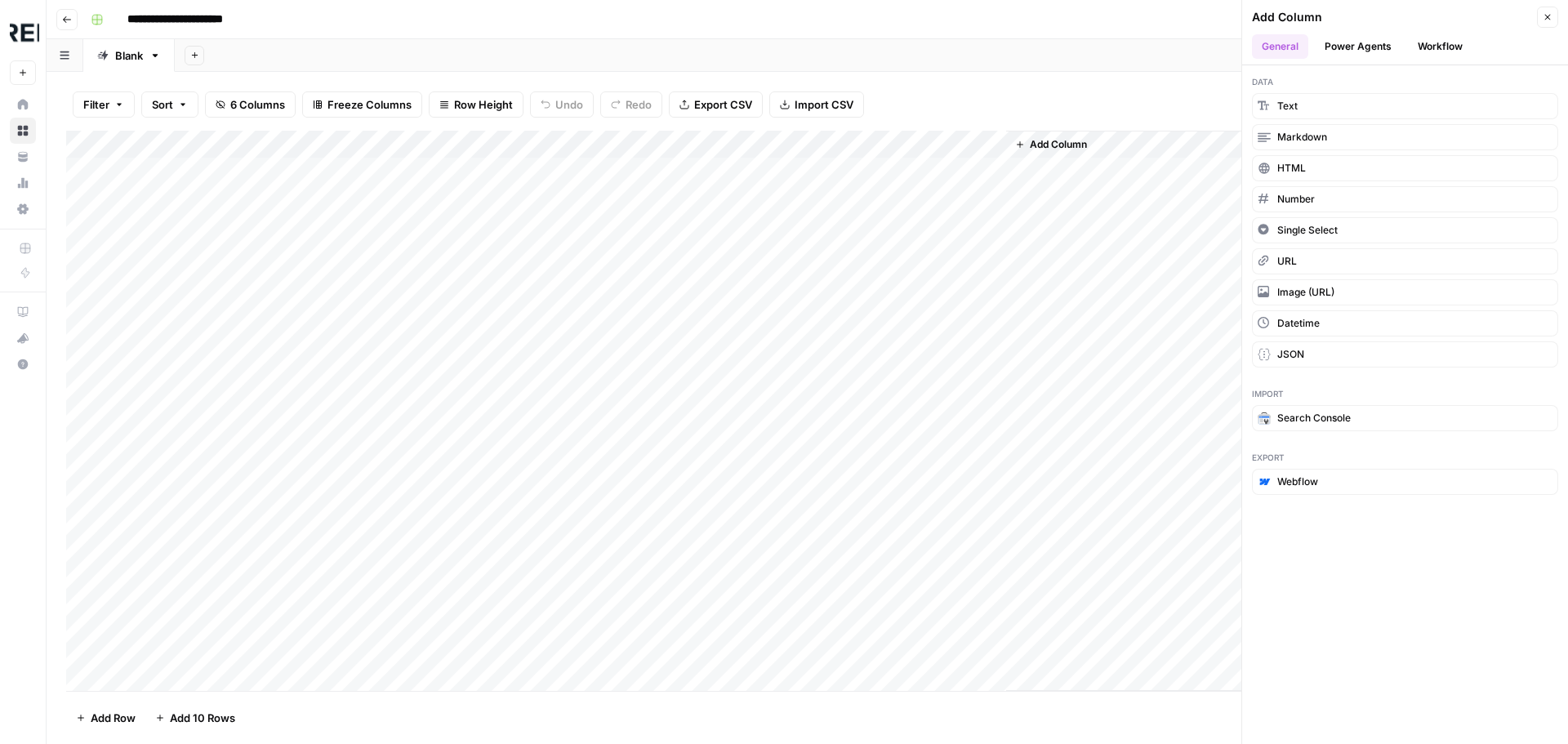
click at [1442, 39] on button "Workflow" at bounding box center [1439, 46] width 65 height 25
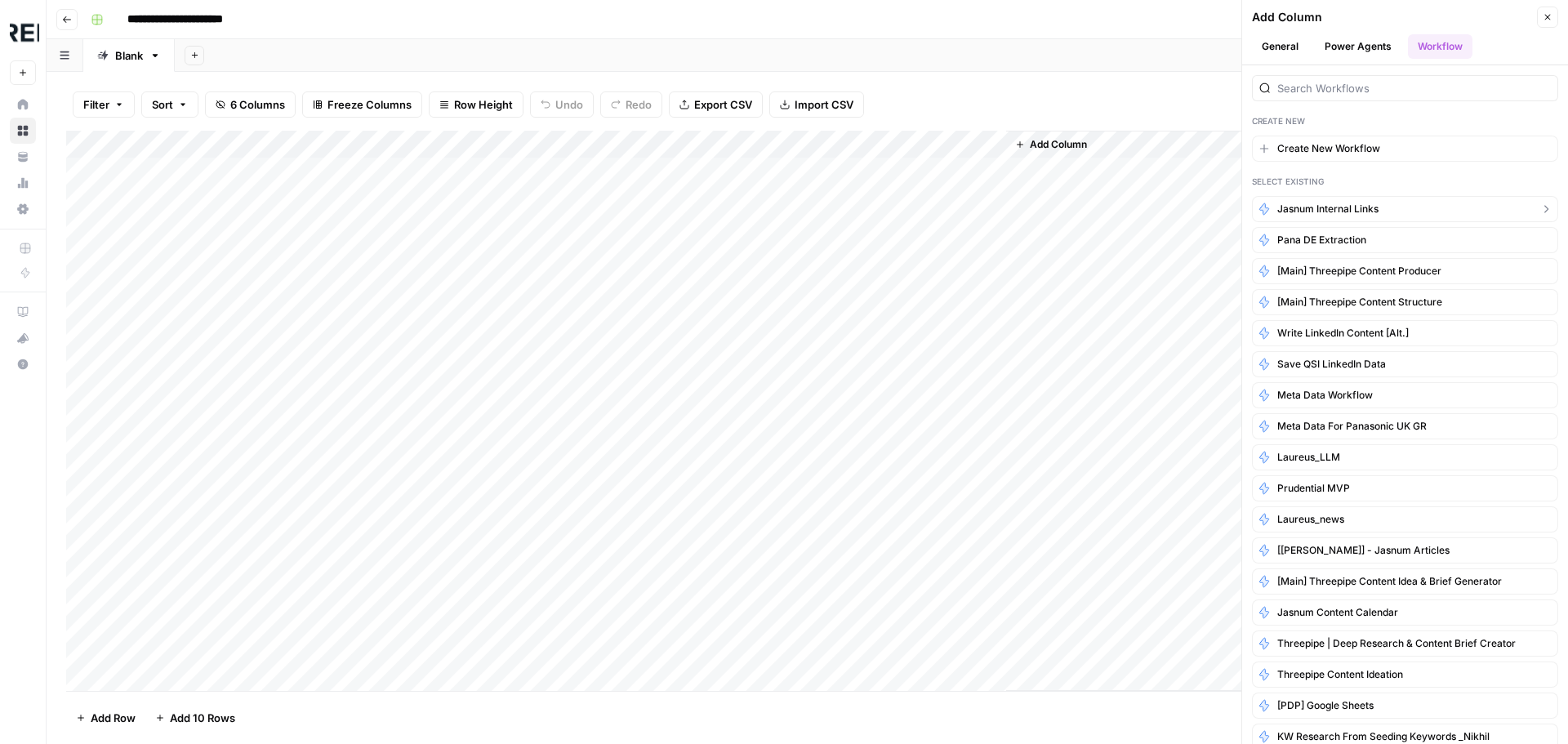
click at [1311, 212] on span "Jasnum Internal Links" at bounding box center [1328, 208] width 102 height 15
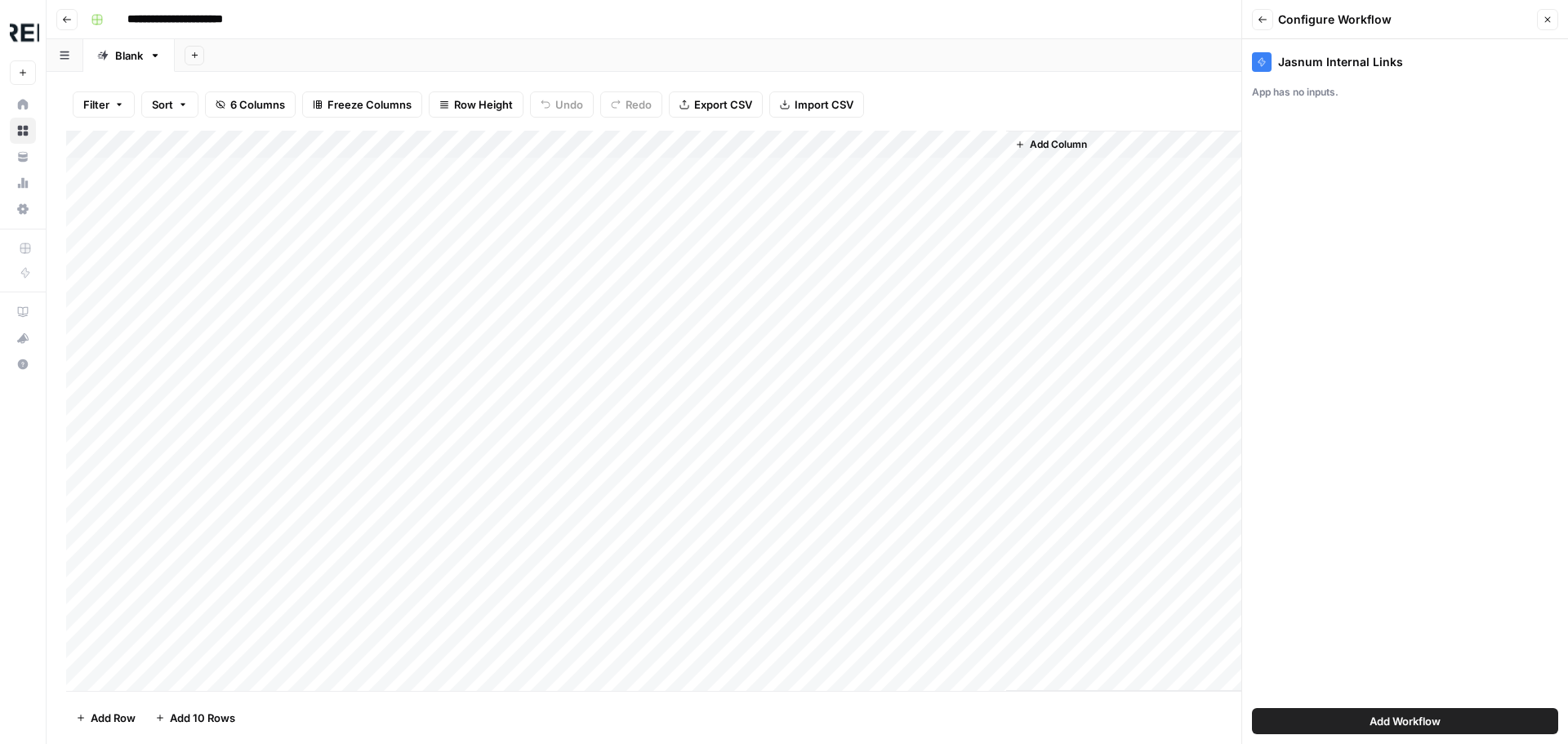
click at [1343, 719] on button "Add Workflow" at bounding box center [1405, 721] width 306 height 26
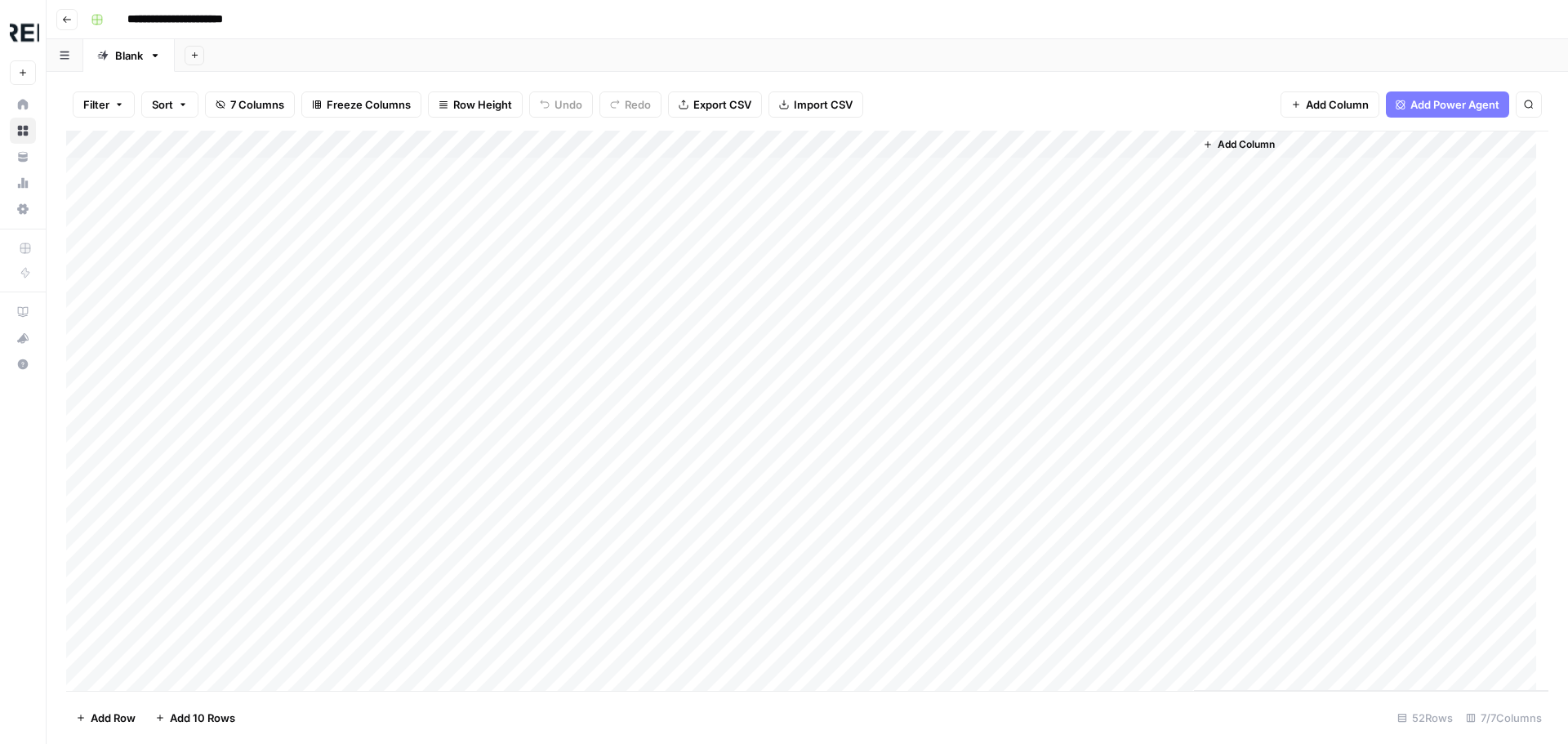
click at [1100, 168] on div "Add Column" at bounding box center [807, 410] width 1482 height 560
click at [870, 142] on div "Add Column" at bounding box center [807, 410] width 1482 height 560
click at [926, 108] on div "Filter Sort 7 Columns Freeze Columns Row Height Undo Redo Export CSV Import CSV…" at bounding box center [807, 105] width 1482 height 52
click at [1122, 170] on div "Add Column" at bounding box center [807, 410] width 1482 height 560
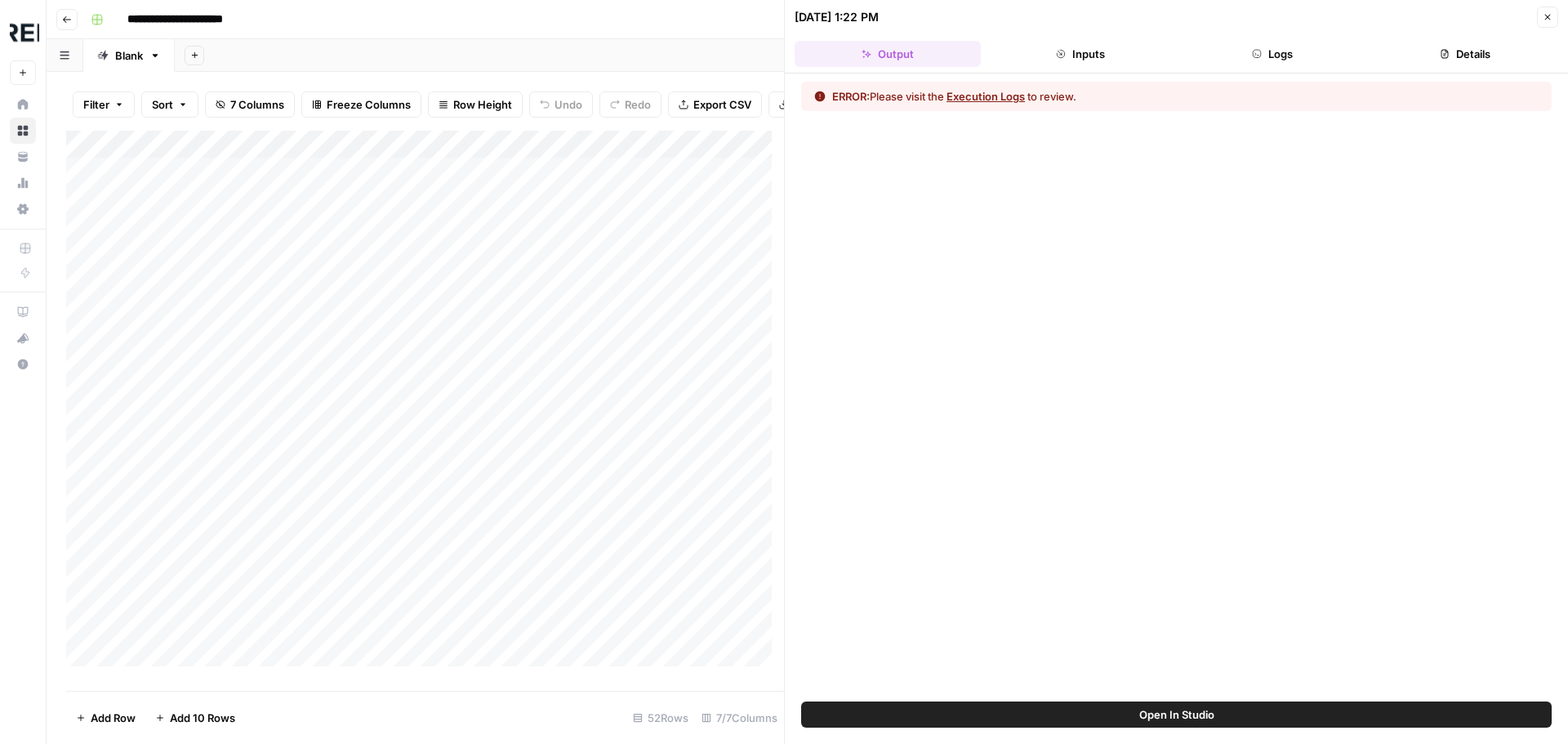
click at [1285, 50] on button "Logs" at bounding box center [1273, 54] width 186 height 26
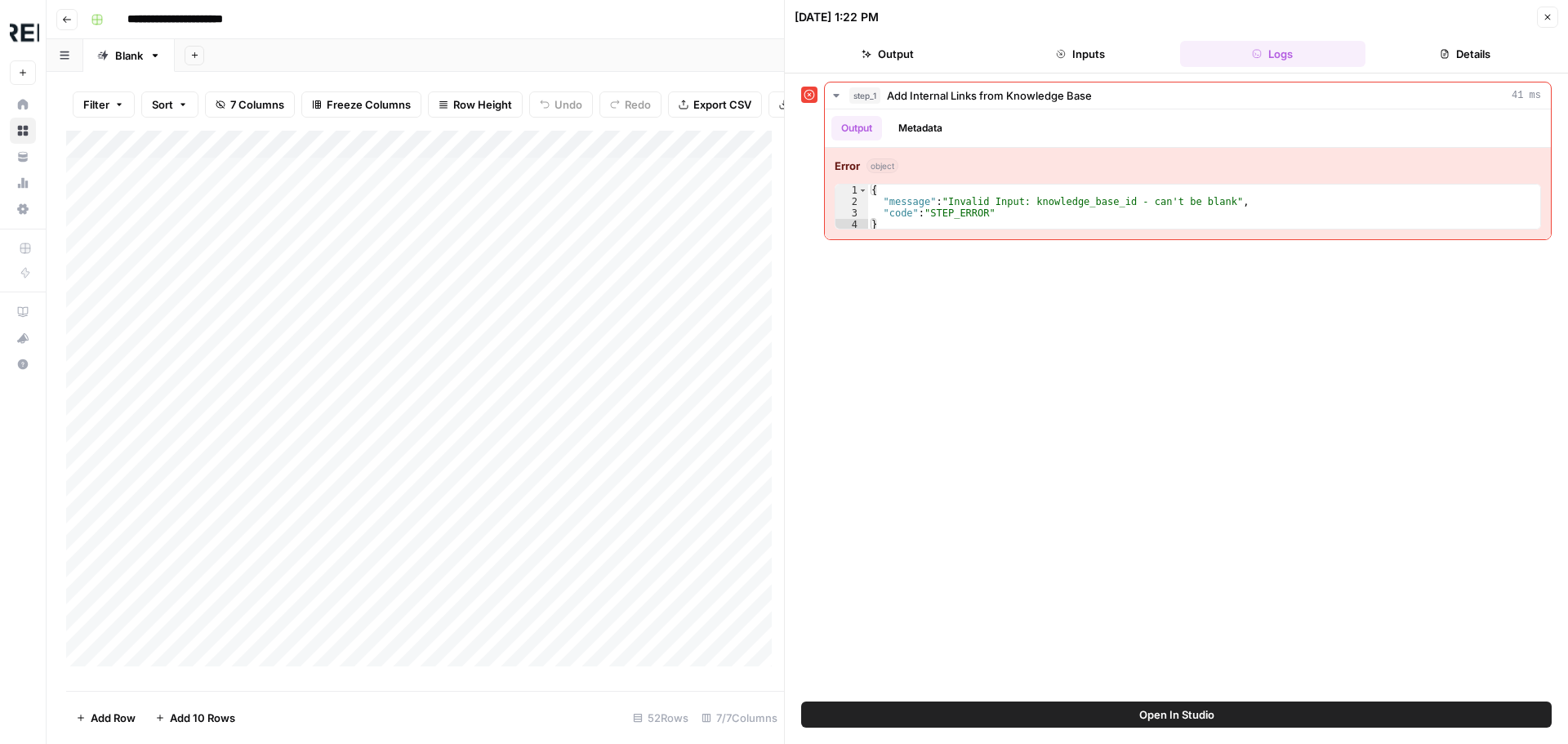
click at [1089, 314] on div "step_1 Add Internal Links from Knowledge Base 41 ms Output Metadata Error objec…" at bounding box center [1176, 387] width 750 height 612
click at [1554, 11] on button "Close" at bounding box center [1547, 17] width 21 height 21
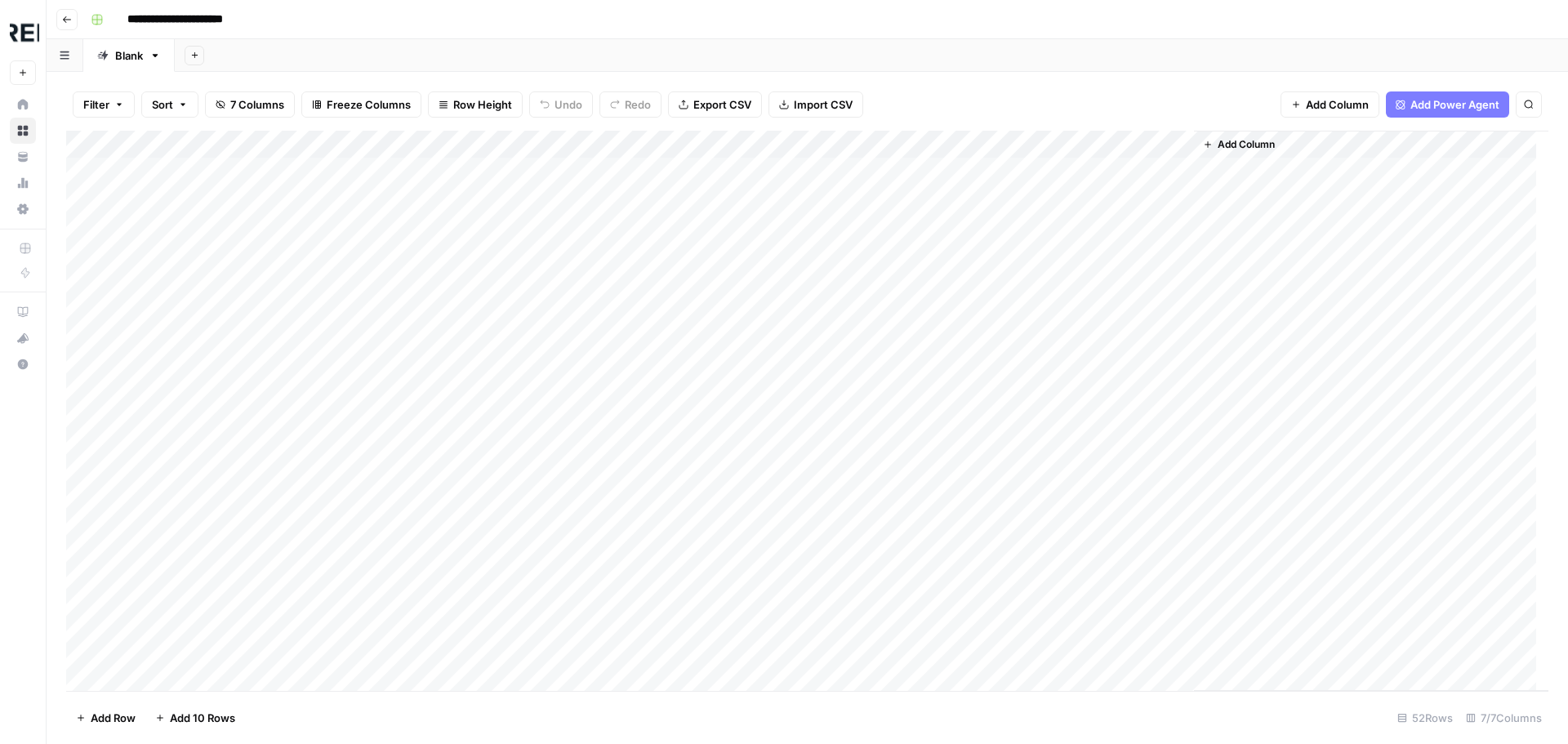
click at [1155, 143] on div "Add Column" at bounding box center [807, 410] width 1482 height 560
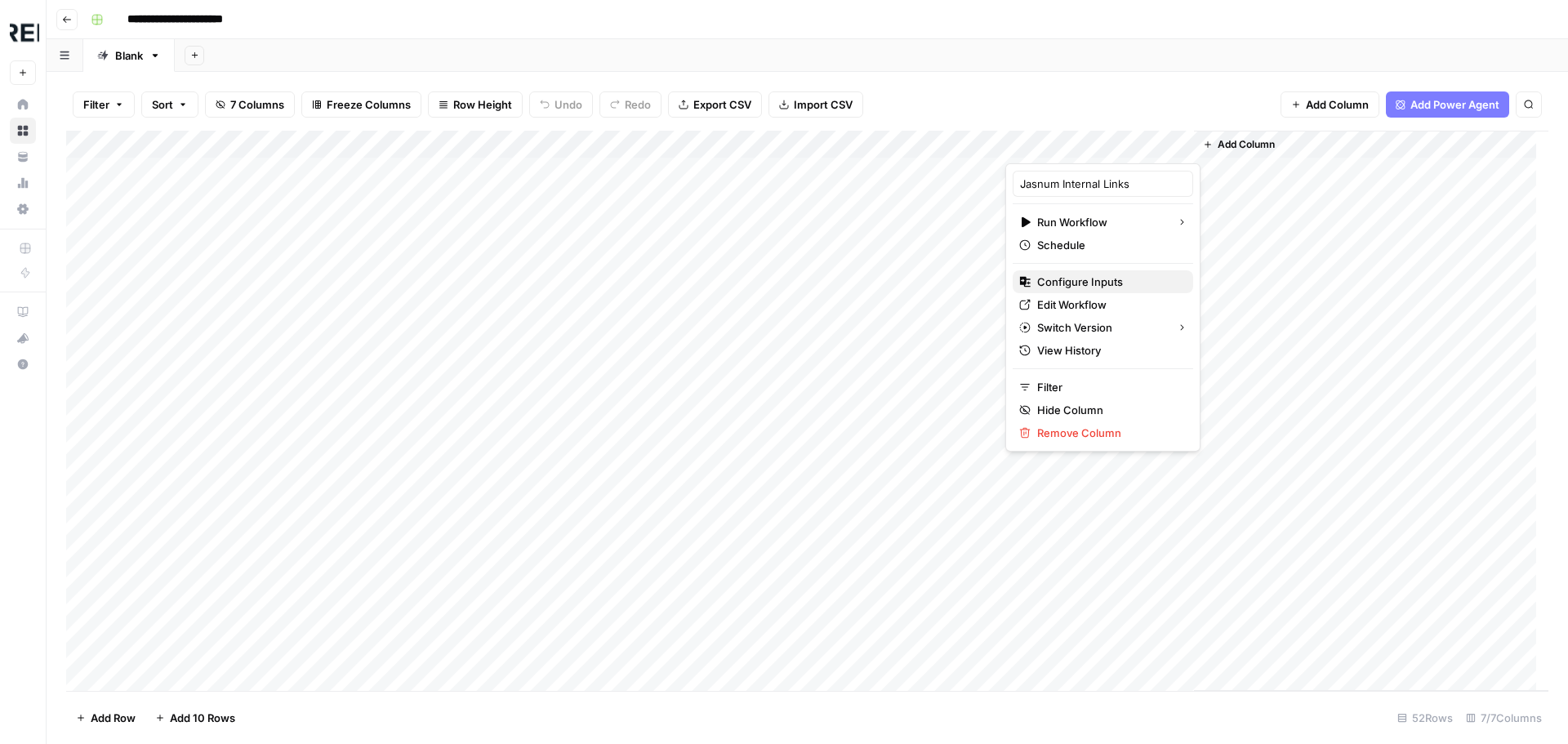
click at [1101, 280] on span "Configure Inputs" at bounding box center [1108, 282] width 142 height 16
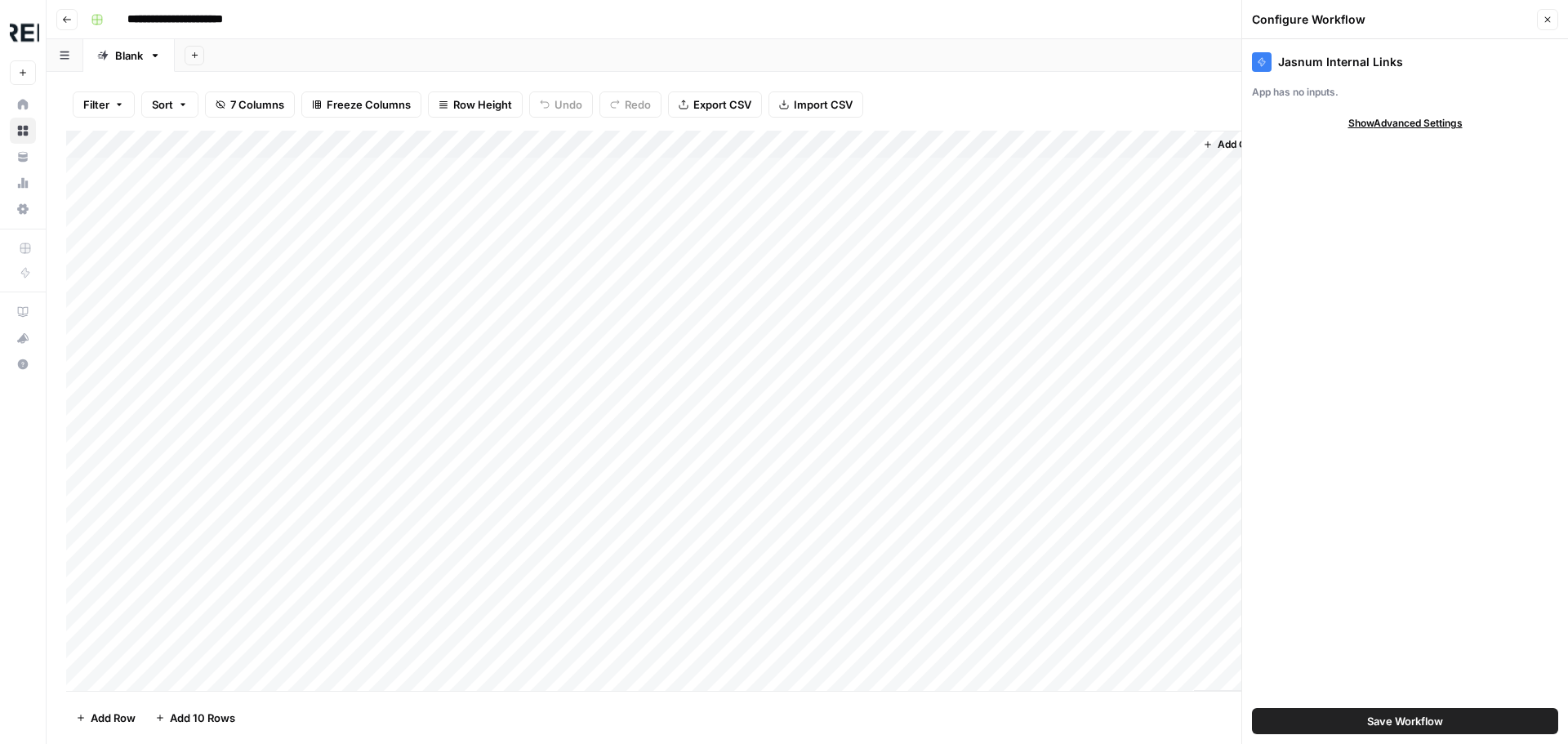
click at [1384, 124] on span "Show Advanced Settings" at bounding box center [1405, 123] width 115 height 15
click at [1349, 174] on input "Version" at bounding box center [1396, 171] width 274 height 16
click at [1295, 229] on span "Version 1" at bounding box center [1402, 232] width 272 height 16
type input "Version 1"
click at [1343, 172] on input "Version" at bounding box center [1396, 171] width 274 height 16
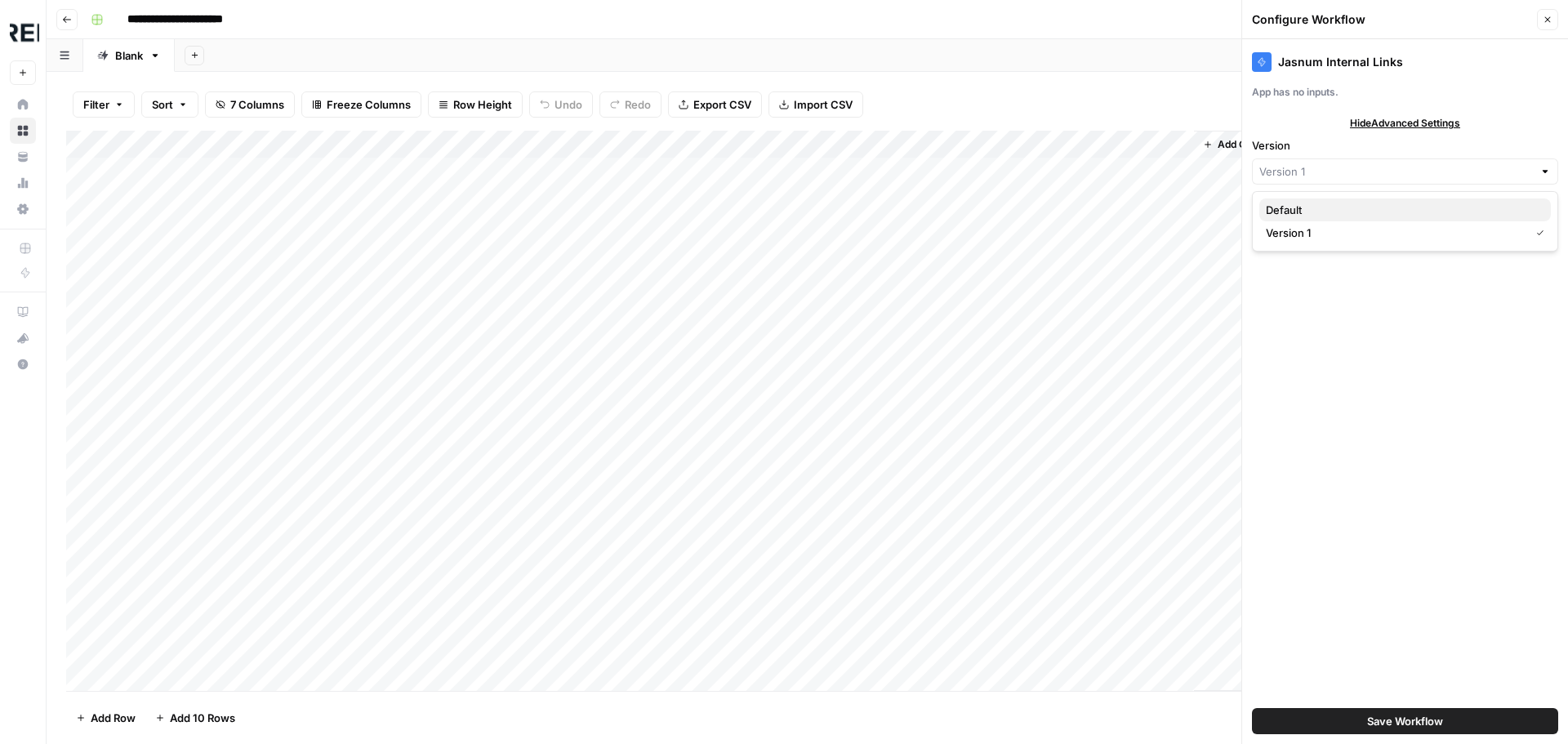
click at [1309, 207] on span "Default" at bounding box center [1402, 209] width 272 height 16
type input "Default"
click at [1542, 21] on icon "button" at bounding box center [1547, 20] width 10 height 10
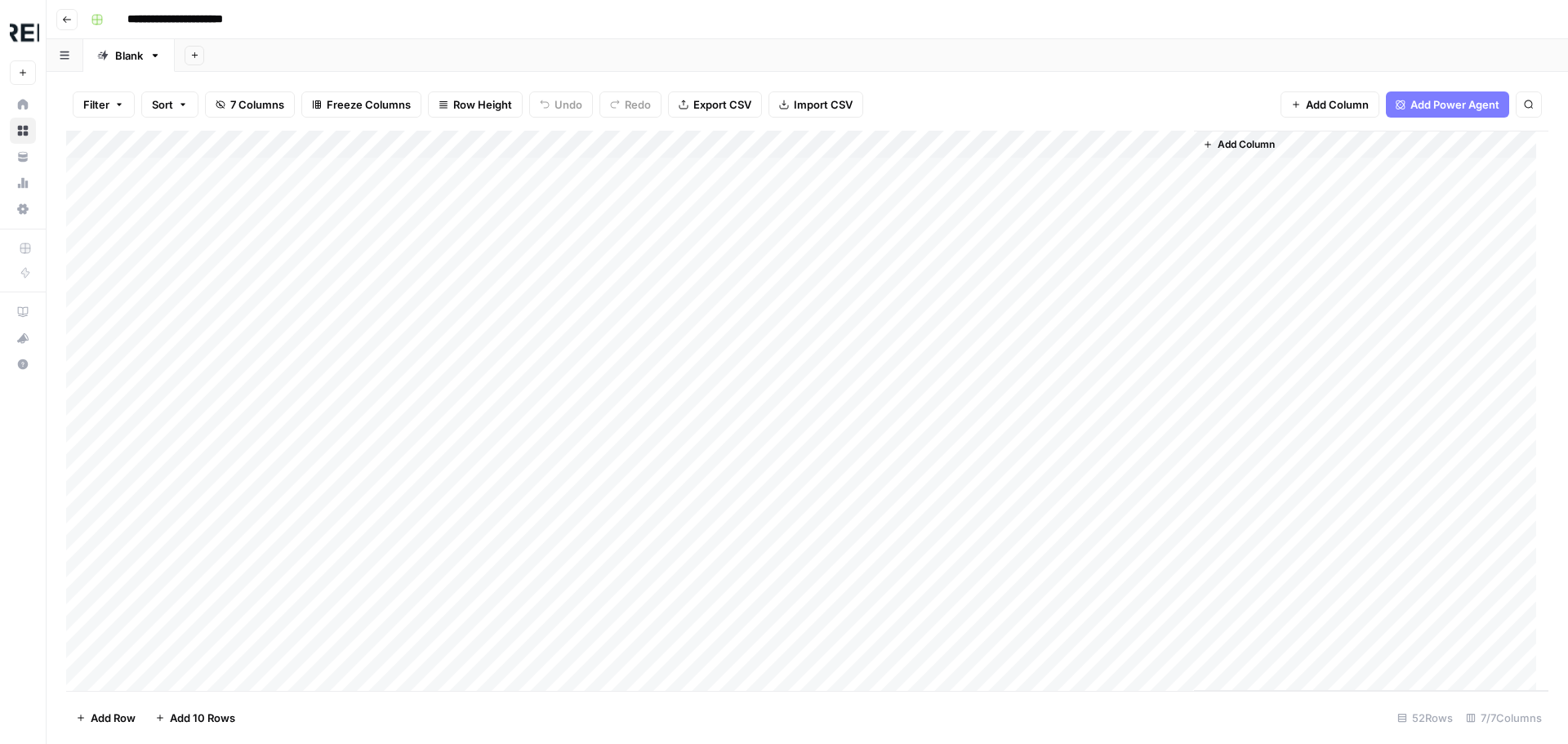
click at [1158, 169] on div "Add Column" at bounding box center [807, 410] width 1482 height 560
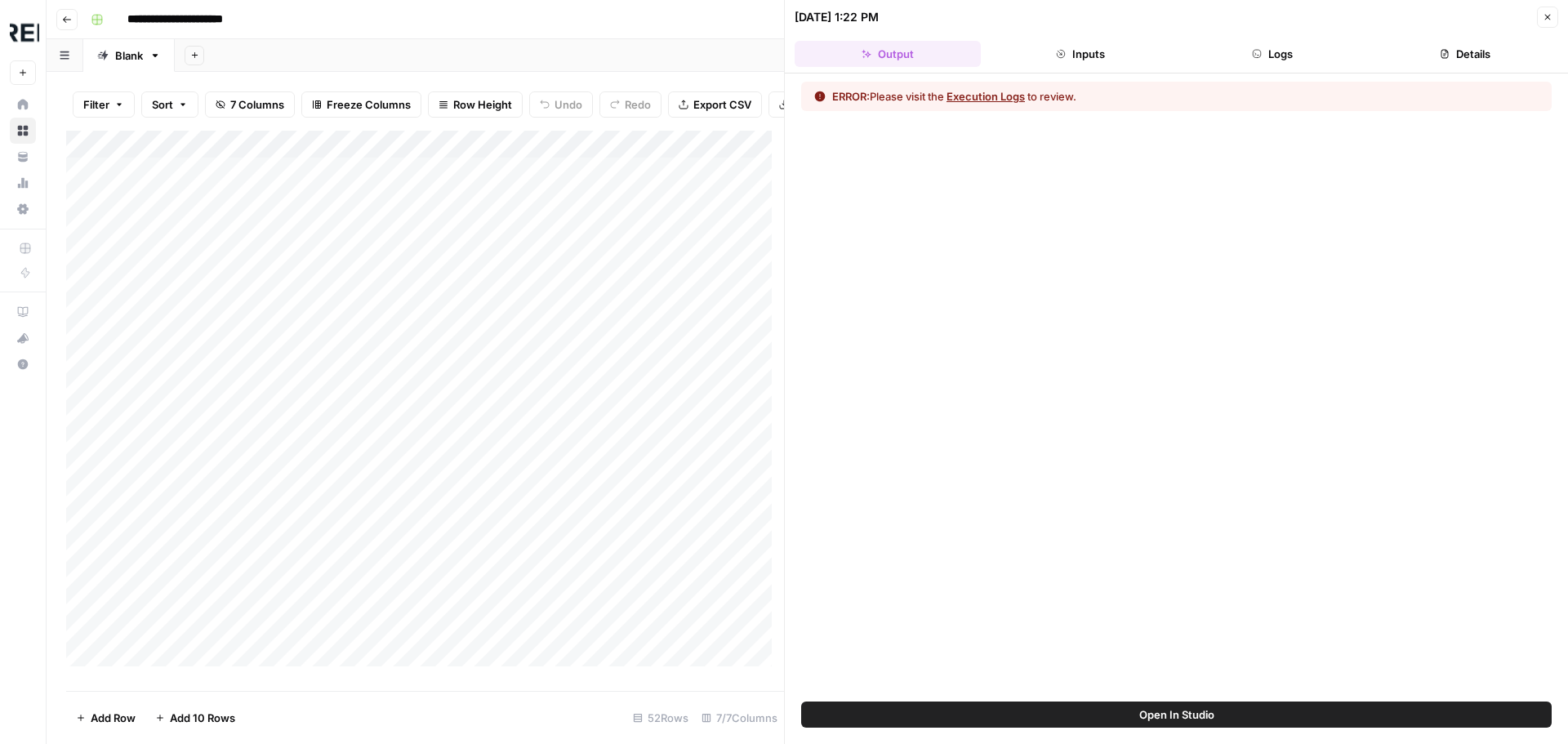
click at [1551, 17] on icon "button" at bounding box center [1547, 17] width 10 height 10
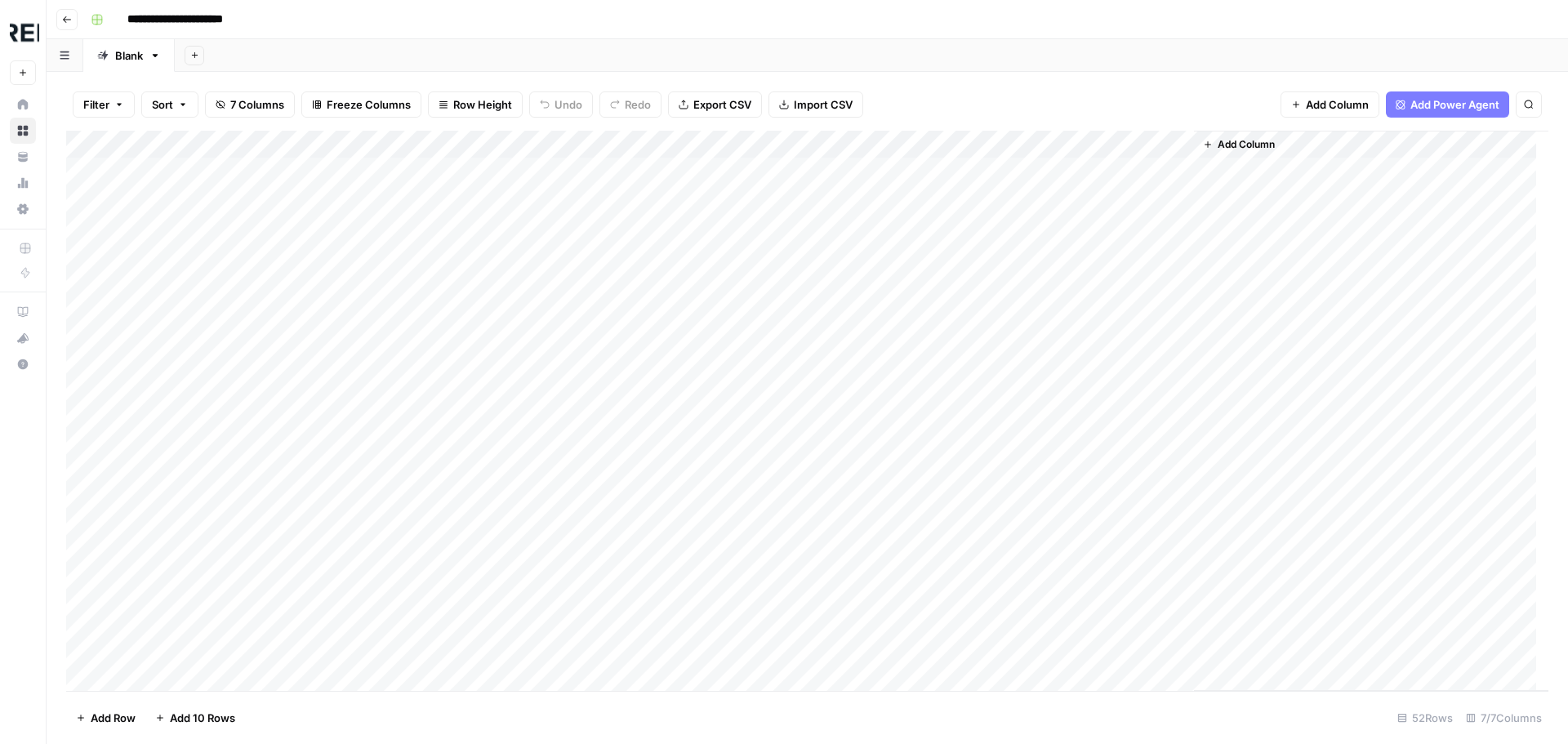
click at [1158, 148] on div "Add Column" at bounding box center [807, 410] width 1482 height 560
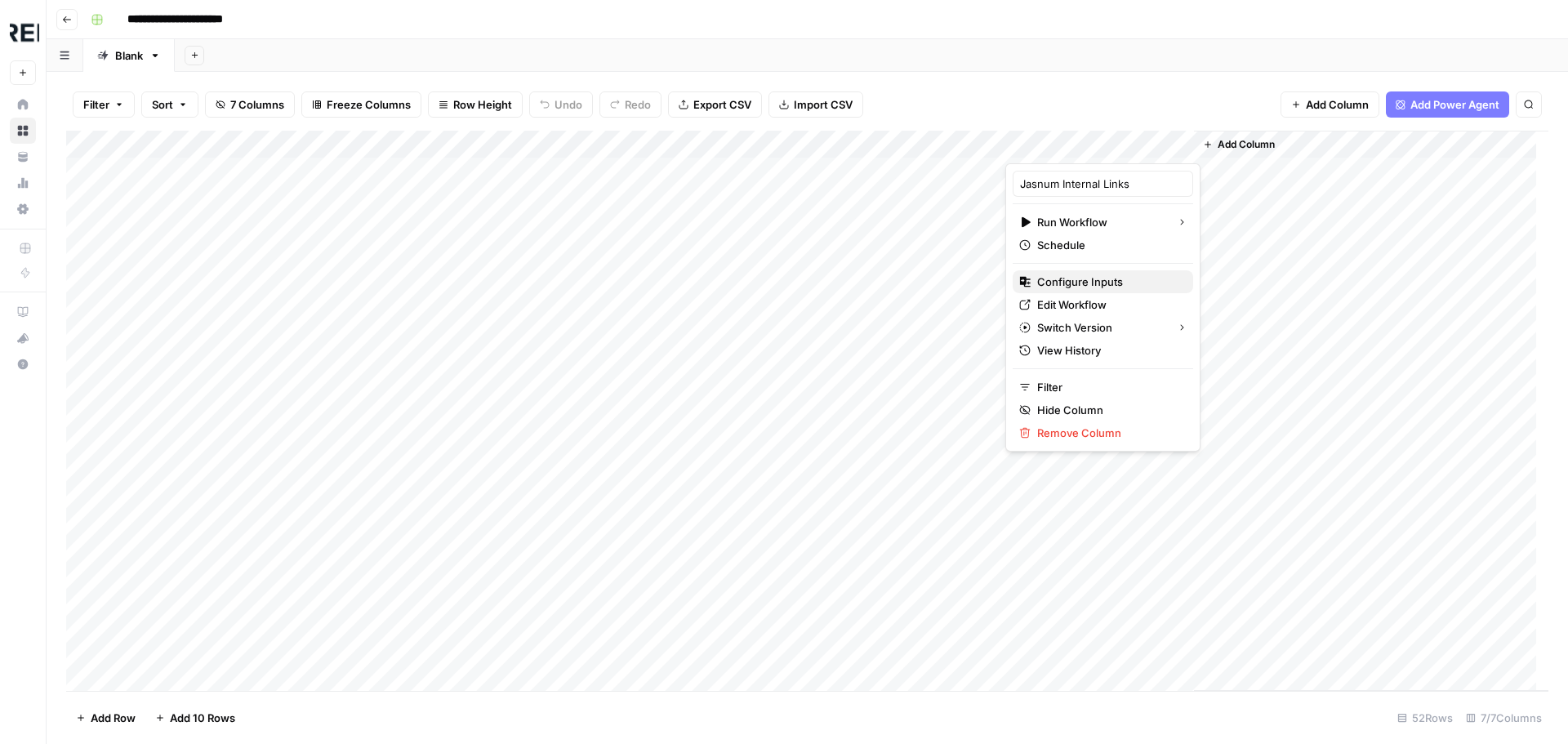
click at [1108, 283] on span "Configure Inputs" at bounding box center [1108, 282] width 142 height 16
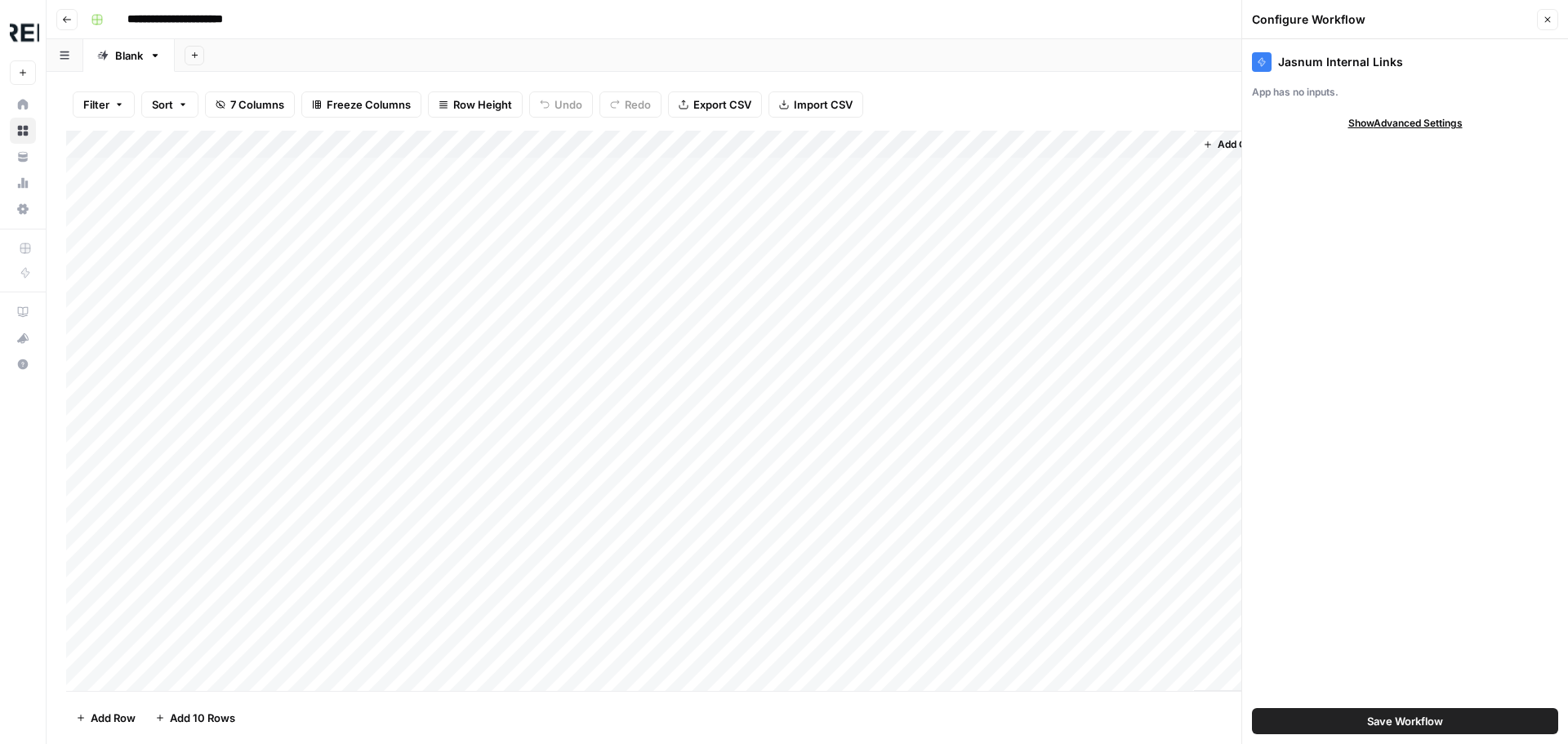
drag, startPoint x: 1386, startPoint y: 106, endPoint x: 1401, endPoint y: 121, distance: 21.2
click at [1388, 106] on div "Jasnum Internal Links App has no inputs. Show Advanced Settings Save Workflow" at bounding box center [1405, 390] width 326 height 704
click at [1302, 89] on div "App has no inputs." at bounding box center [1405, 92] width 306 height 15
click at [1289, 64] on div "Jasnum Internal Links" at bounding box center [1405, 62] width 306 height 20
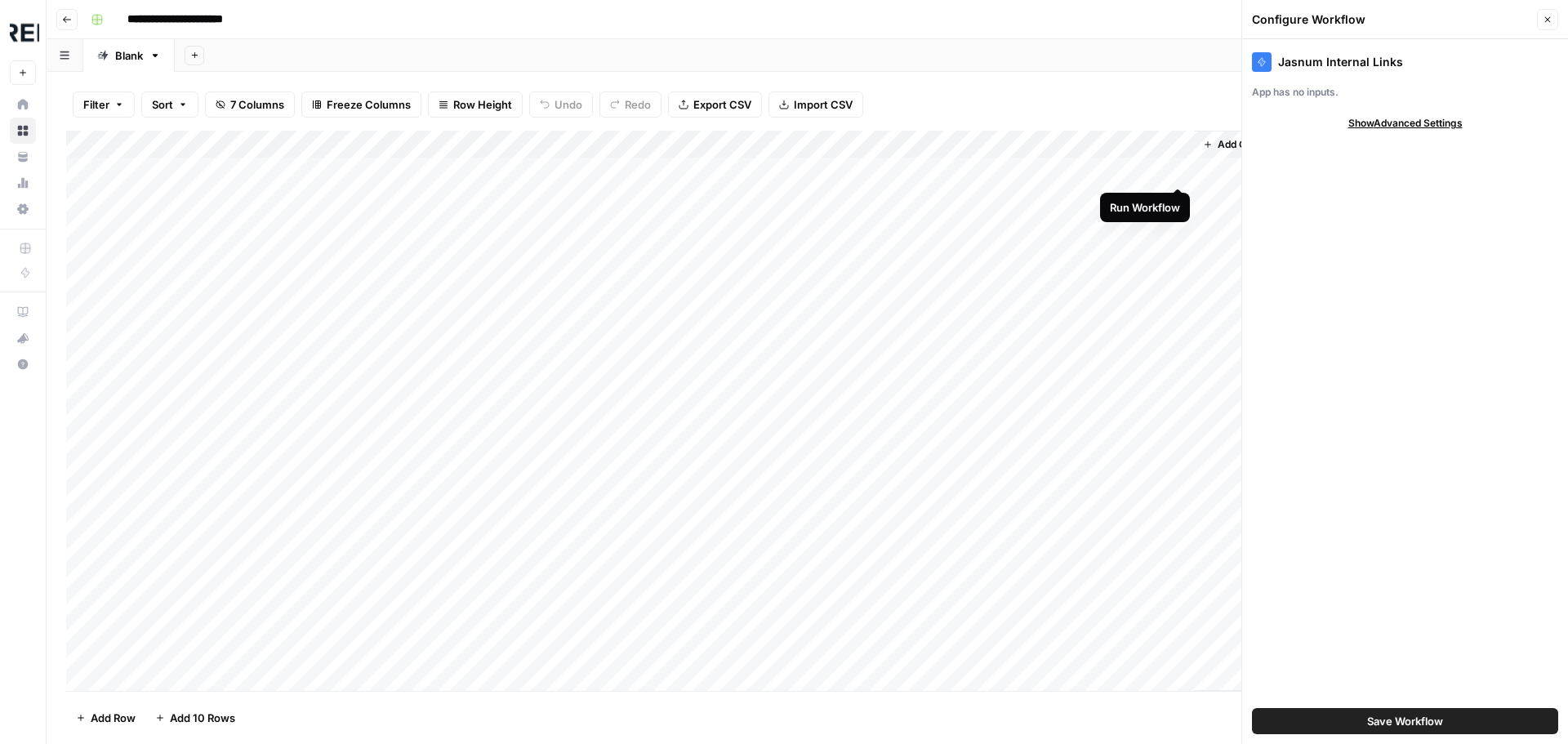
click at [1161, 148] on div "Add Column" at bounding box center [807, 410] width 1482 height 560
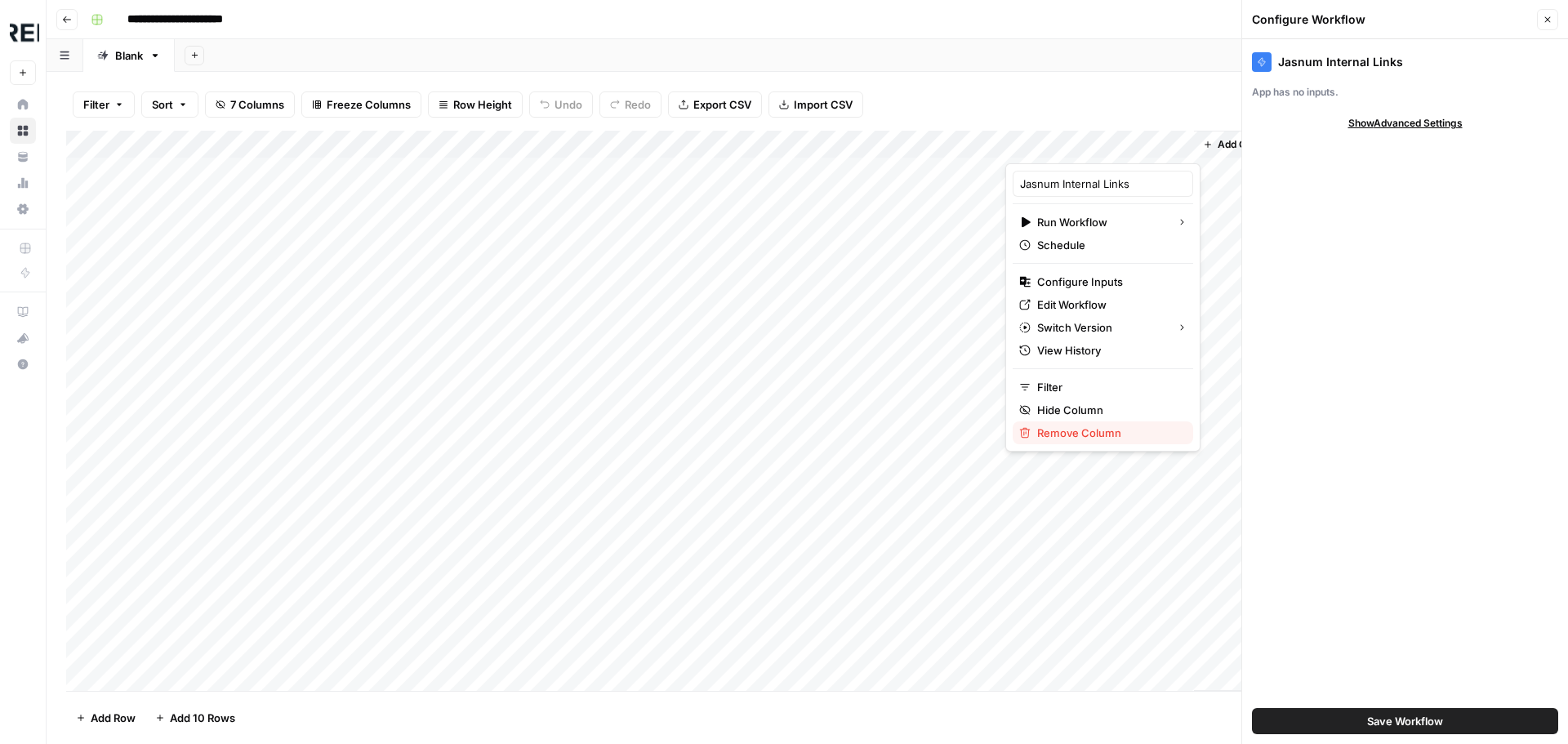
click at [1097, 428] on span "Remove Column" at bounding box center [1108, 432] width 142 height 16
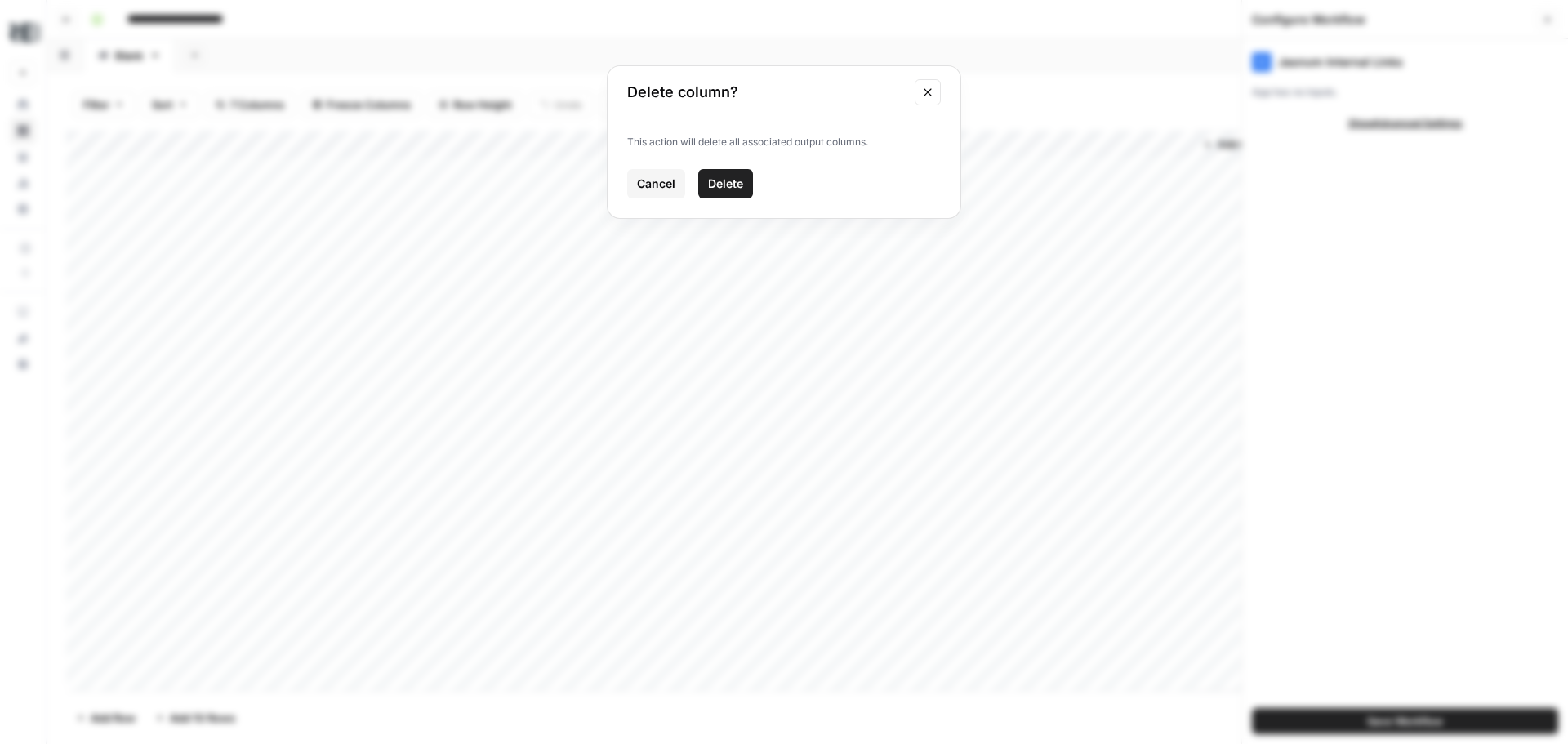
click at [736, 186] on span "Delete" at bounding box center [725, 183] width 35 height 16
click at [1049, 147] on span "Add Column" at bounding box center [1058, 144] width 57 height 15
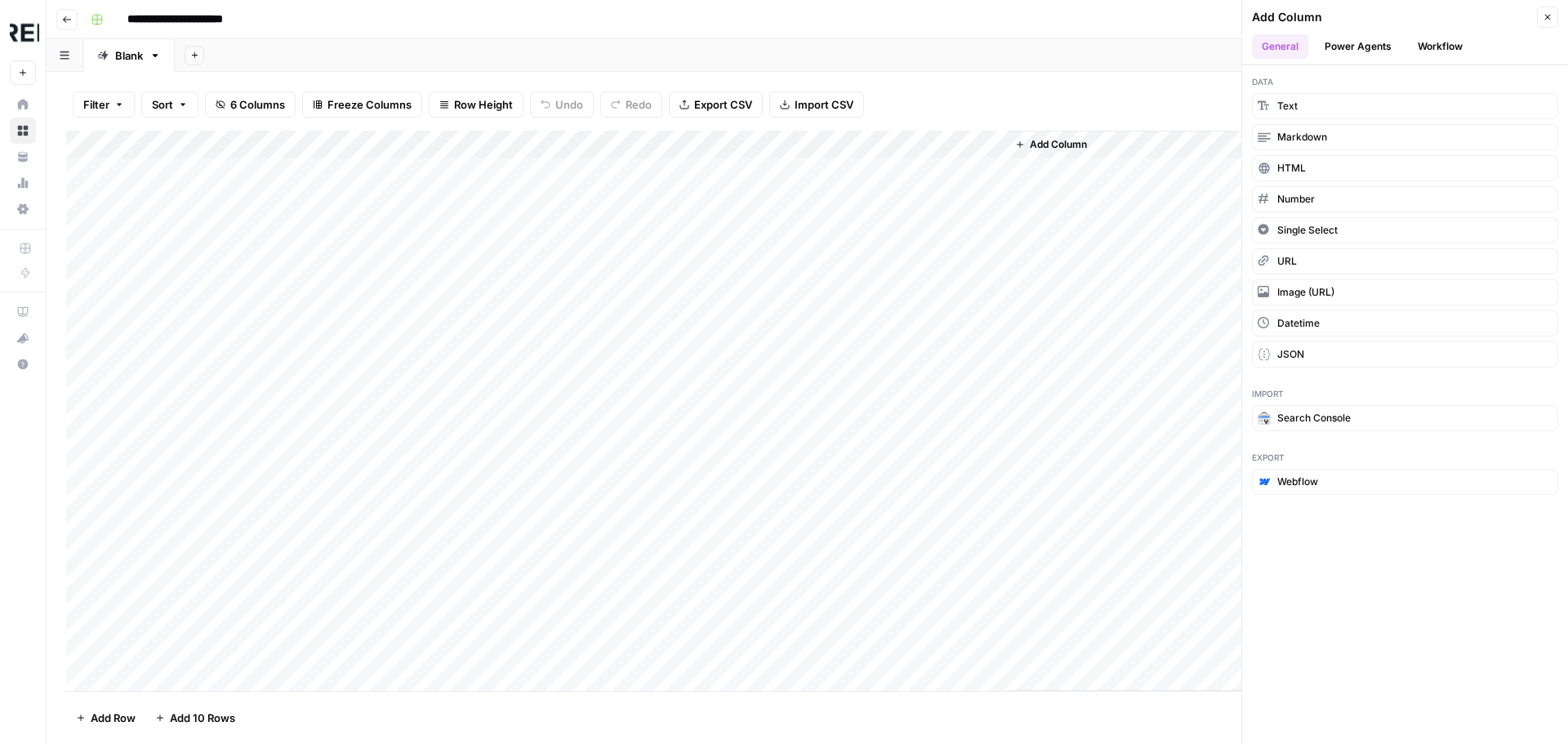
click at [1434, 43] on button "Workflow" at bounding box center [1439, 46] width 65 height 25
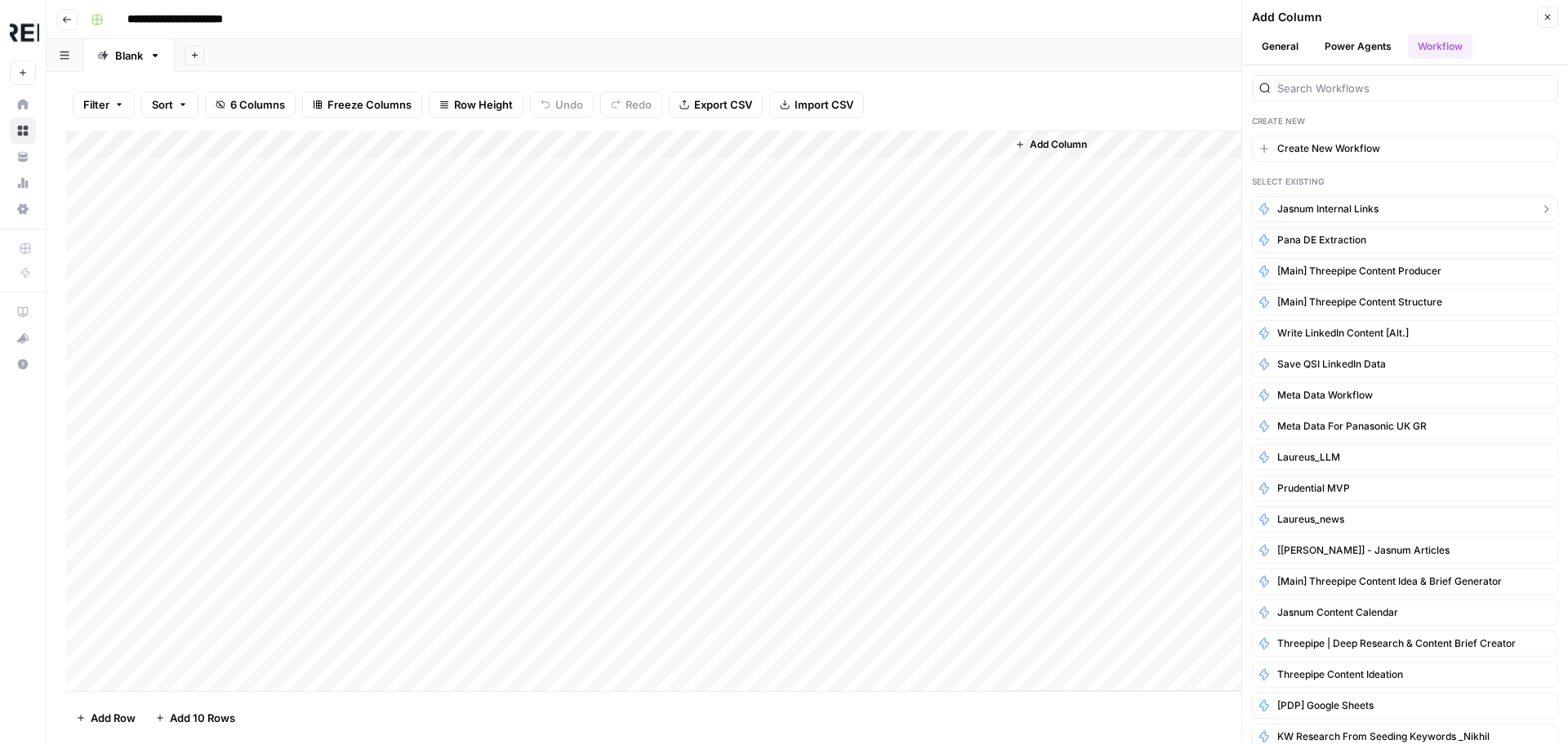
click at [1349, 213] on span "Jasnum Internal Links" at bounding box center [1328, 208] width 102 height 15
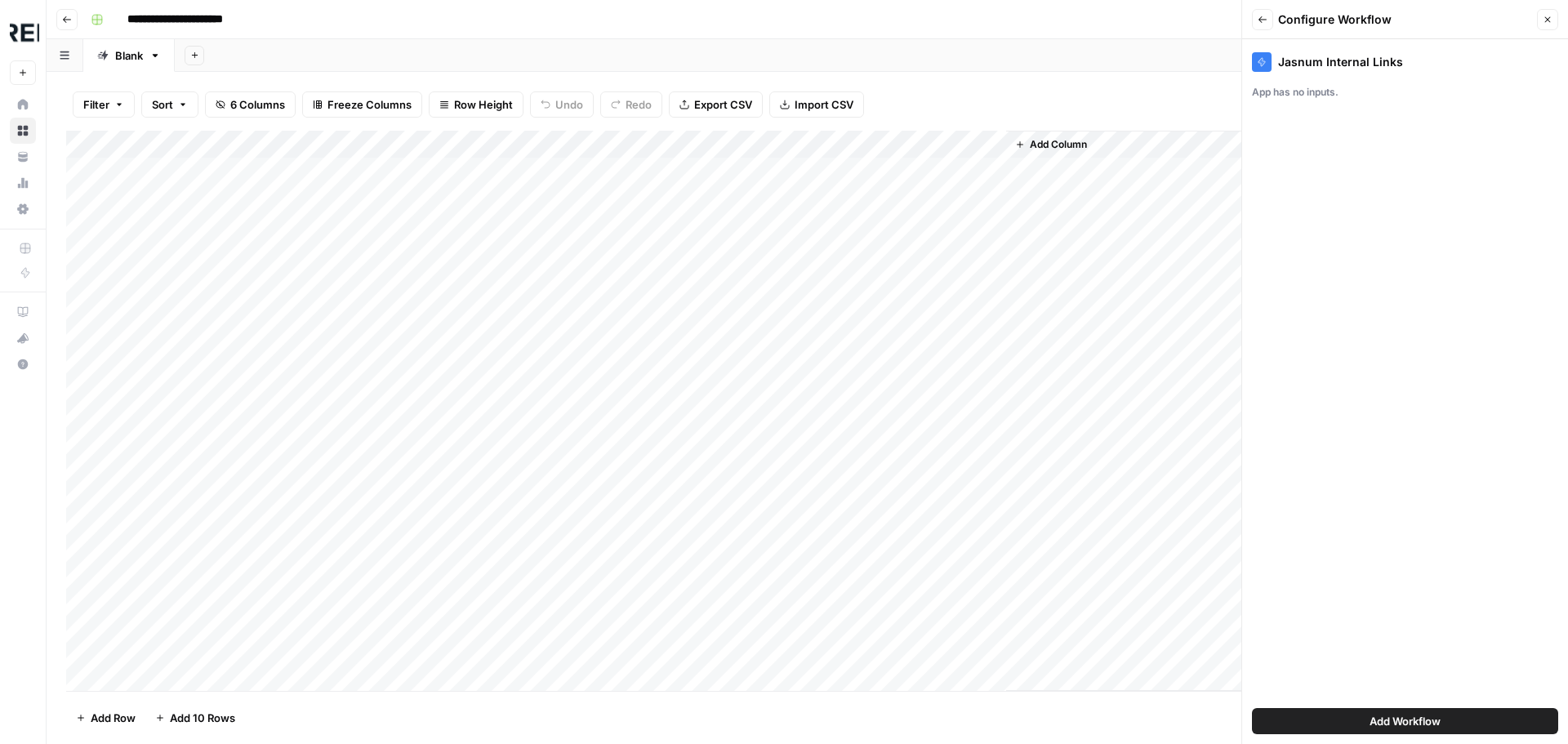
click at [1546, 18] on icon "button" at bounding box center [1548, 20] width 6 height 6
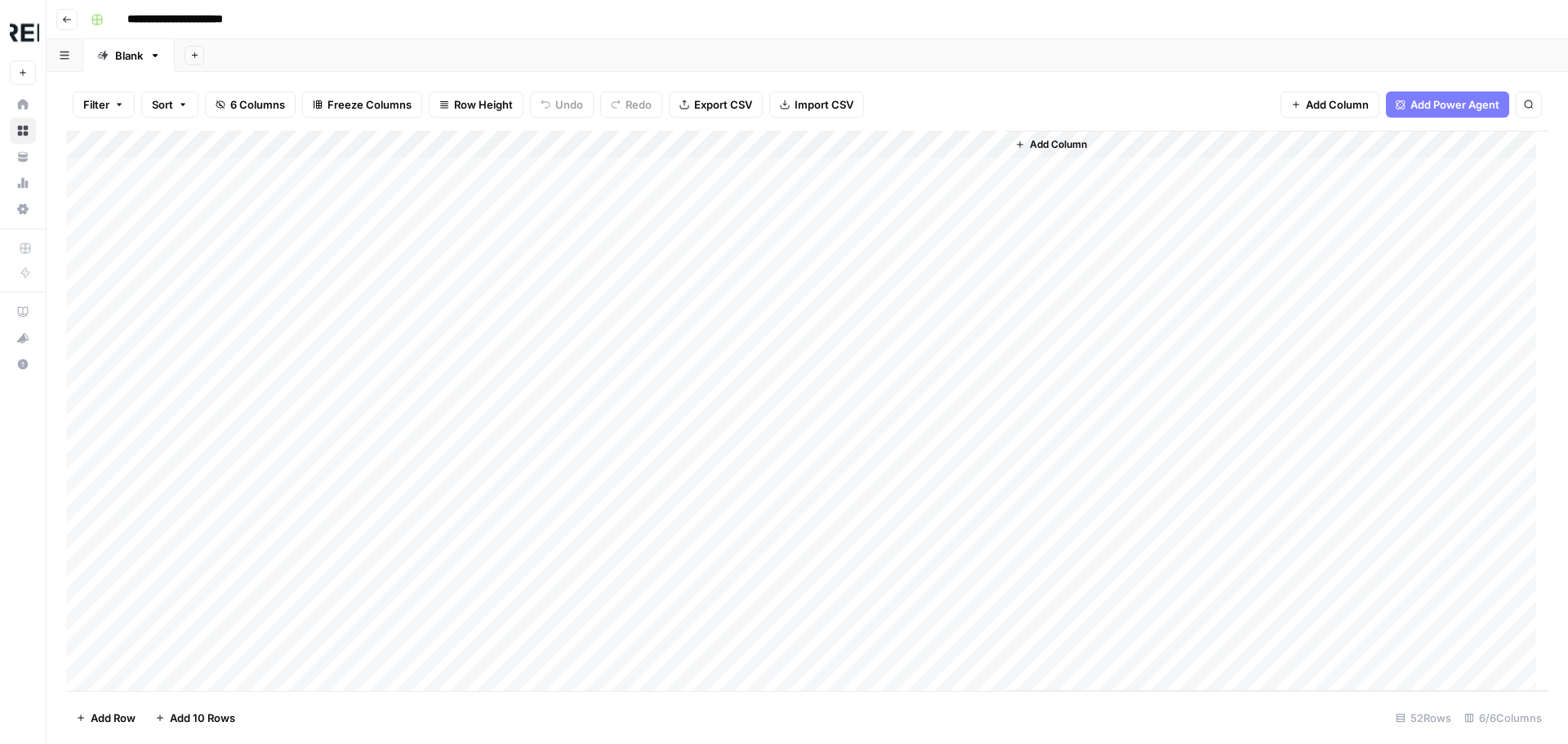
click at [1062, 138] on span "Add Column" at bounding box center [1058, 144] width 57 height 15
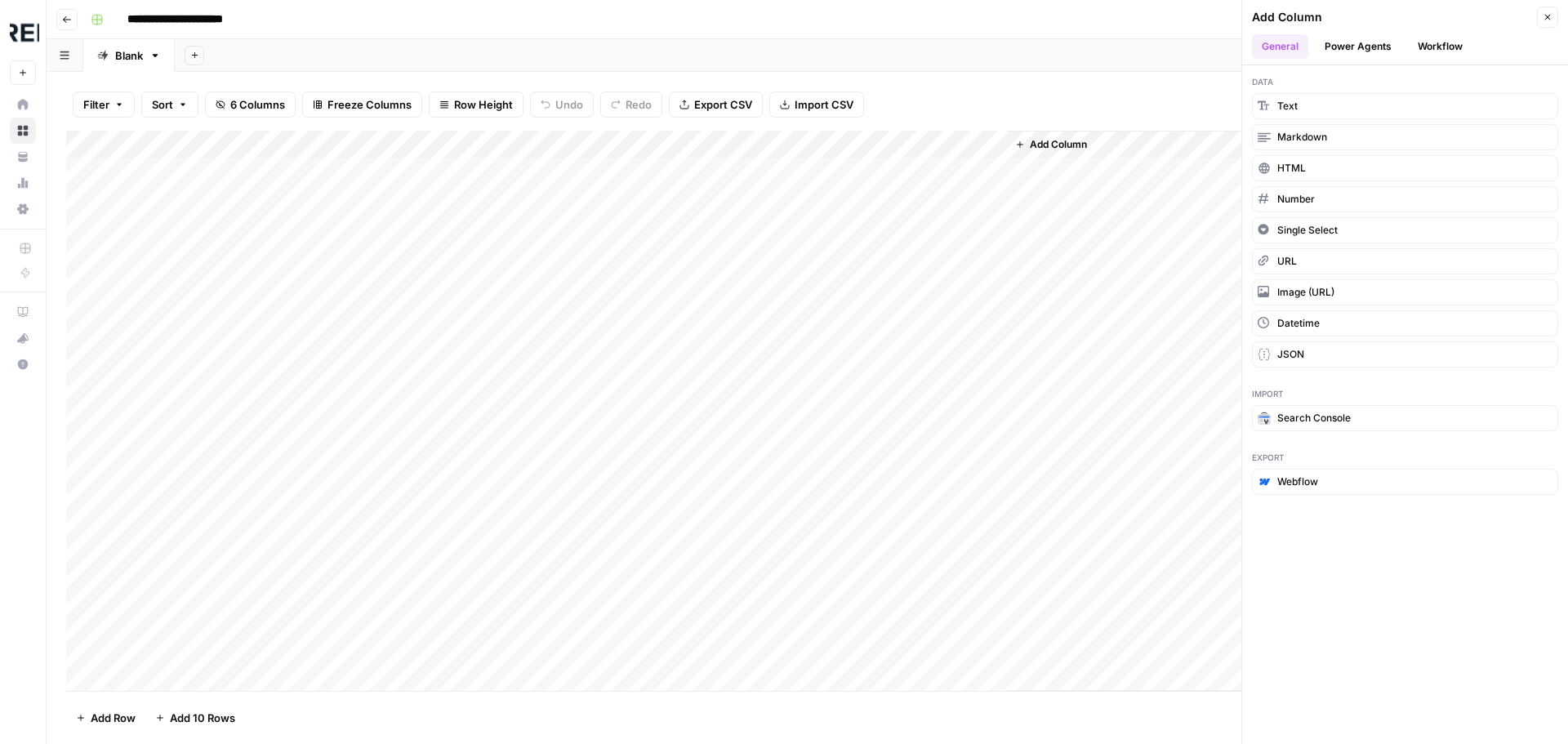
click at [1543, 11] on button "Close" at bounding box center [1547, 17] width 21 height 21
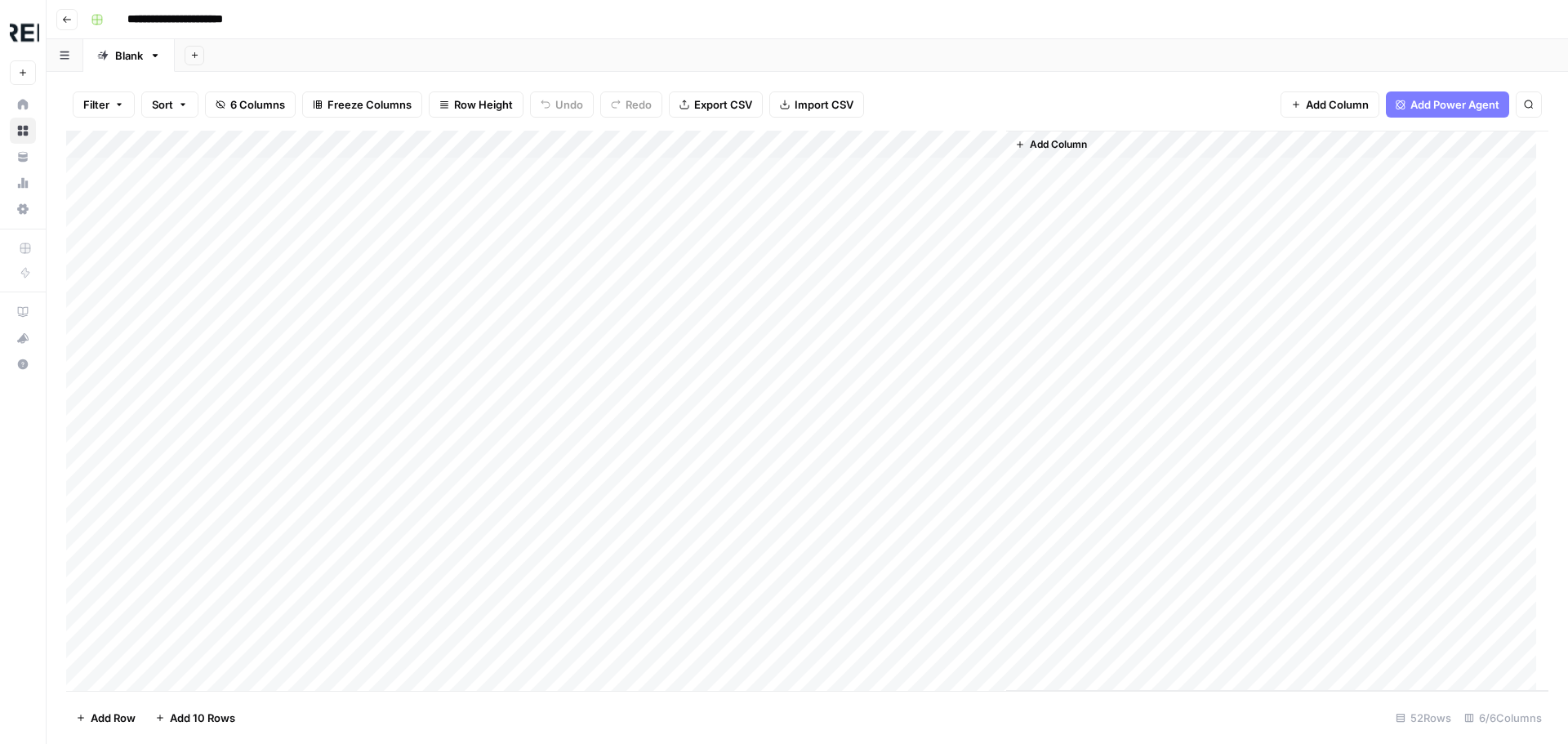
click at [1062, 150] on span "Add Column" at bounding box center [1058, 144] width 57 height 15
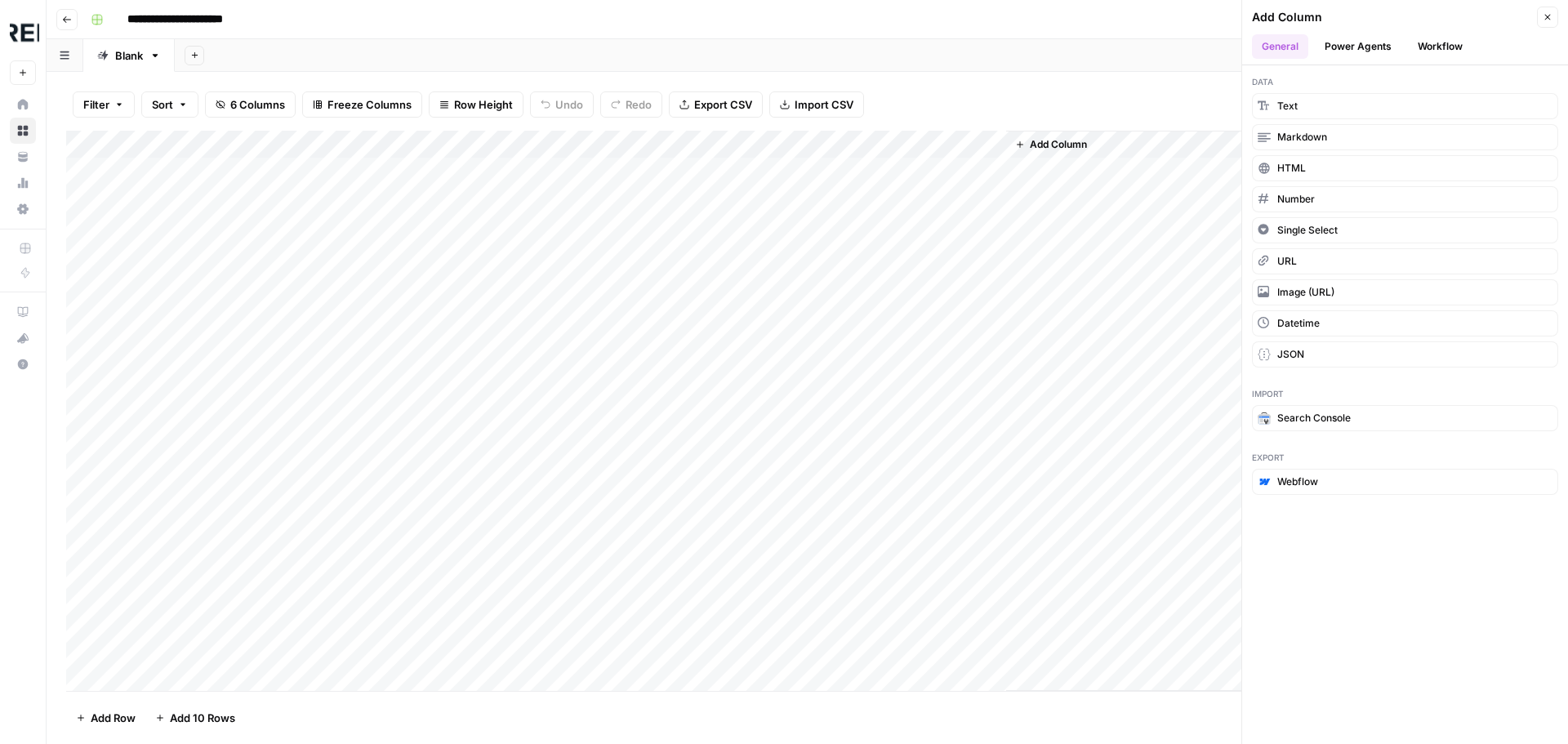
click at [1438, 45] on button "Workflow" at bounding box center [1439, 46] width 65 height 25
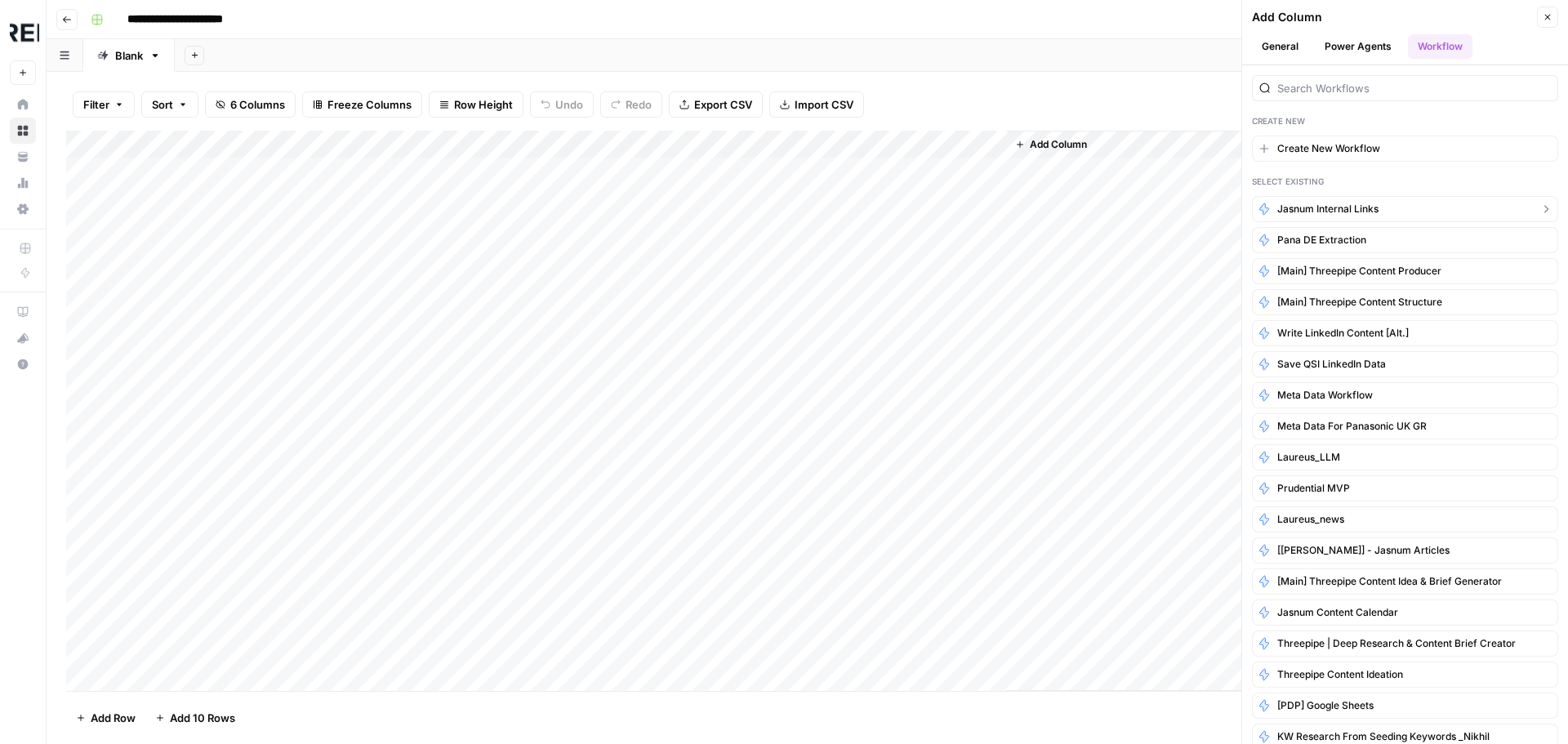
click at [1340, 208] on span "Jasnum Internal Links" at bounding box center [1328, 208] width 102 height 15
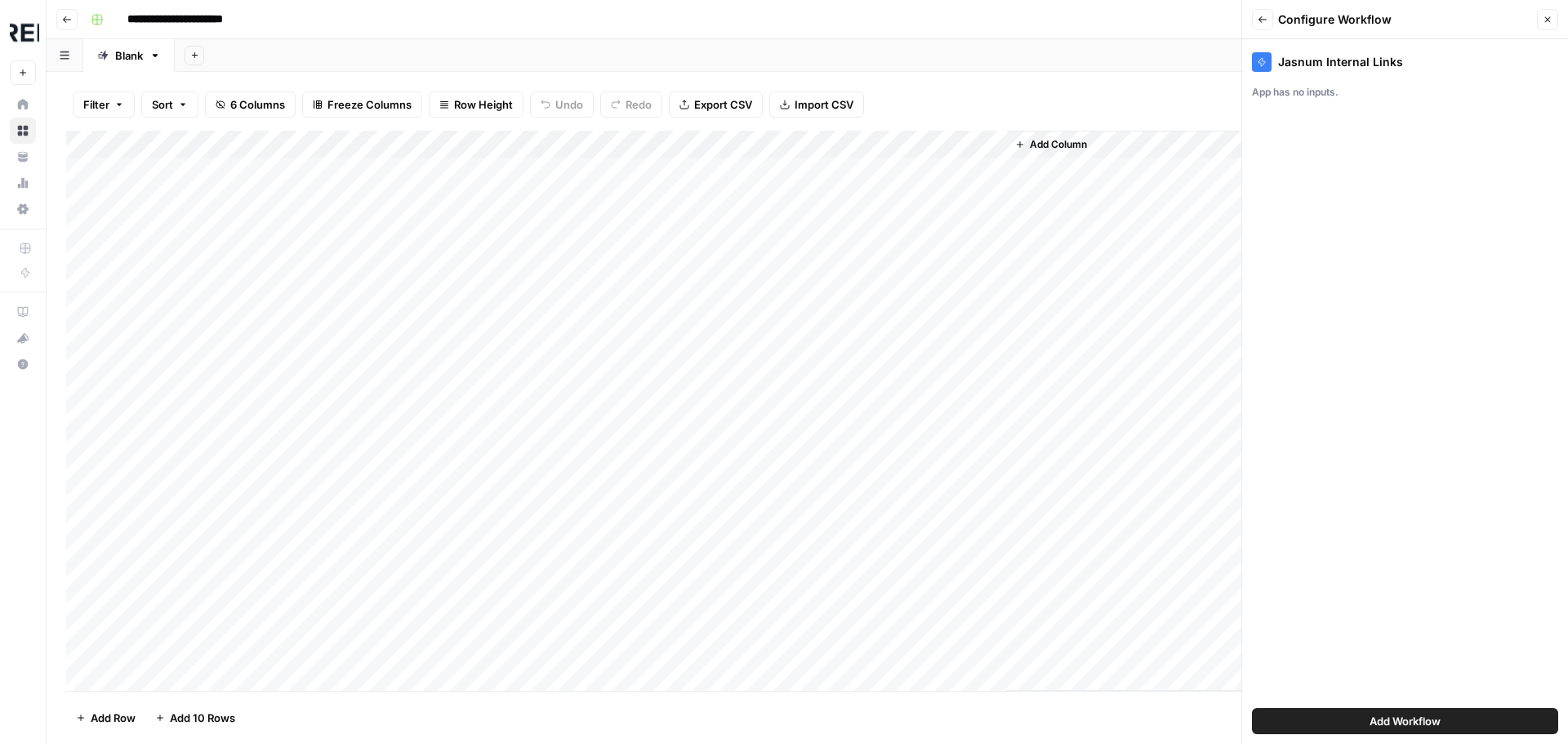
click at [1263, 28] on button "Back" at bounding box center [1262, 19] width 21 height 21
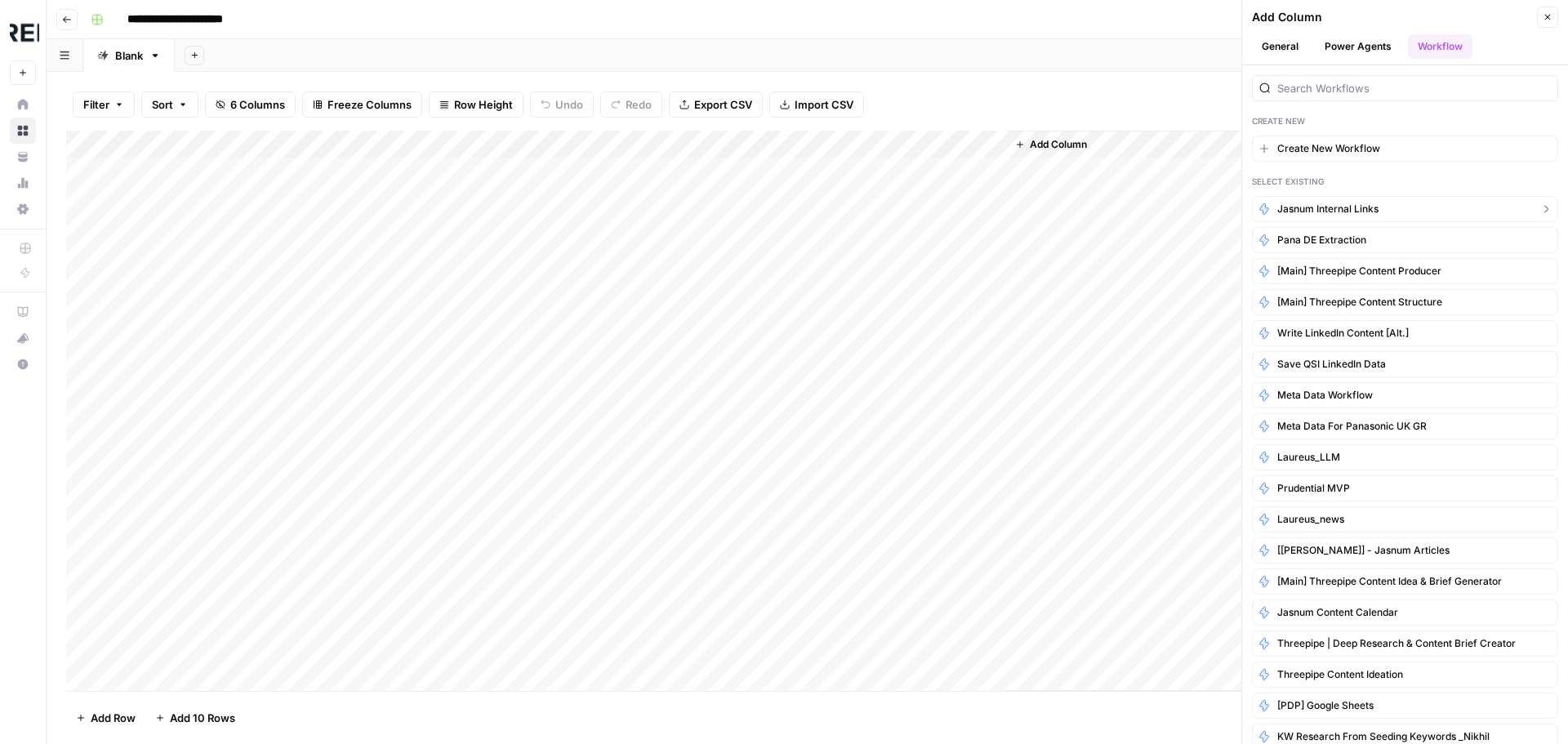
click at [1337, 206] on span "Jasnum Internal Links" at bounding box center [1328, 208] width 102 height 15
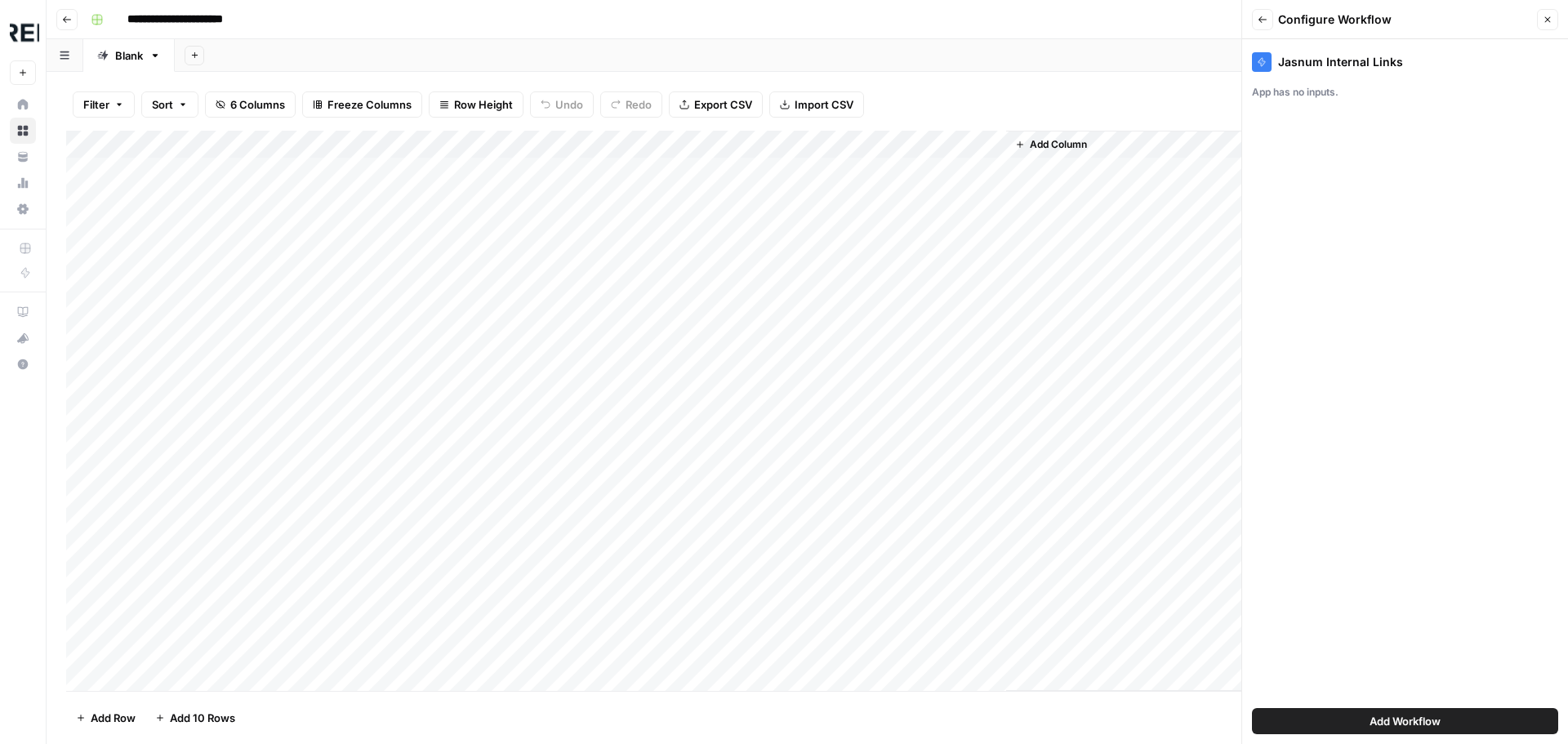
click at [1273, 58] on div "Jasnum Internal Links" at bounding box center [1405, 62] width 306 height 20
click at [1266, 63] on div at bounding box center [1262, 62] width 20 height 20
click at [1276, 93] on div "App has no inputs." at bounding box center [1405, 92] width 306 height 15
click at [1541, 19] on button "Close" at bounding box center [1547, 19] width 21 height 21
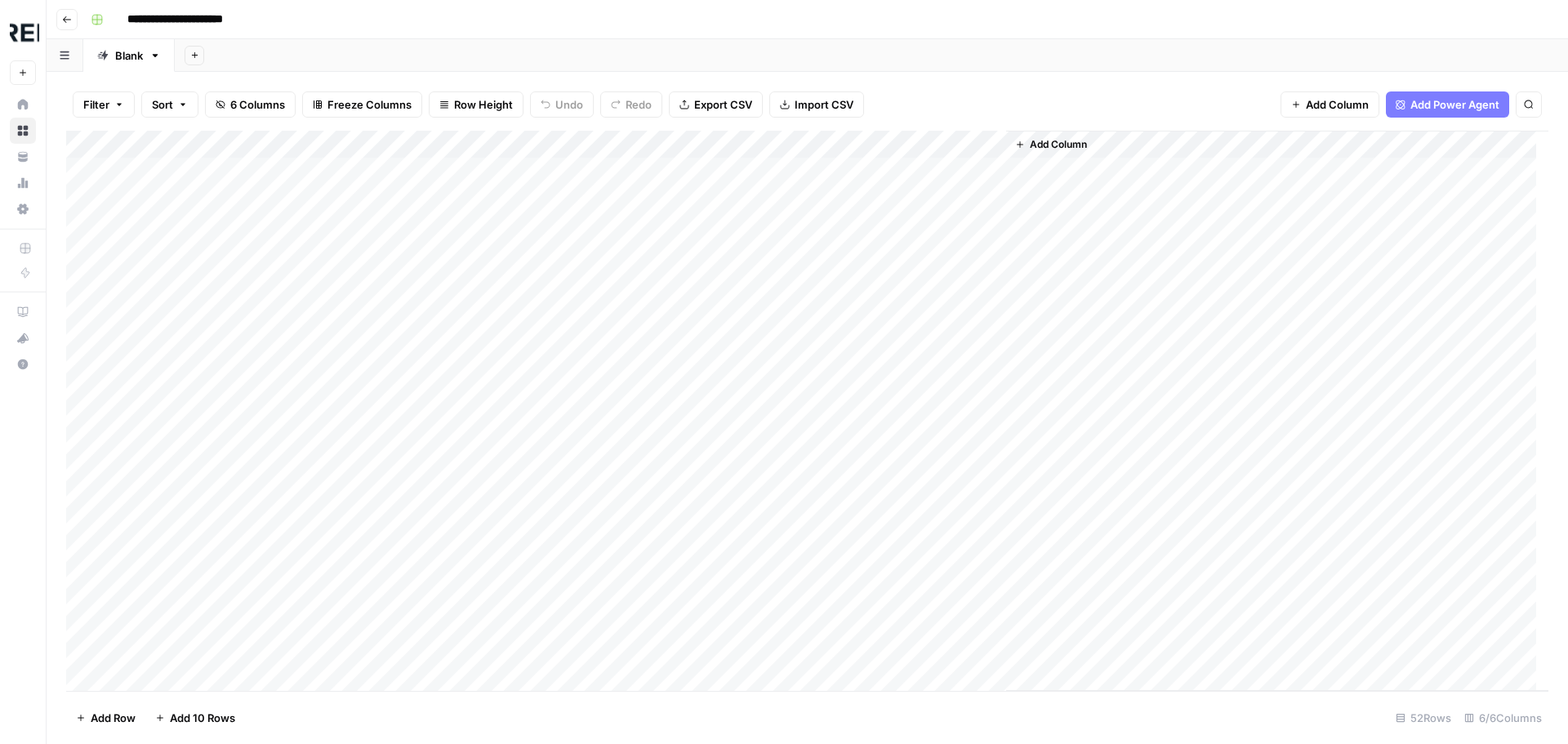
click at [1066, 142] on span "Add Column" at bounding box center [1058, 144] width 57 height 15
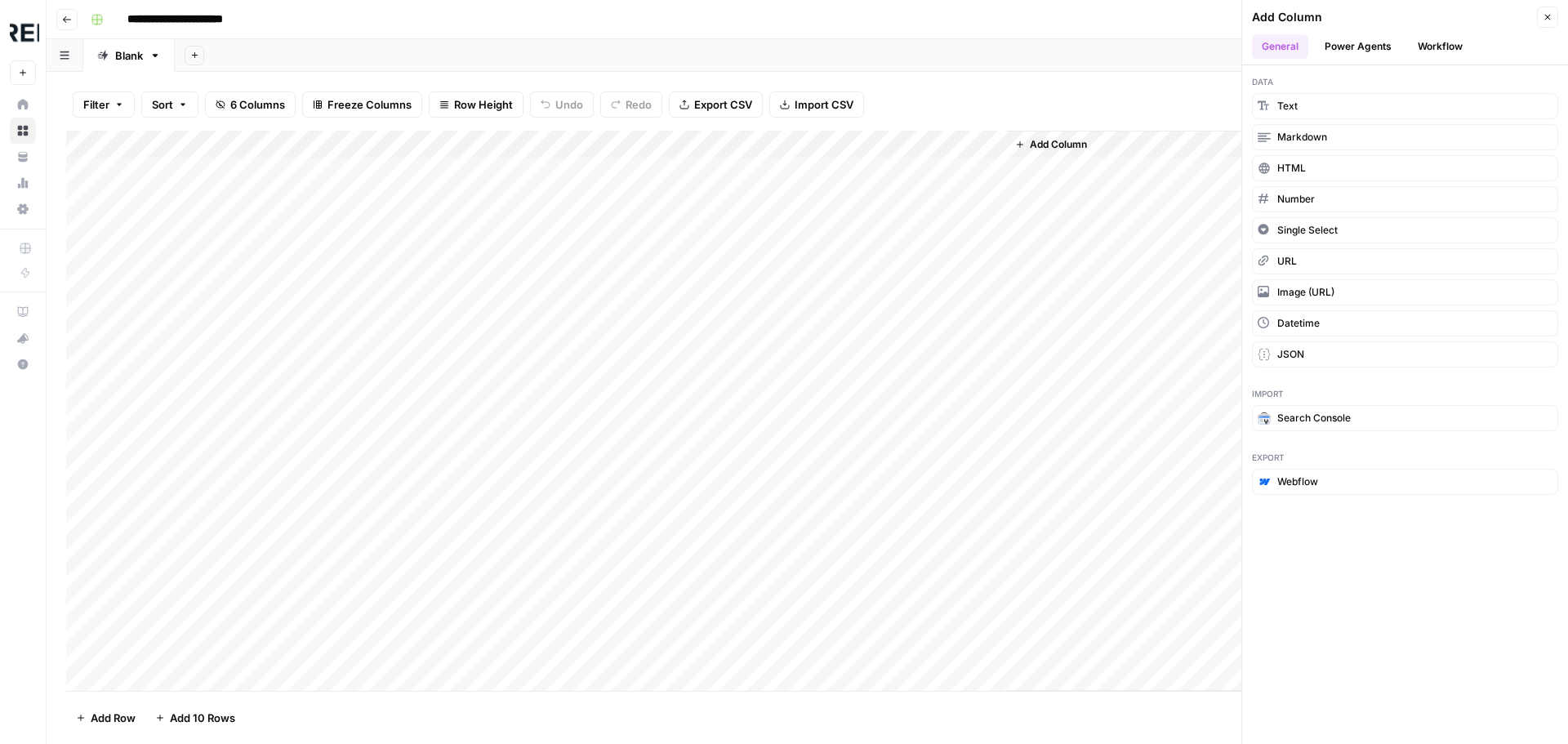
click at [1357, 45] on button "Power Agents" at bounding box center [1358, 46] width 87 height 25
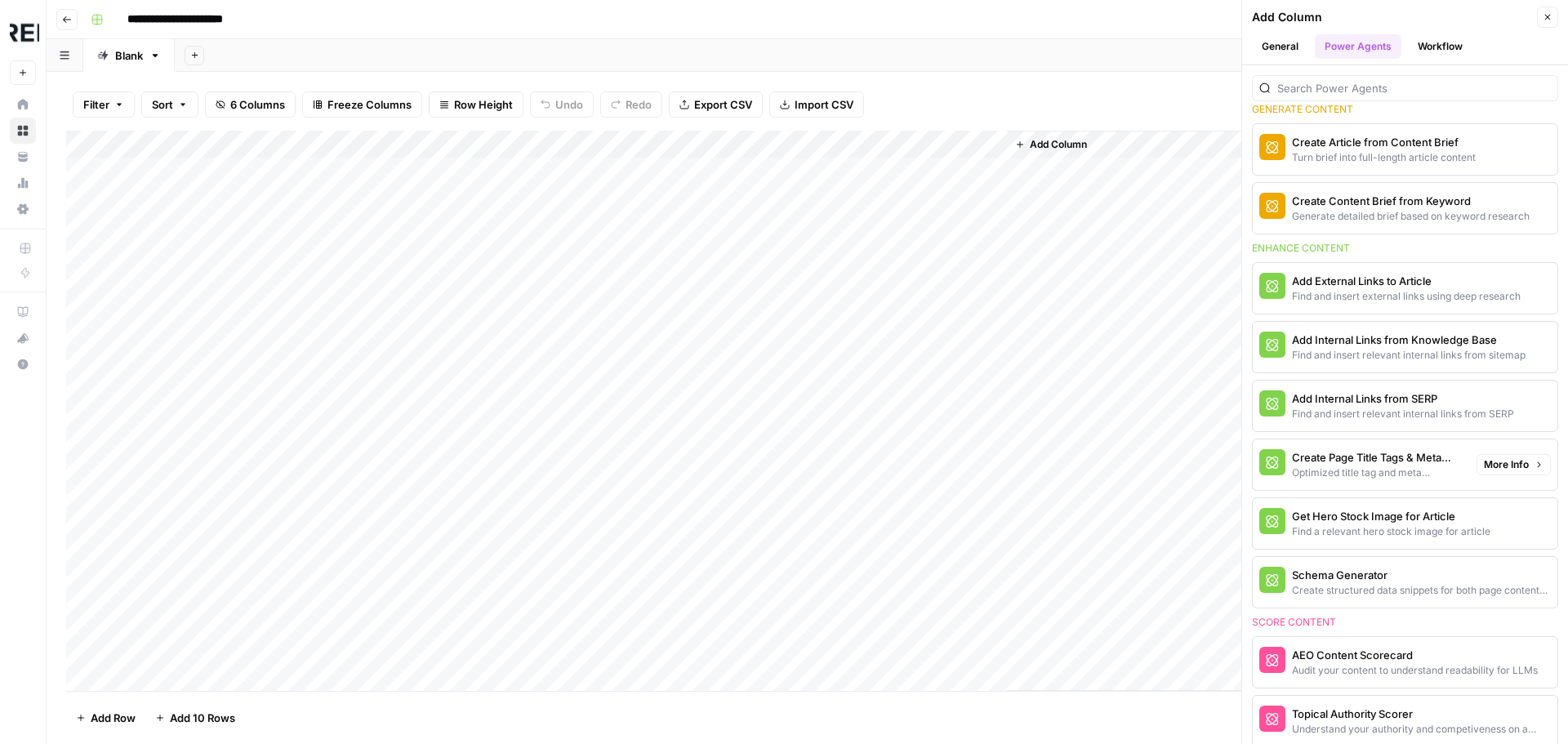
scroll to position [163, 0]
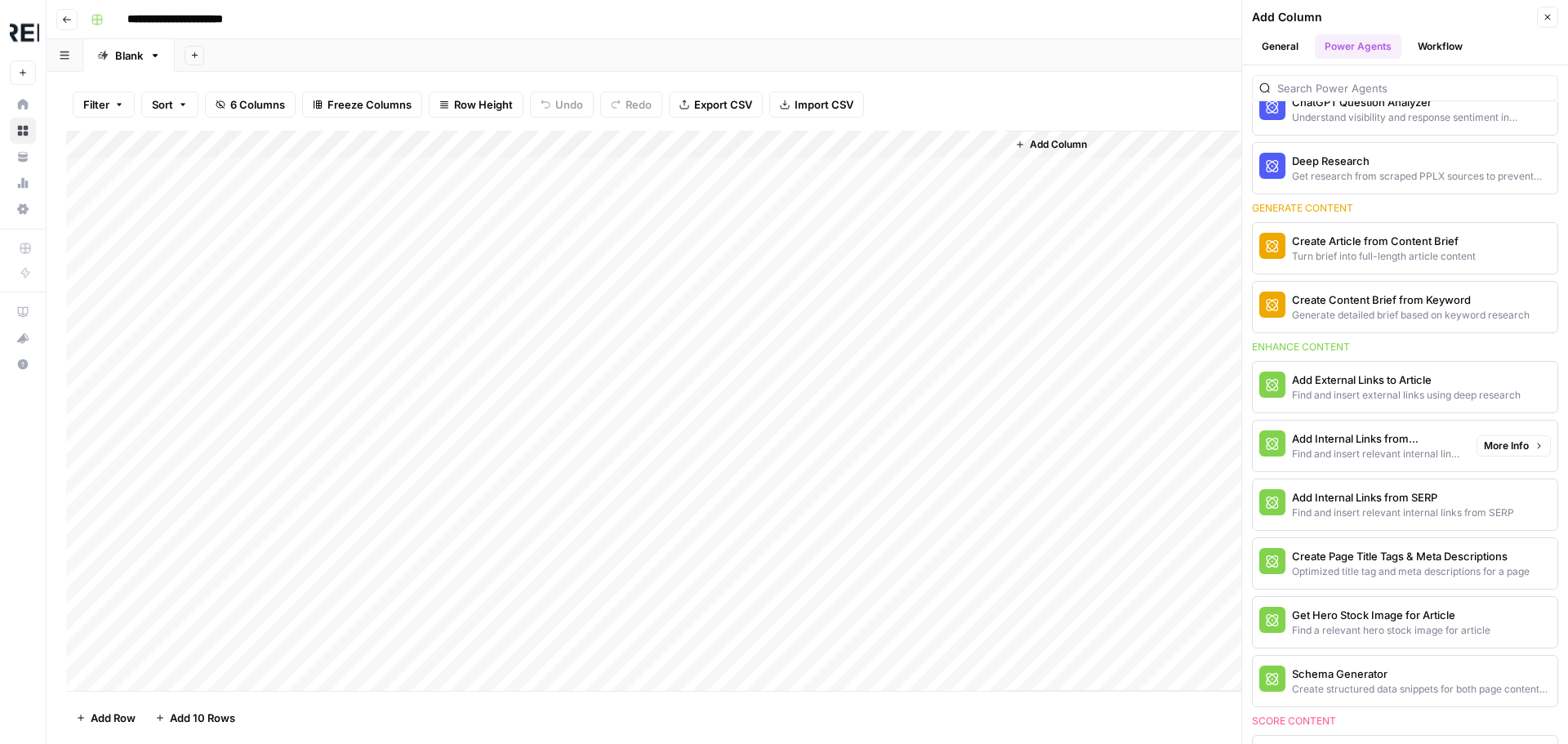
click at [1426, 456] on div "Find and insert relevant internal links from sitemap" at bounding box center [1378, 453] width 171 height 15
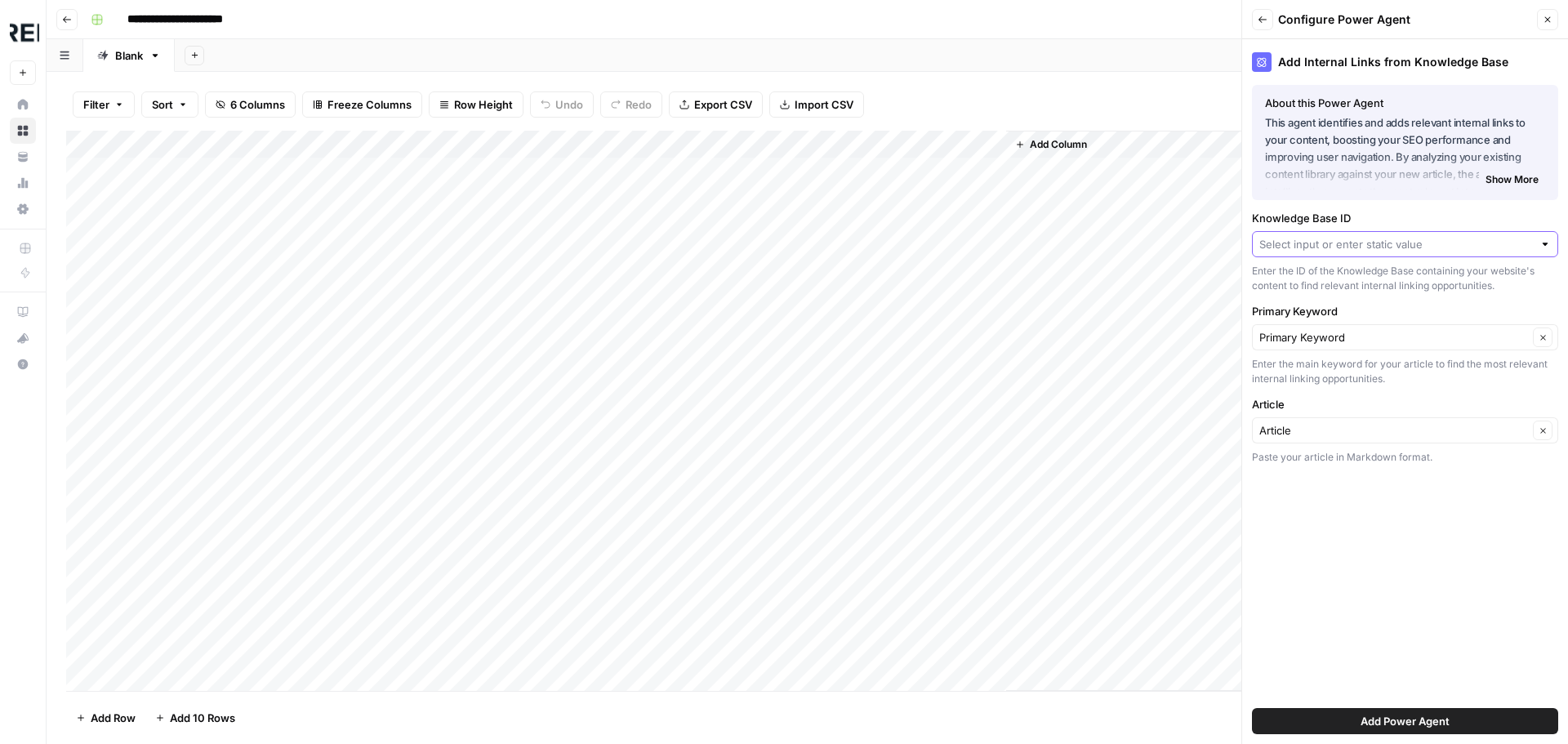
click at [1430, 237] on input "Knowledge Base ID" at bounding box center [1396, 244] width 274 height 16
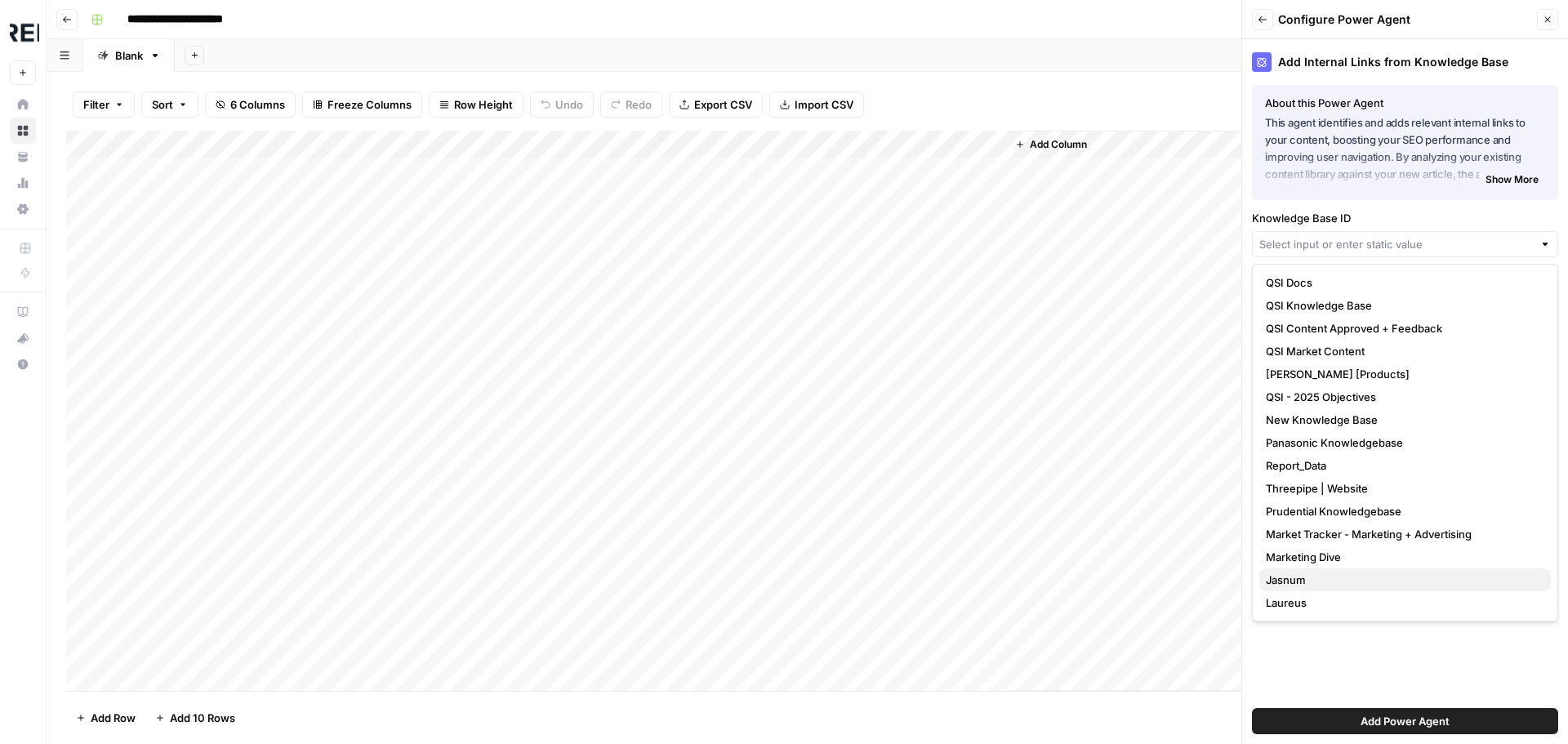
click at [1318, 573] on span "Jasnum" at bounding box center [1402, 580] width 272 height 16
type input "Jasnum"
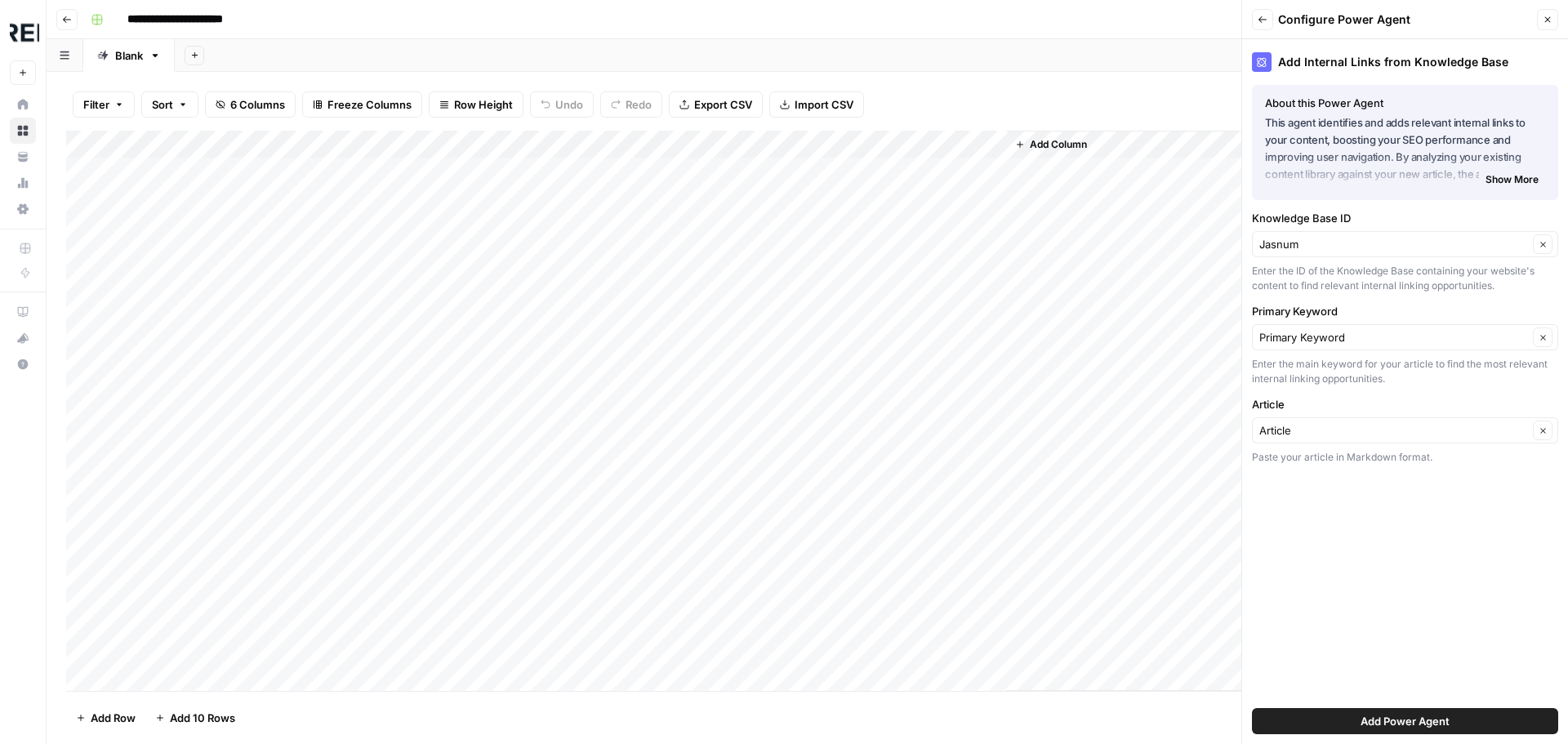
click at [1416, 717] on span "Add Power Agent" at bounding box center [1405, 721] width 89 height 16
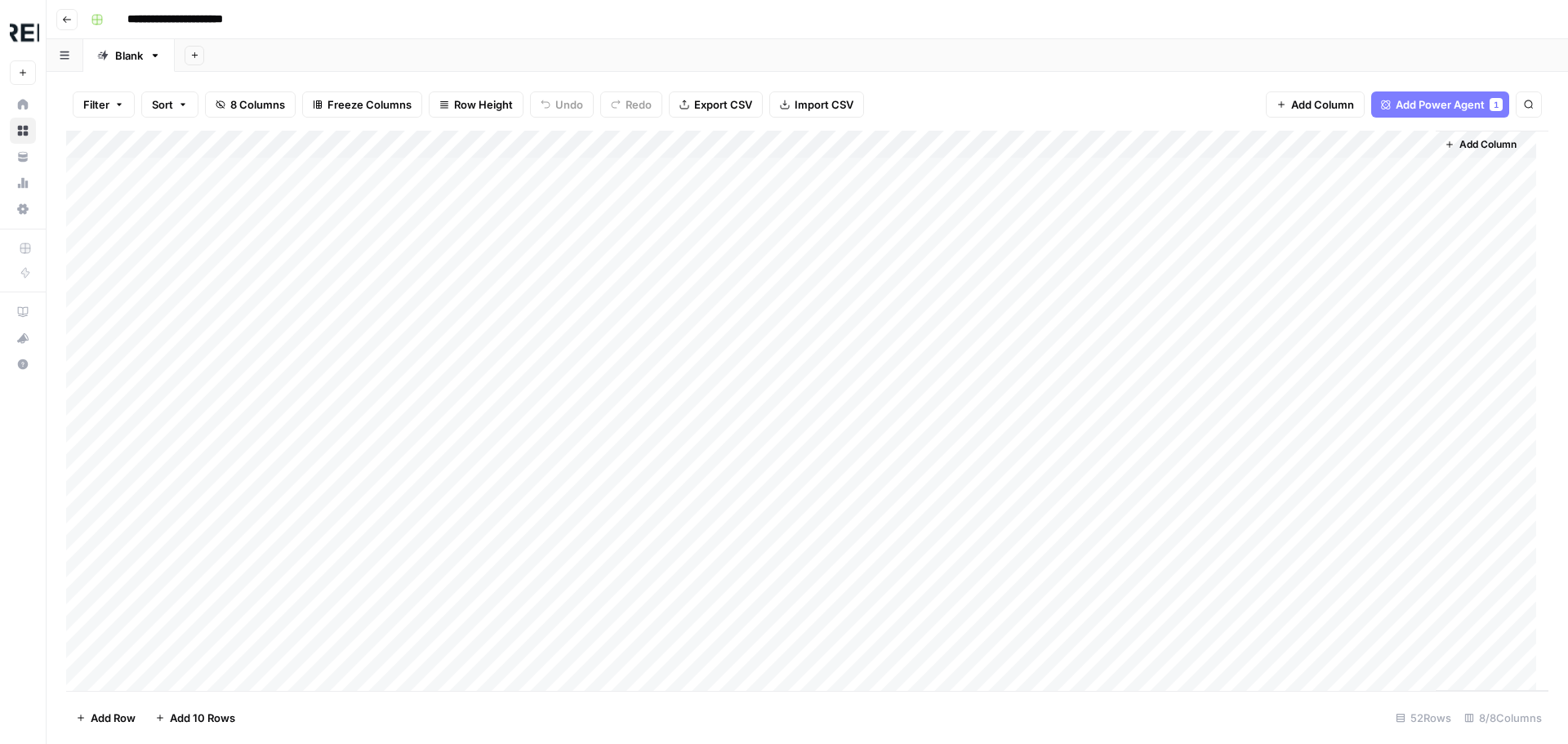
click at [1144, 171] on div "Add Column" at bounding box center [807, 410] width 1482 height 560
click at [1145, 170] on div "Add Column" at bounding box center [807, 410] width 1482 height 560
click at [1145, 170] on div at bounding box center [1147, 171] width 285 height 30
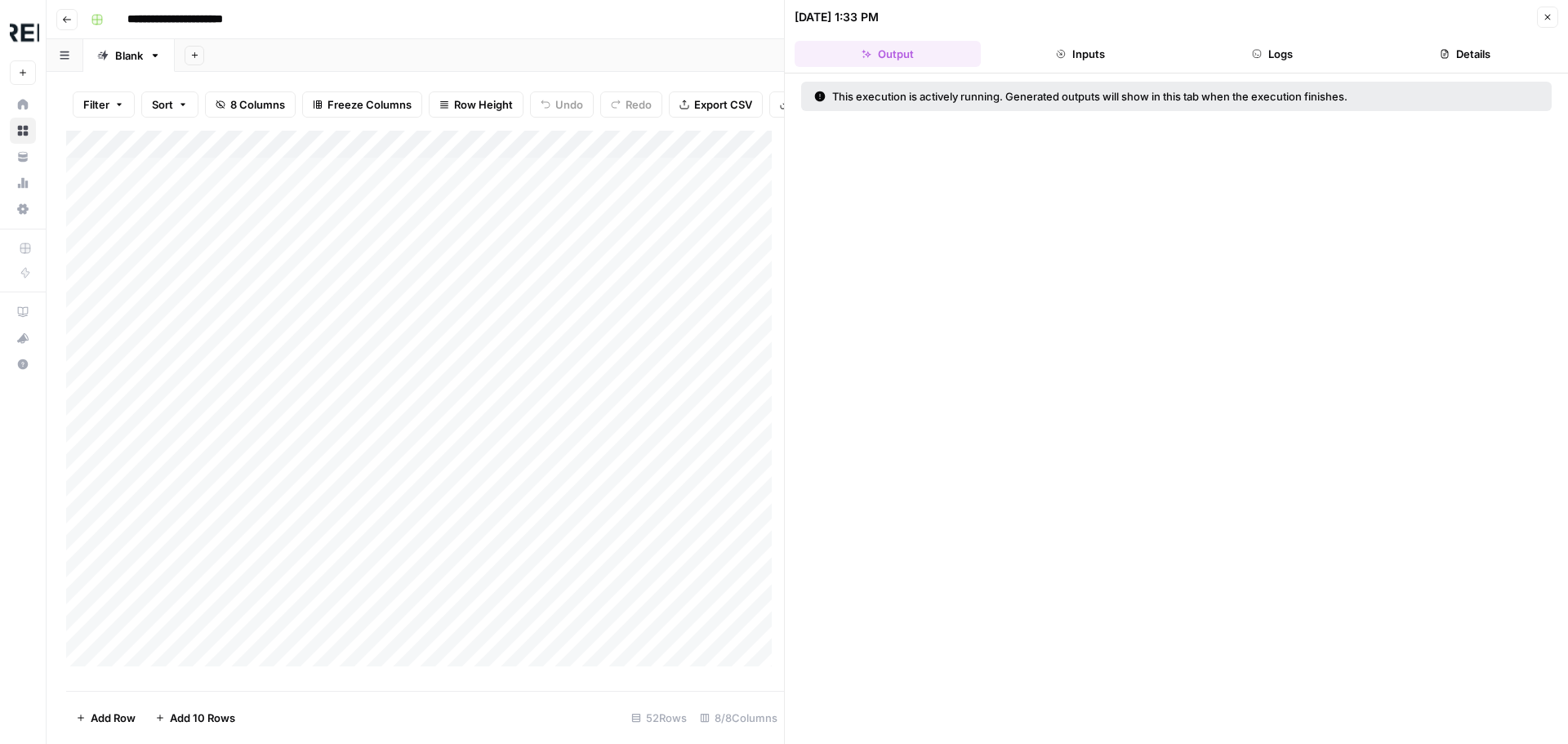
click at [1266, 59] on button "Logs" at bounding box center [1273, 54] width 186 height 26
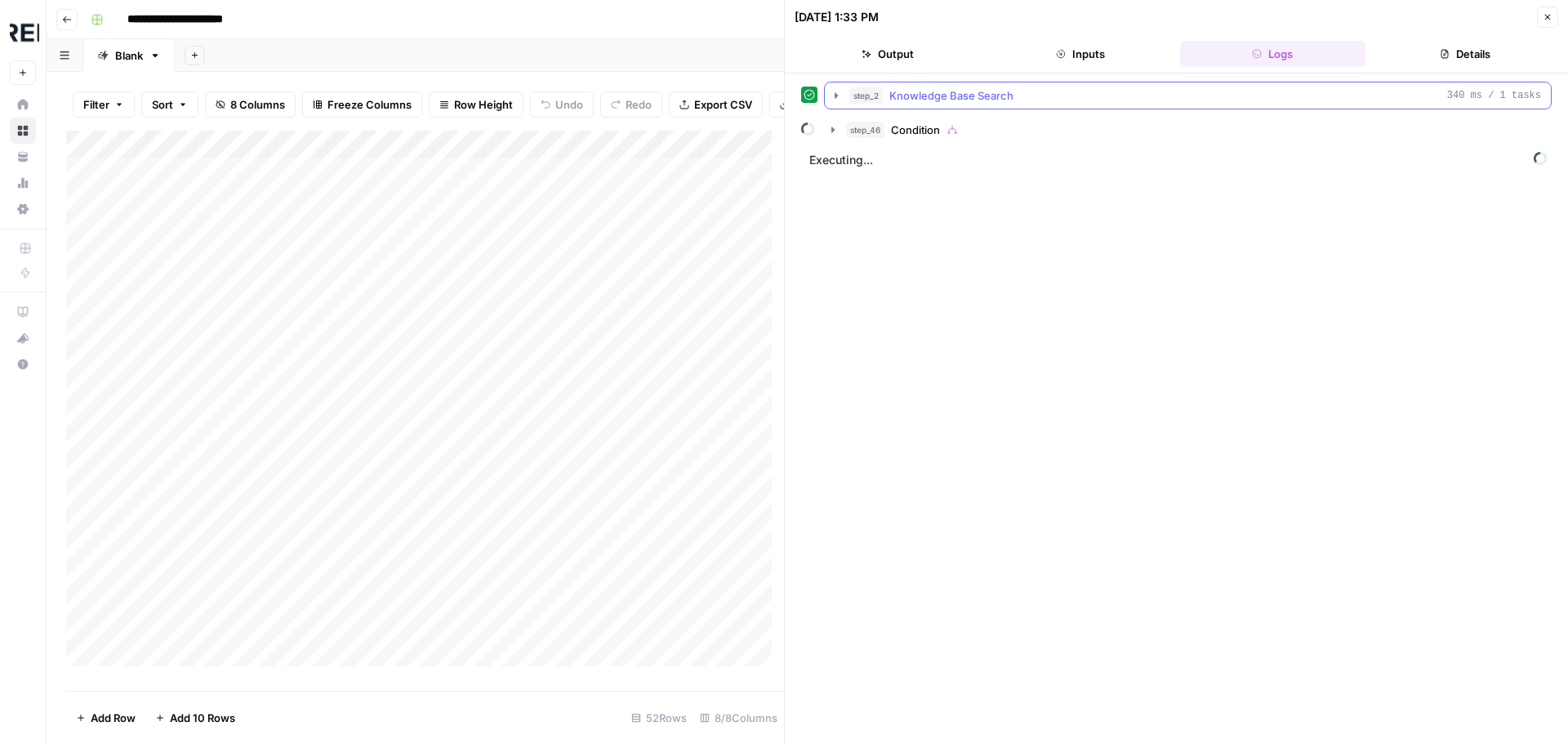
click at [837, 91] on icon "button" at bounding box center [836, 95] width 13 height 13
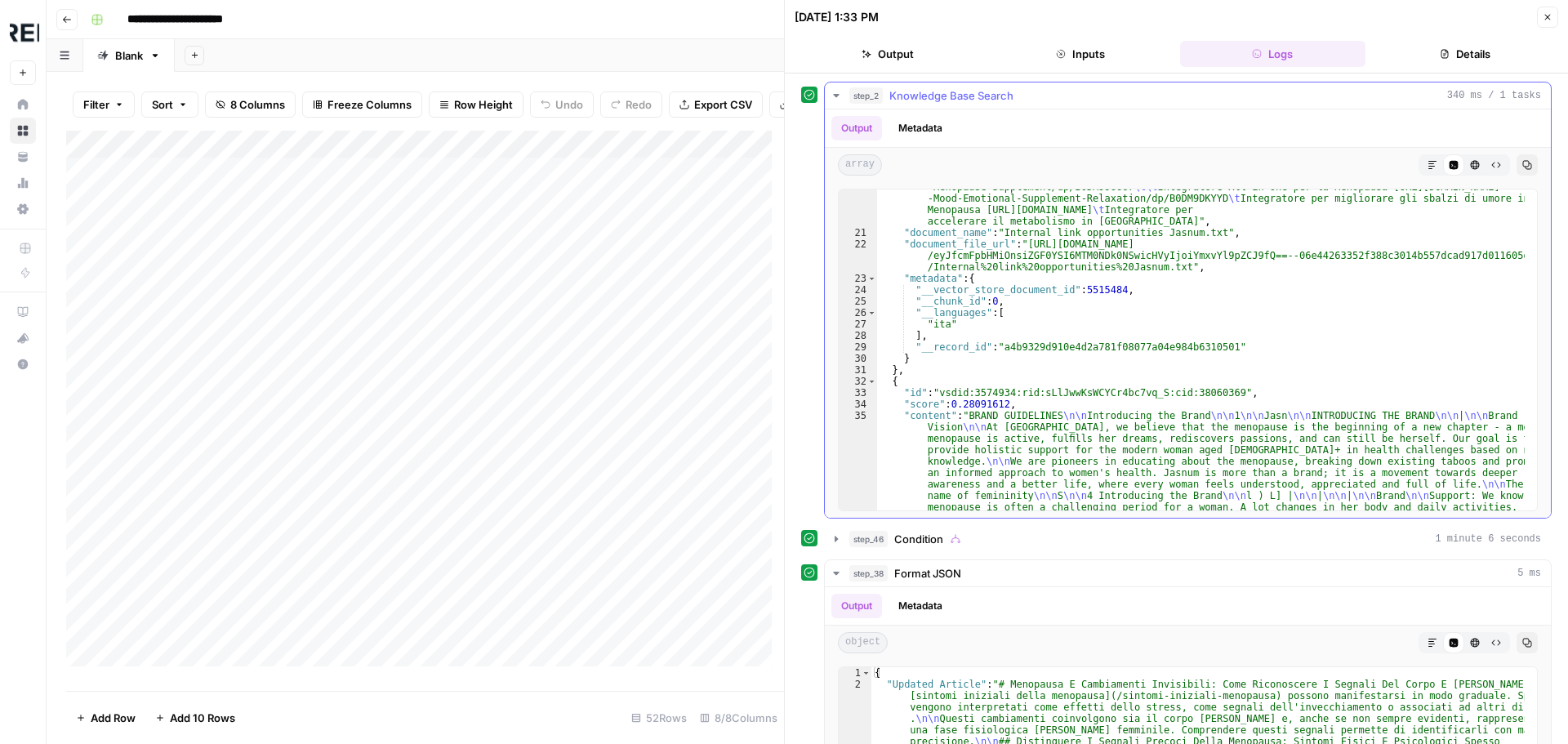
scroll to position [343, 0]
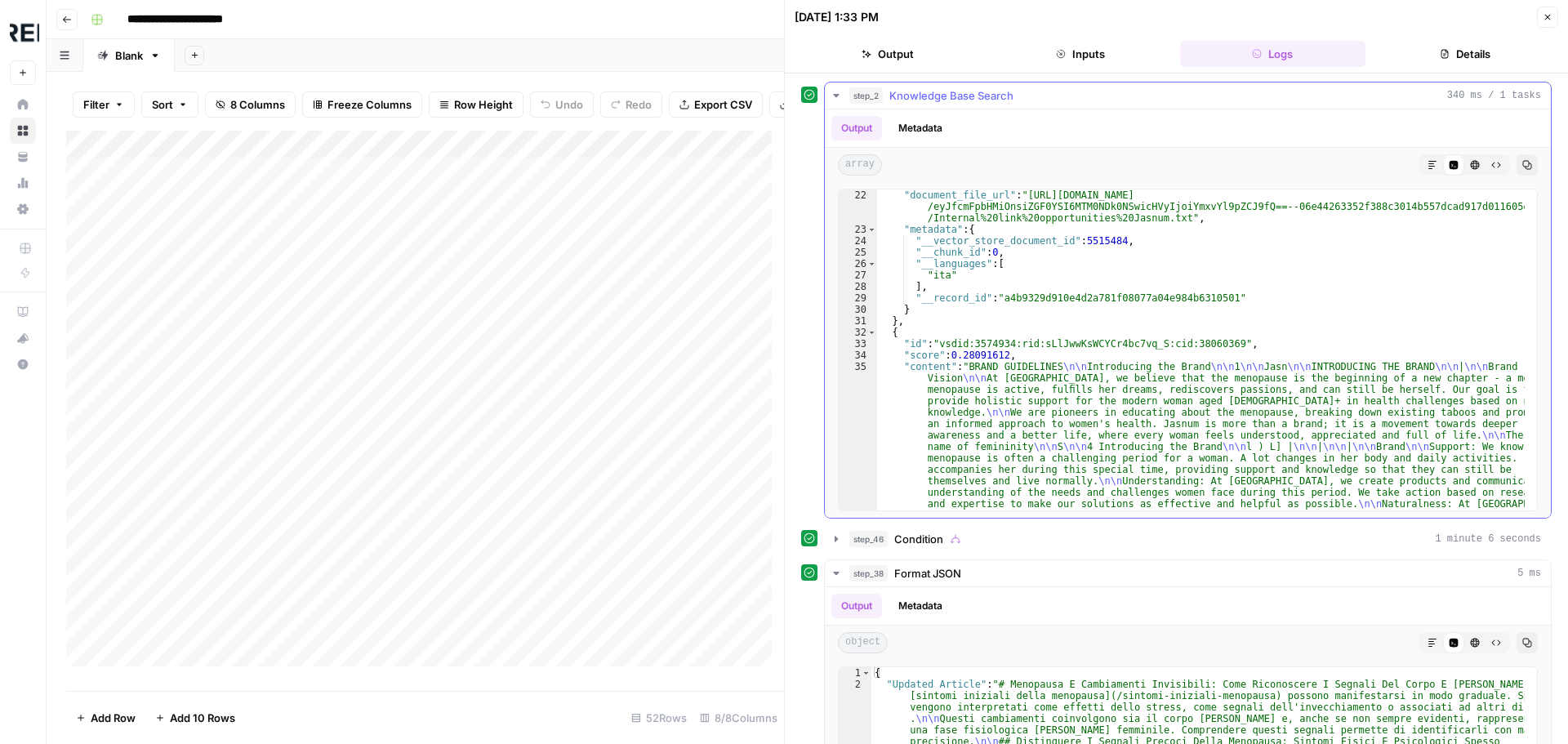
click at [834, 101] on icon "button" at bounding box center [836, 95] width 13 height 13
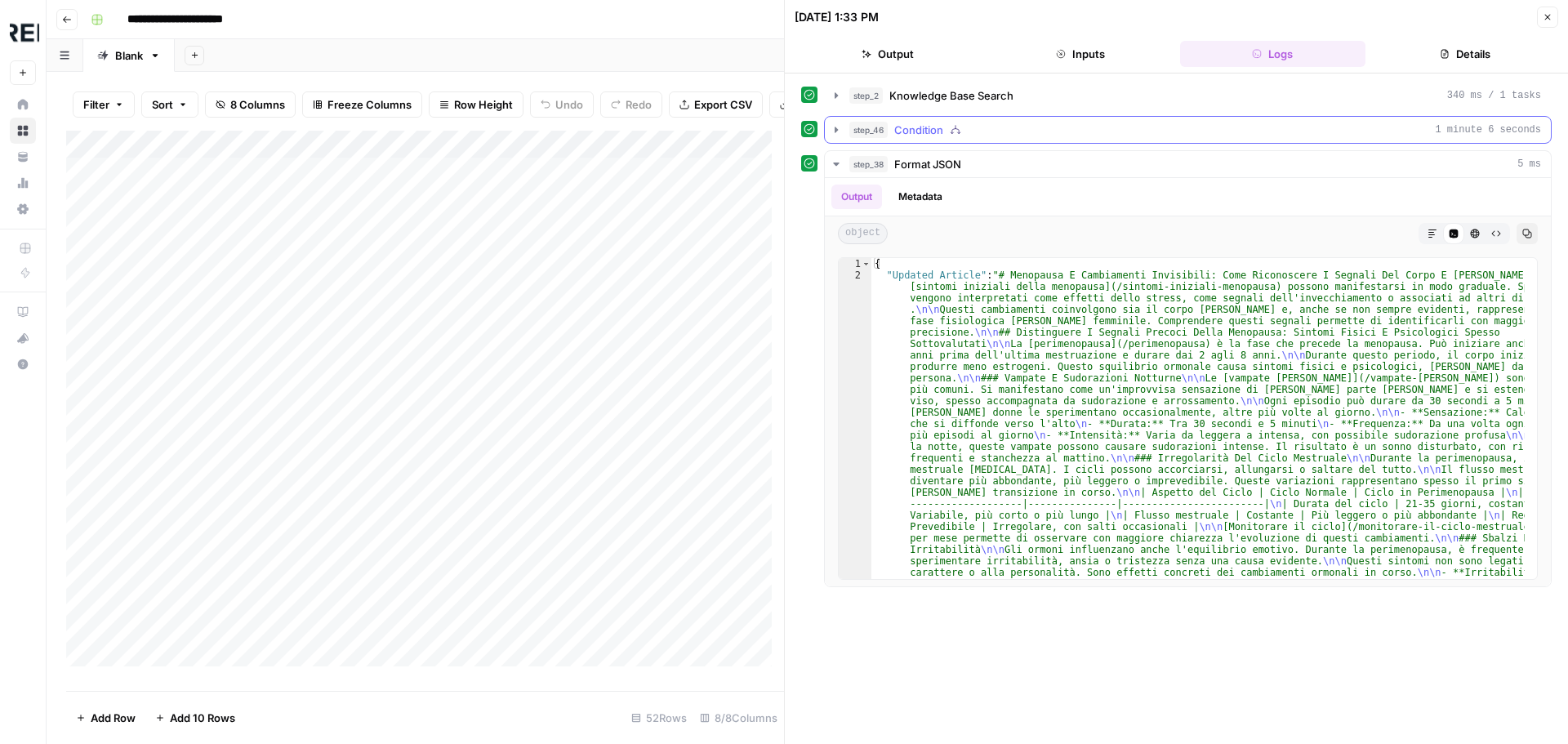
click at [836, 124] on icon "button" at bounding box center [836, 129] width 13 height 13
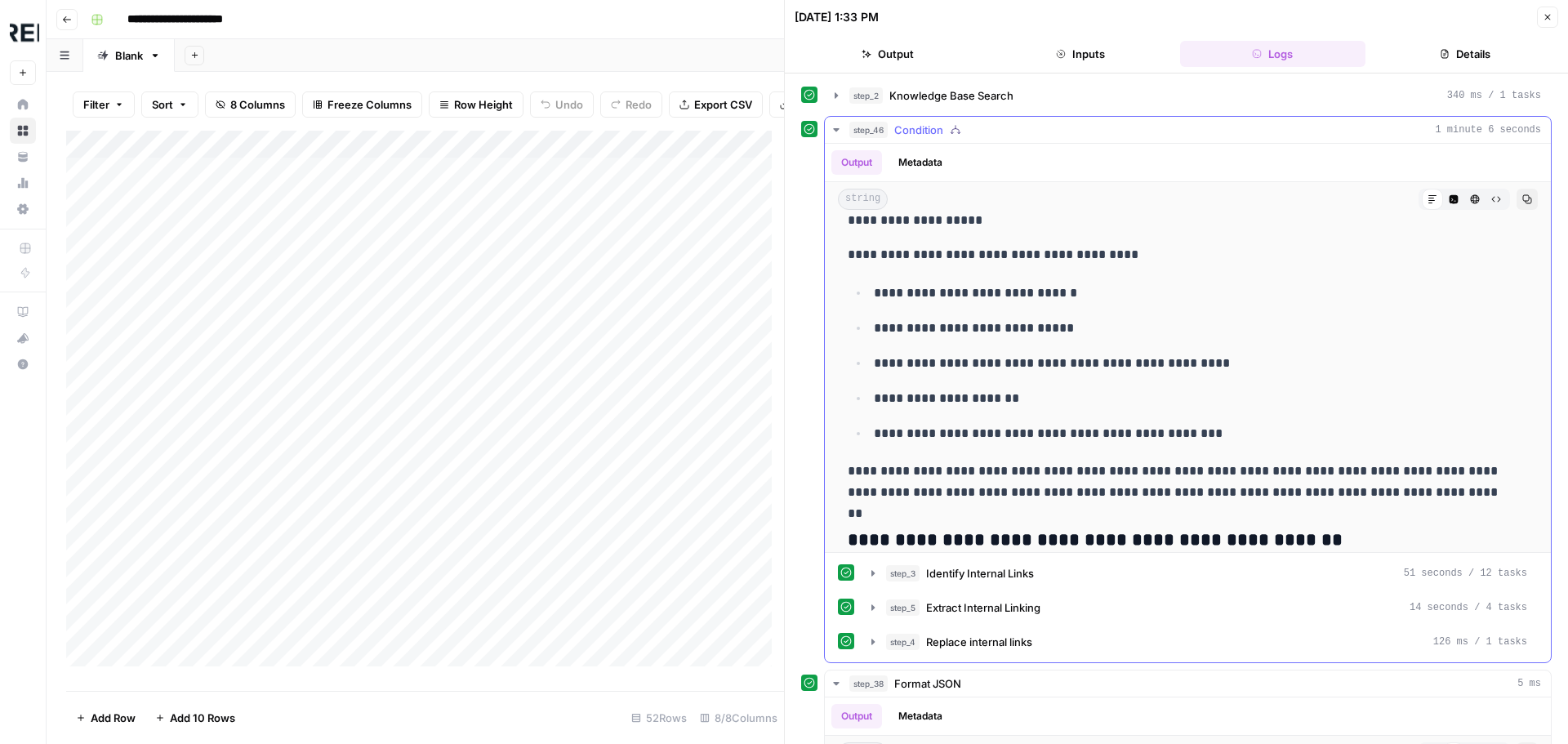
scroll to position [2776, 0]
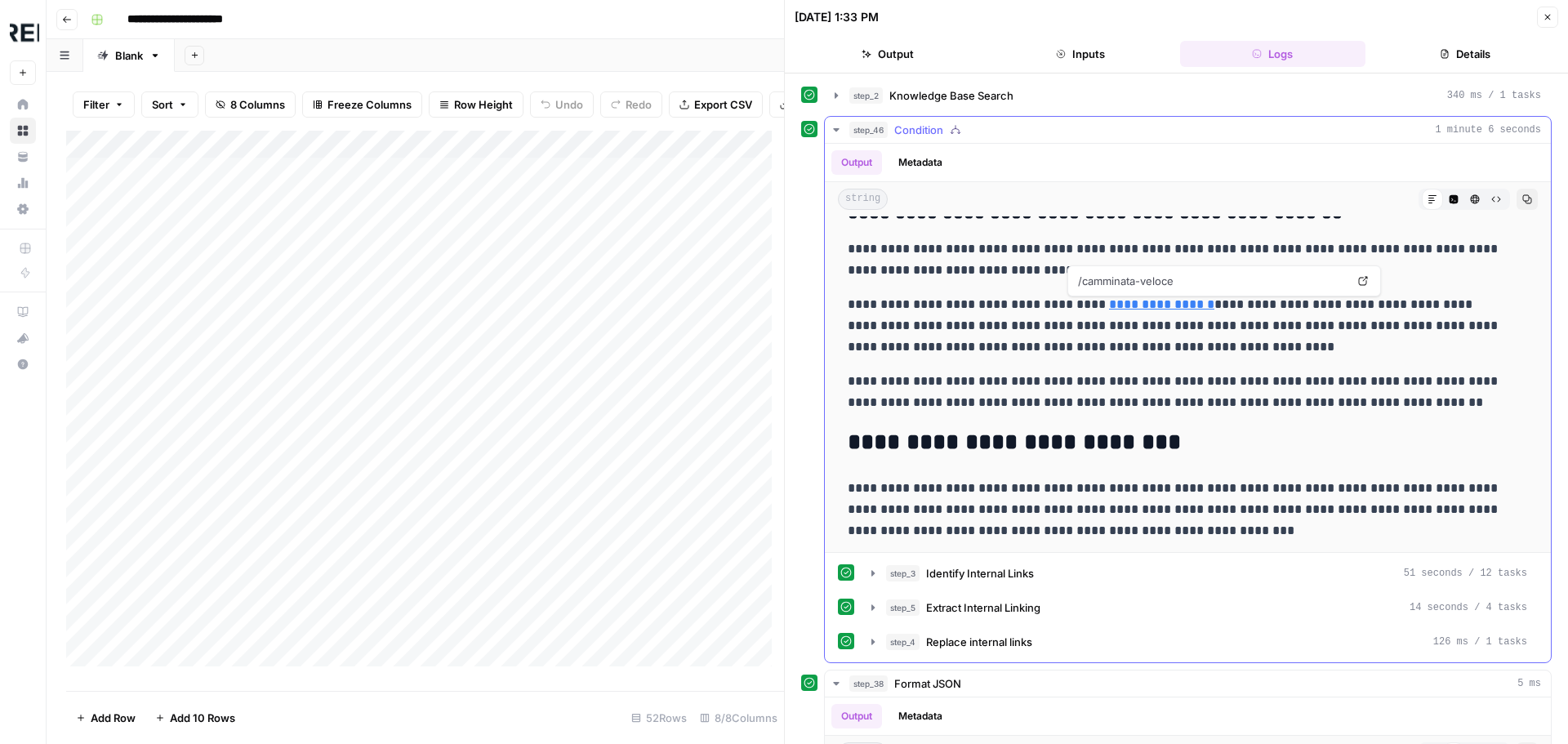
click at [1366, 277] on icon at bounding box center [1363, 281] width 9 height 9
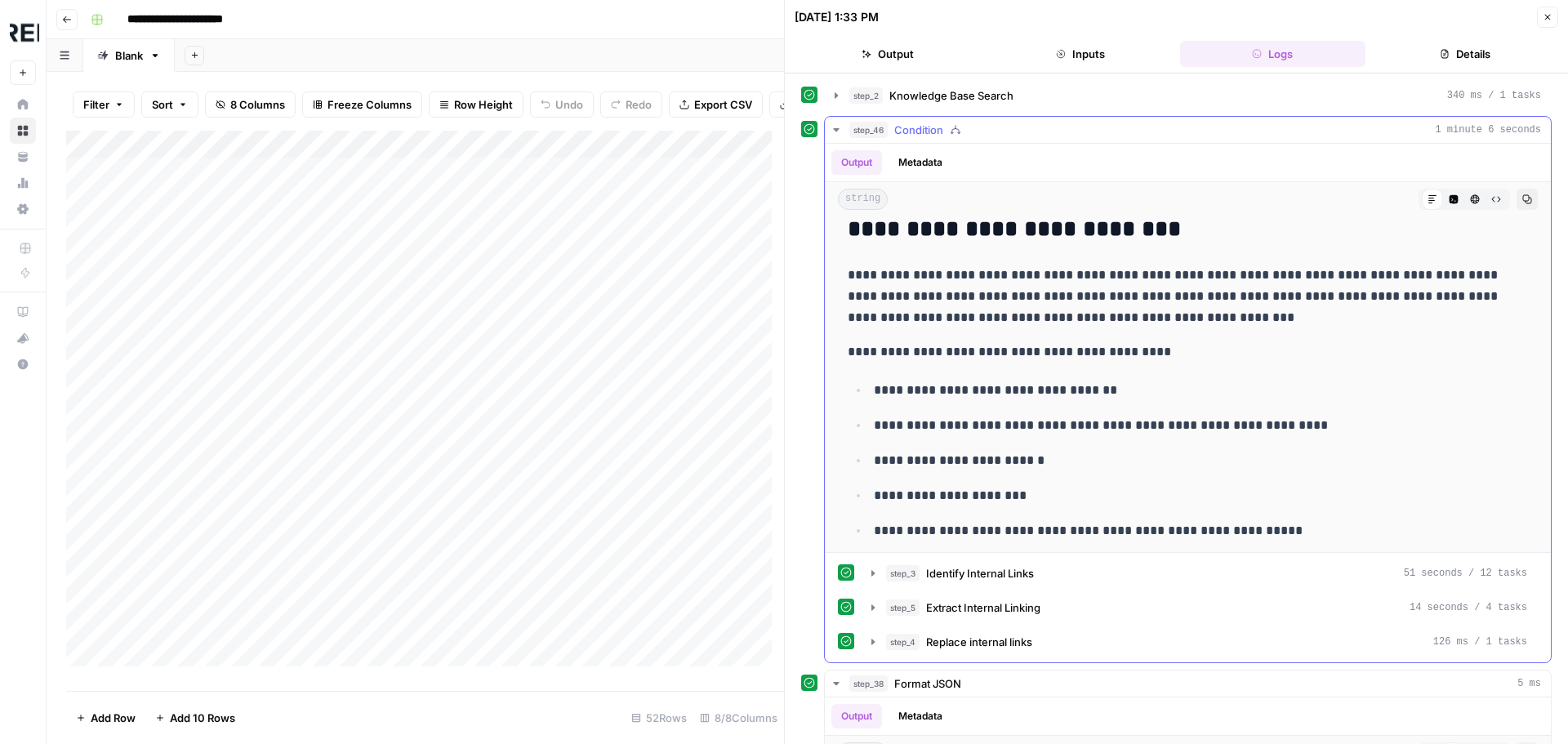
scroll to position [2857, 0]
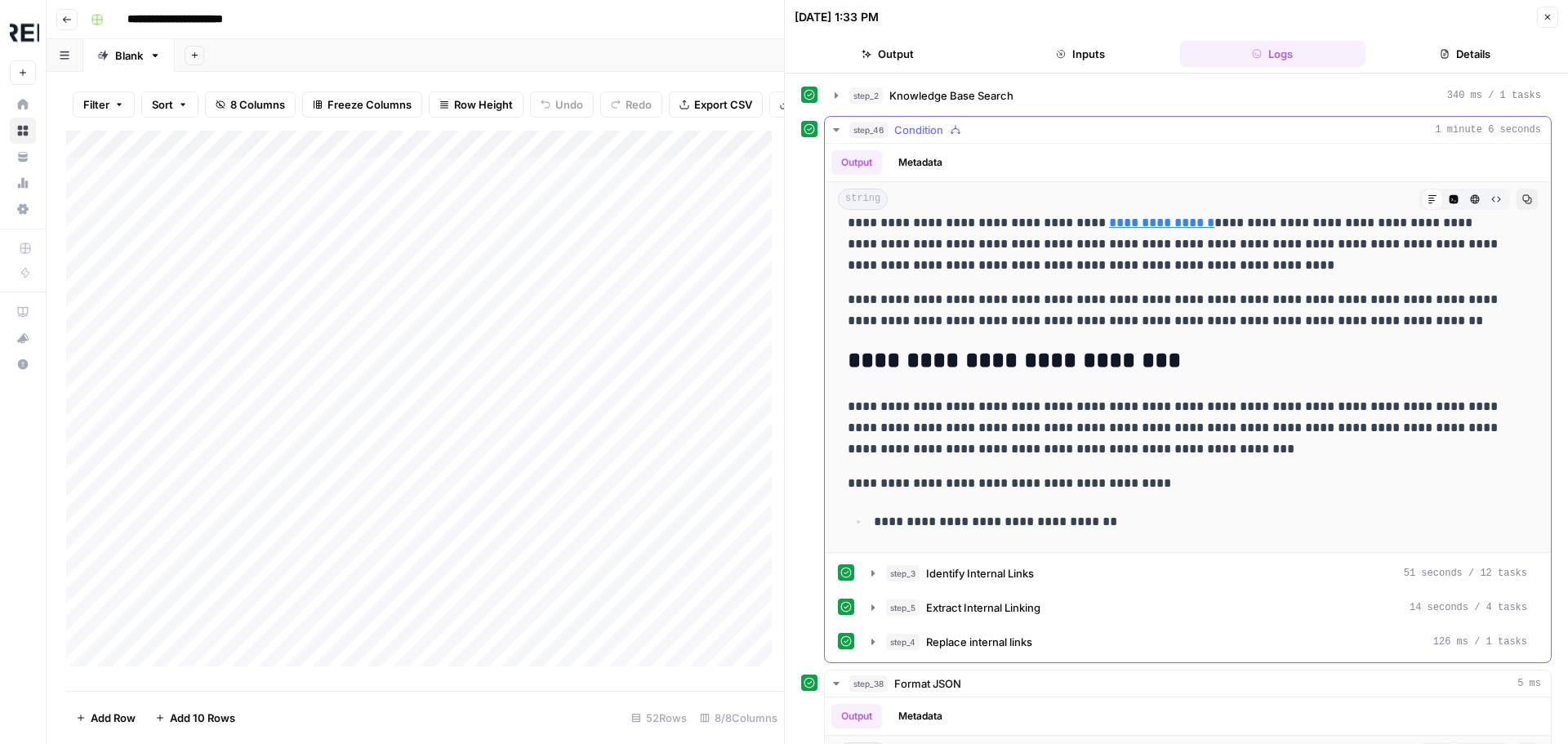
click at [841, 124] on icon "button" at bounding box center [836, 129] width 13 height 13
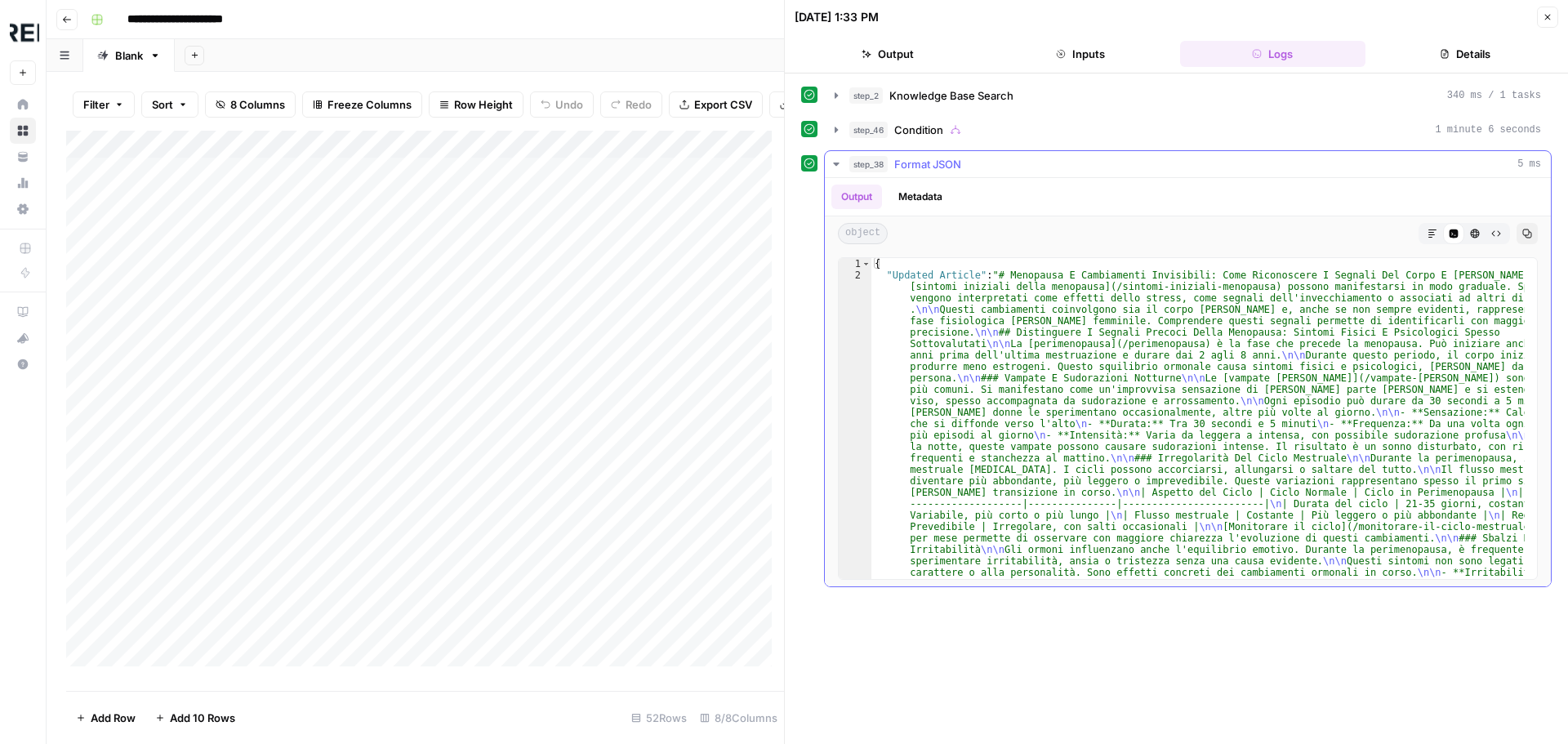
click at [831, 165] on icon "button" at bounding box center [836, 163] width 13 height 13
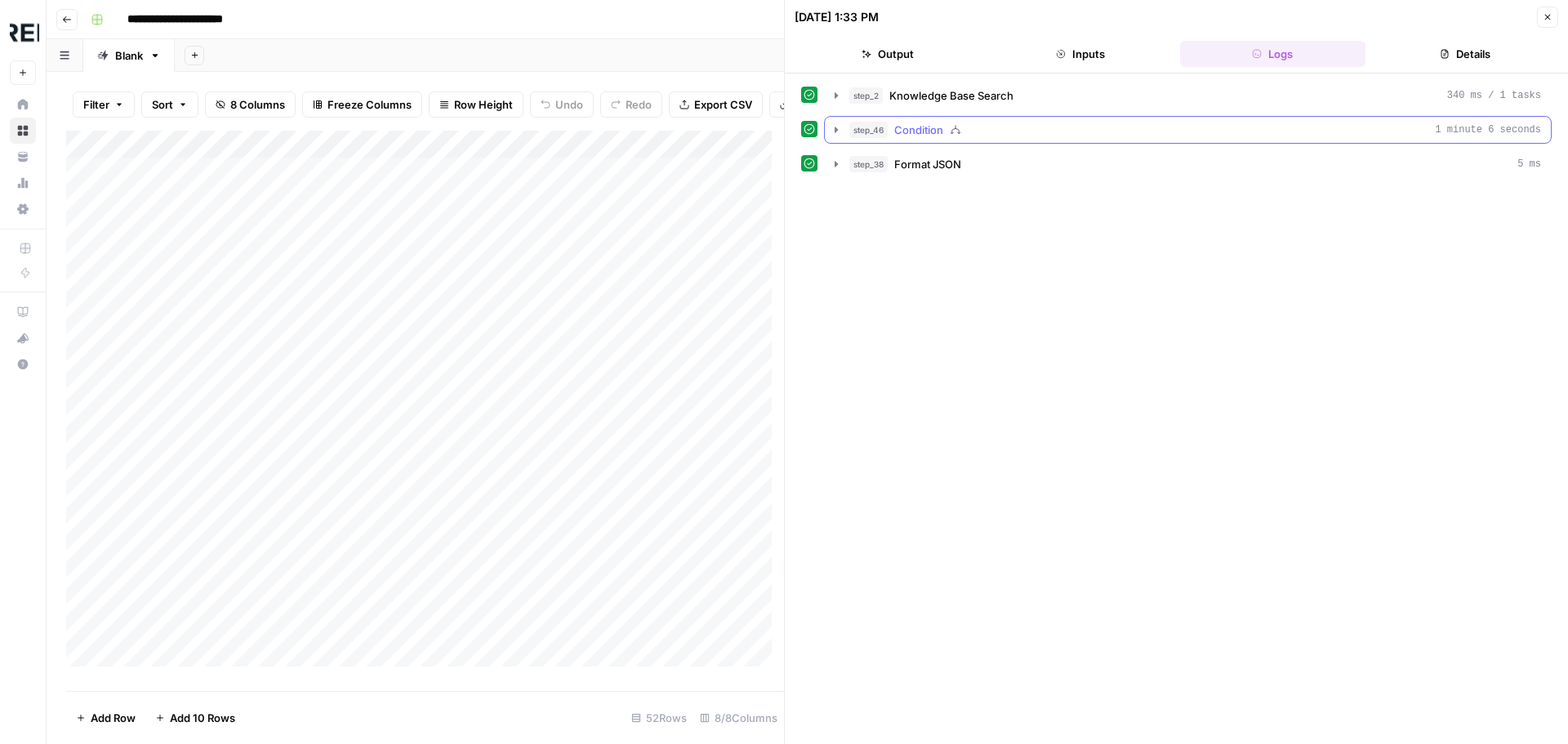
click at [835, 131] on icon "button" at bounding box center [836, 129] width 3 height 6
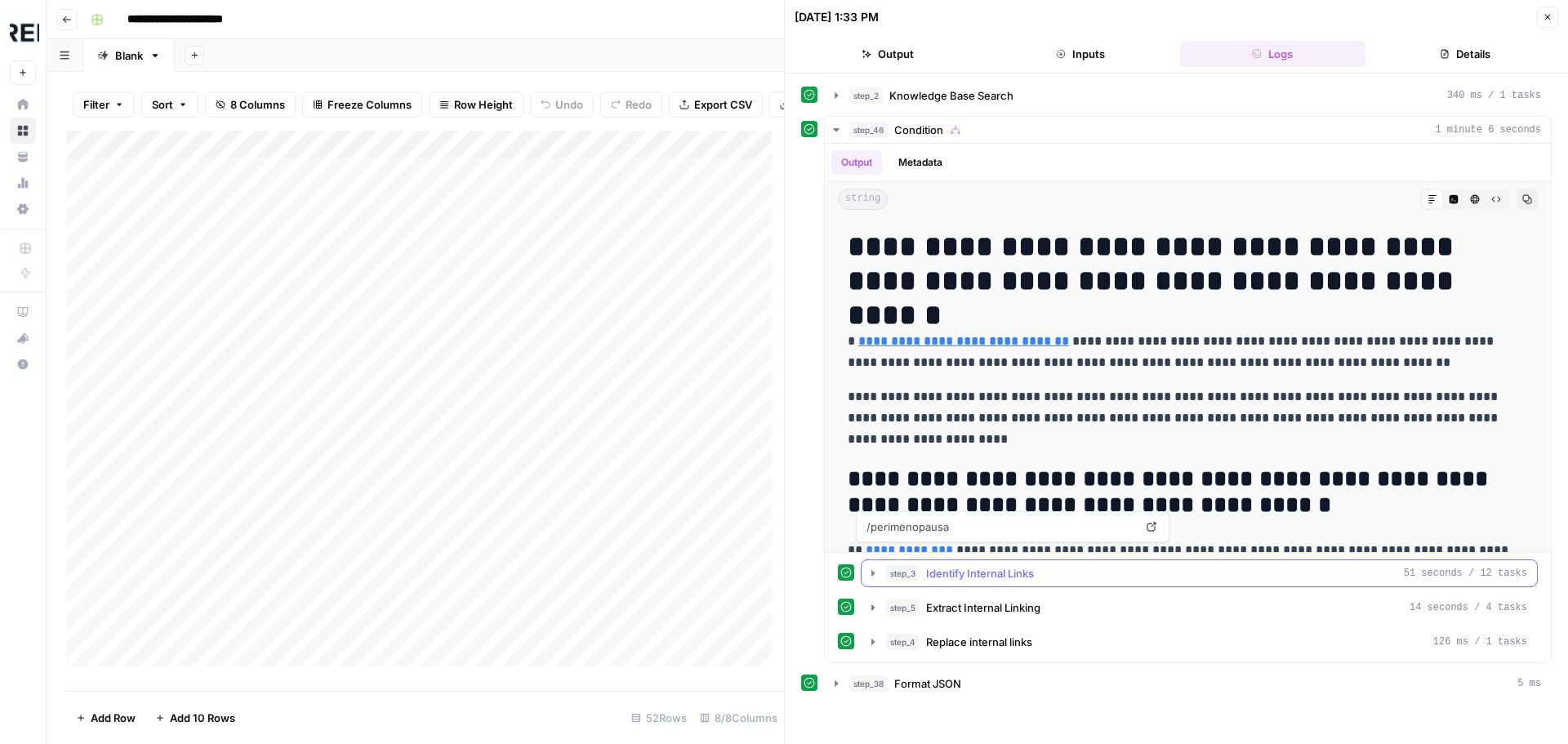
click at [872, 572] on icon "button" at bounding box center [873, 573] width 3 height 6
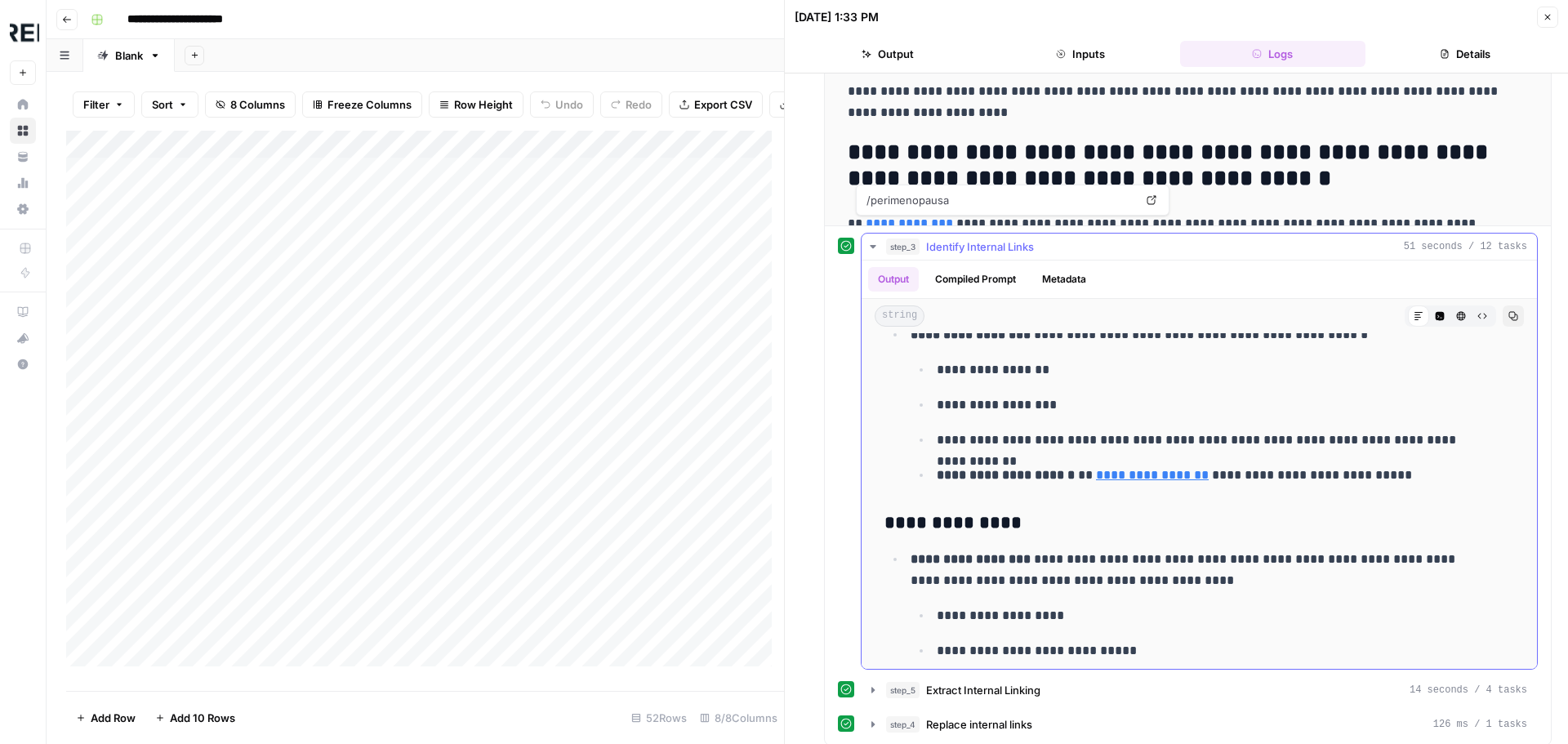
scroll to position [163, 0]
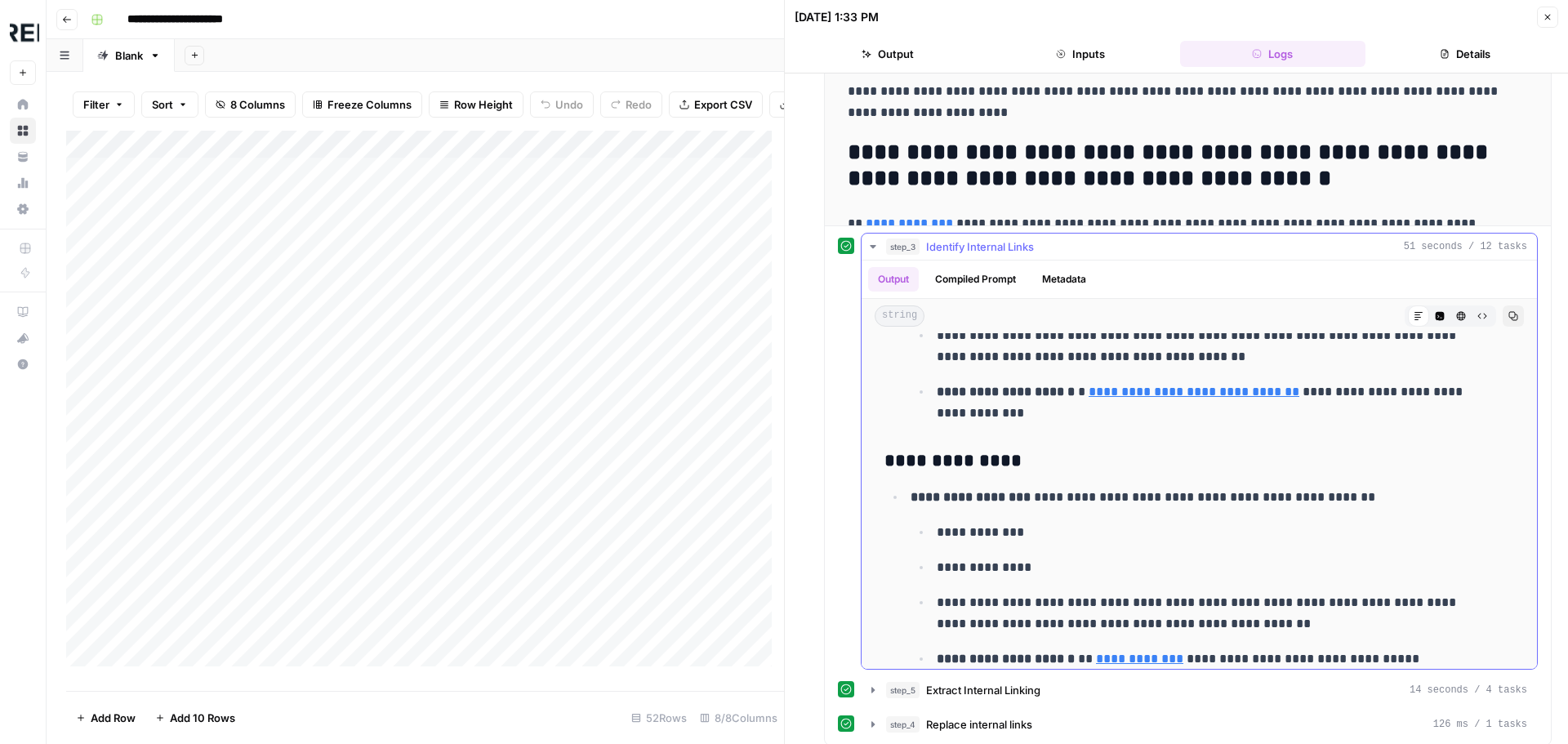
click at [872, 247] on icon "button" at bounding box center [873, 246] width 6 height 3
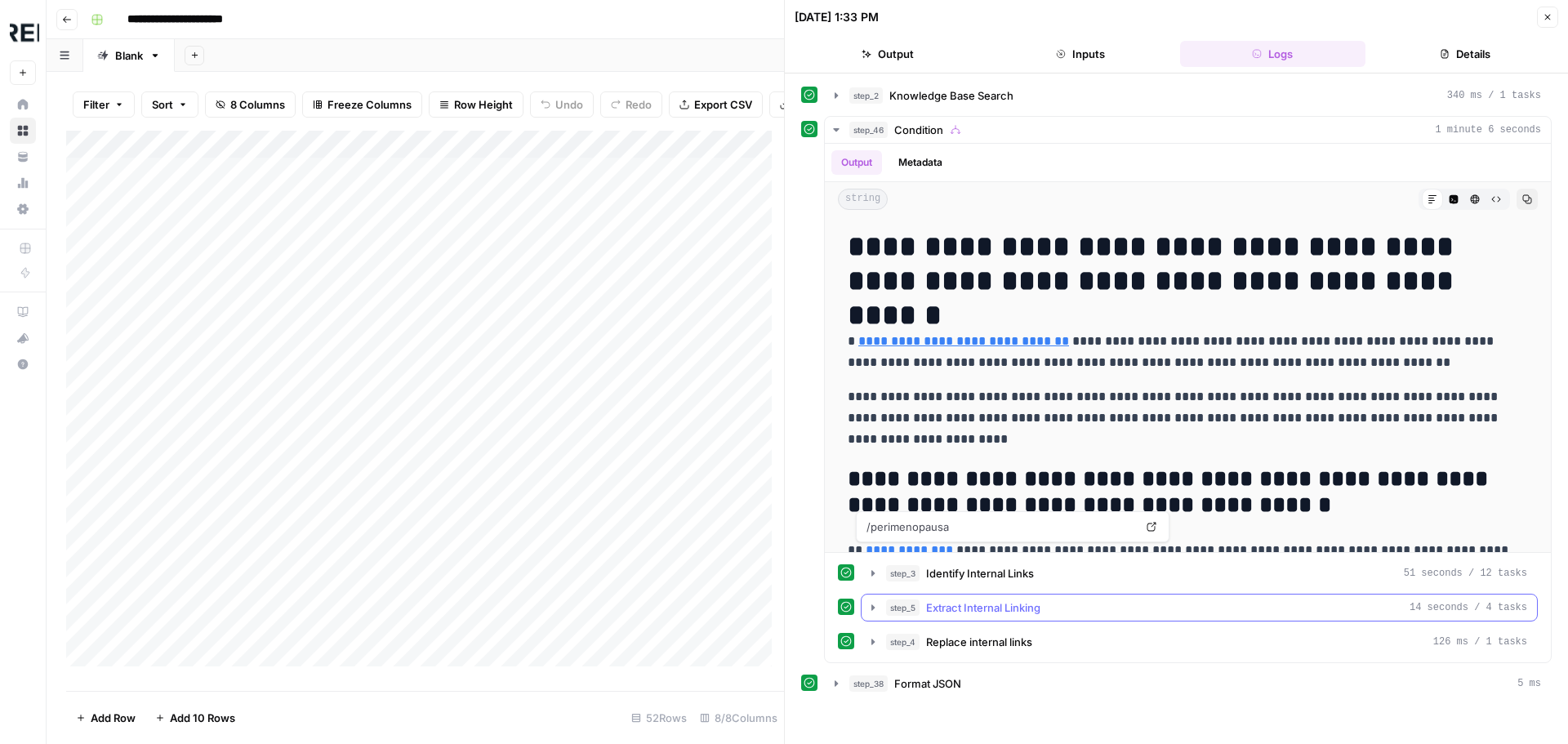
click at [871, 609] on icon "button" at bounding box center [873, 607] width 13 height 13
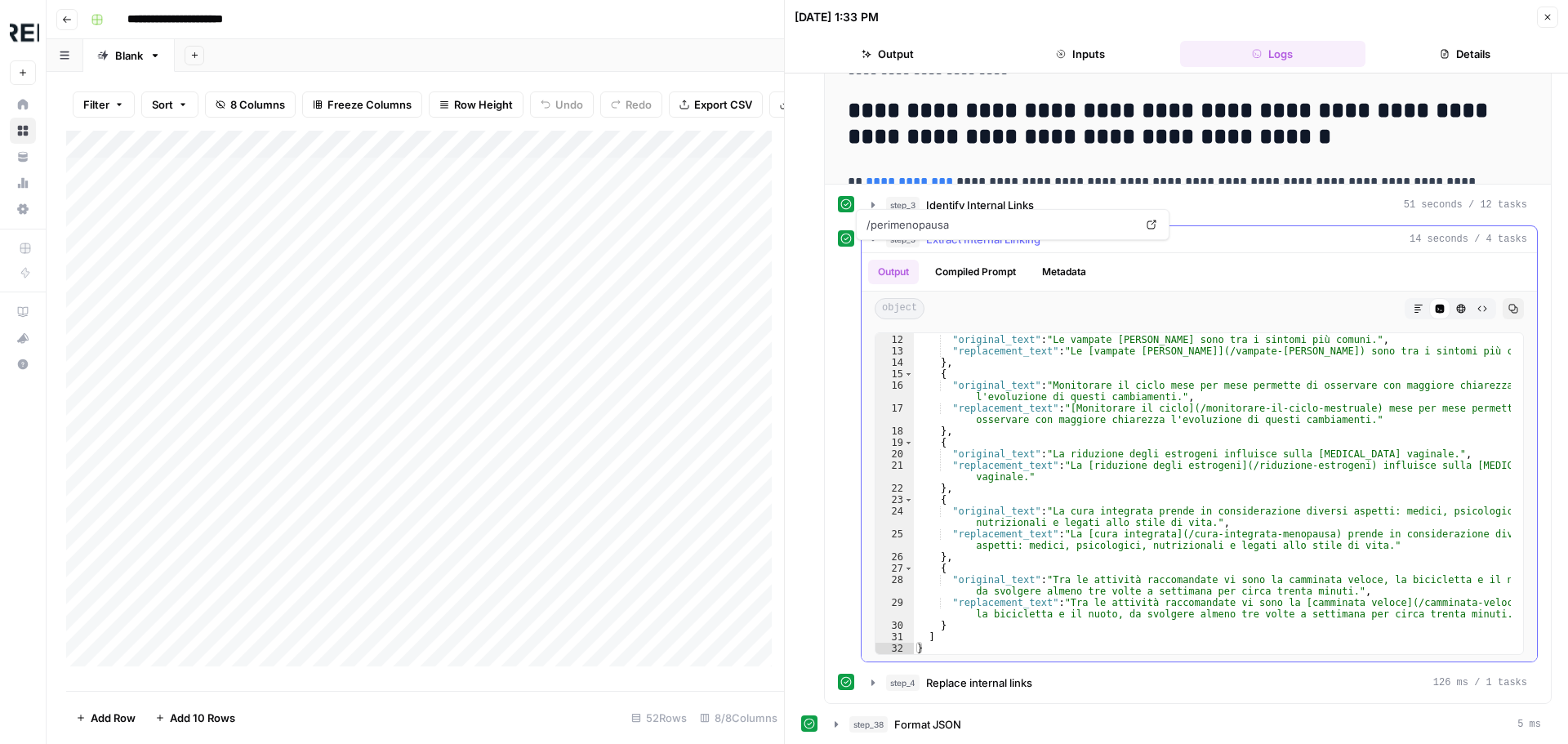
scroll to position [371, 0]
click at [876, 233] on icon "button" at bounding box center [873, 236] width 13 height 13
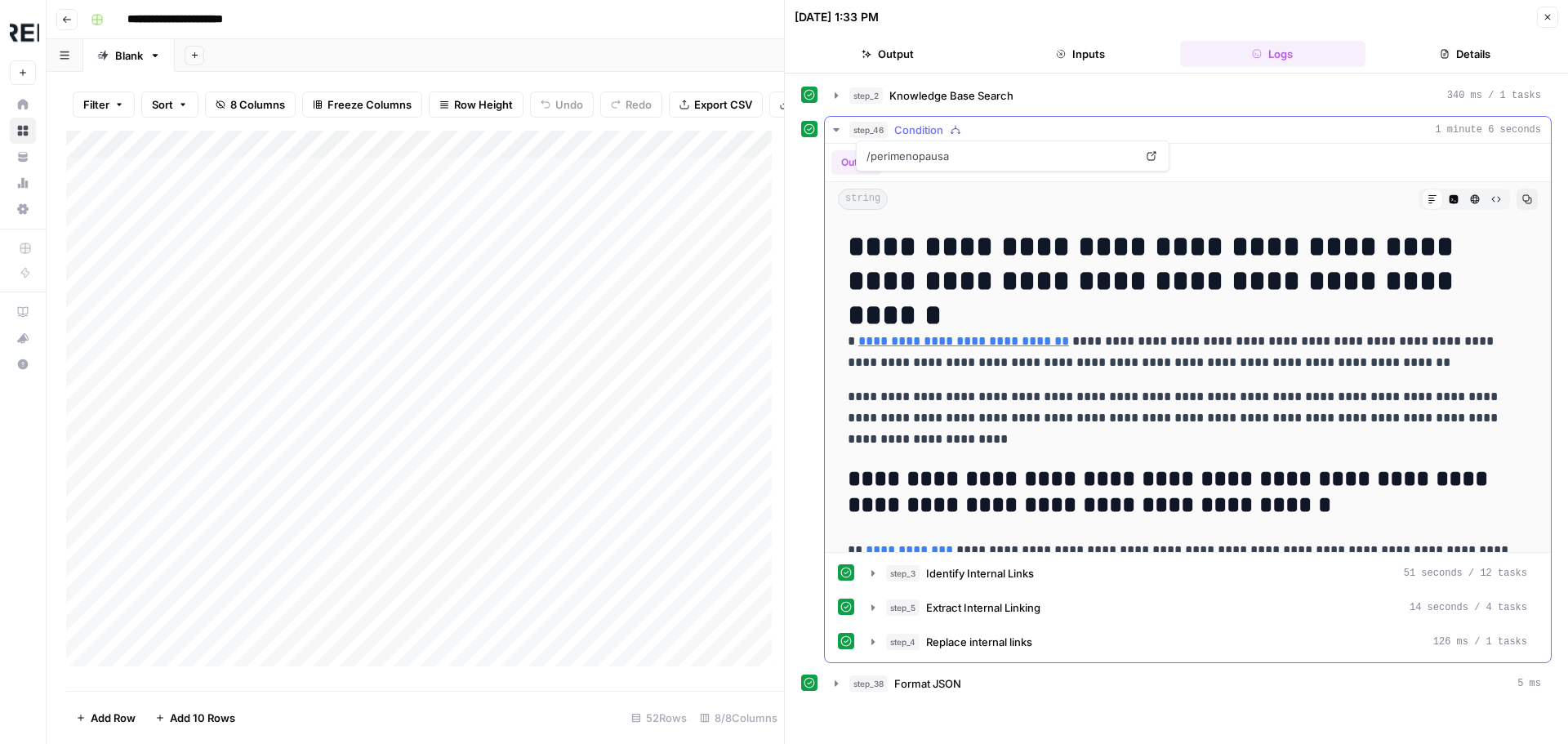
scroll to position [0, 0]
click at [872, 636] on icon "button" at bounding box center [873, 641] width 13 height 13
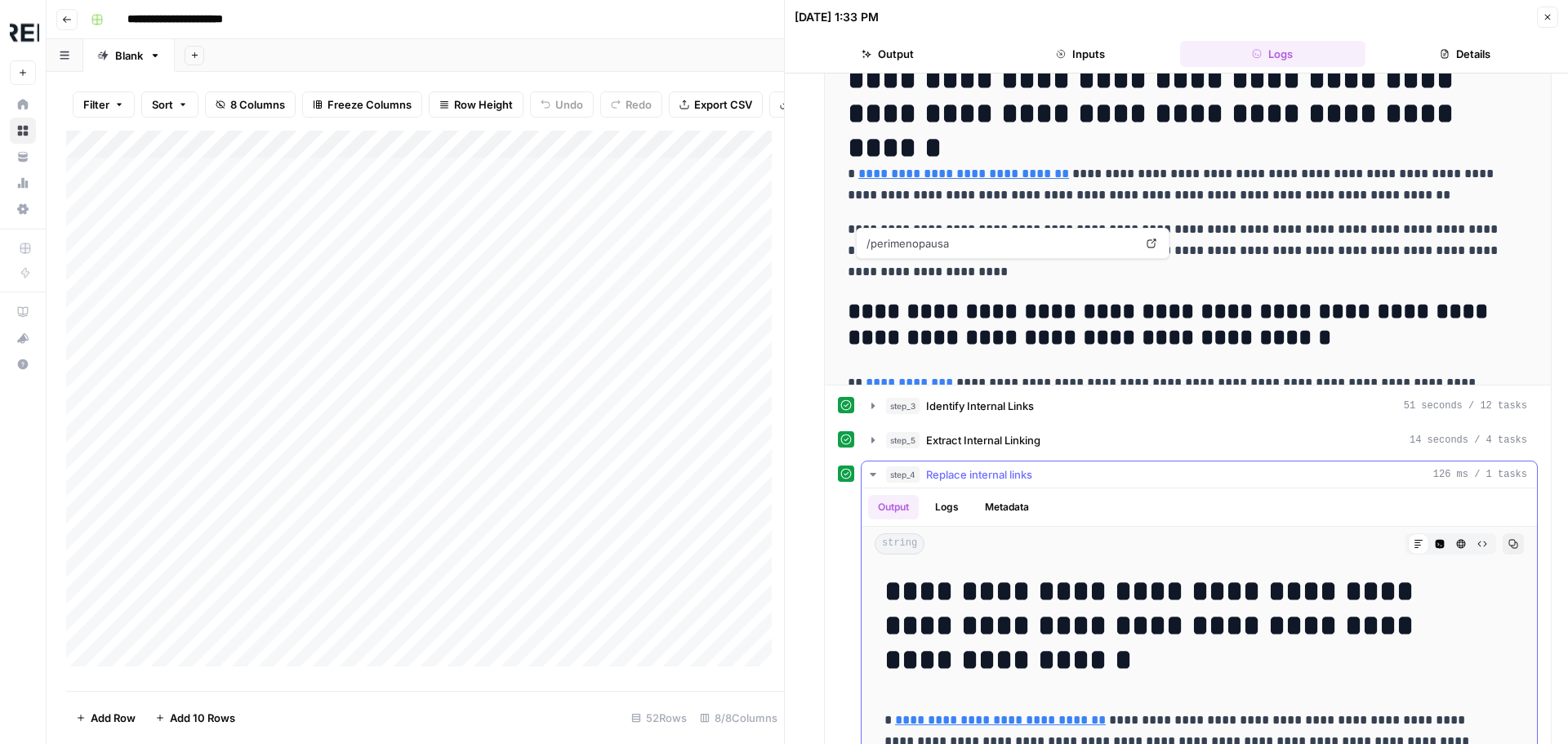
scroll to position [371, 0]
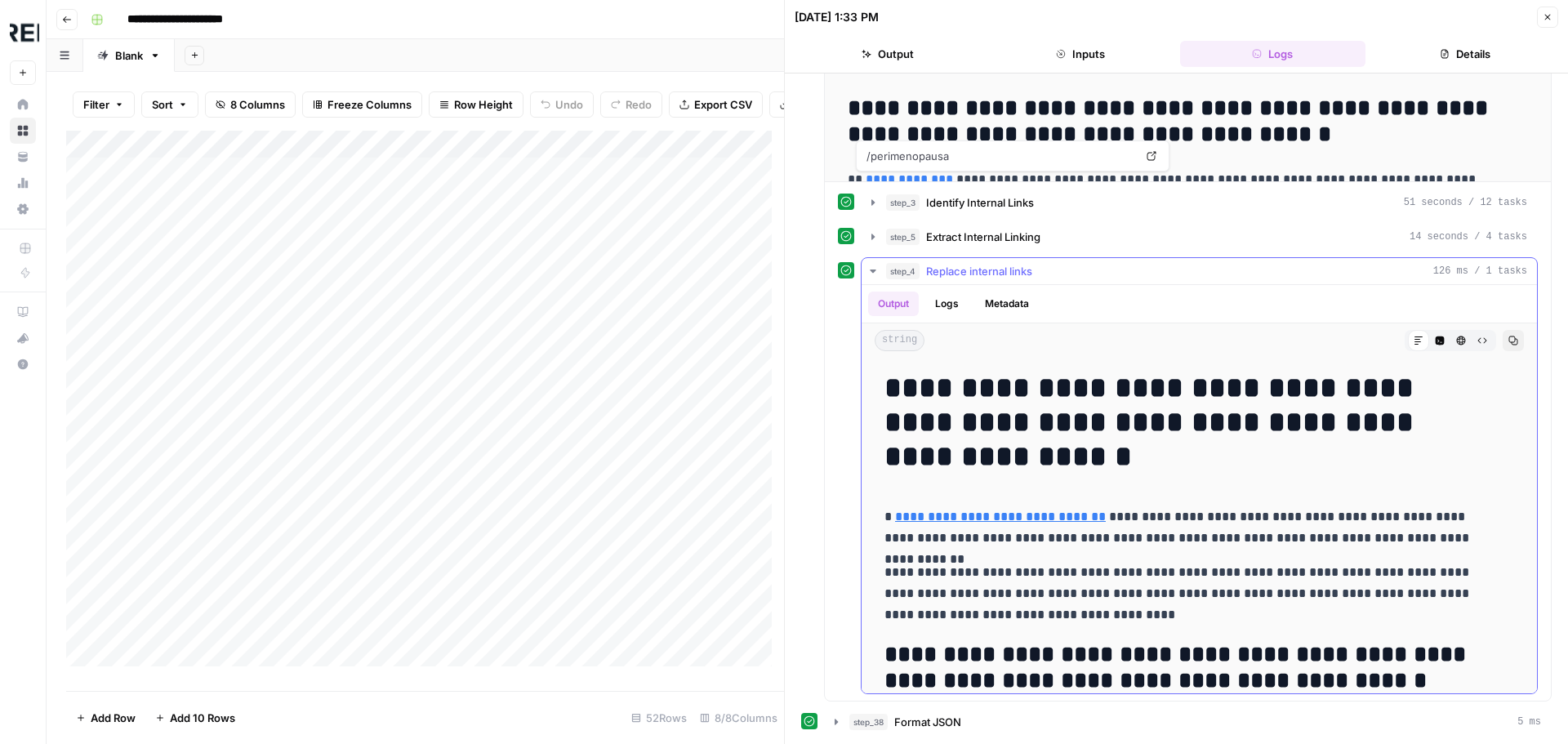
click at [871, 264] on button "step_4 Replace internal links 126 ms / 1 tasks" at bounding box center [1199, 271] width 675 height 26
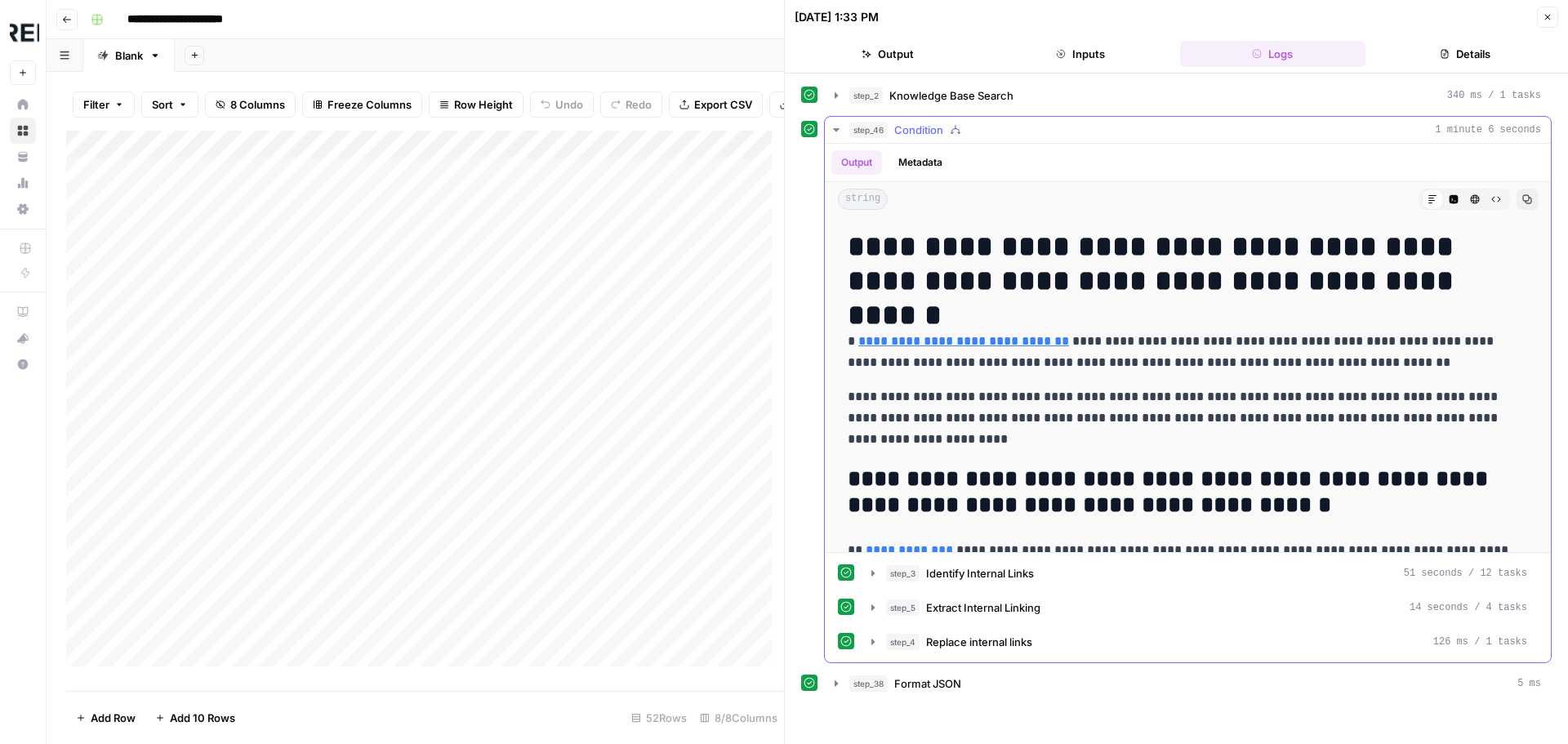
scroll to position [408, 0]
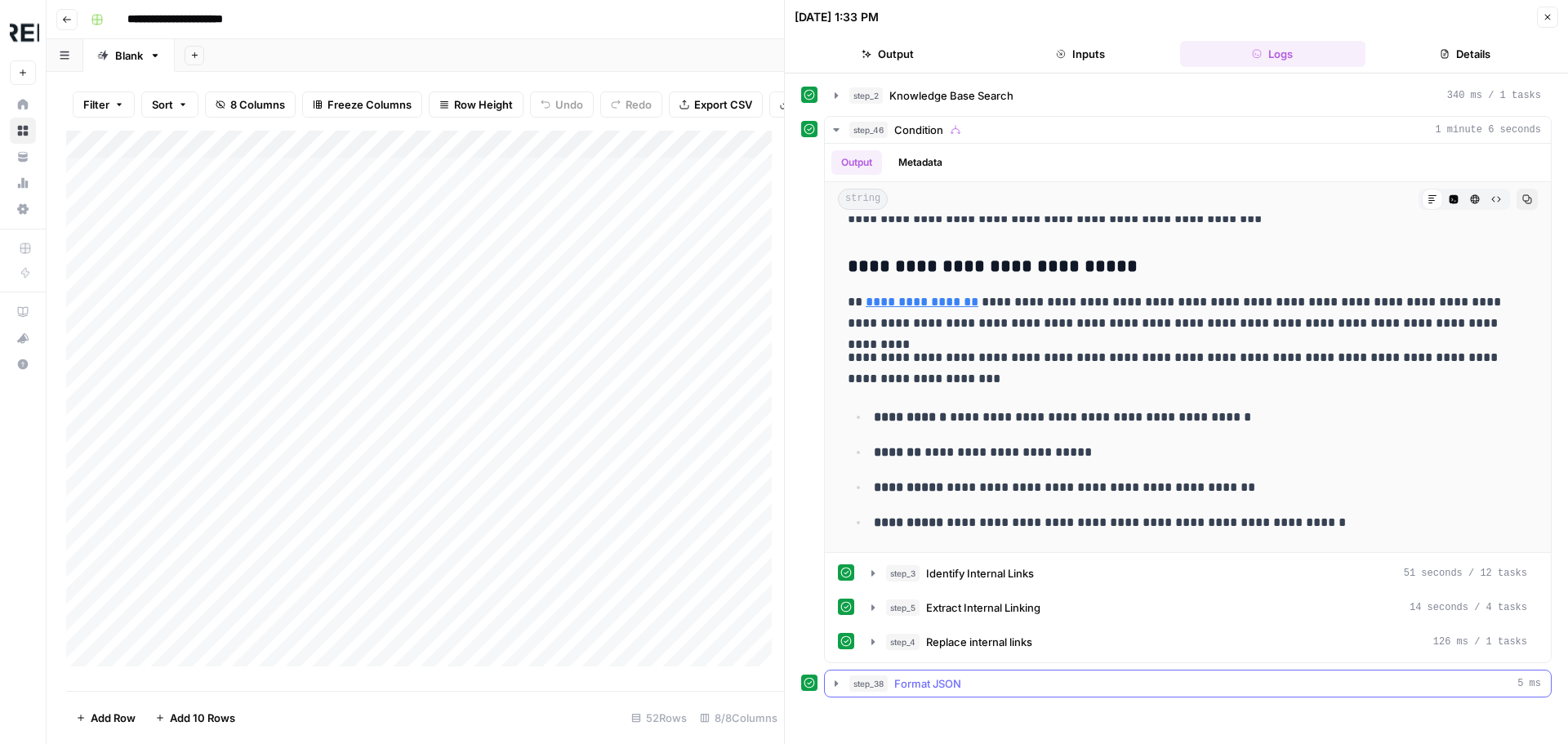
click at [836, 677] on icon "button" at bounding box center [836, 683] width 13 height 13
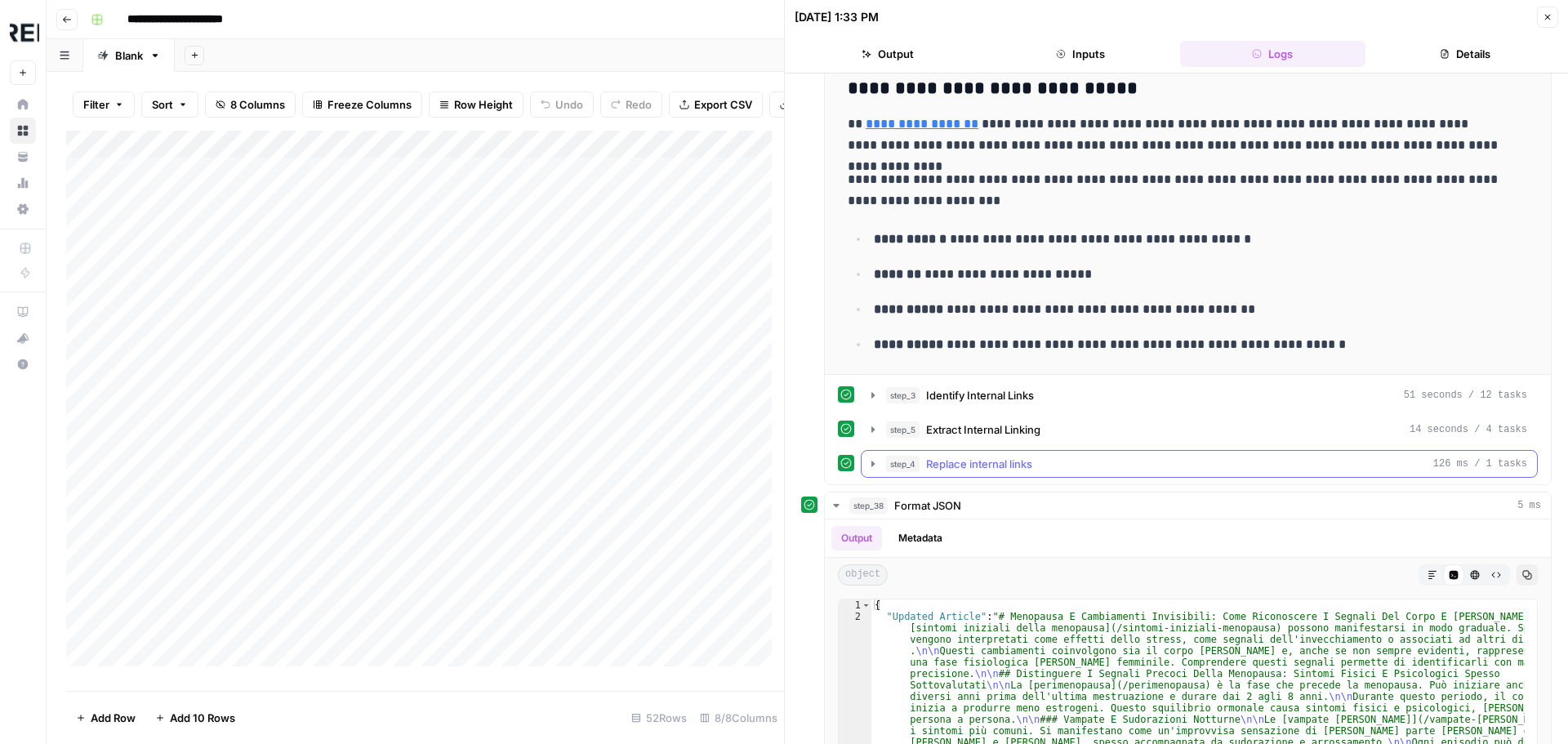
scroll to position [371, 0]
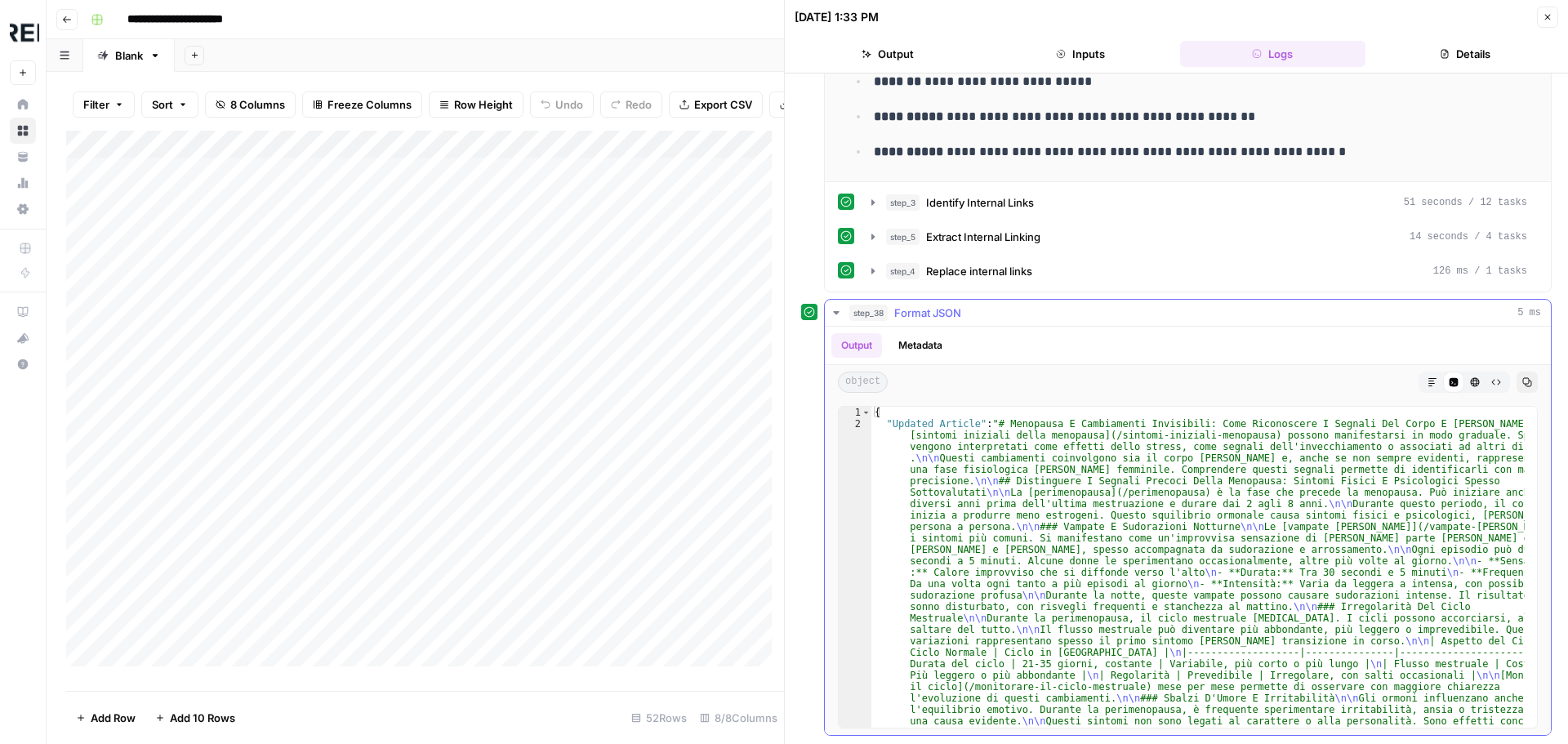
click at [839, 313] on icon "button" at bounding box center [836, 312] width 13 height 13
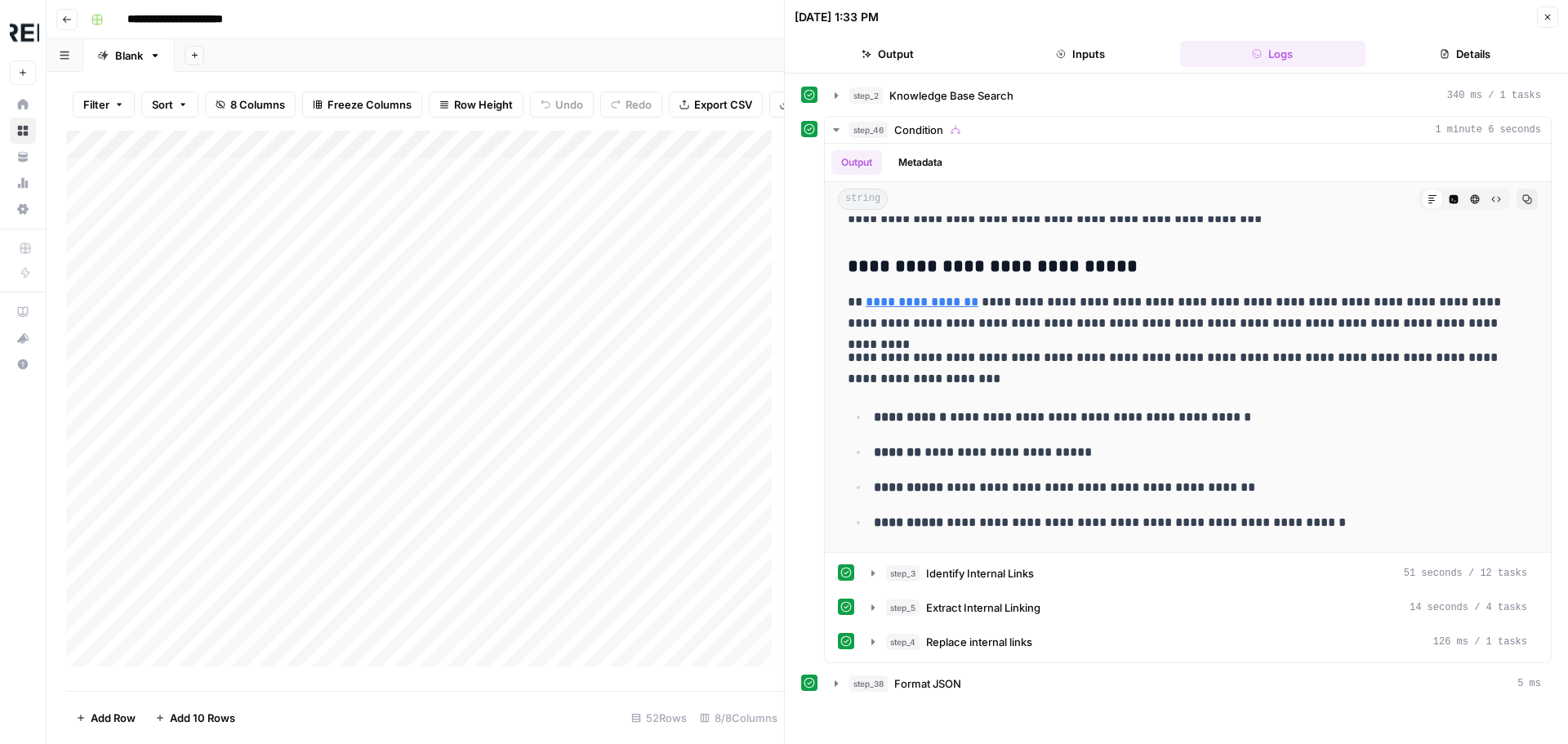
click at [1556, 25] on button "Close" at bounding box center [1547, 17] width 21 height 21
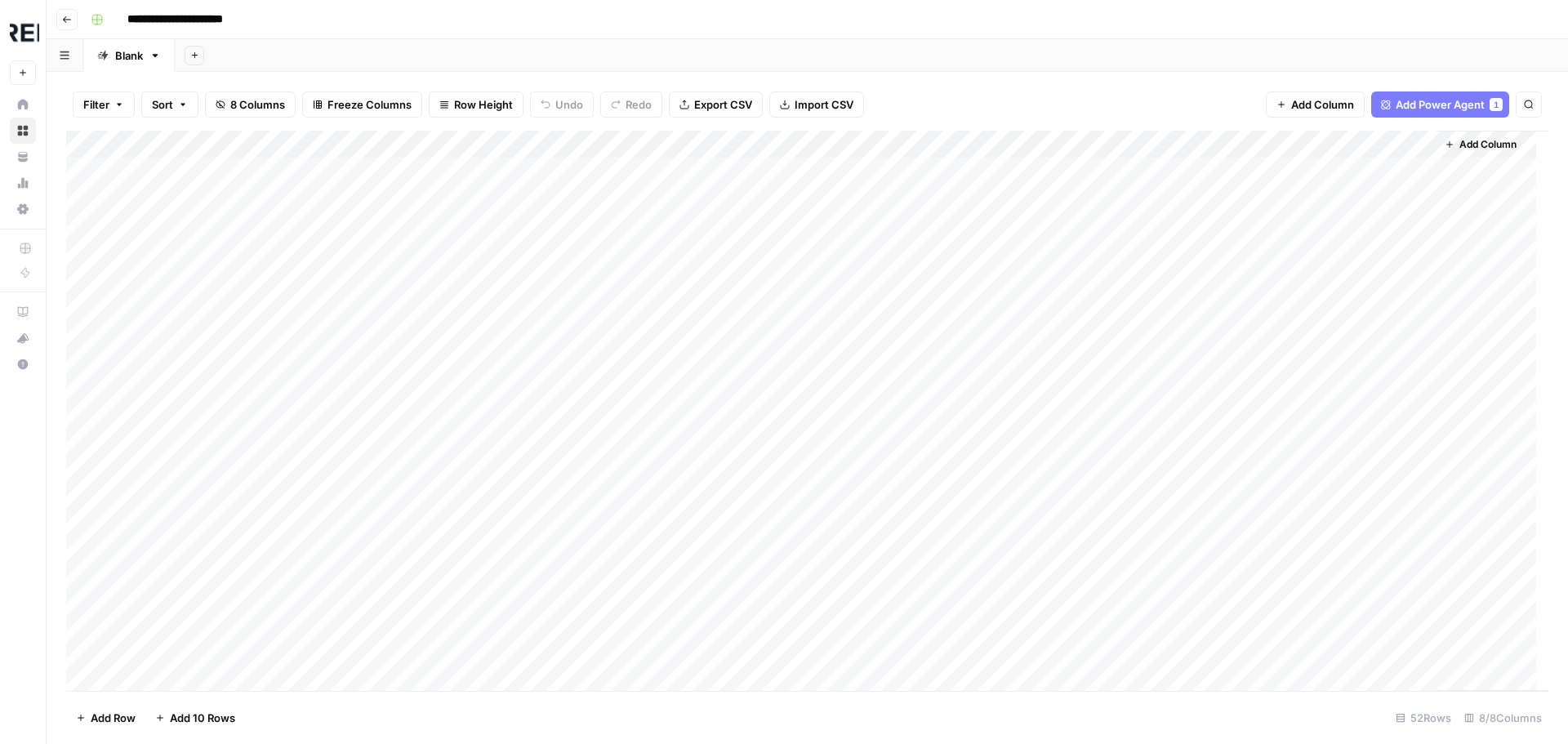
click at [1356, 167] on div "Add Column" at bounding box center [807, 410] width 1482 height 560
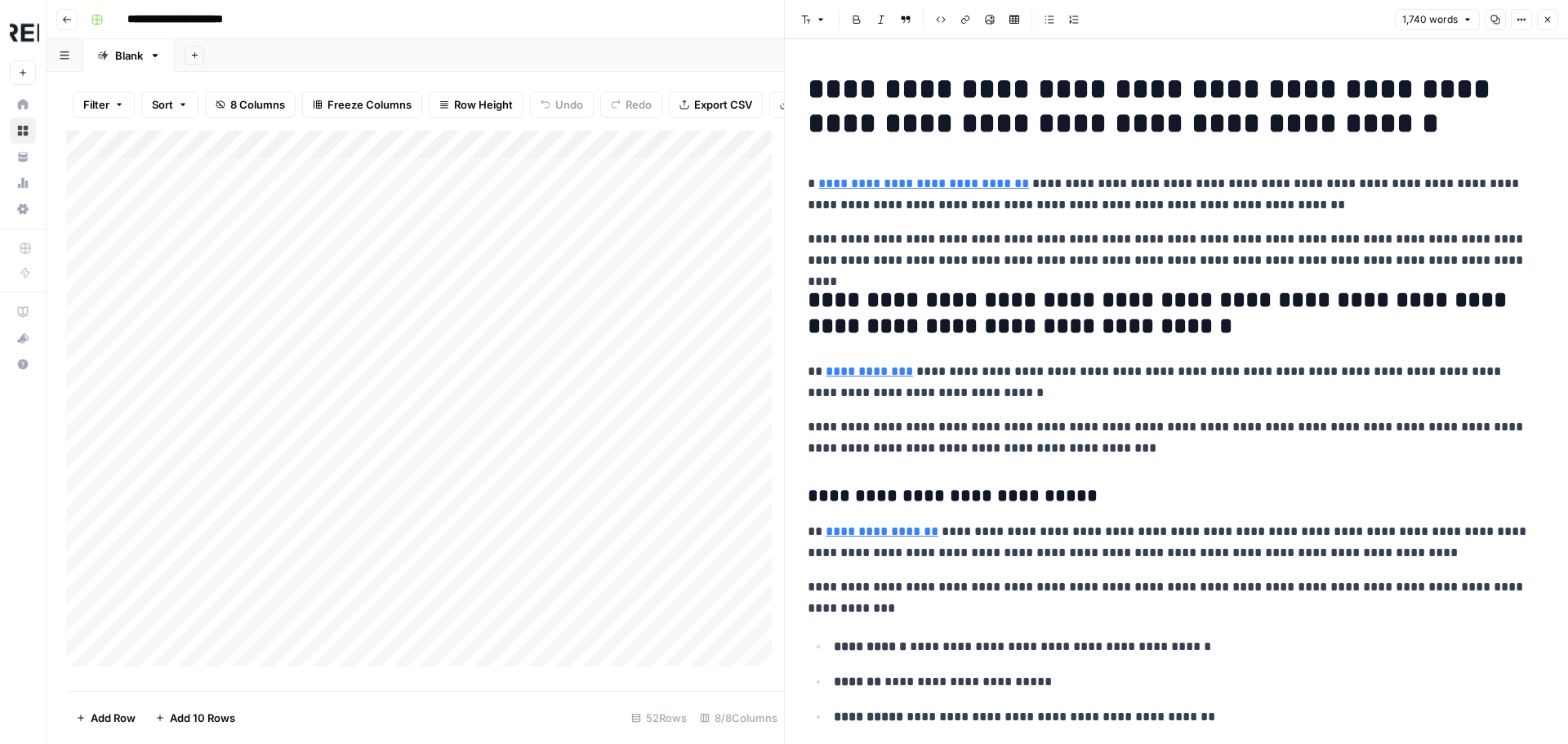
click at [954, 188] on link "**********" at bounding box center [922, 183] width 210 height 12
click at [958, 231] on p "**********" at bounding box center [1171, 250] width 725 height 43
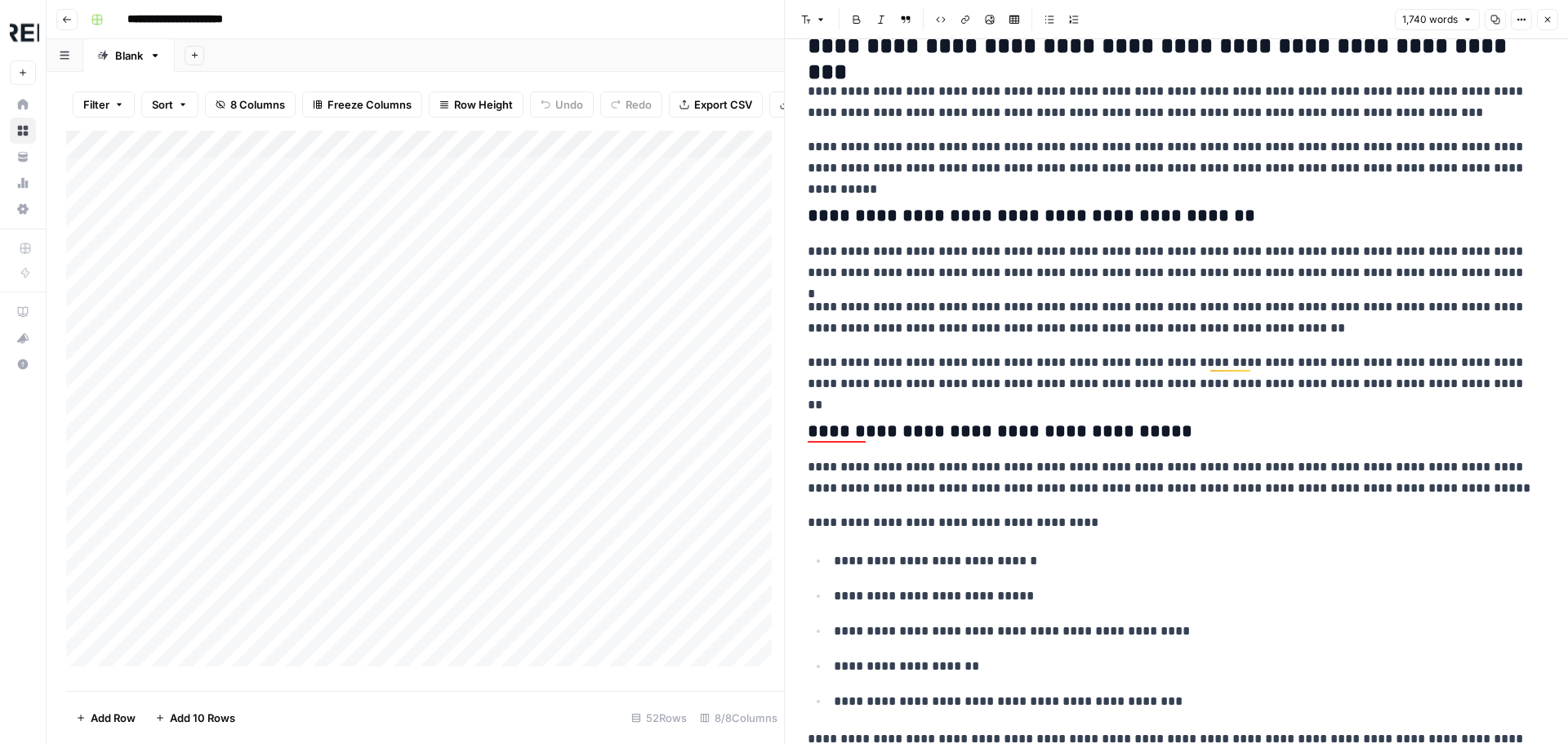
scroll to position [1677, 0]
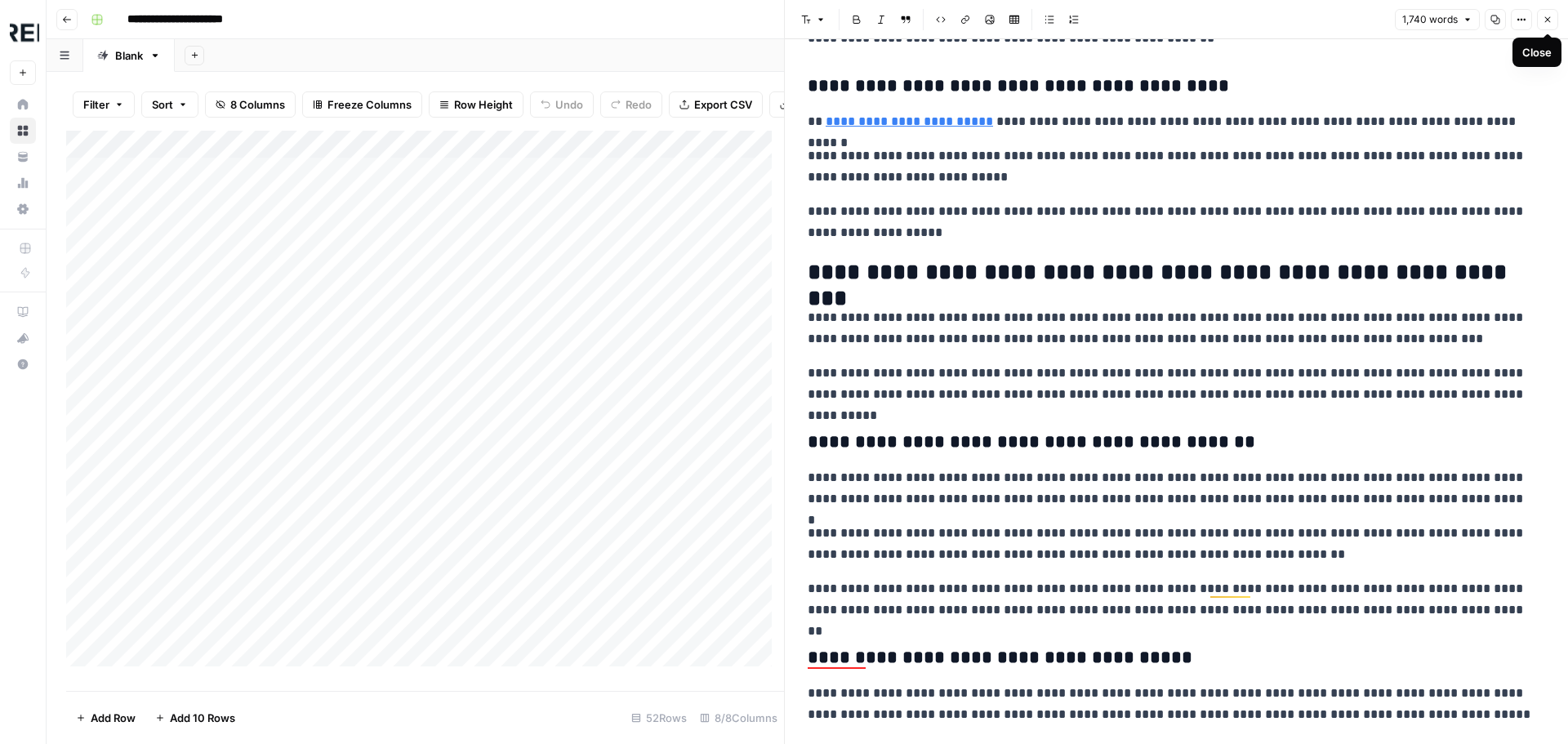
click at [1549, 21] on icon "button" at bounding box center [1548, 20] width 6 height 6
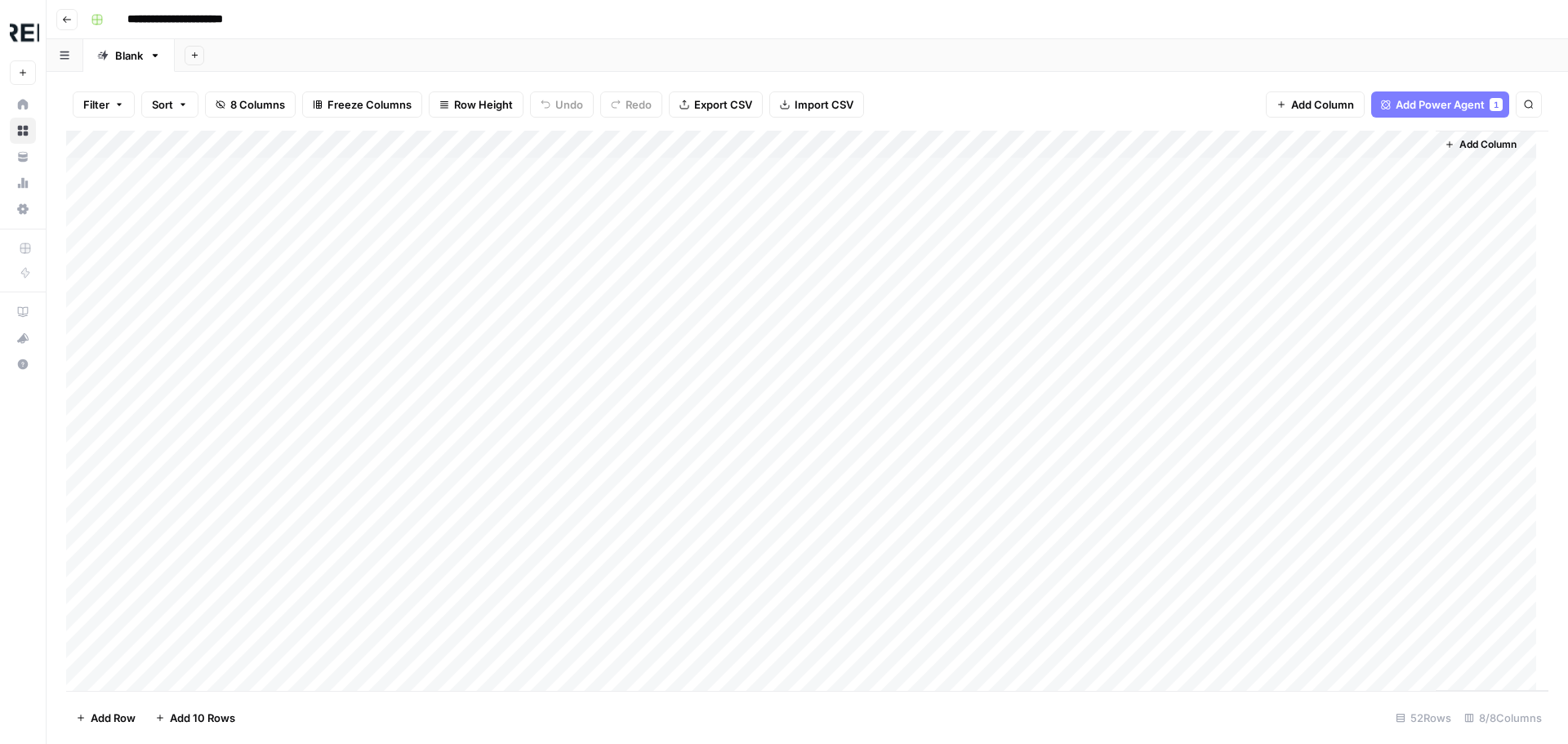
click at [1248, 138] on div "Add Column" at bounding box center [807, 410] width 1482 height 560
click at [1137, 118] on div "Filter Sort 8 Columns Freeze Columns Row Height Undo Redo Export CSV Import CSV…" at bounding box center [807, 105] width 1482 height 52
click at [1248, 170] on div "Add Column" at bounding box center [807, 410] width 1482 height 560
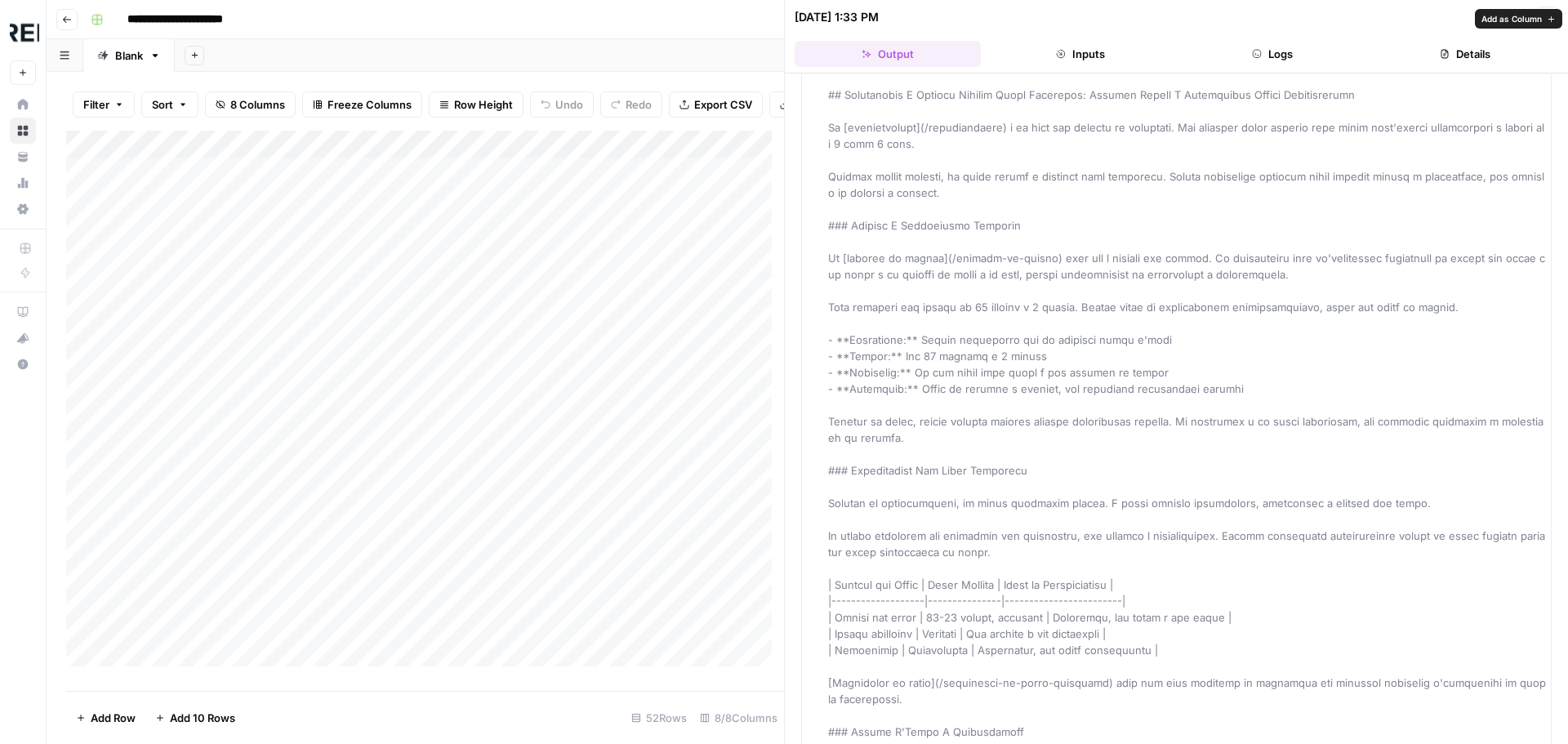
scroll to position [163, 0]
click at [728, 56] on div "Add Sheet" at bounding box center [871, 55] width 1393 height 33
click at [1551, 16] on icon "button" at bounding box center [1547, 17] width 10 height 10
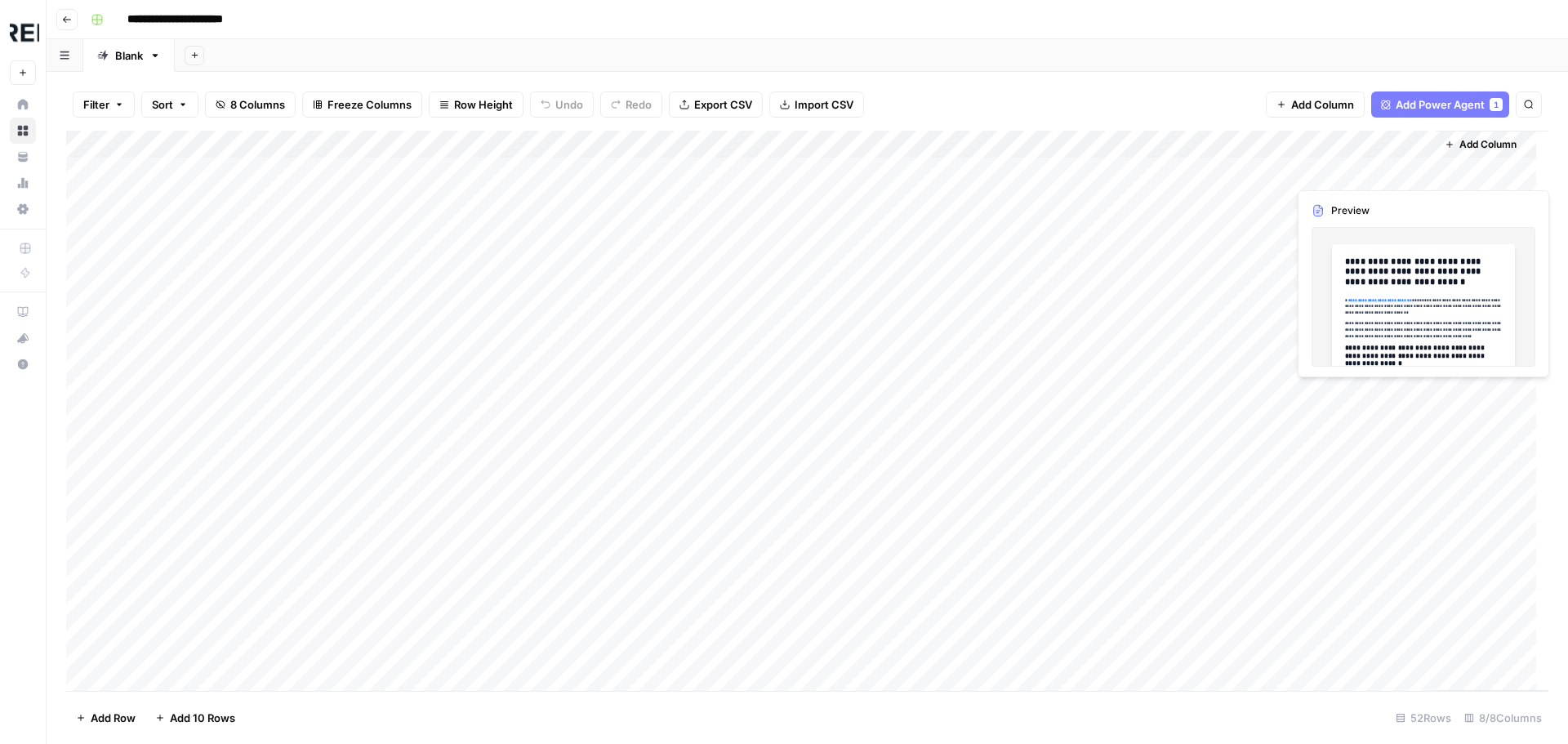
click at [1377, 165] on div "Add Column" at bounding box center [807, 410] width 1482 height 560
click at [1403, 172] on div "Add Column" at bounding box center [807, 410] width 1482 height 560
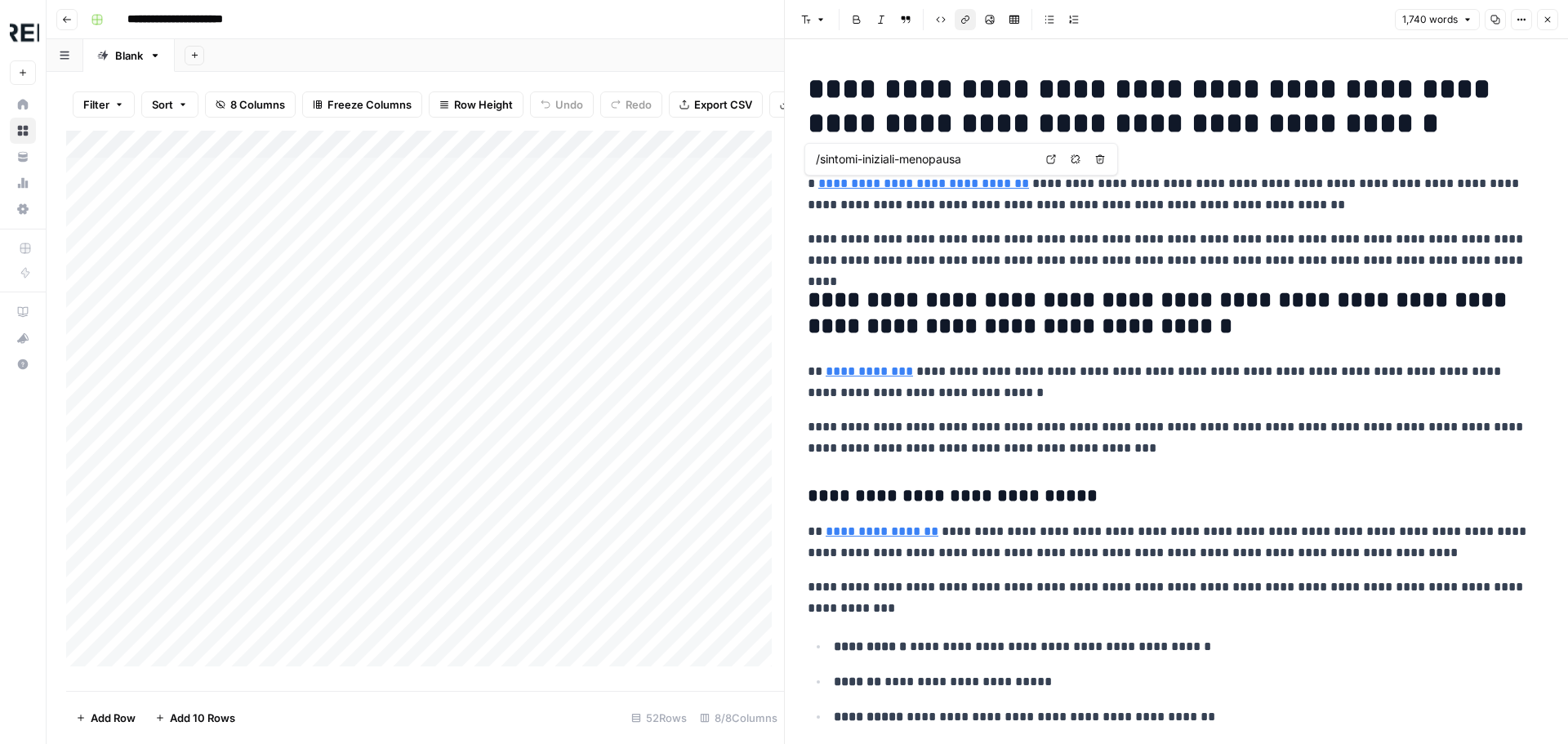
click at [991, 189] on link "**********" at bounding box center [922, 183] width 210 height 12
click at [1107, 160] on button "Remove link and delete text" at bounding box center [1100, 158] width 21 height 21
click at [717, 56] on div "Add Sheet" at bounding box center [871, 55] width 1393 height 33
click at [1552, 18] on button "Close" at bounding box center [1547, 19] width 21 height 21
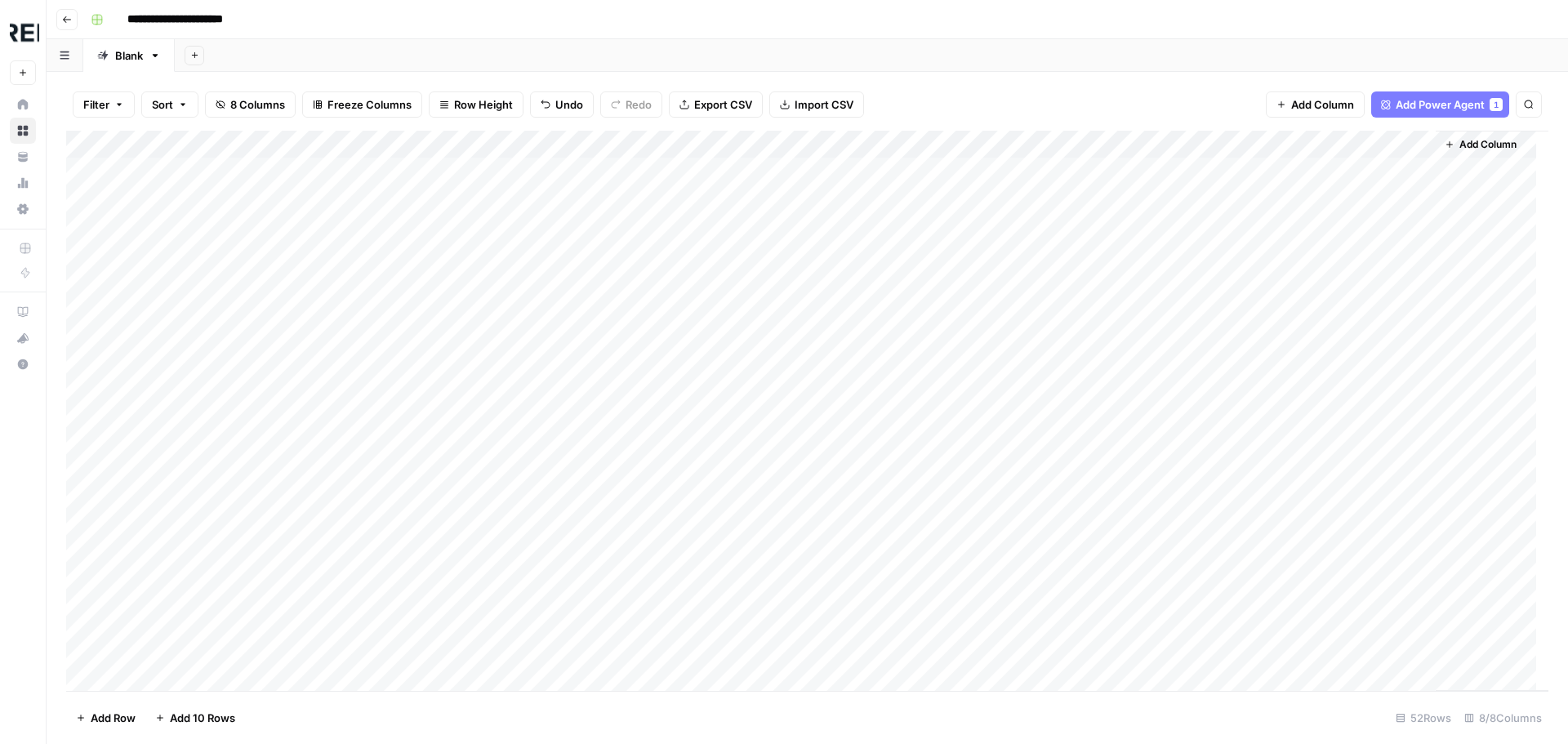
click at [1423, 141] on div "Add Column" at bounding box center [807, 410] width 1482 height 560
click at [1366, 306] on span "Remove Column" at bounding box center [1391, 305] width 142 height 16
click at [714, 165] on span "Delete" at bounding box center [725, 168] width 35 height 16
click at [1252, 148] on div "Add Column" at bounding box center [807, 410] width 1482 height 560
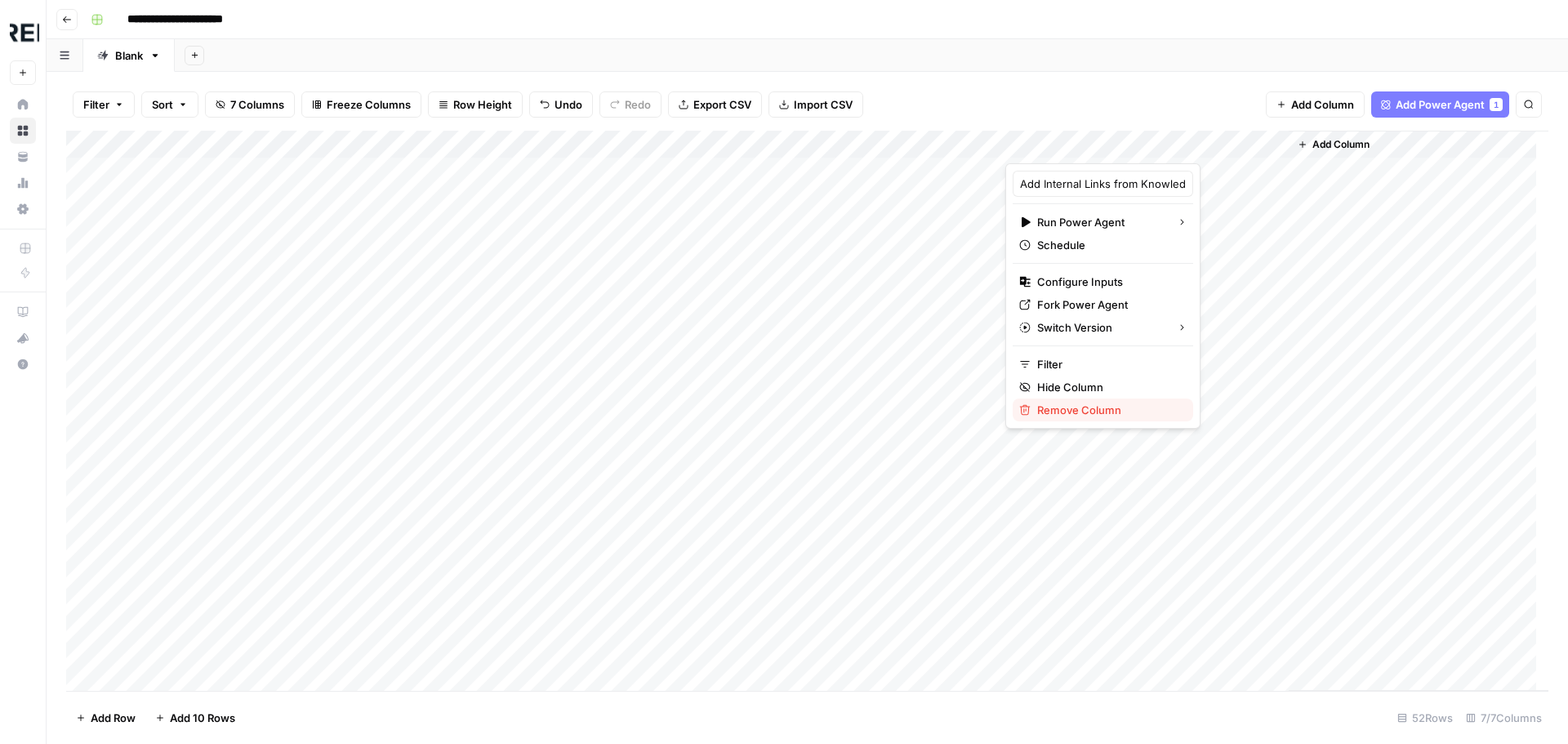
click at [1066, 410] on span "Remove Column" at bounding box center [1108, 409] width 142 height 16
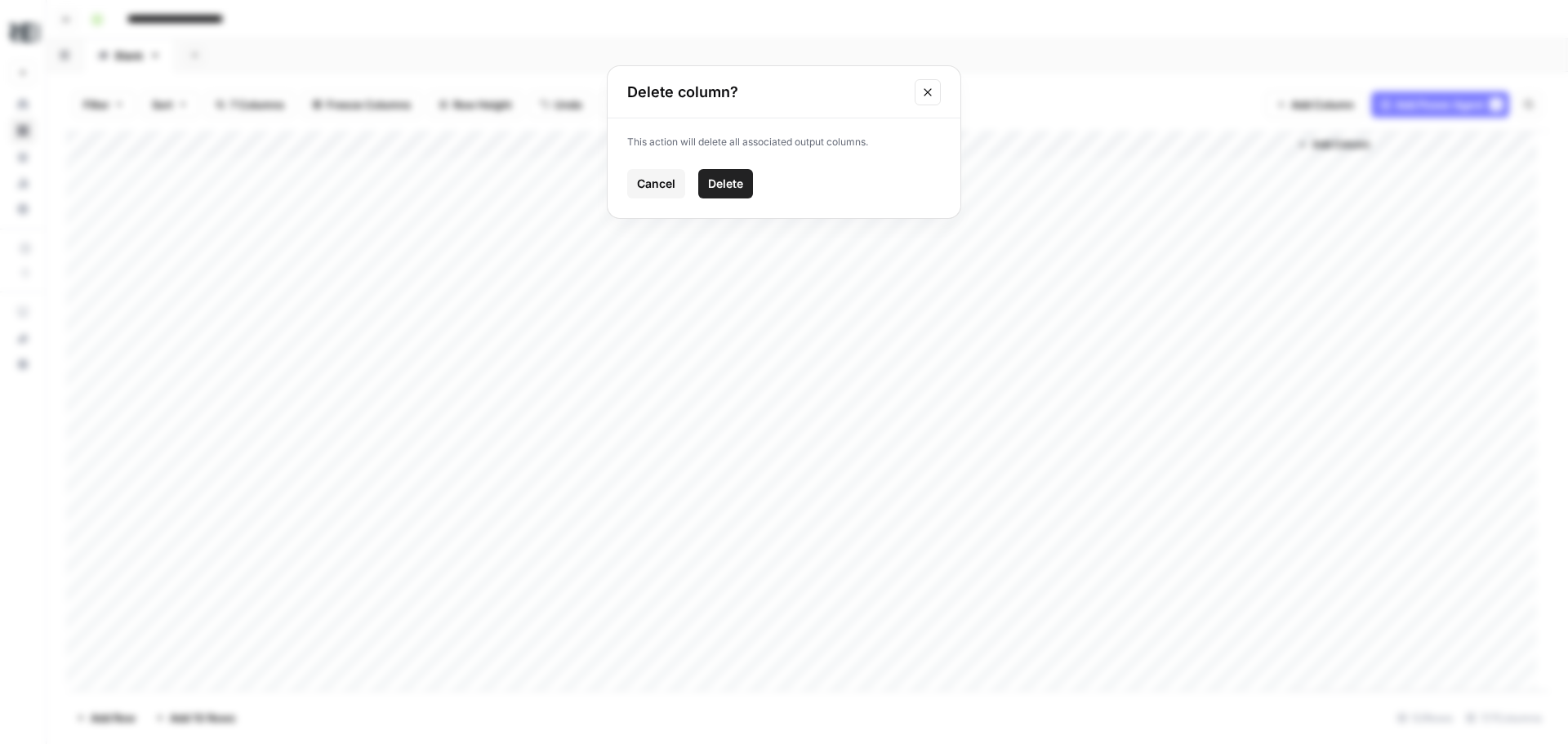
click at [735, 174] on button "Delete" at bounding box center [725, 184] width 55 height 30
click at [933, 173] on div "Add Column" at bounding box center [807, 410] width 1482 height 560
